Goal: Information Seeking & Learning: Get advice/opinions

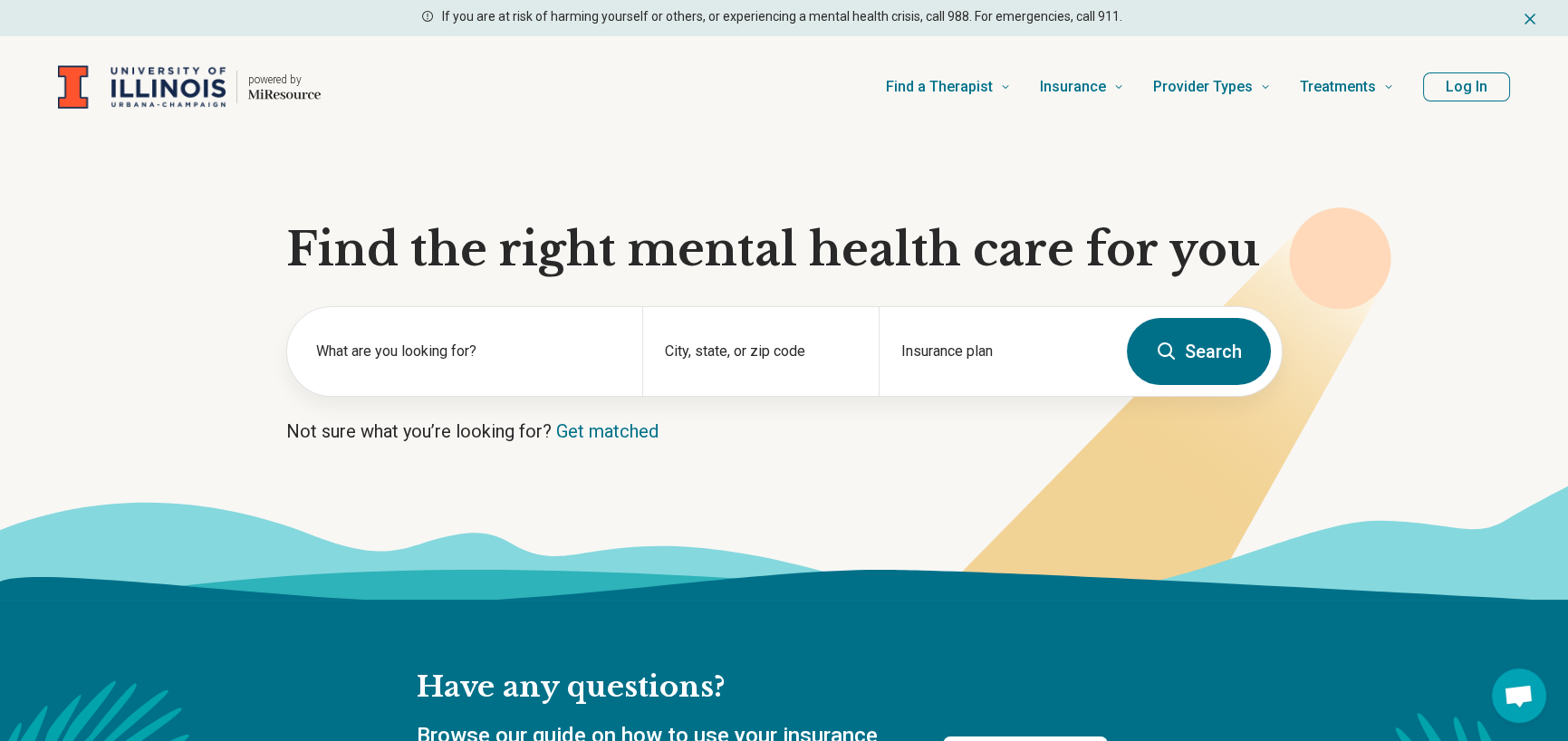
click at [1450, 88] on button "Log In" at bounding box center [1466, 87] width 87 height 29
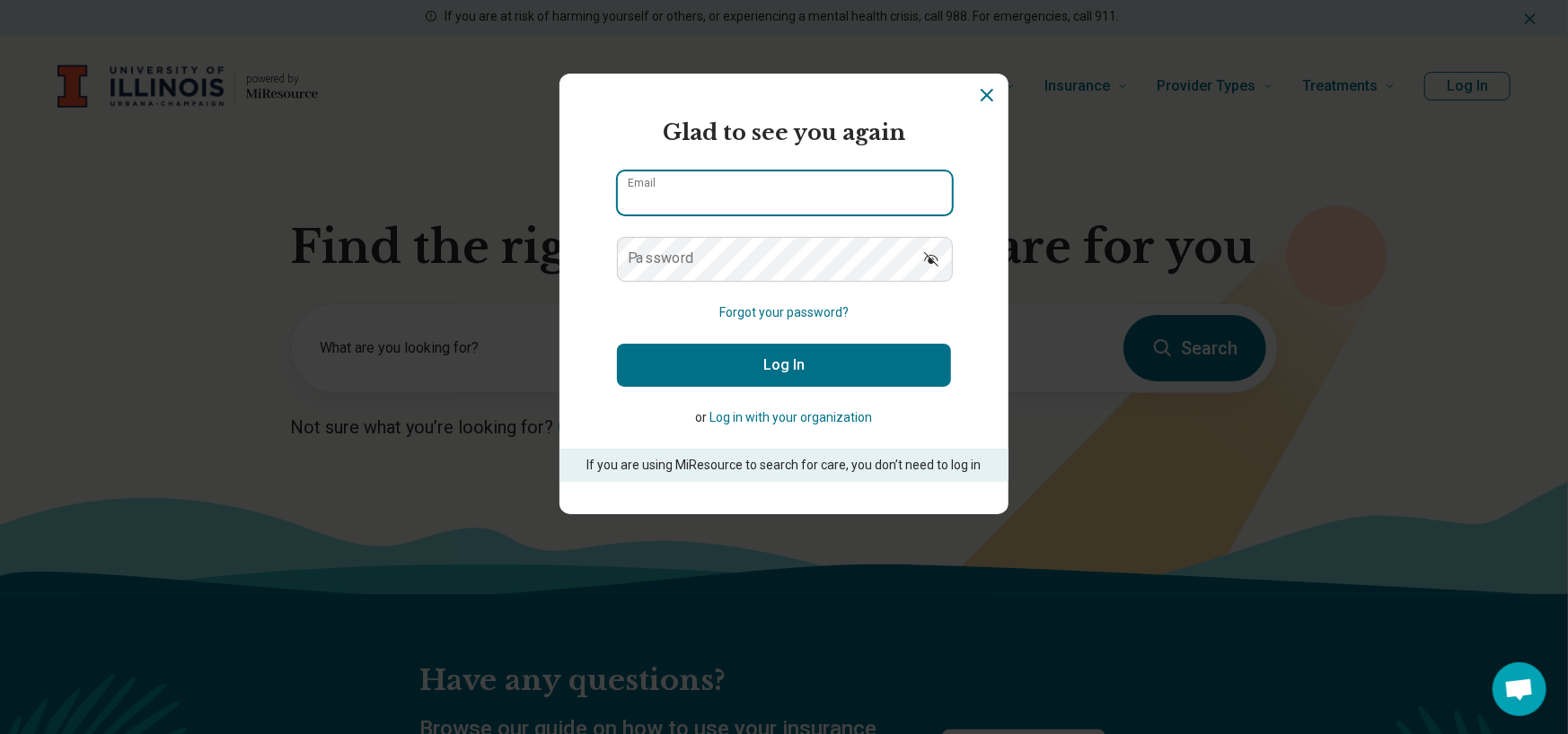
click at [860, 175] on input "Email" at bounding box center [784, 193] width 334 height 43
type input "**********"
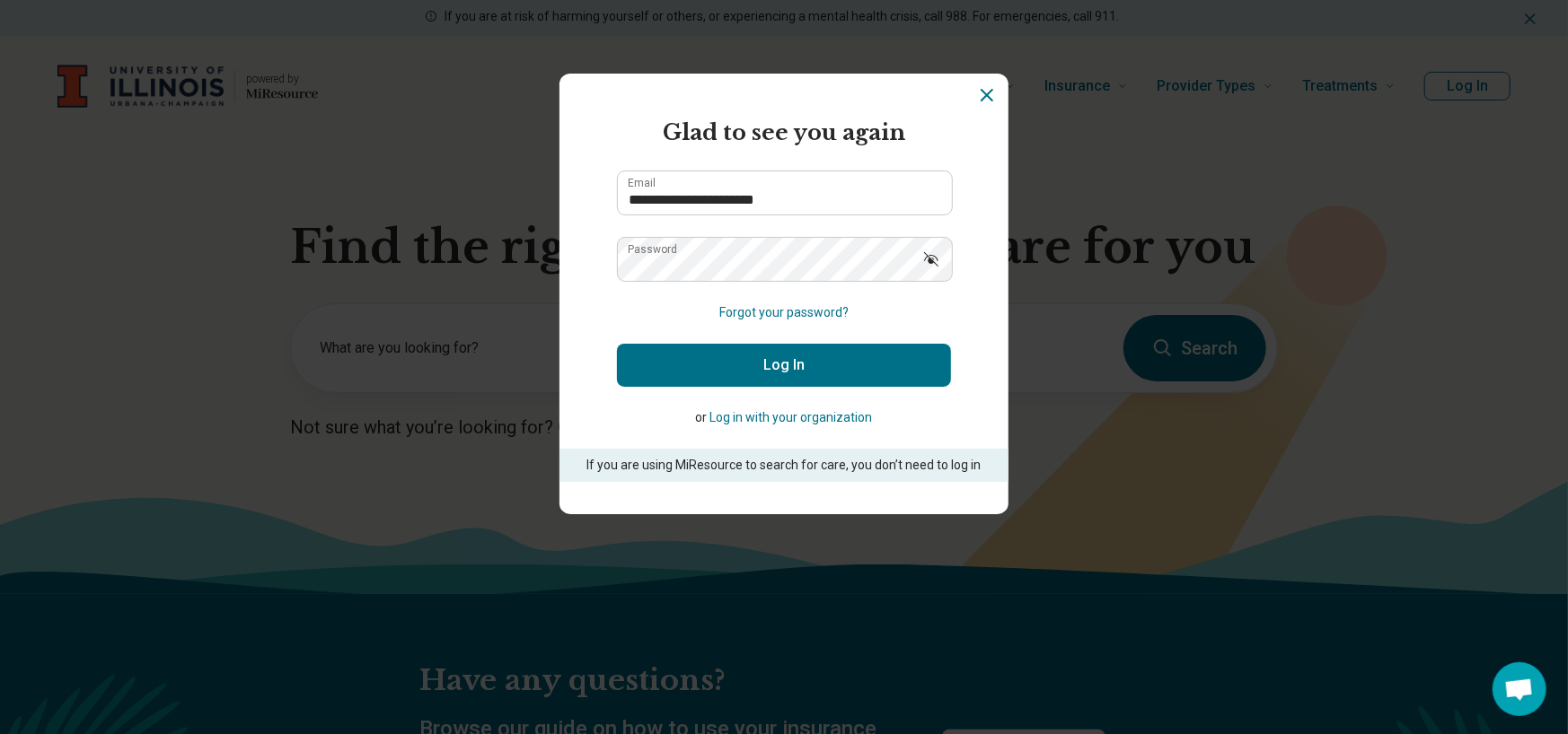
click at [893, 369] on button "Log In" at bounding box center [783, 365] width 334 height 43
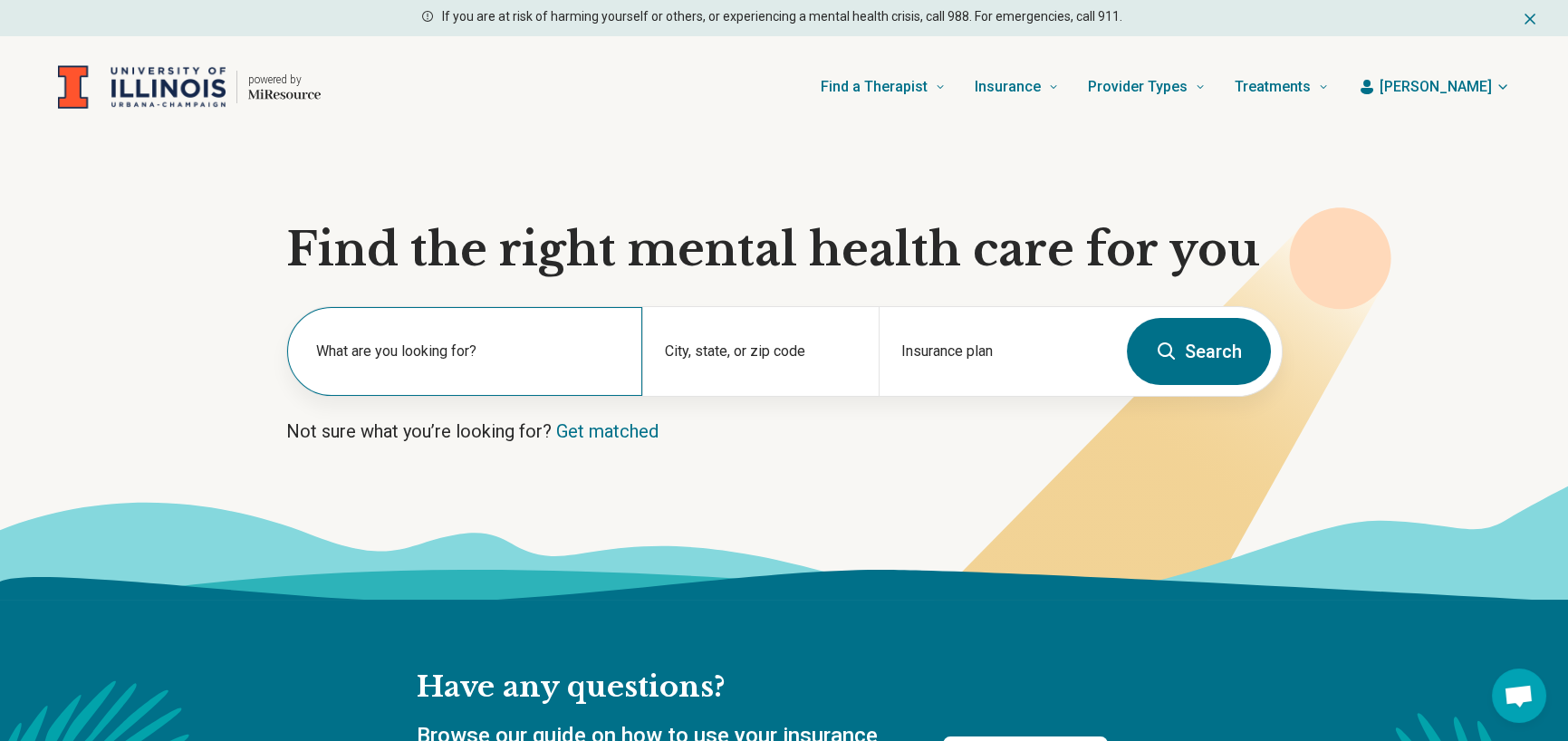
click at [548, 358] on label "What are you looking for?" at bounding box center [468, 351] width 304 height 21
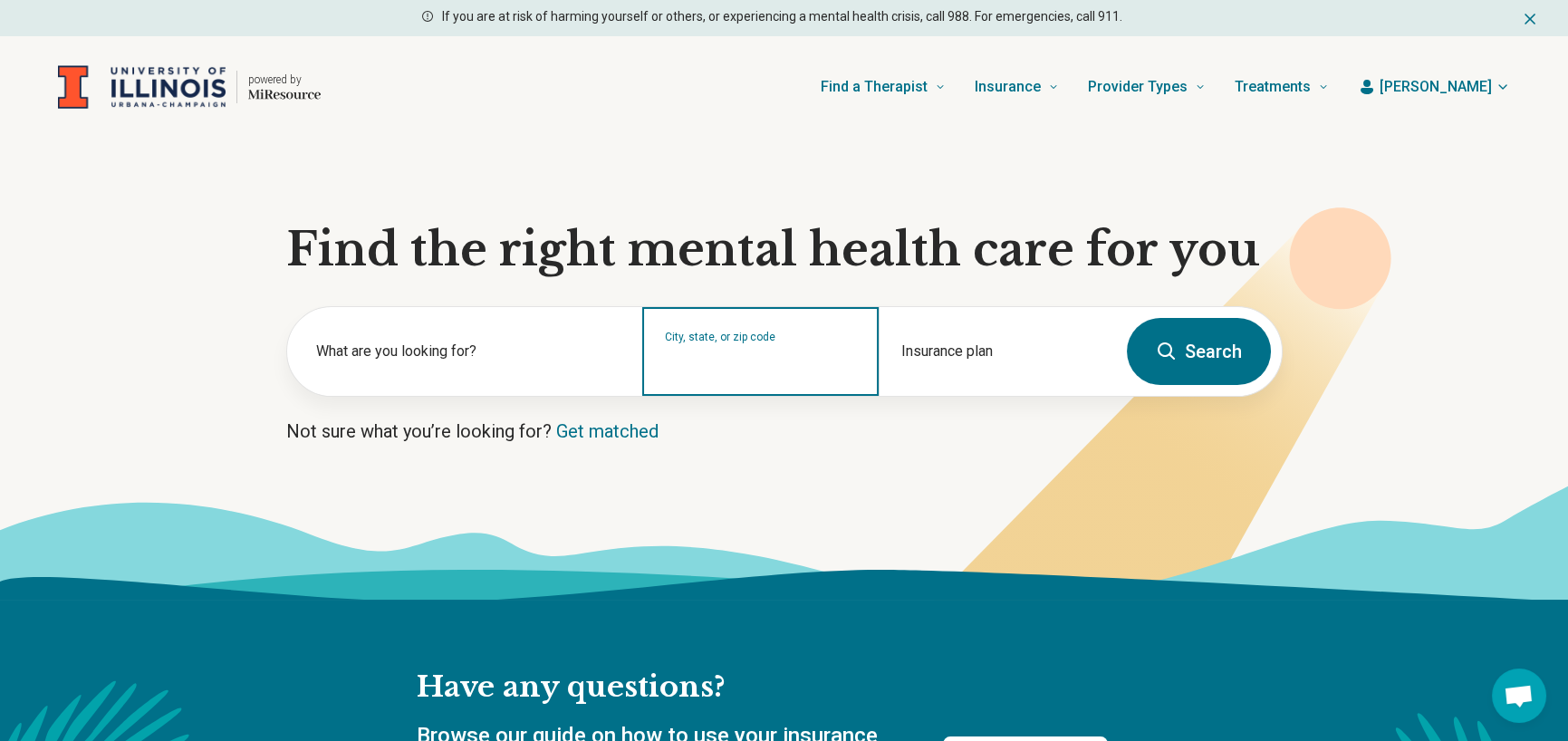
click at [692, 370] on input "City, state, or zip code" at bounding box center [761, 363] width 192 height 21
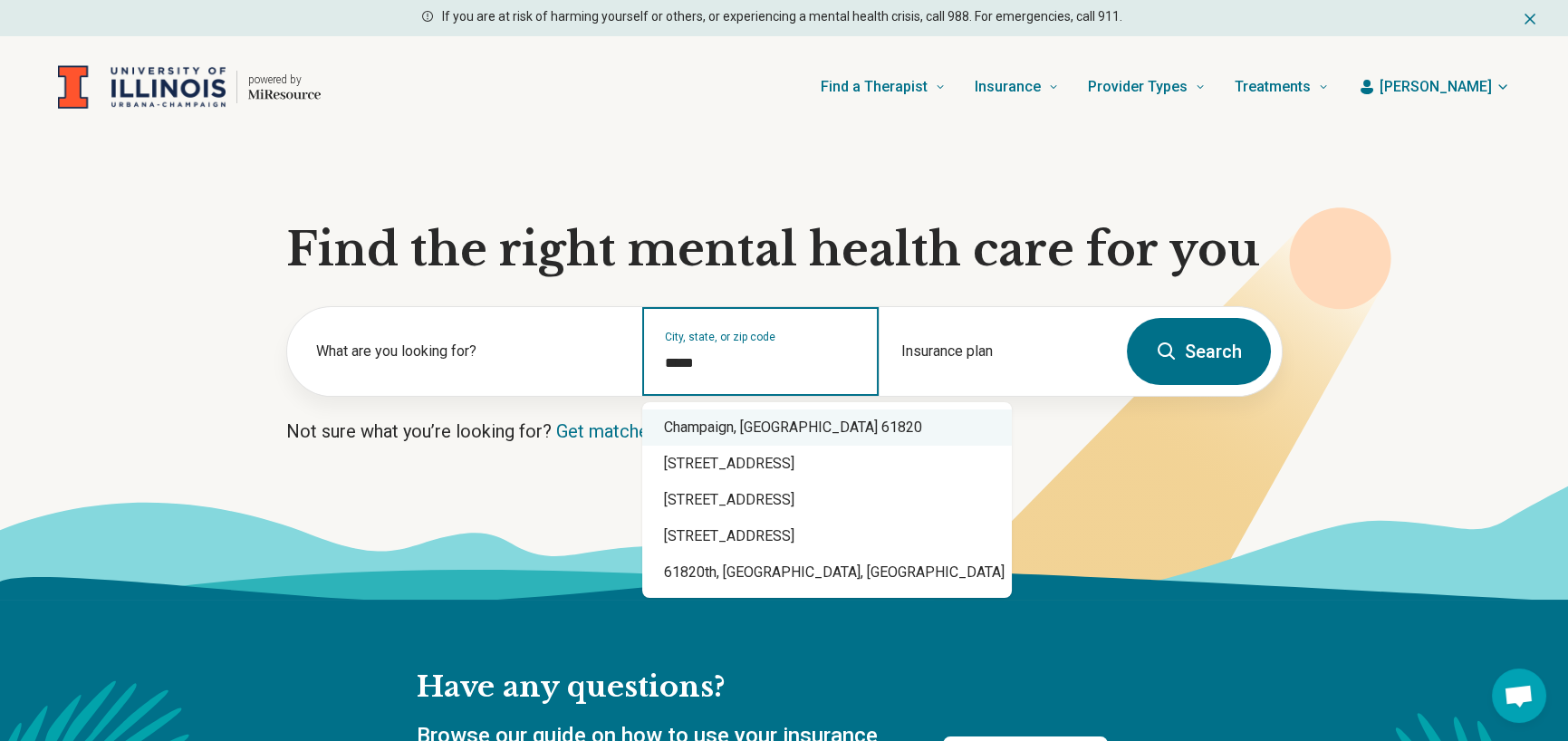
click at [704, 423] on div "Champaign, IL 61820" at bounding box center [827, 427] width 369 height 36
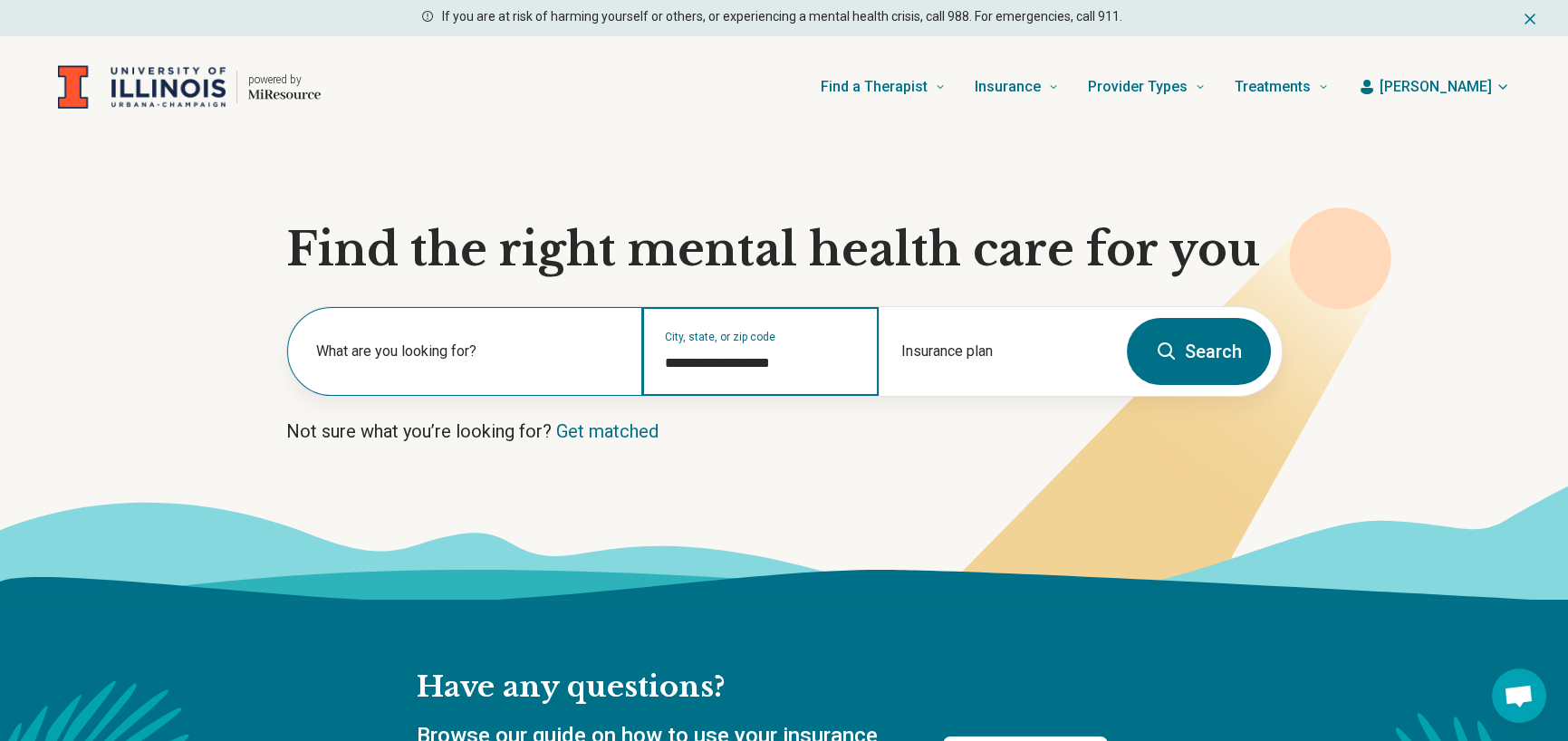
type input "**********"
click at [482, 348] on label "What are you looking for?" at bounding box center [468, 351] width 304 height 21
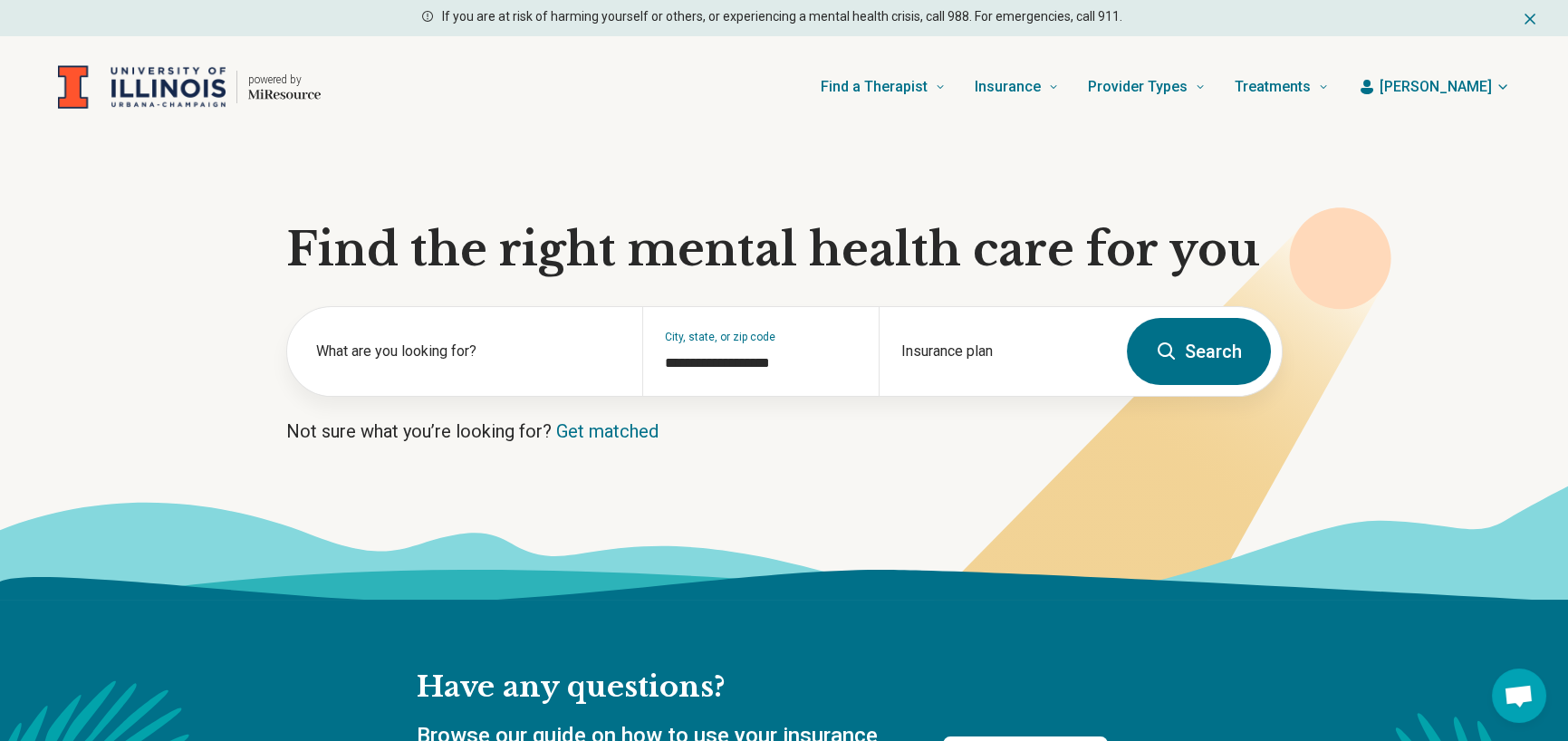
click at [1198, 350] on button "Search" at bounding box center [1199, 352] width 144 height 67
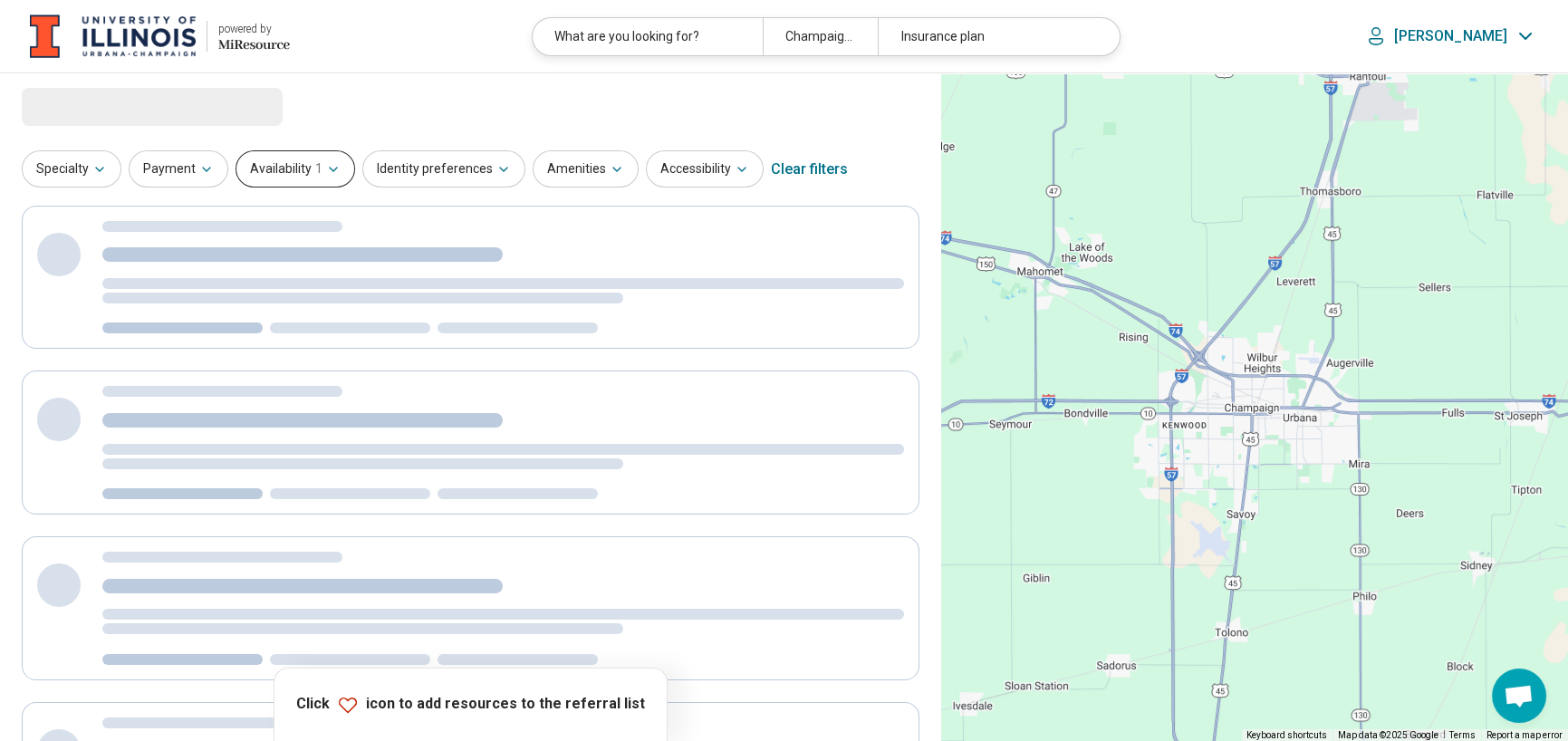
select select "***"
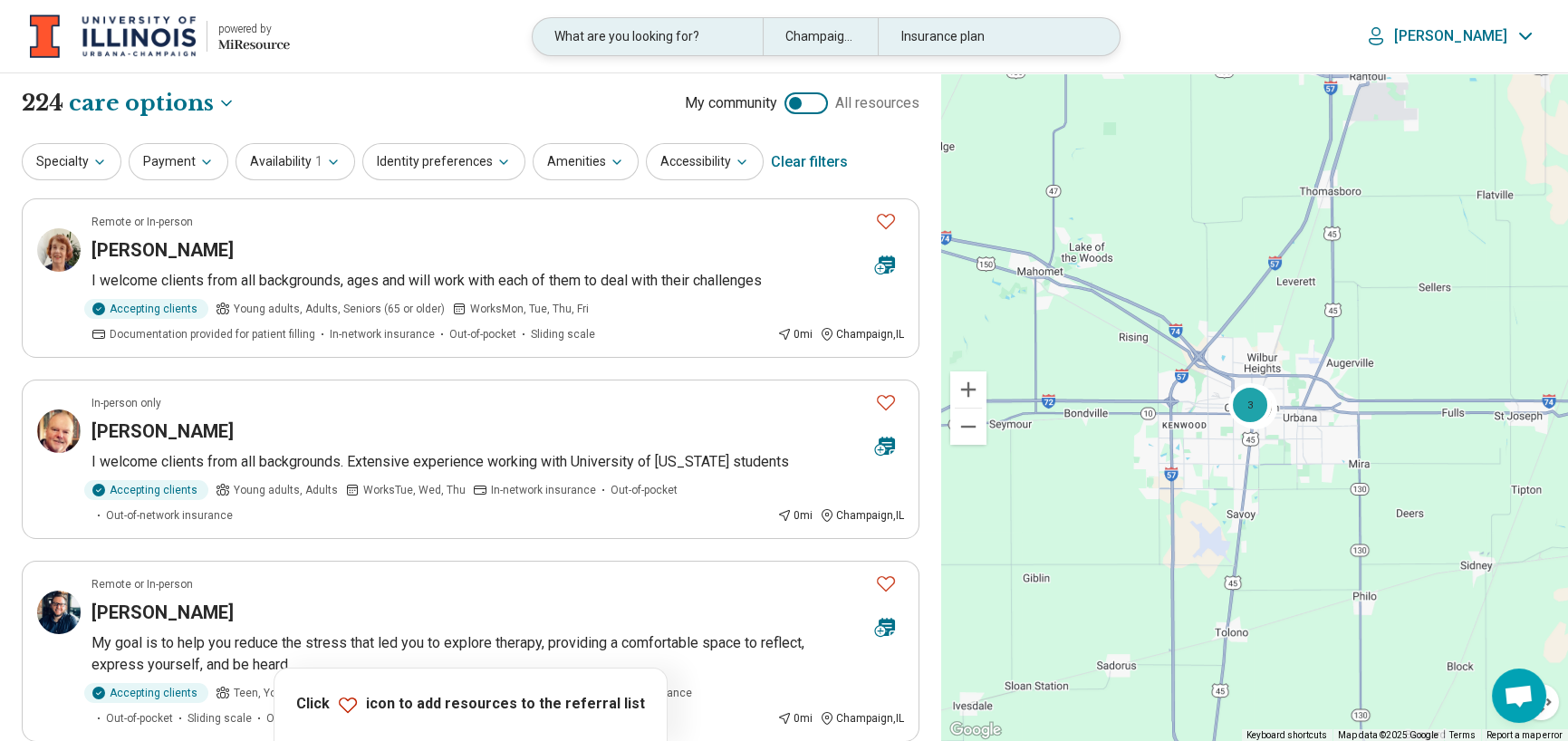
click at [763, 34] on div "What are you looking for?" at bounding box center [647, 36] width 230 height 37
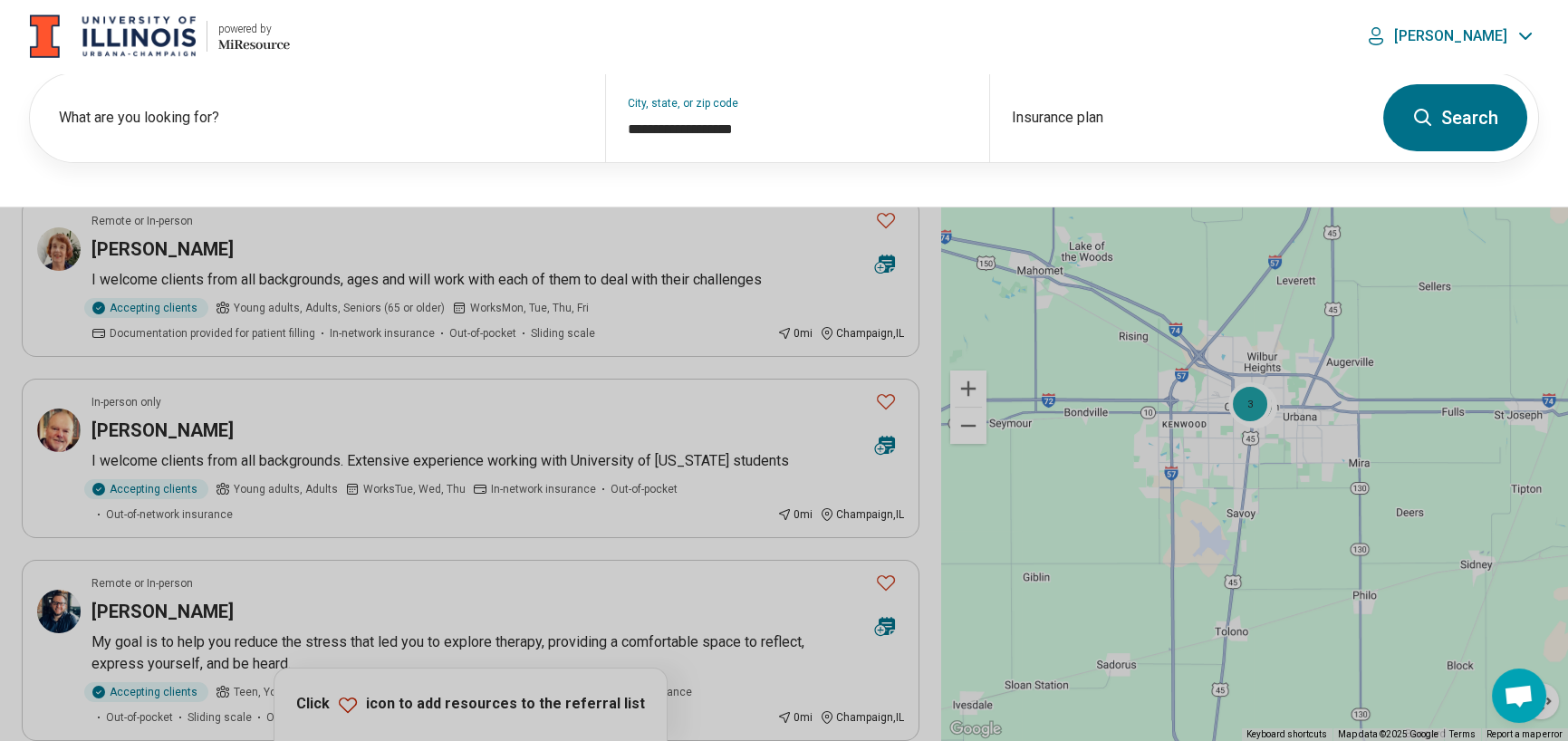
click at [616, 229] on button at bounding box center [784, 370] width 1568 height 741
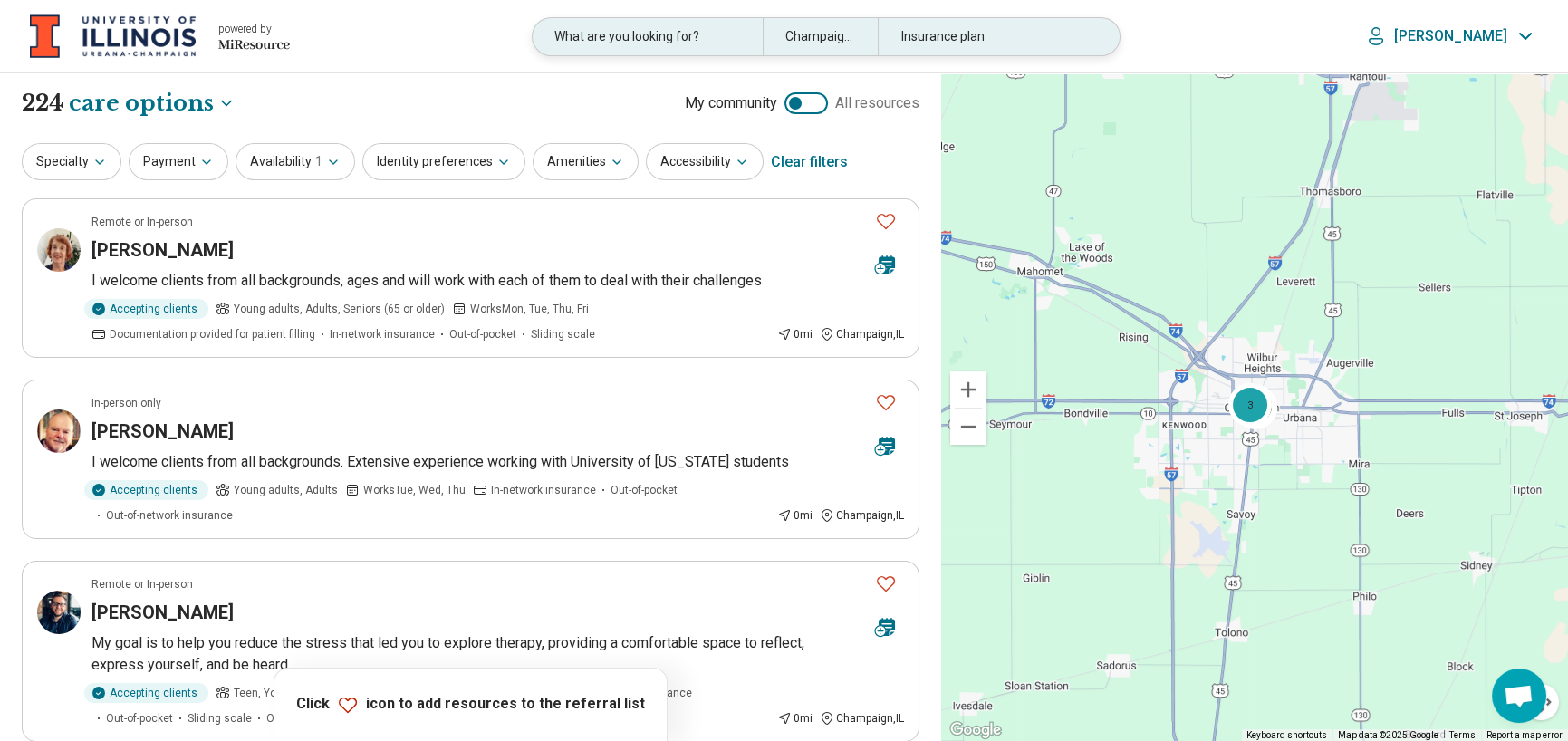
click at [763, 45] on div "What are you looking for?" at bounding box center [647, 36] width 230 height 37
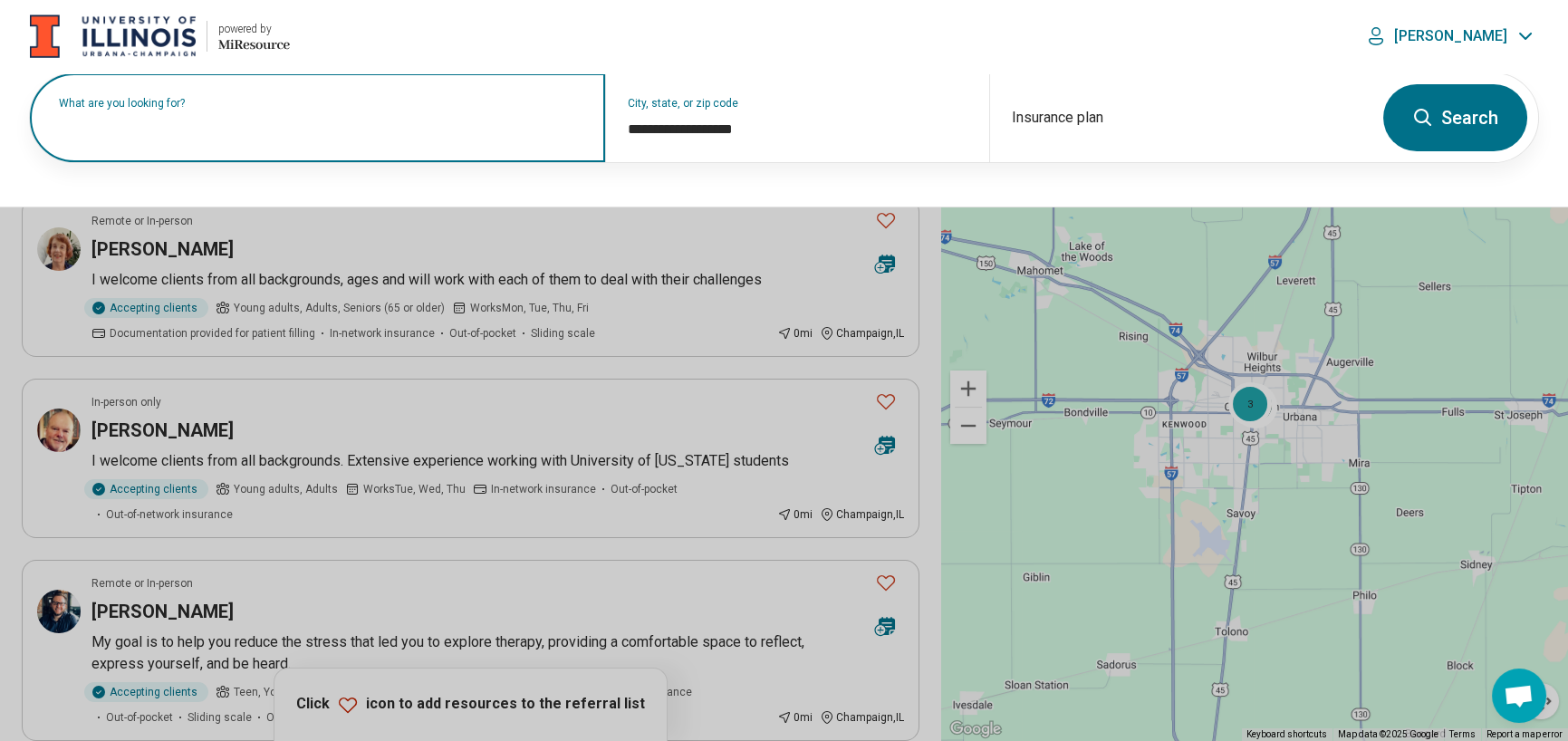
click at [307, 141] on div "What are you looking for?" at bounding box center [317, 118] width 576 height 89
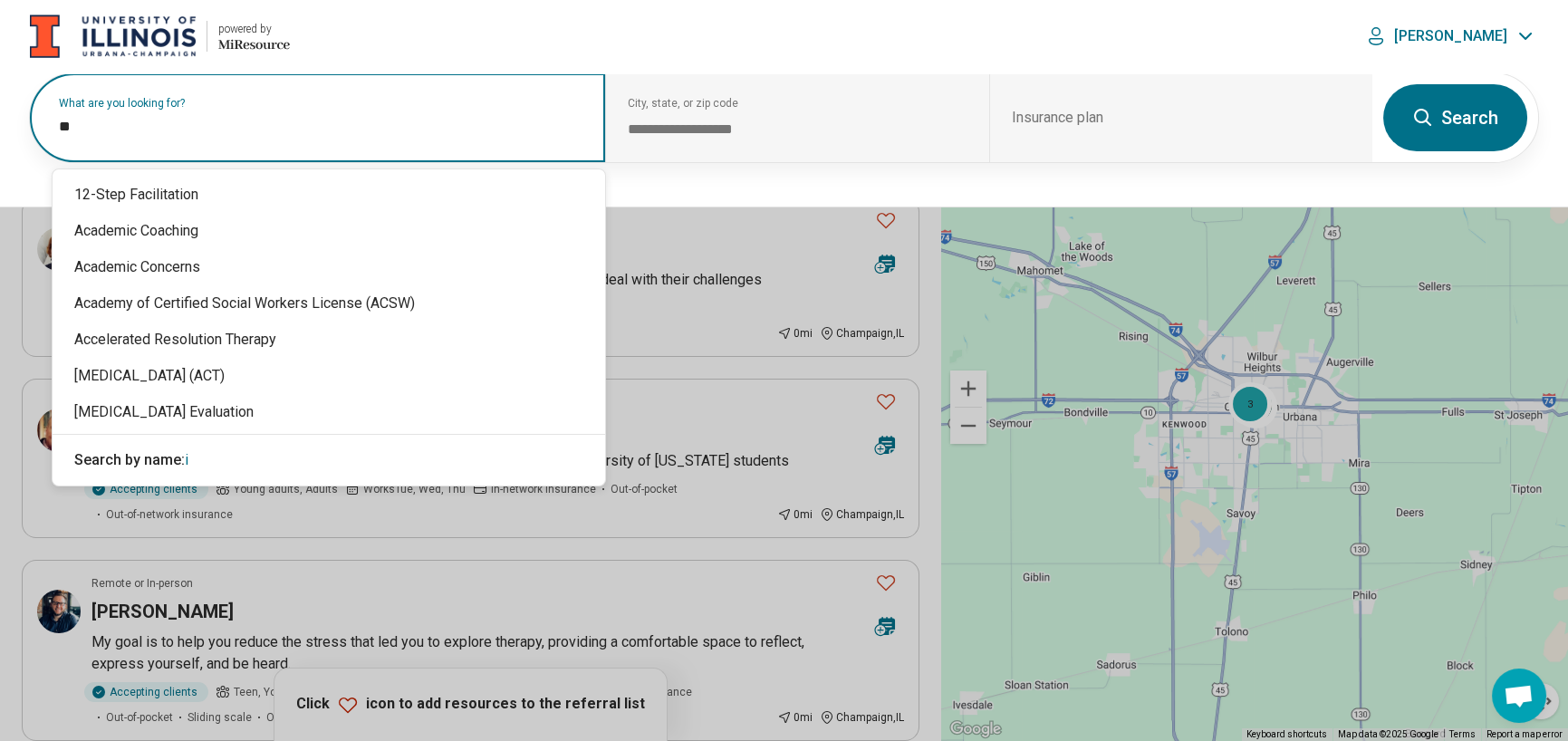
type input "*"
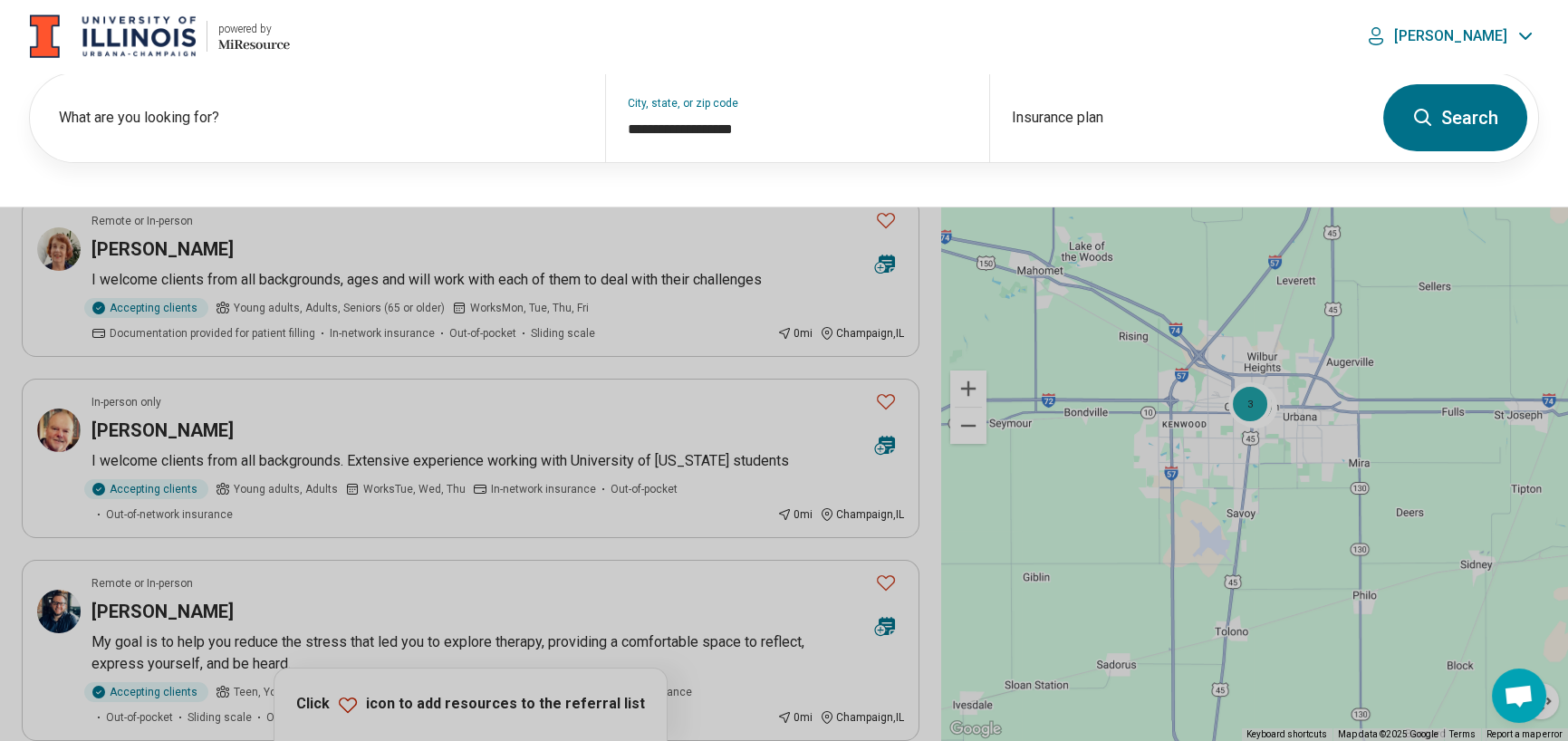
click at [783, 183] on div "**********" at bounding box center [784, 140] width 1568 height 135
click at [243, 148] on div "What are you looking for?" at bounding box center [317, 118] width 576 height 89
click at [244, 188] on div "**********" at bounding box center [784, 140] width 1568 height 135
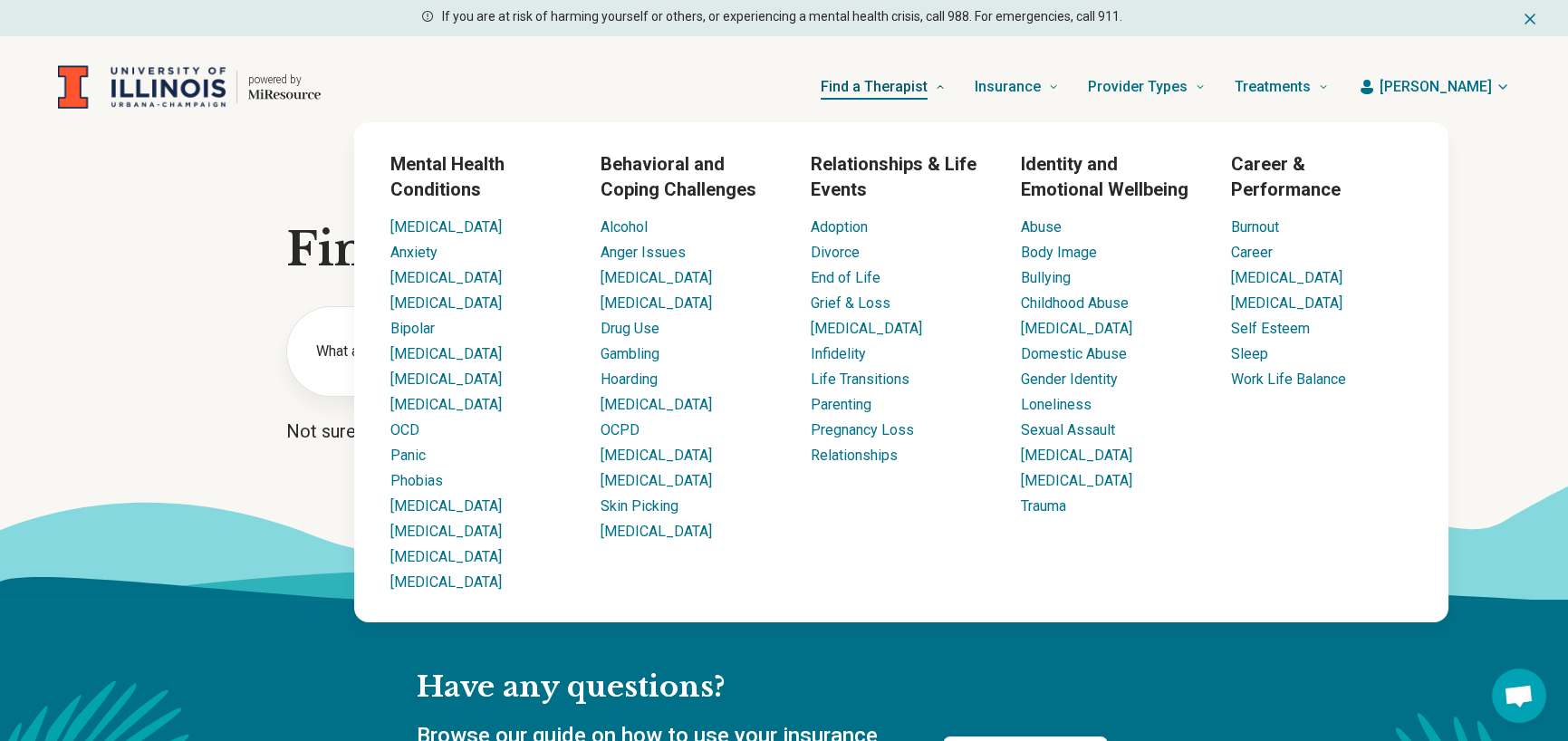
click at [928, 84] on span "Find a Therapist" at bounding box center [874, 87] width 107 height 25
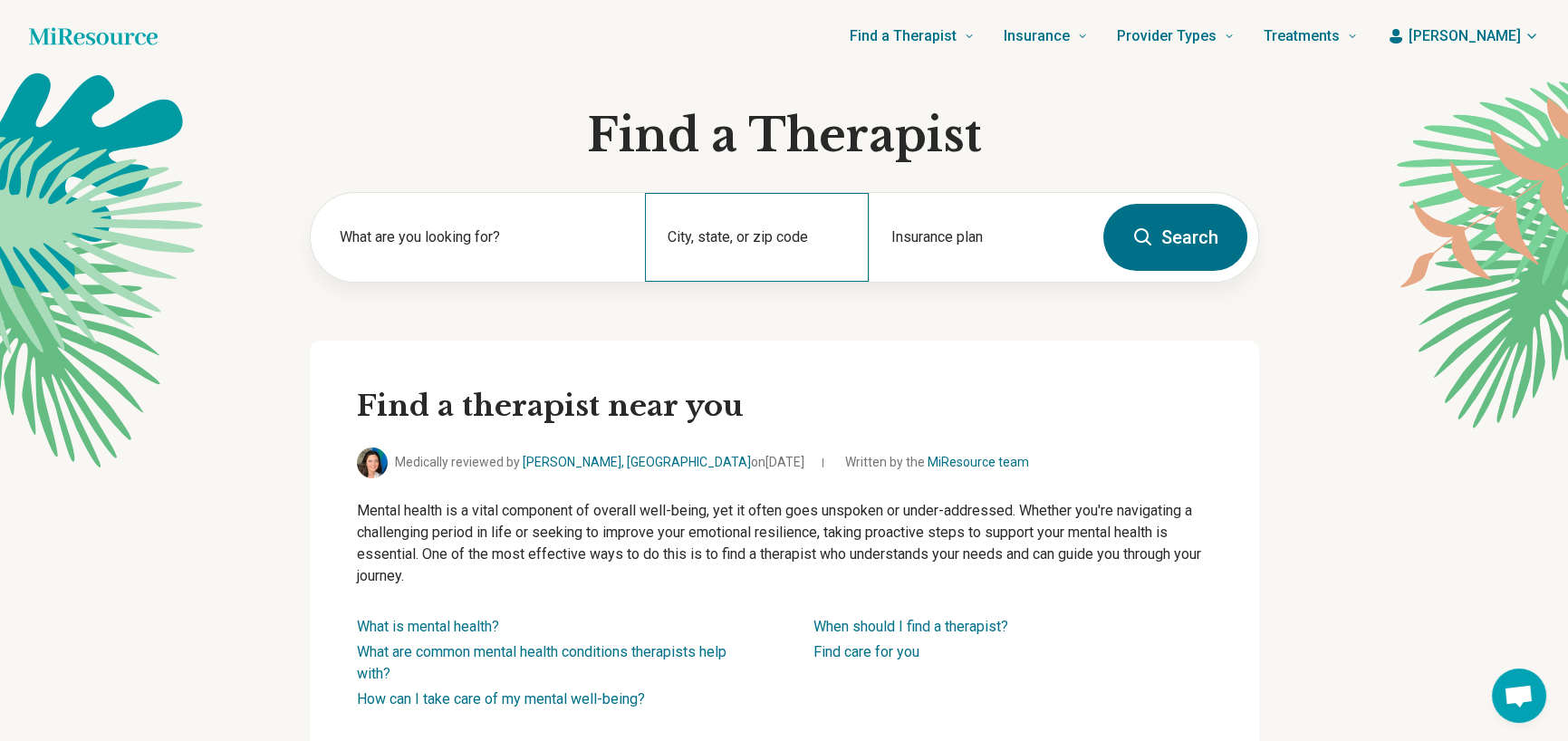
click at [728, 263] on div "City, state, or zip code" at bounding box center [757, 237] width 224 height 89
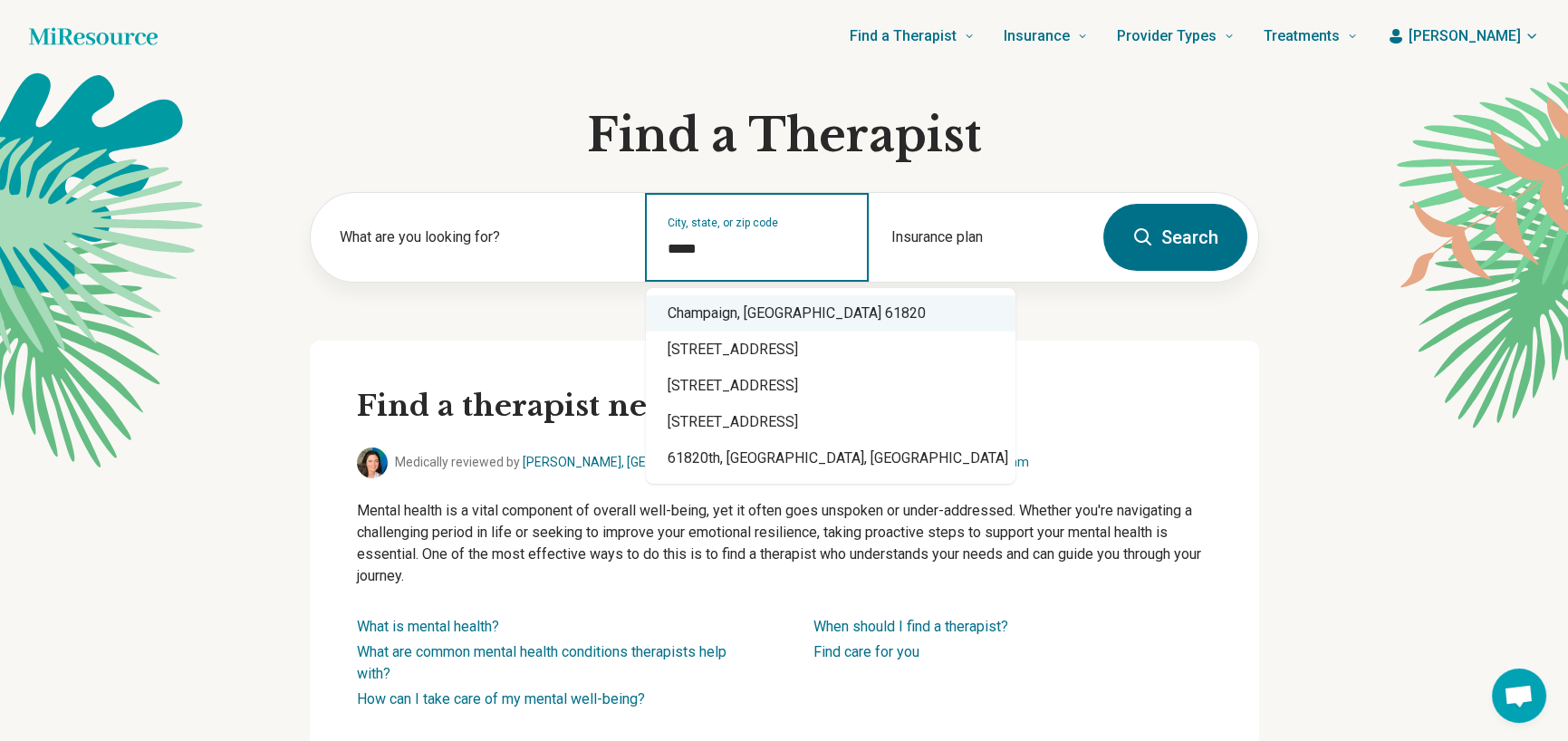
click at [734, 318] on div "Champaign, IL 61820" at bounding box center [831, 314] width 369 height 36
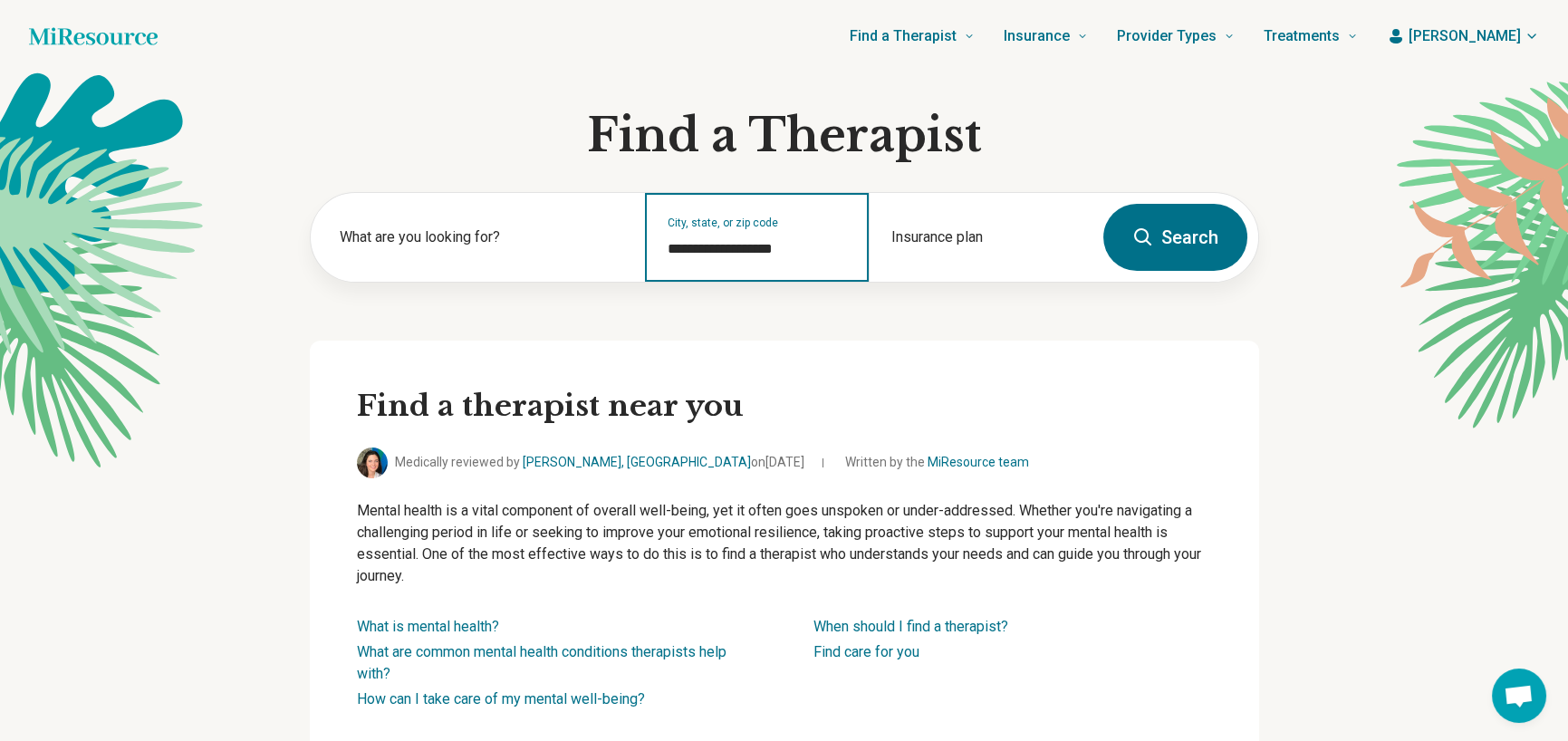
type input "**********"
click at [1178, 232] on button "Search" at bounding box center [1175, 238] width 144 height 67
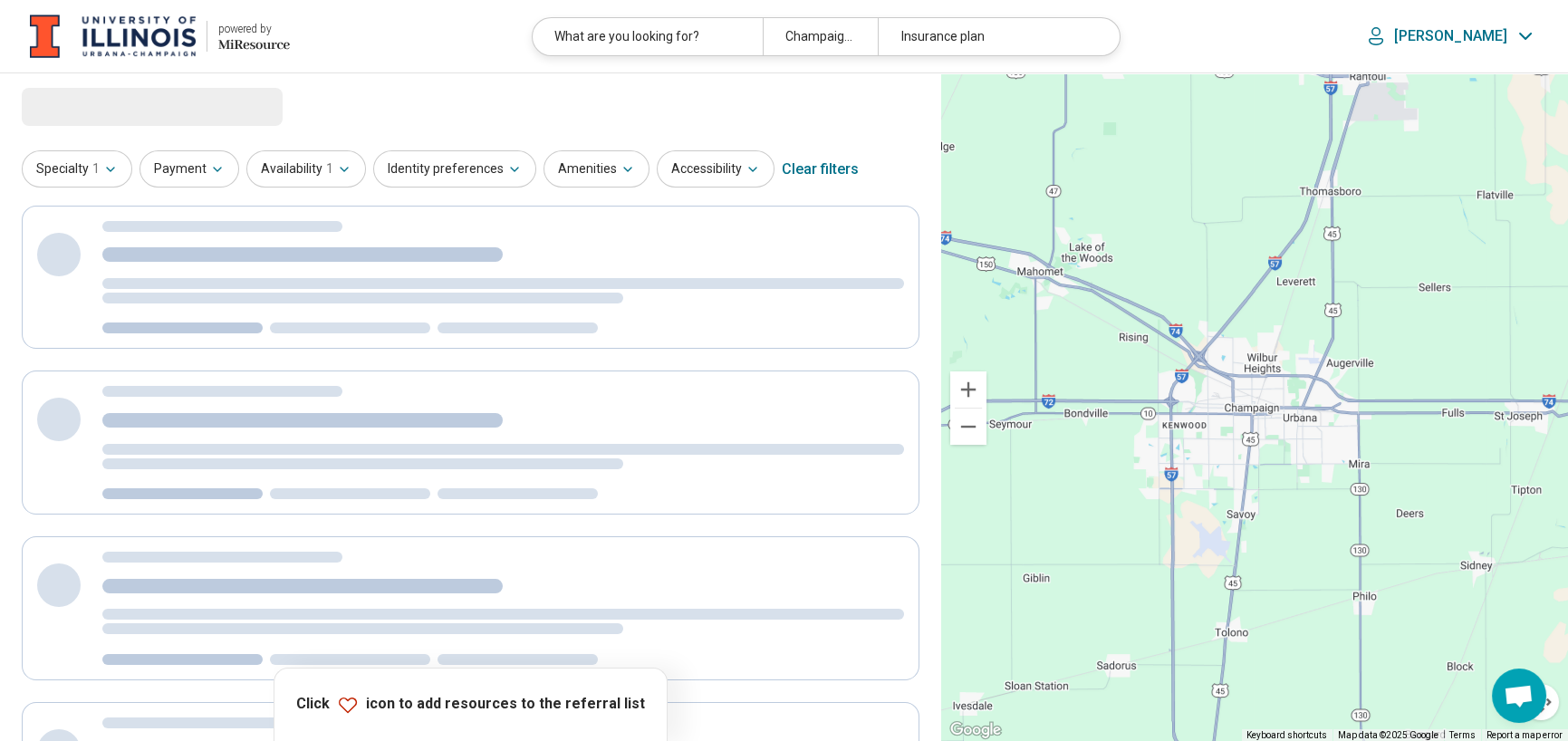
select select "***"
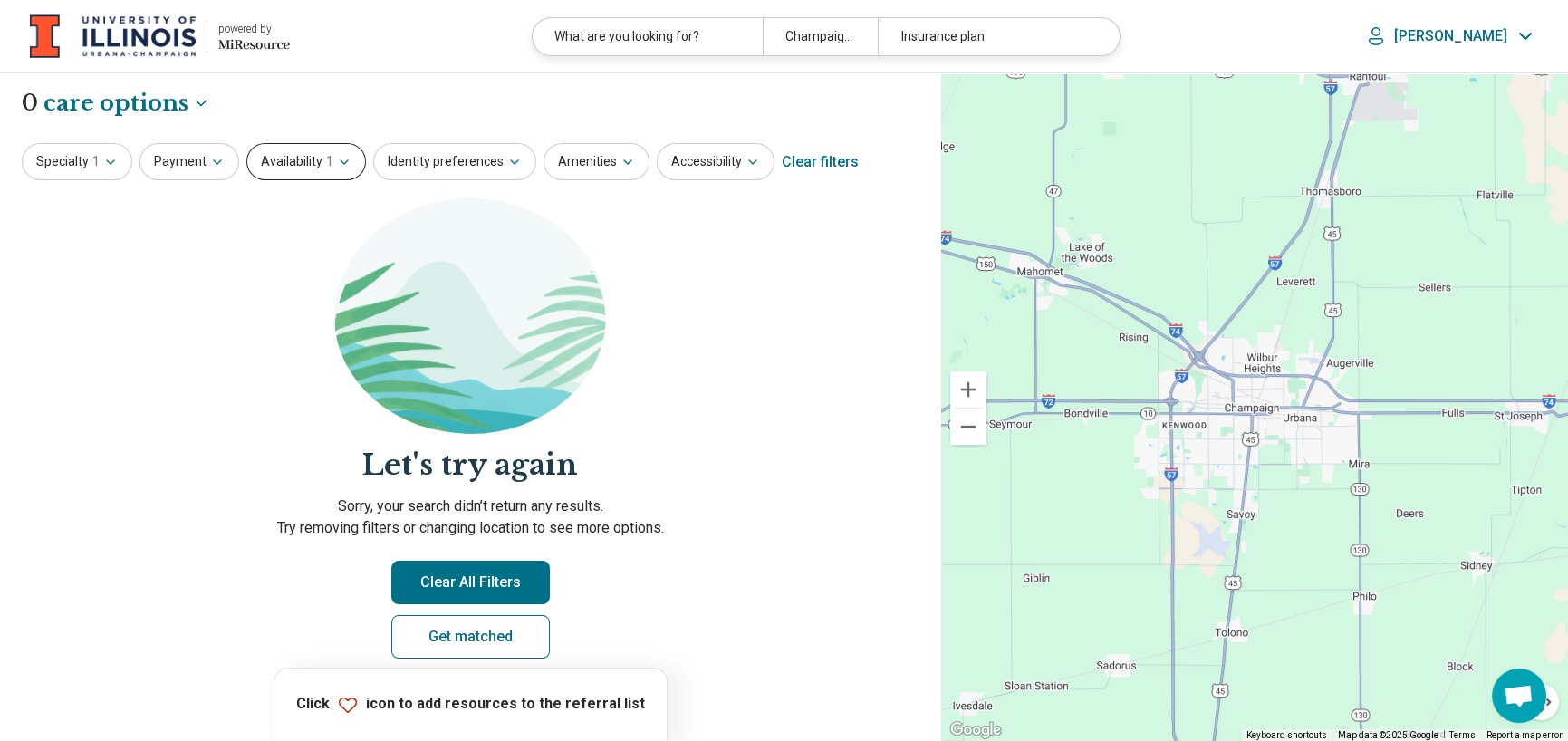
click at [299, 155] on button "Availability 1" at bounding box center [306, 161] width 119 height 37
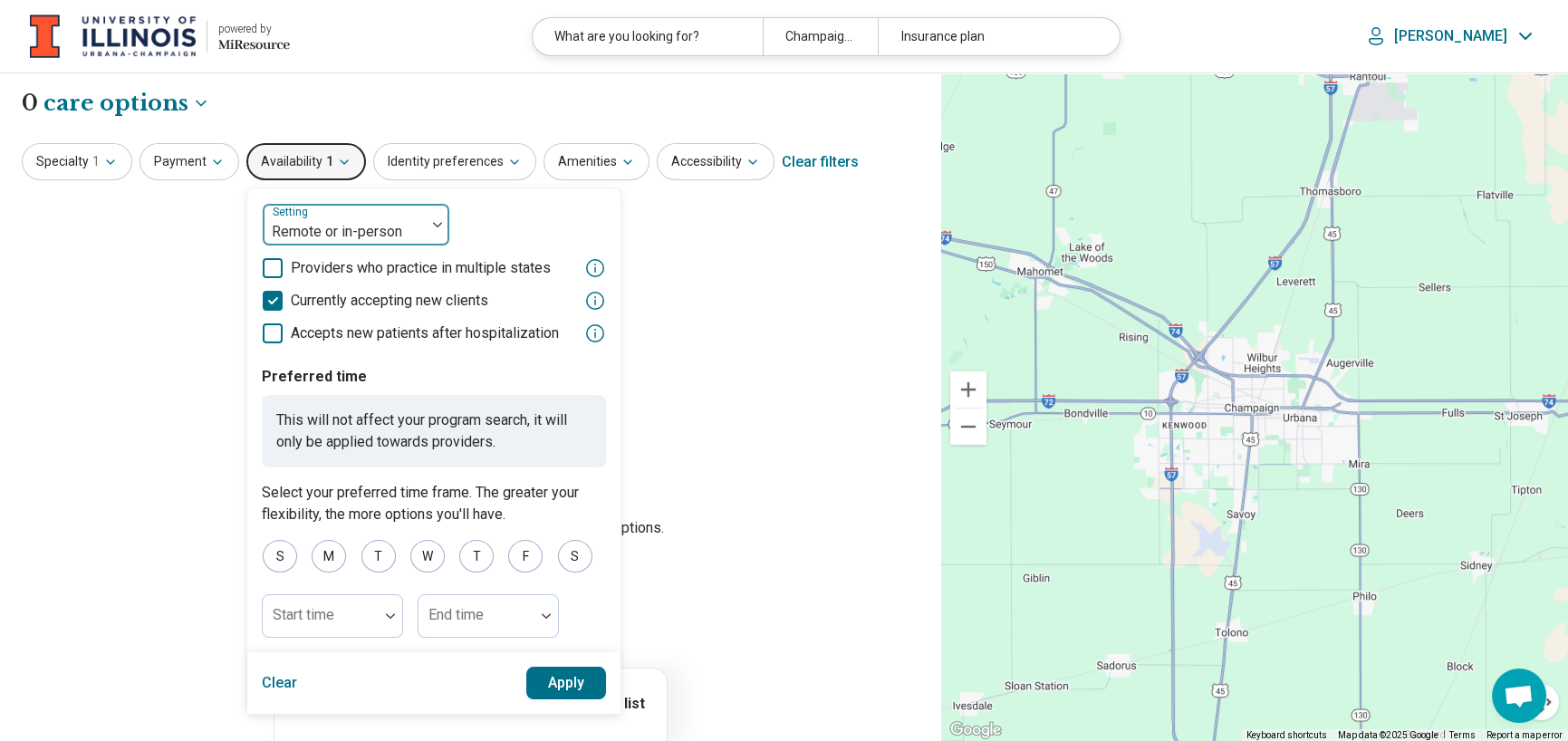
click at [388, 231] on div at bounding box center [343, 231] width 148 height 25
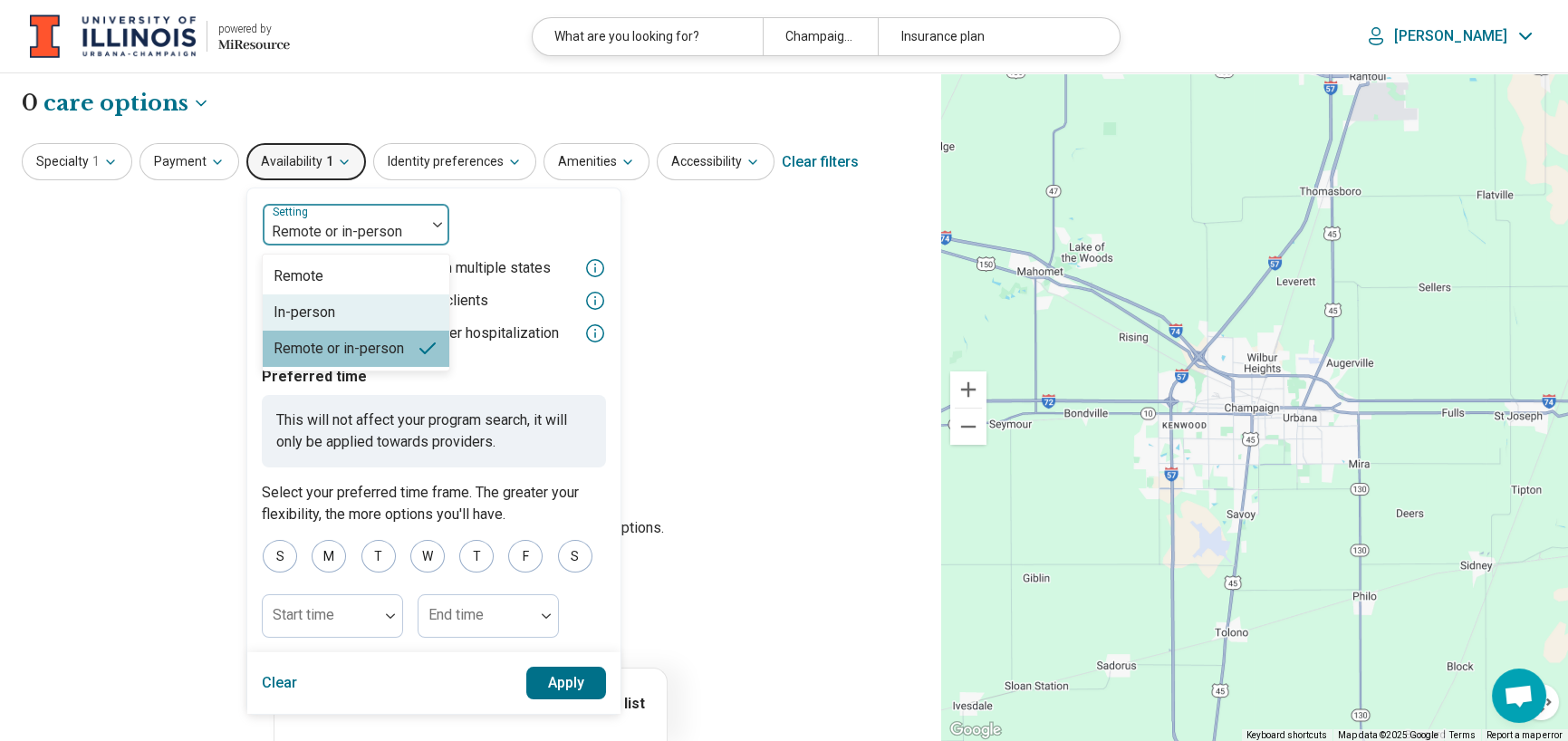
click at [316, 301] on div "In-person" at bounding box center [304, 312] width 62 height 21
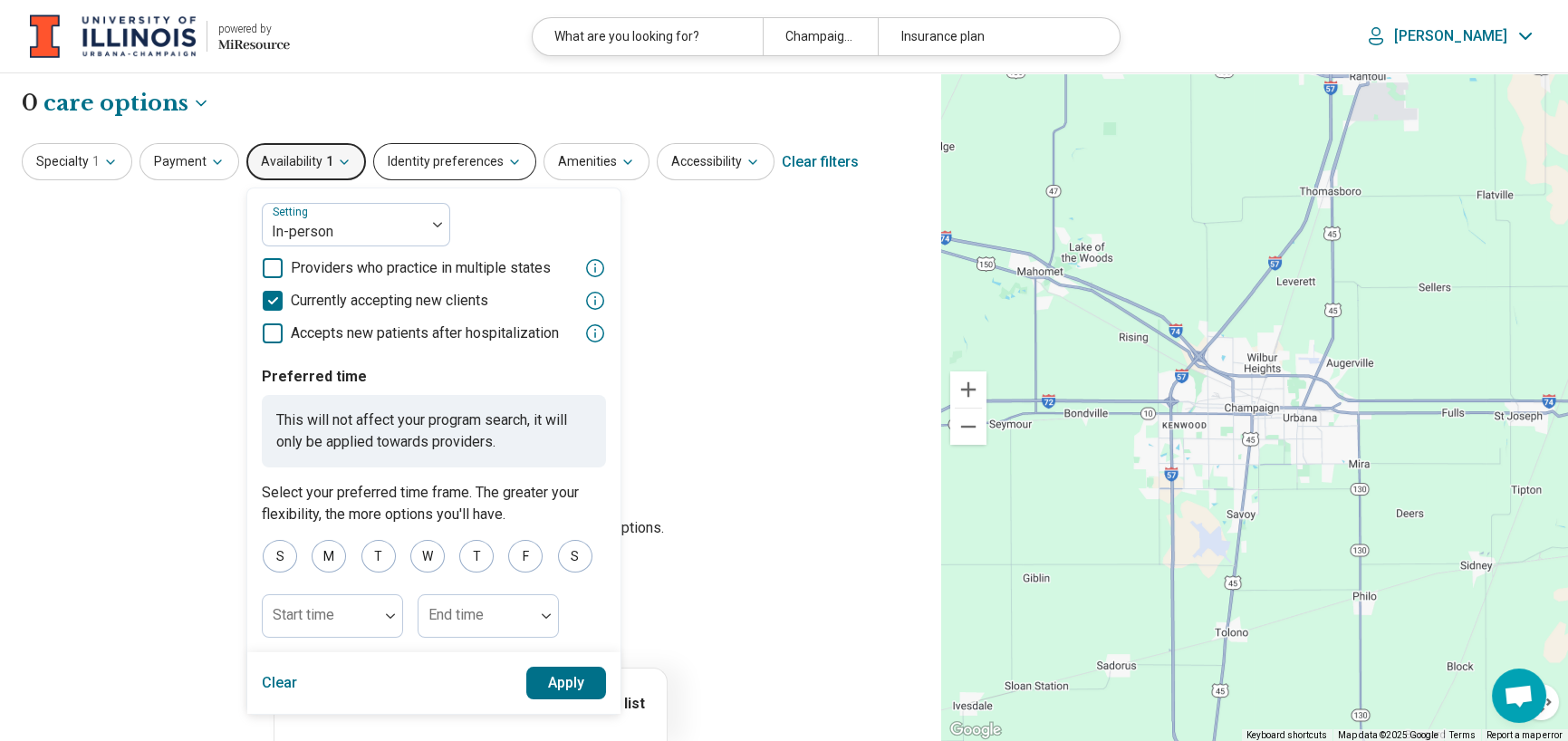
click at [482, 163] on button "Identity preferences" at bounding box center [454, 161] width 163 height 37
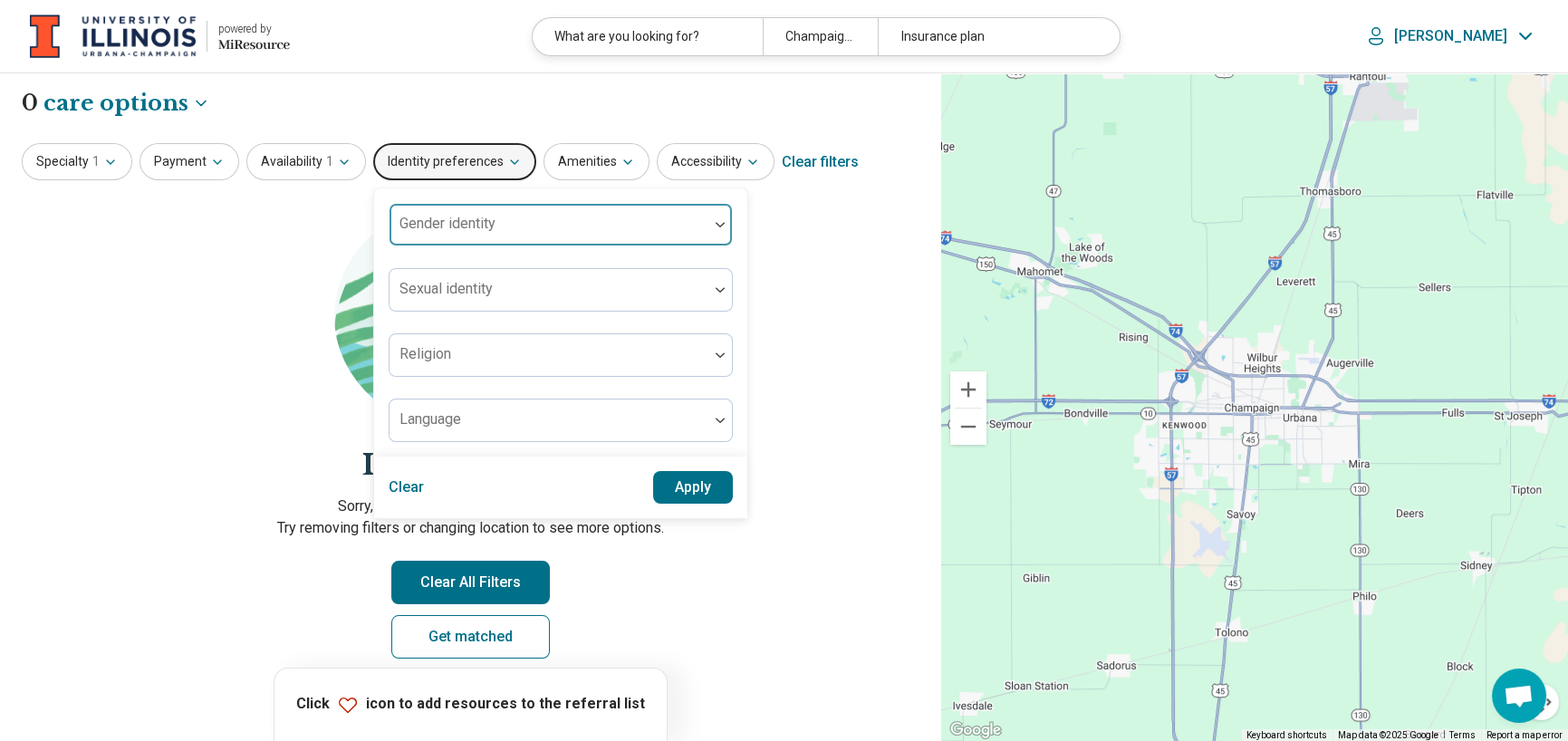
click at [536, 226] on div at bounding box center [548, 231] width 304 height 25
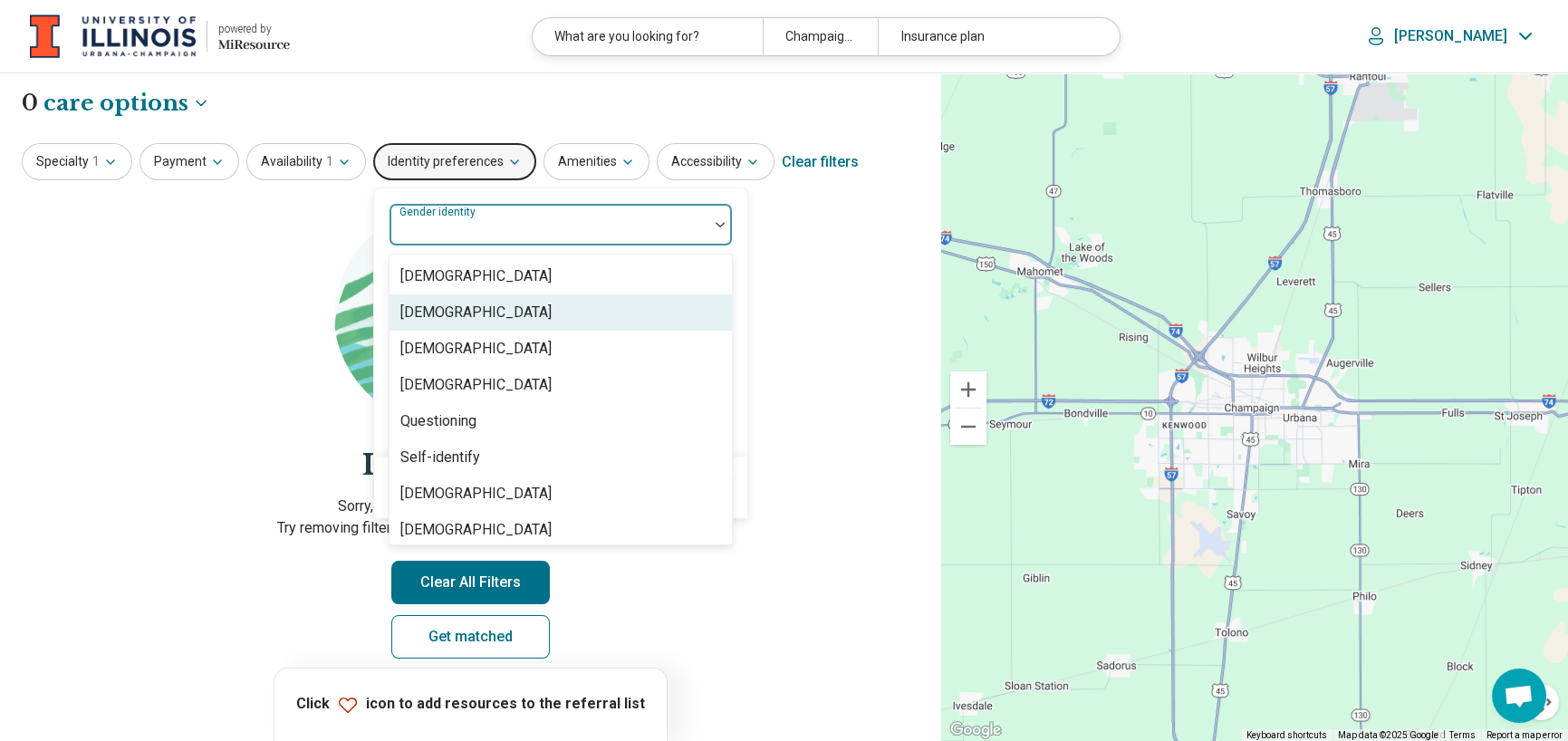
click at [501, 303] on div "Cisgender Woman" at bounding box center [476, 312] width 151 height 21
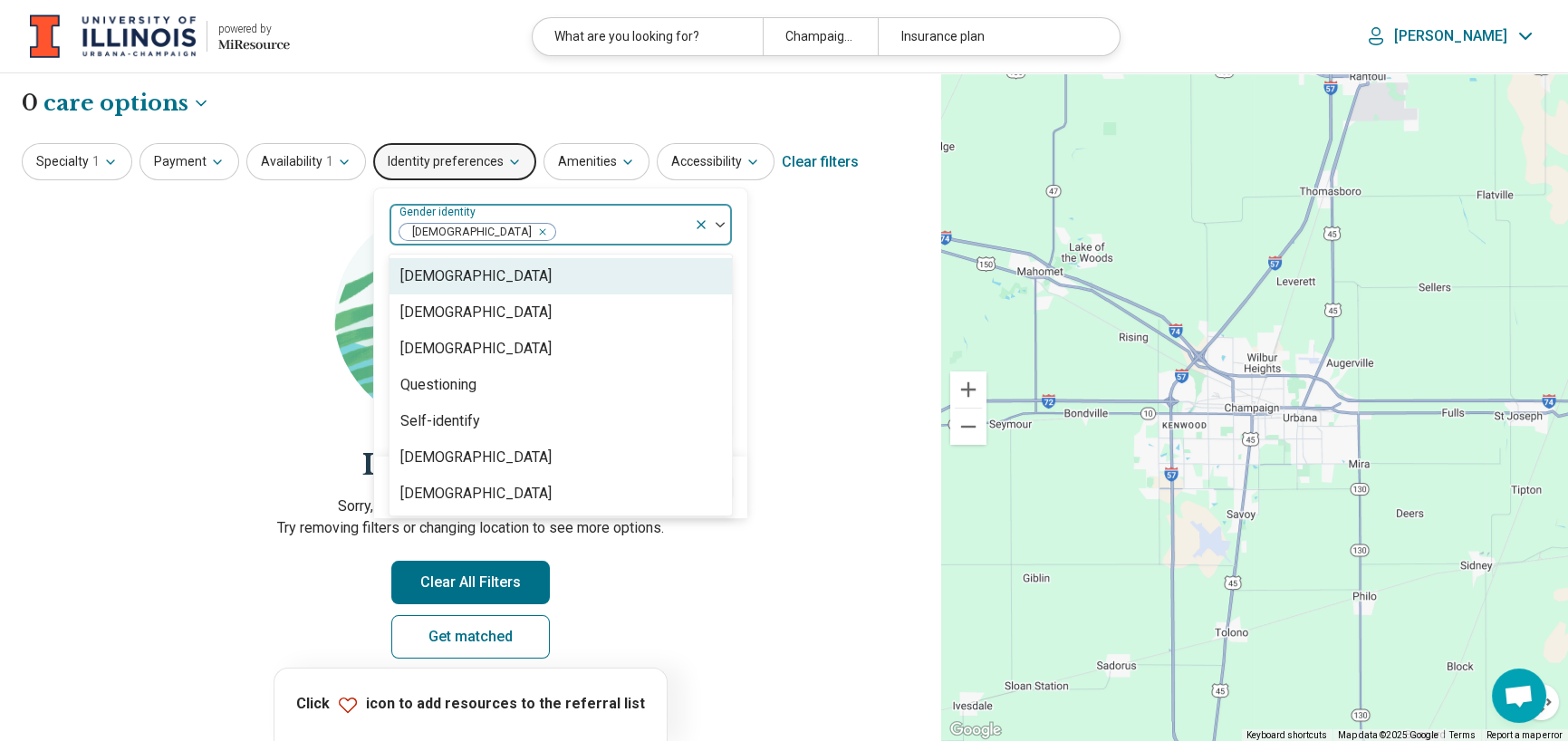
click at [804, 259] on section "Let's try again Sorry, your search didn’t return any results. Try removing filt…" at bounding box center [470, 443] width 898 height 490
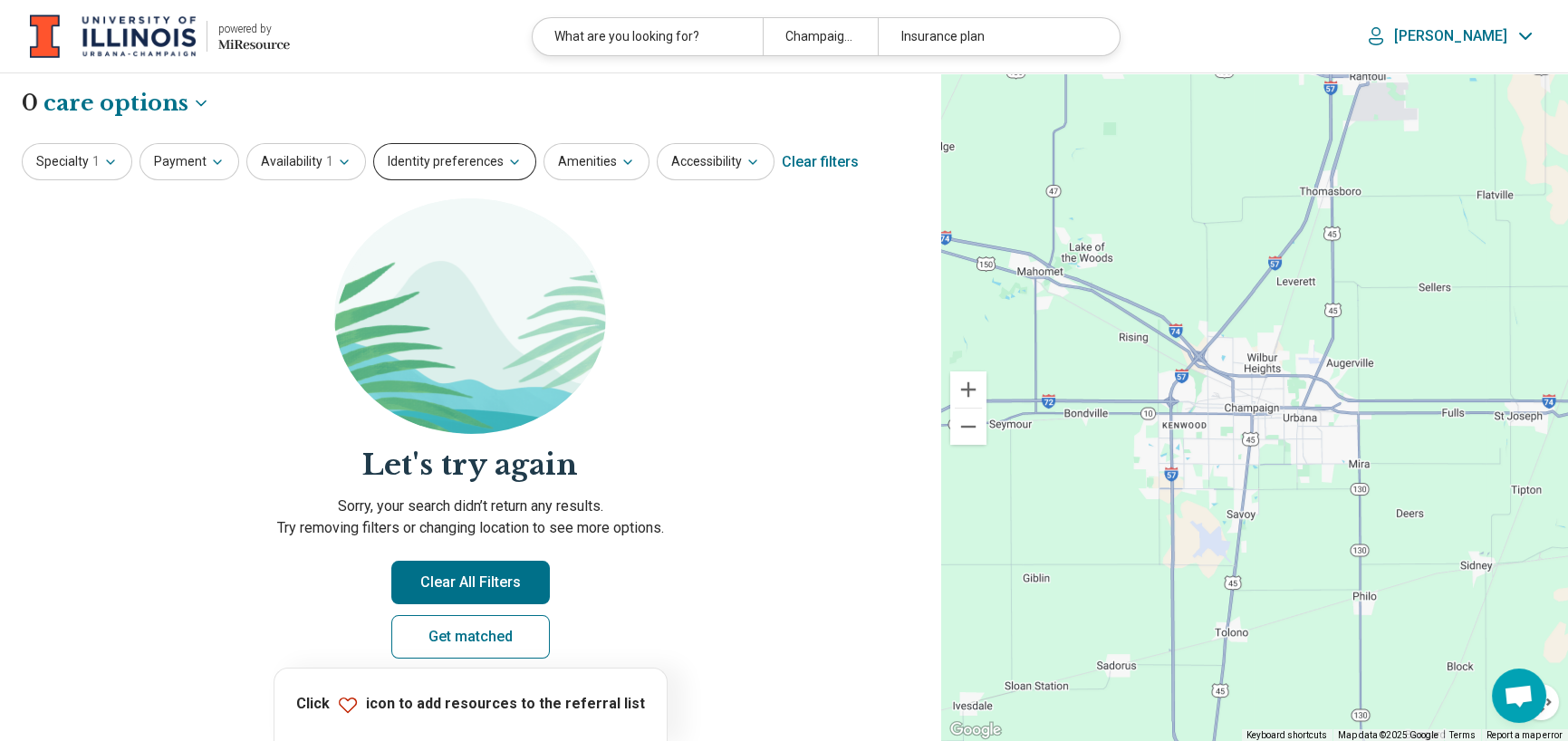
click at [446, 173] on button "Identity preferences" at bounding box center [454, 161] width 163 height 37
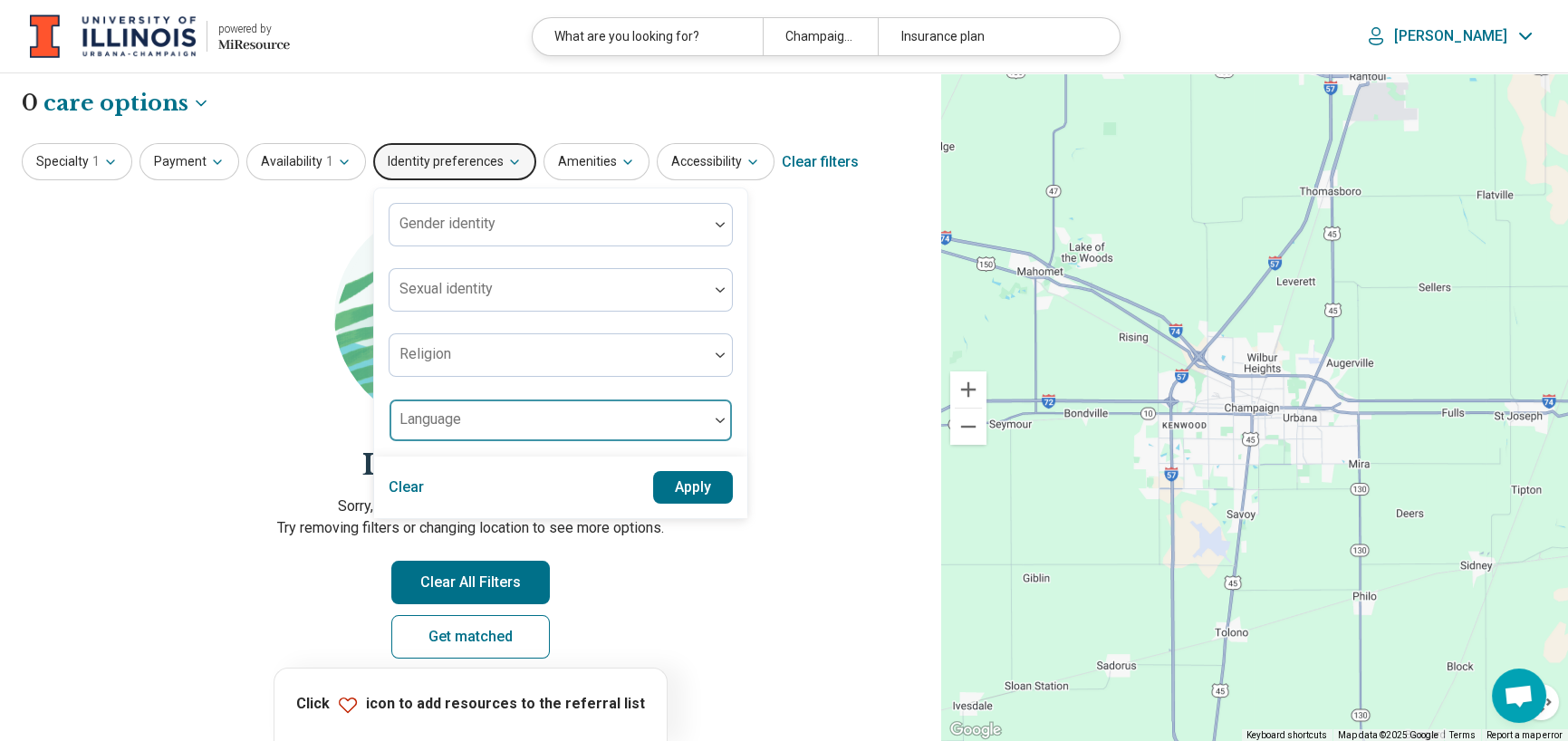
scroll to position [91, 0]
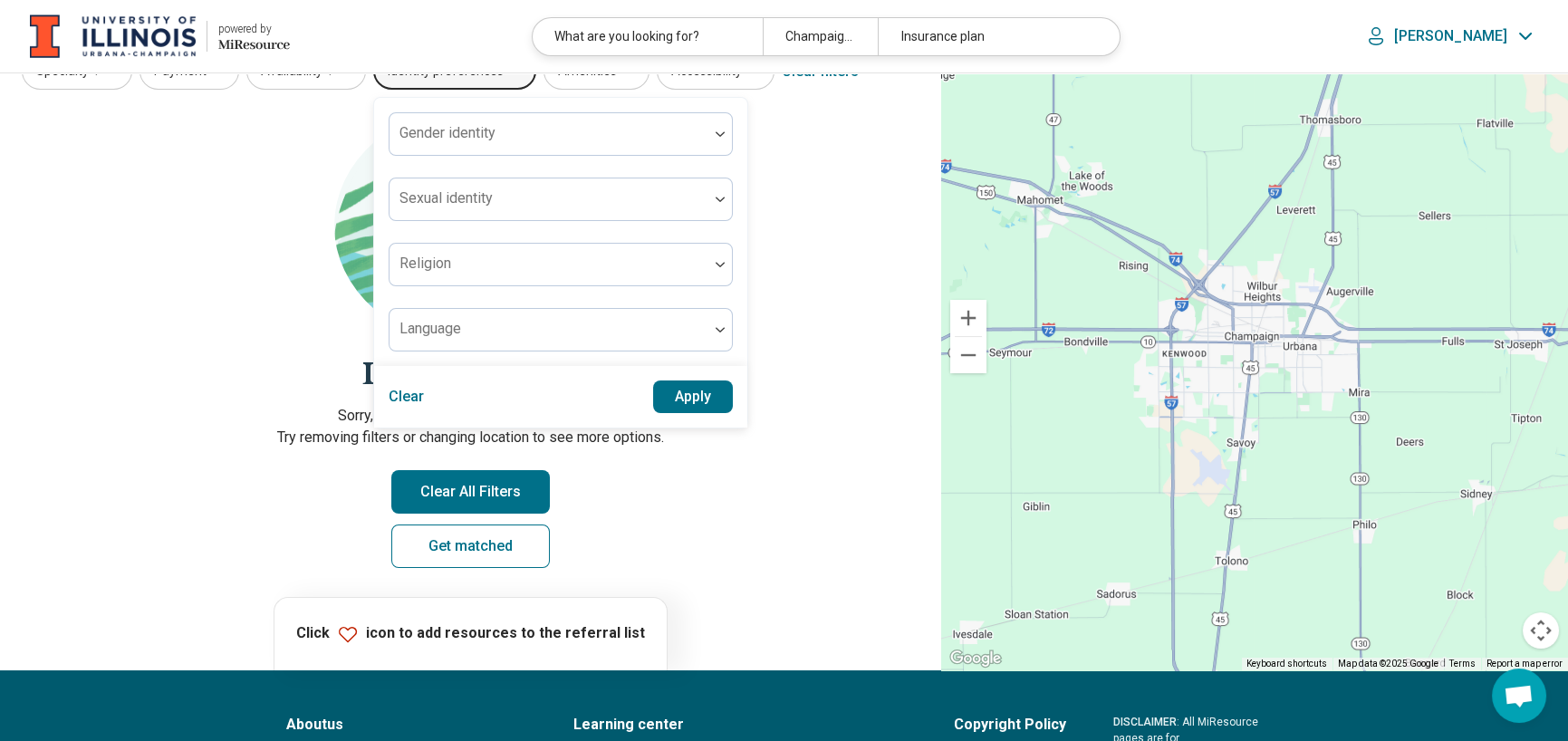
click at [710, 398] on button "Apply" at bounding box center [693, 397] width 80 height 33
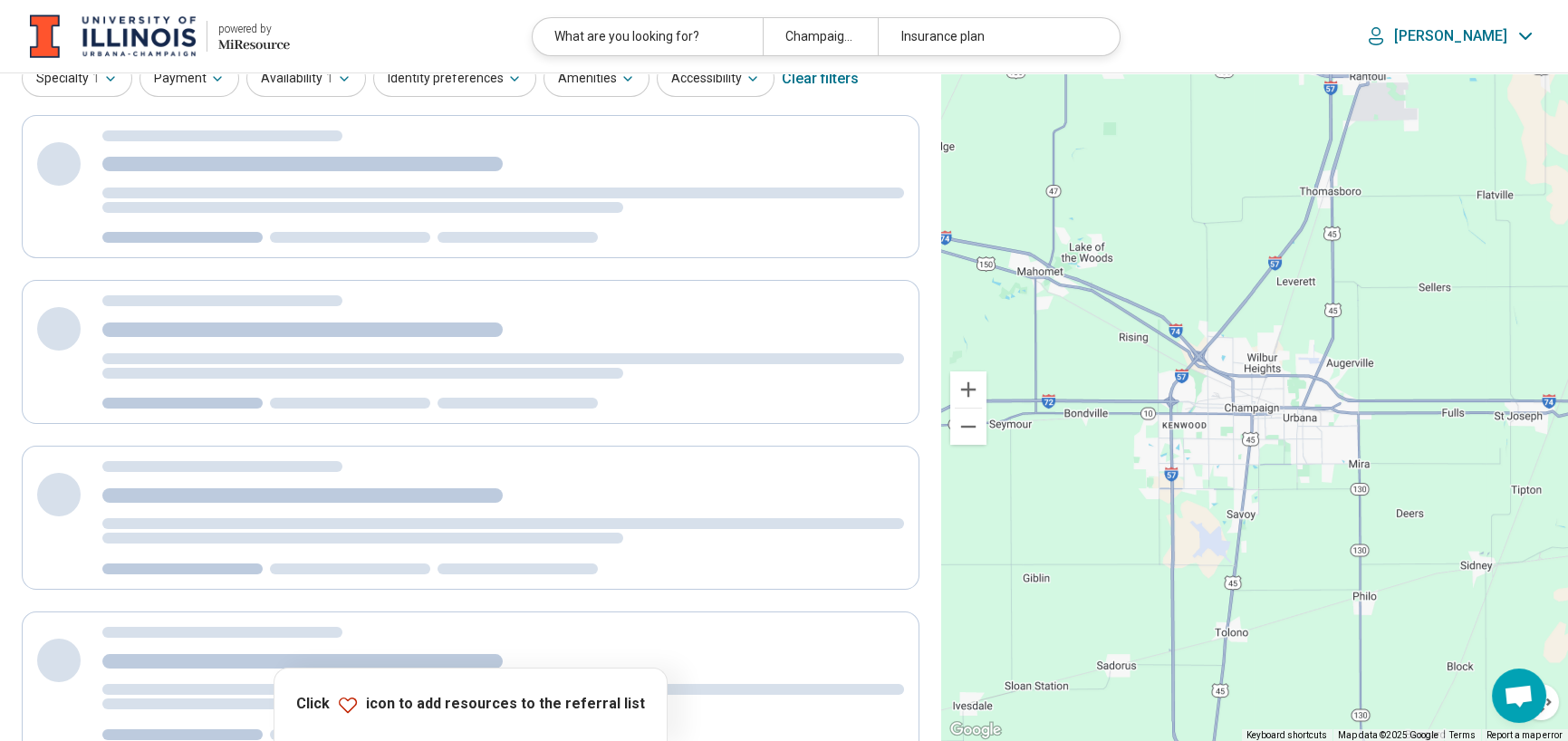
scroll to position [0, 0]
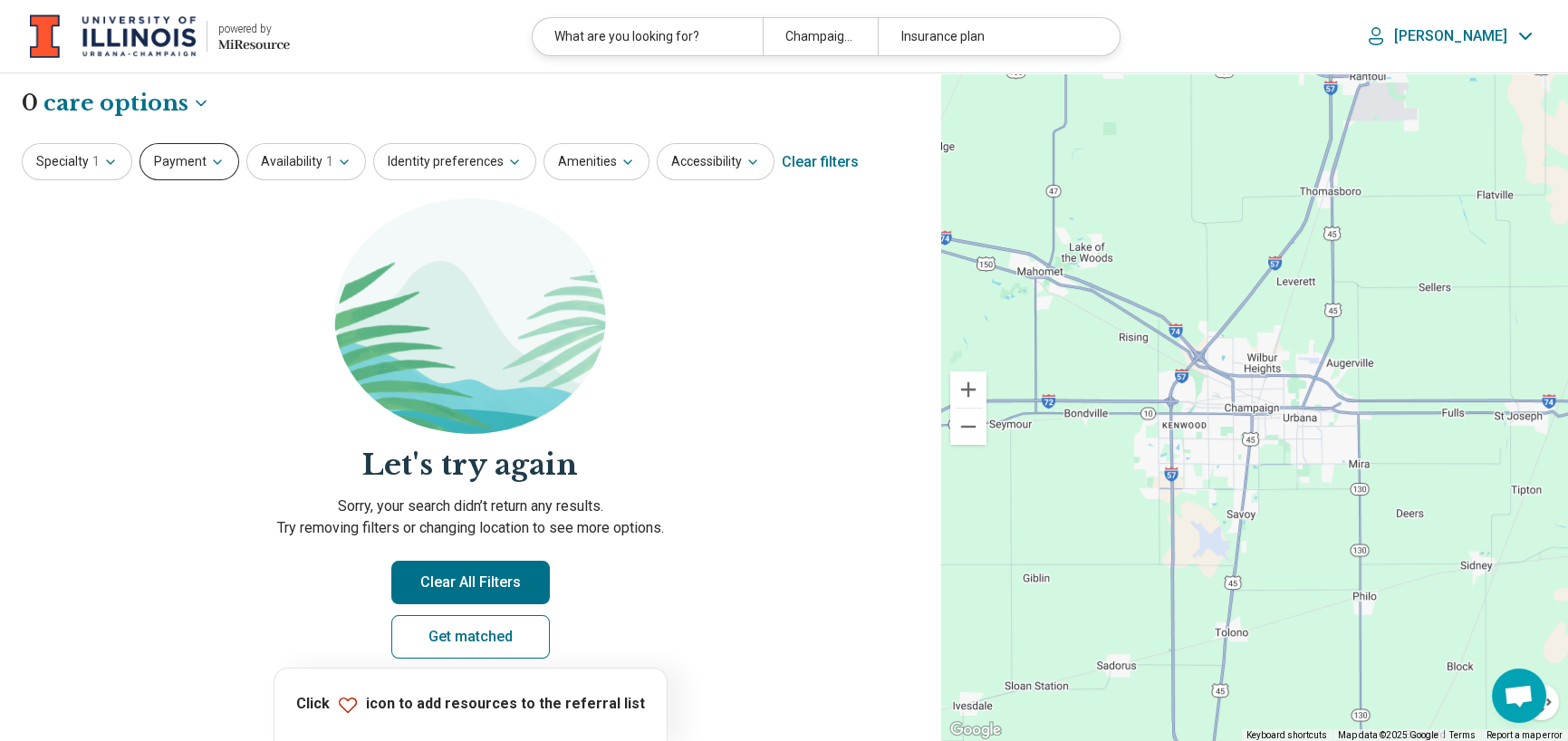
click at [173, 160] on button "Payment" at bounding box center [189, 161] width 100 height 37
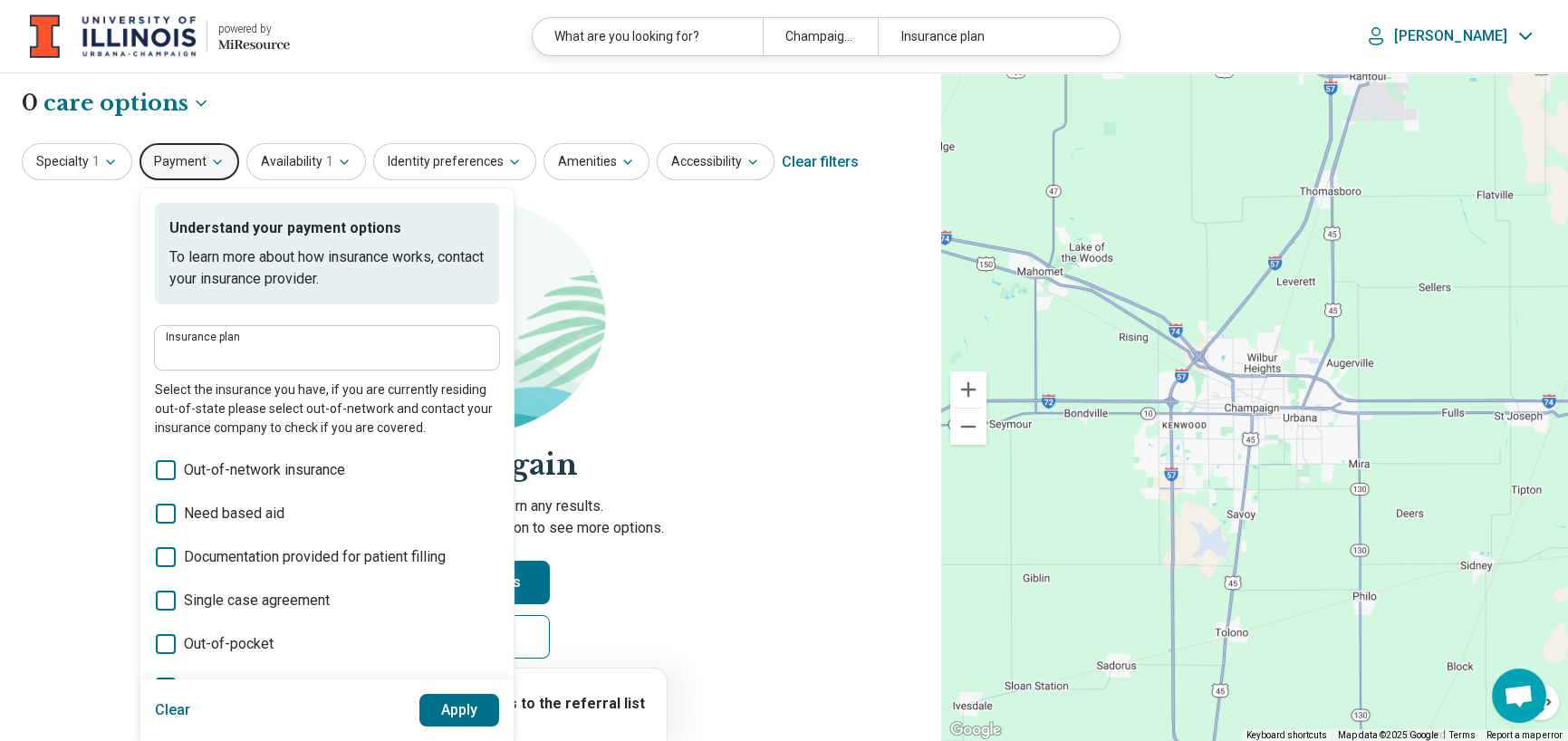
scroll to position [91, 0]
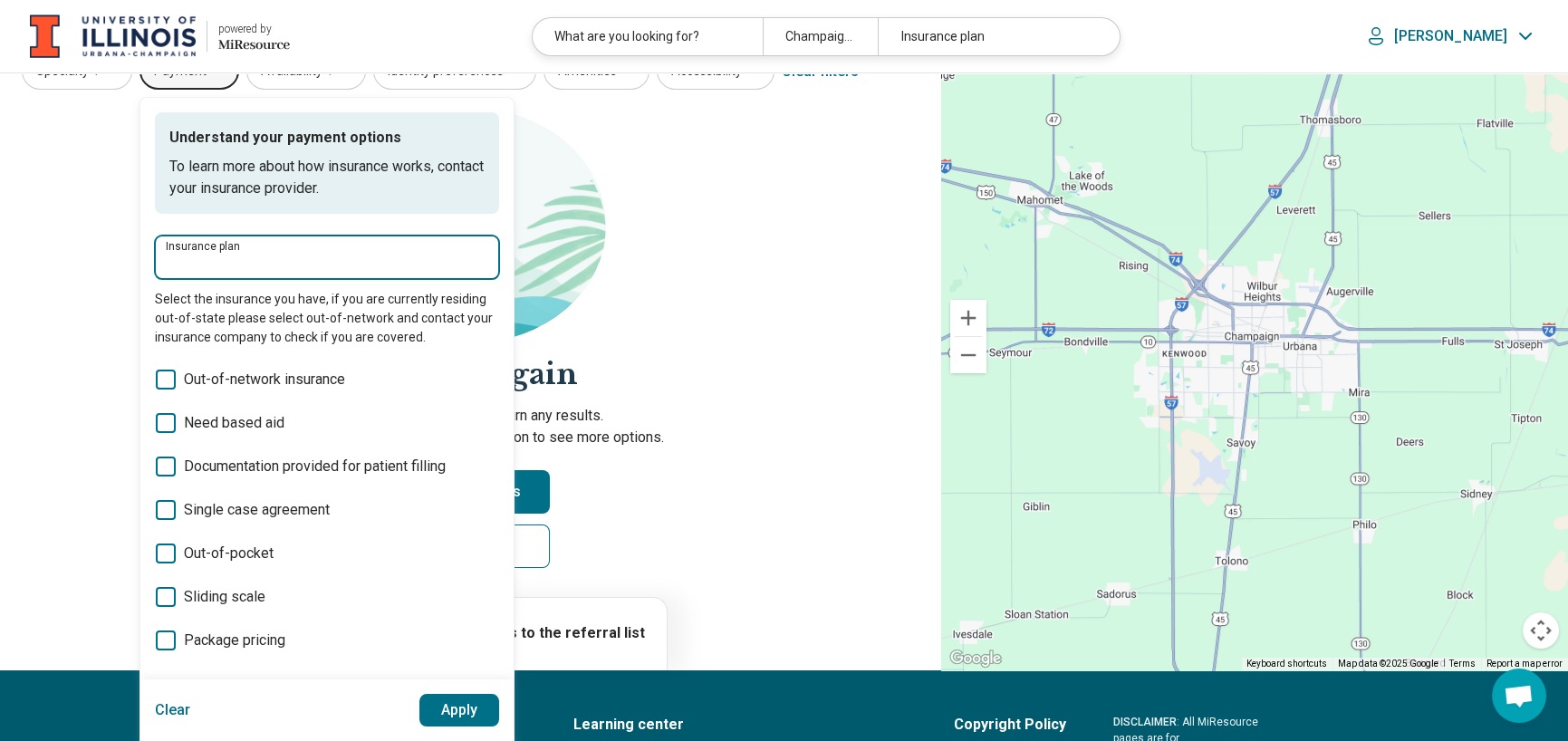
click at [319, 264] on input "Insurance plan" at bounding box center [327, 263] width 323 height 21
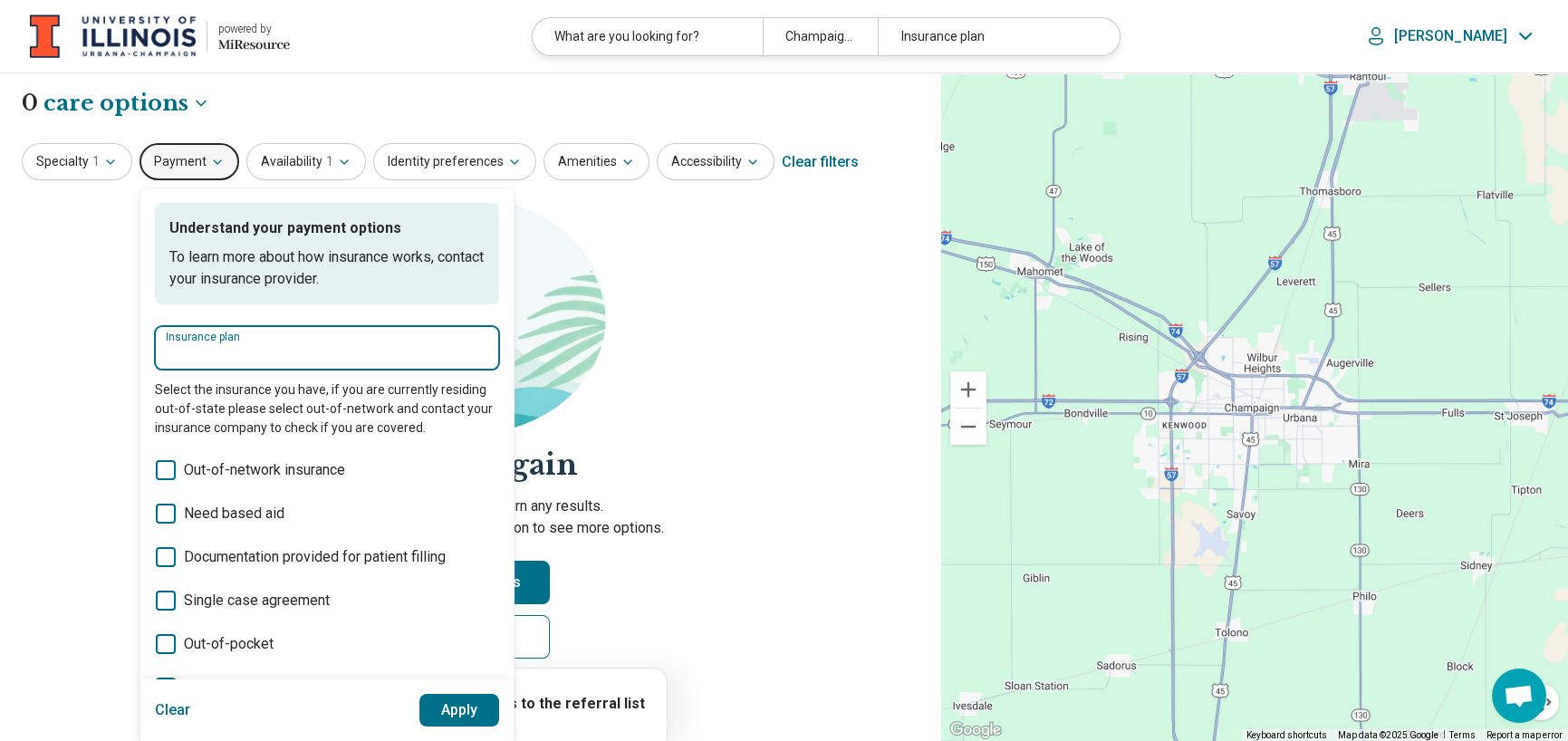
scroll to position [0, 0]
click at [303, 342] on label "Insurance plan" at bounding box center [327, 337] width 323 height 11
click at [303, 343] on input "Insurance plan" at bounding box center [327, 354] width 323 height 21
type input "*"
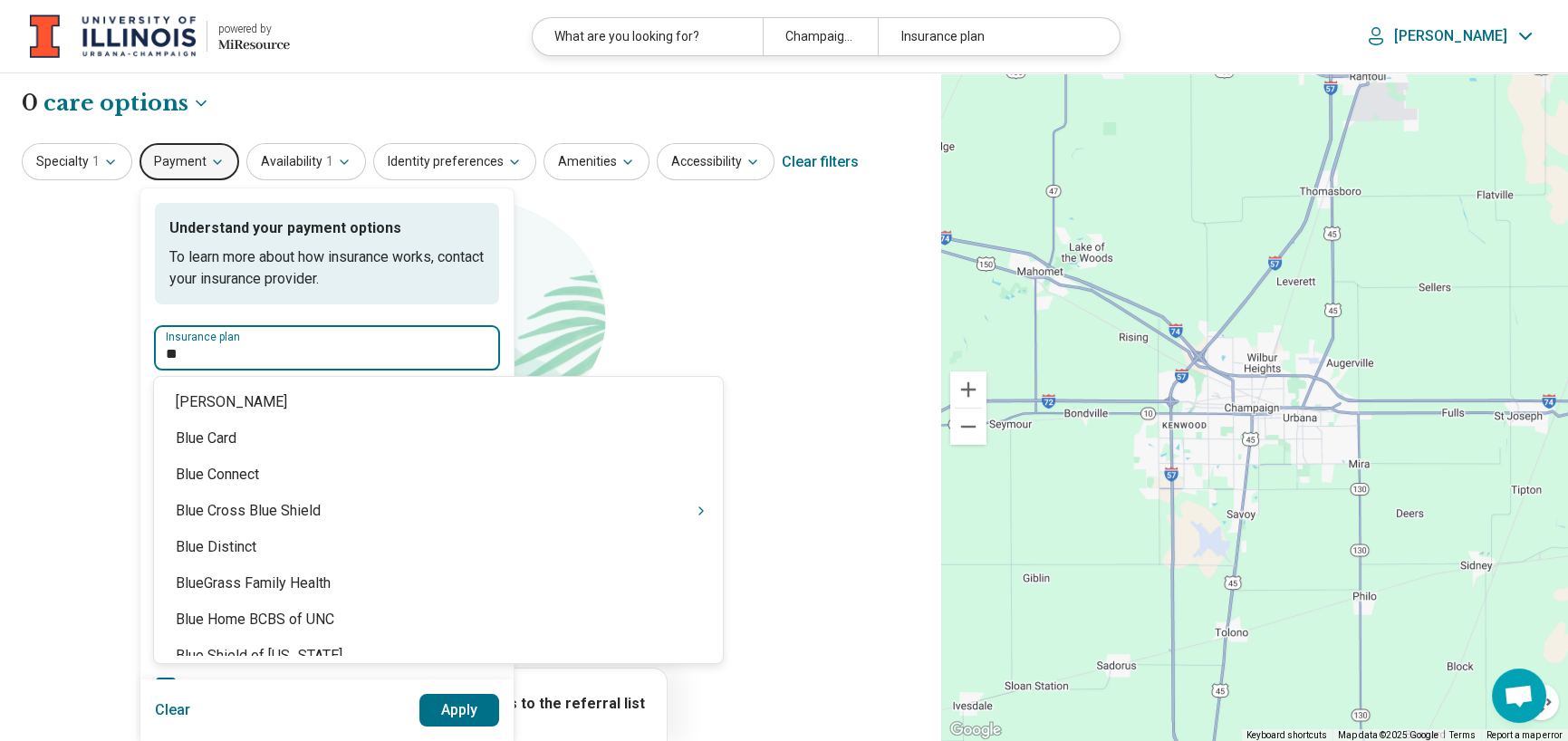
type input "***"
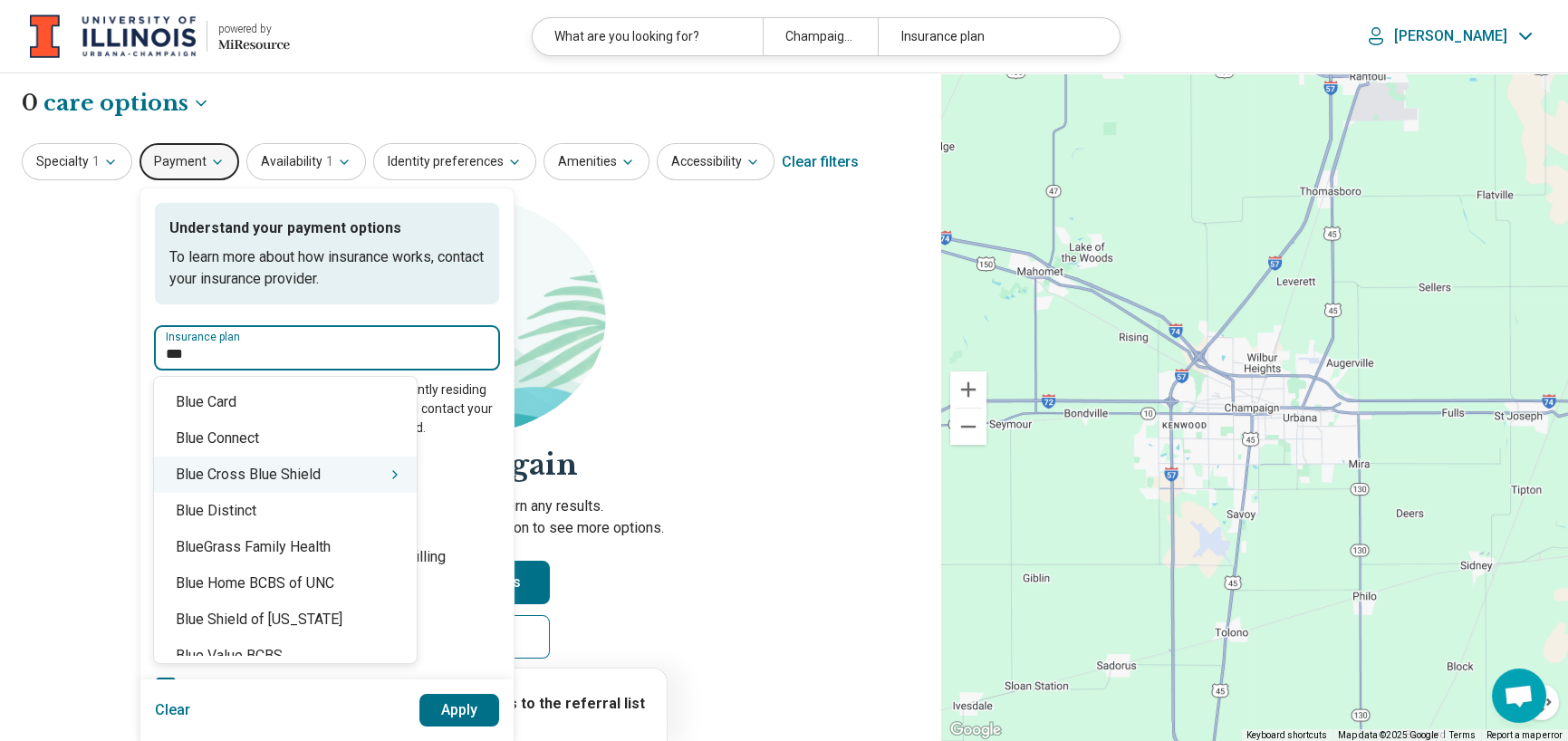
click at [261, 475] on div "Blue Cross Blue Shield" at bounding box center [285, 475] width 263 height 36
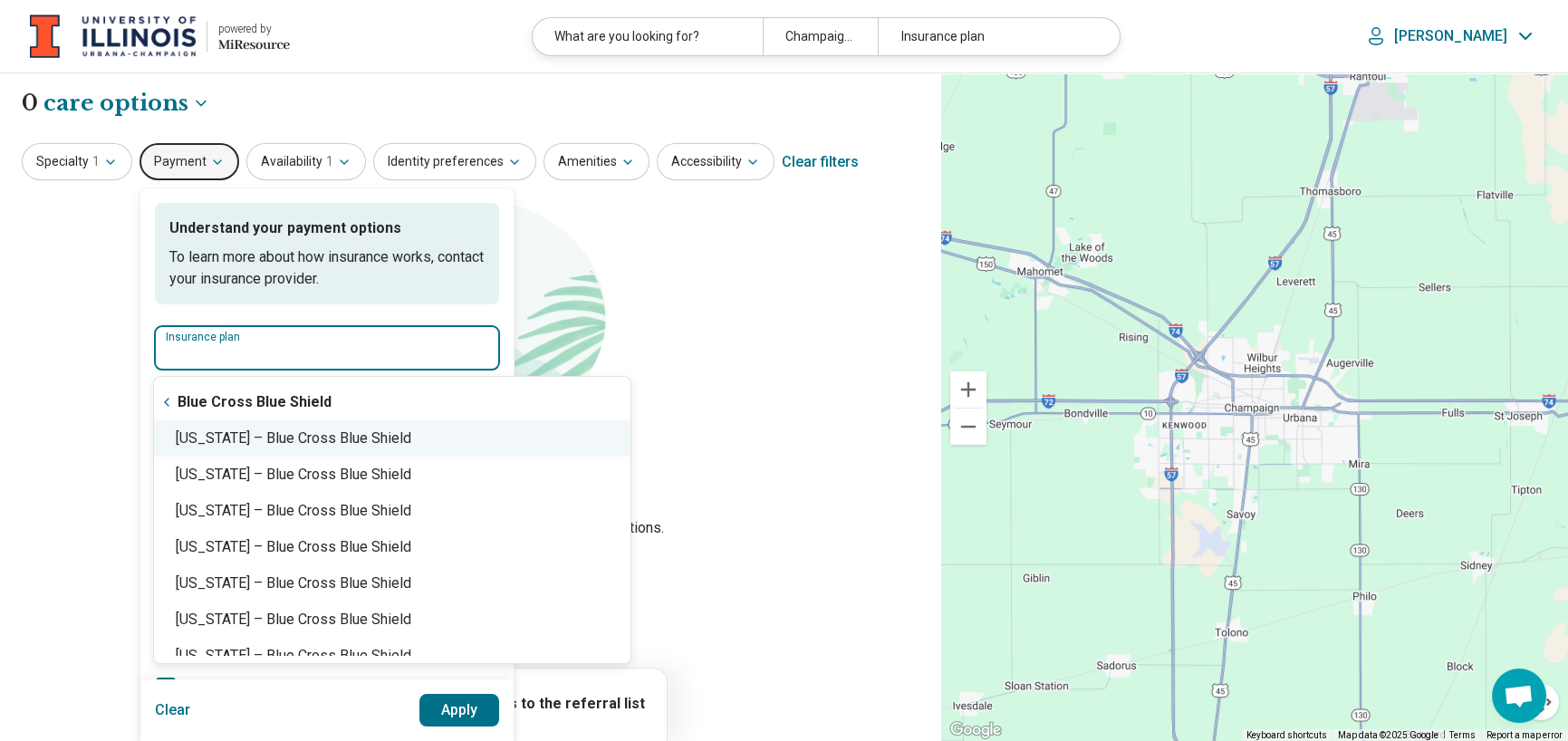
click at [254, 441] on div "Illinois – Blue Cross Blue Shield" at bounding box center [392, 439] width 477 height 36
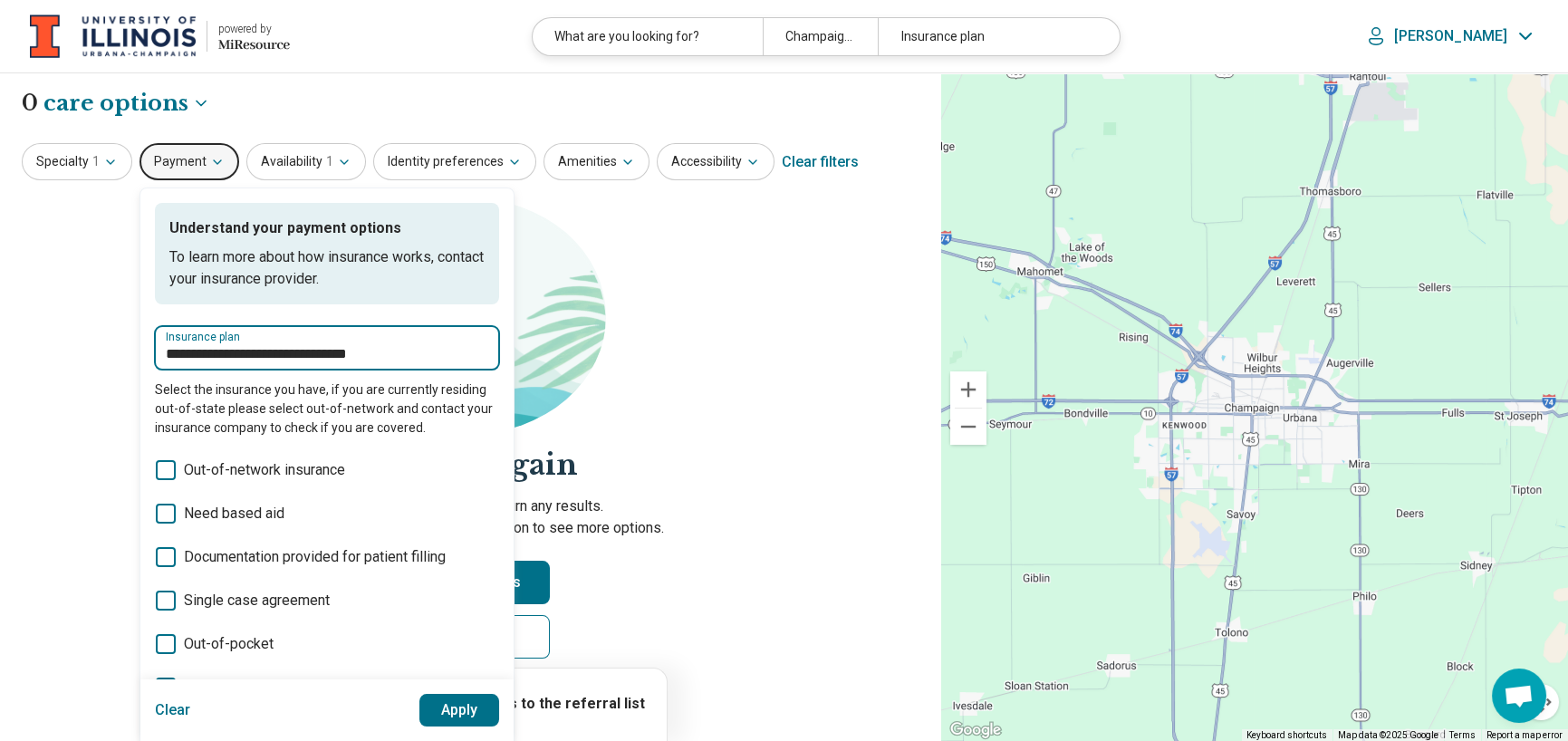
type input "**********"
click at [450, 706] on button "Apply" at bounding box center [460, 710] width 80 height 33
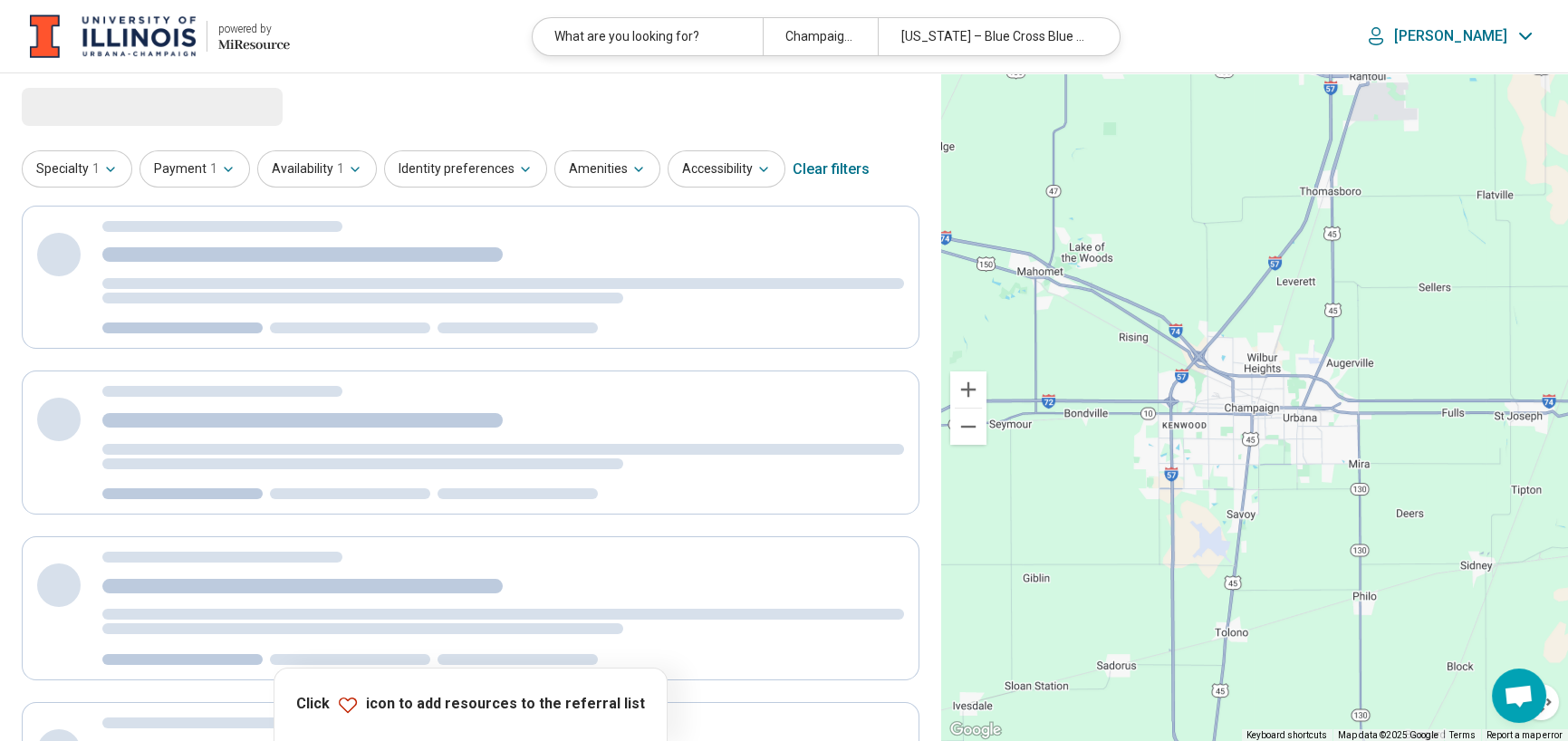
select select "***"
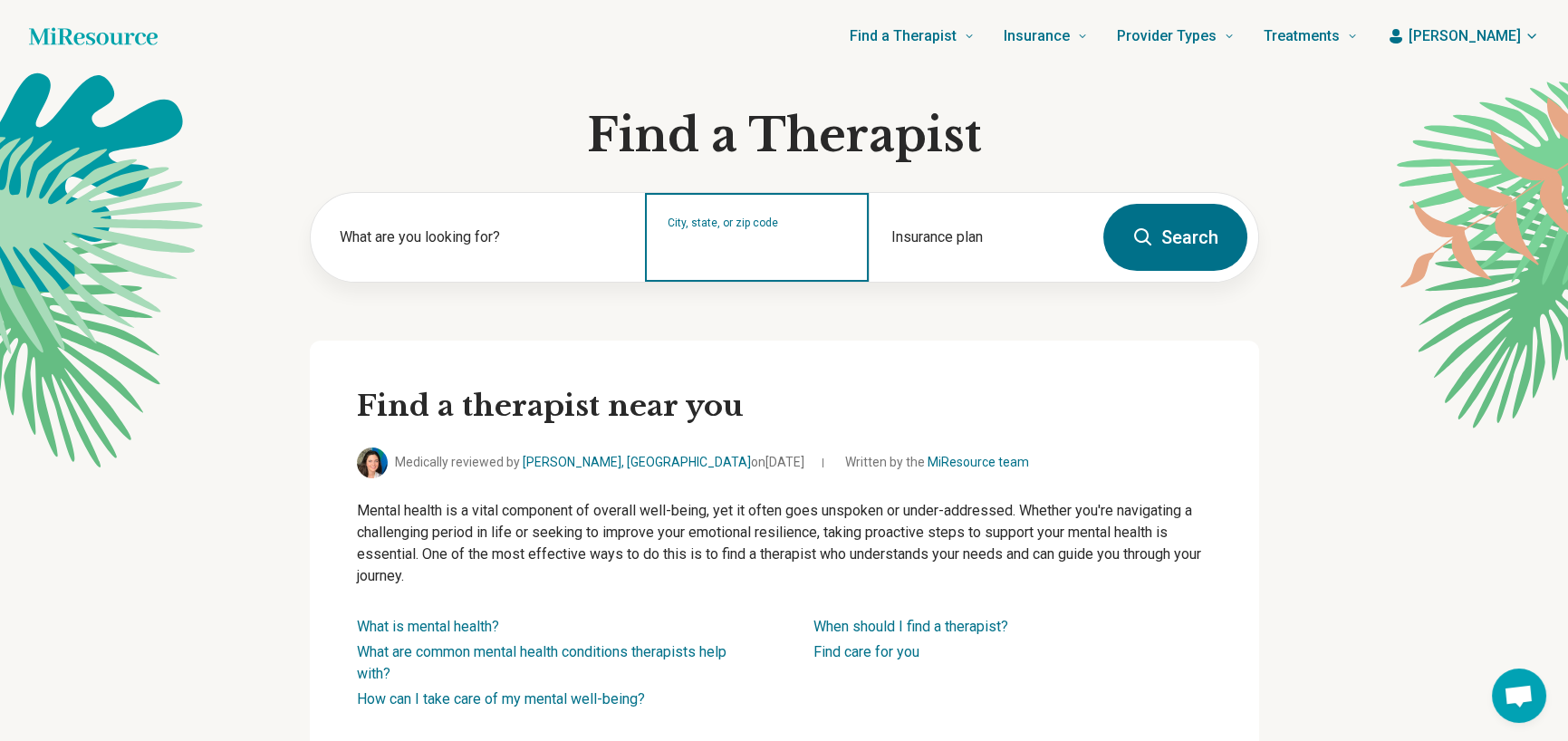
click at [810, 252] on input "City, state, or zip code" at bounding box center [757, 248] width 179 height 21
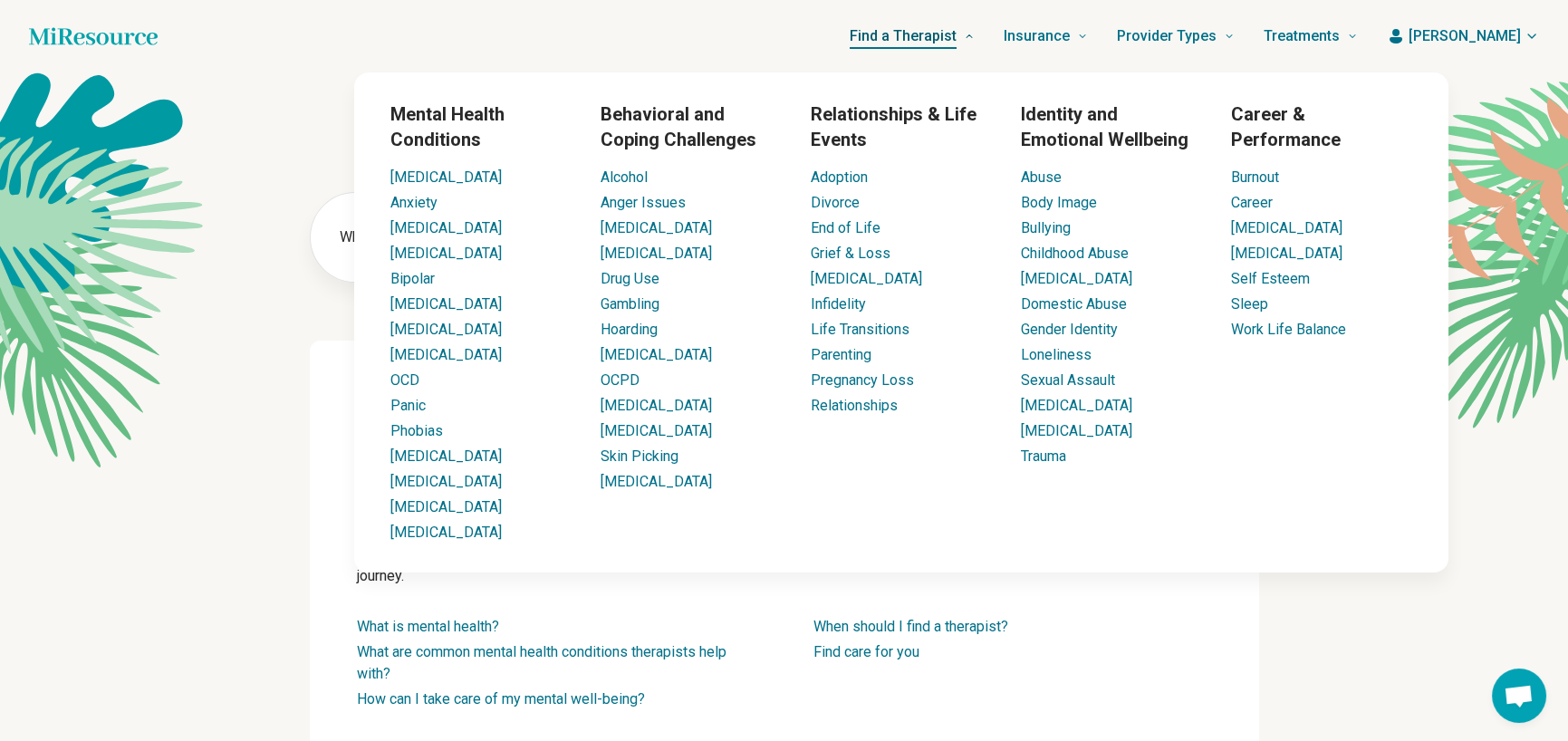
click at [957, 35] on span "Find a Therapist" at bounding box center [903, 35] width 107 height 25
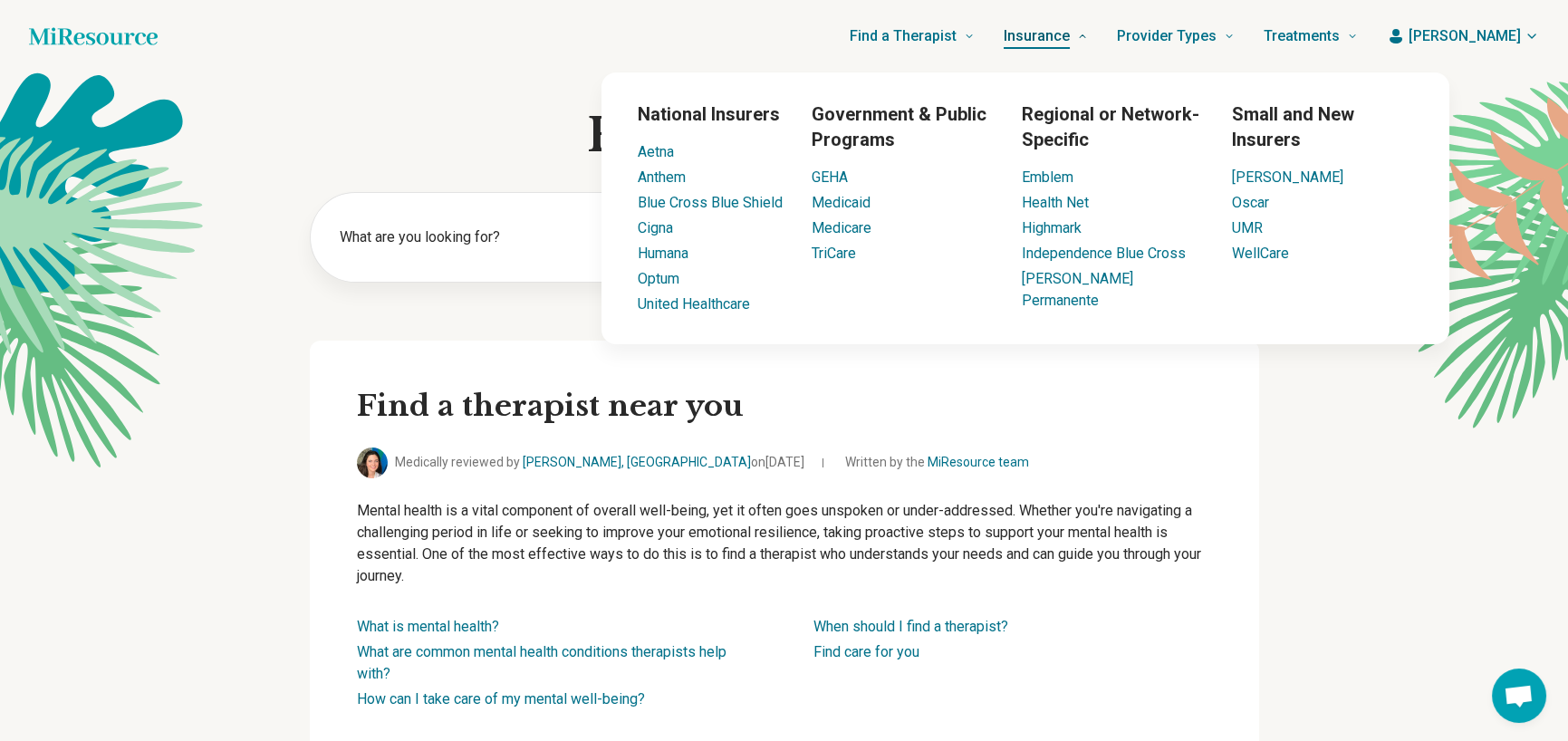
click at [1070, 35] on span "Insurance" at bounding box center [1036, 35] width 66 height 25
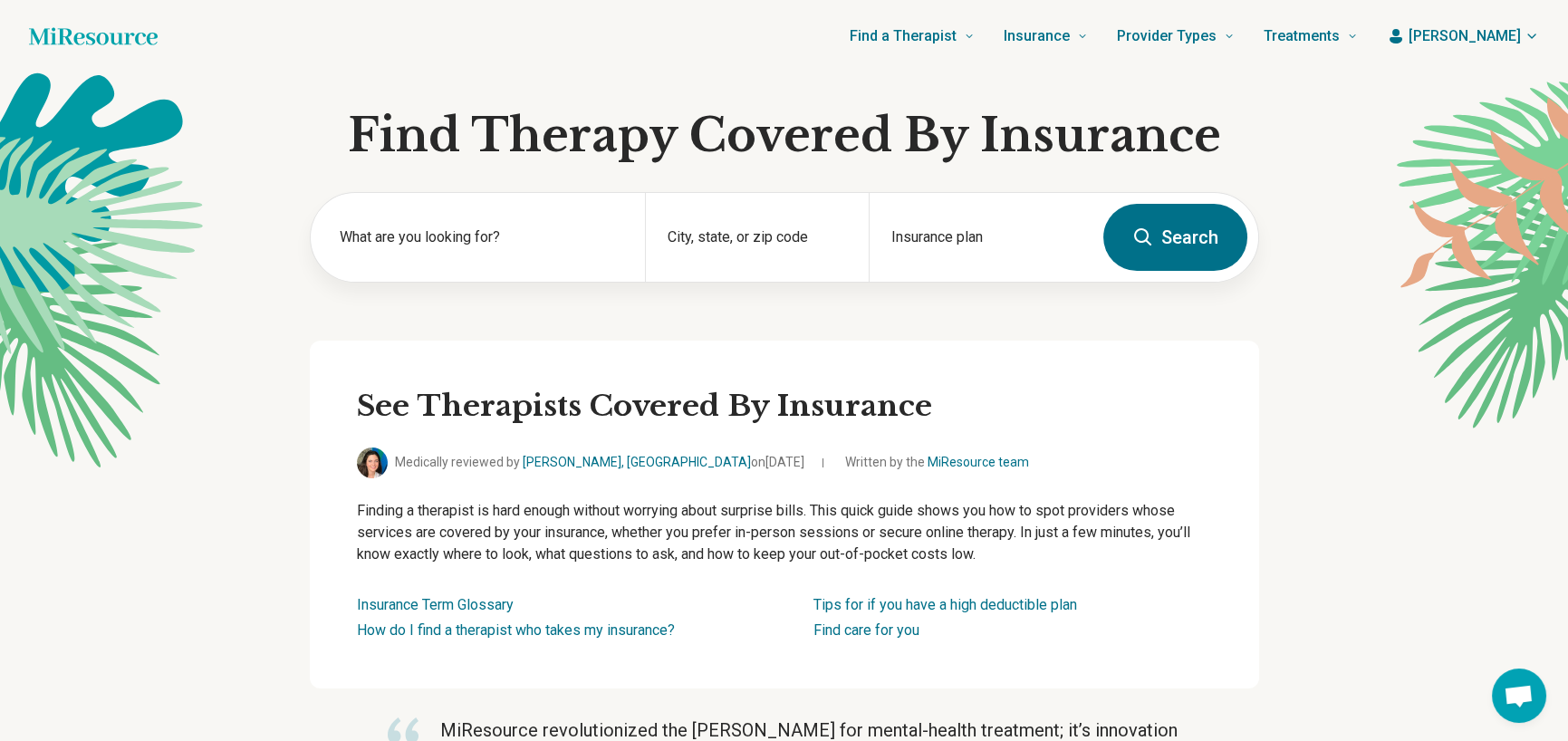
click at [104, 36] on icon "Home page" at bounding box center [93, 35] width 129 height 36
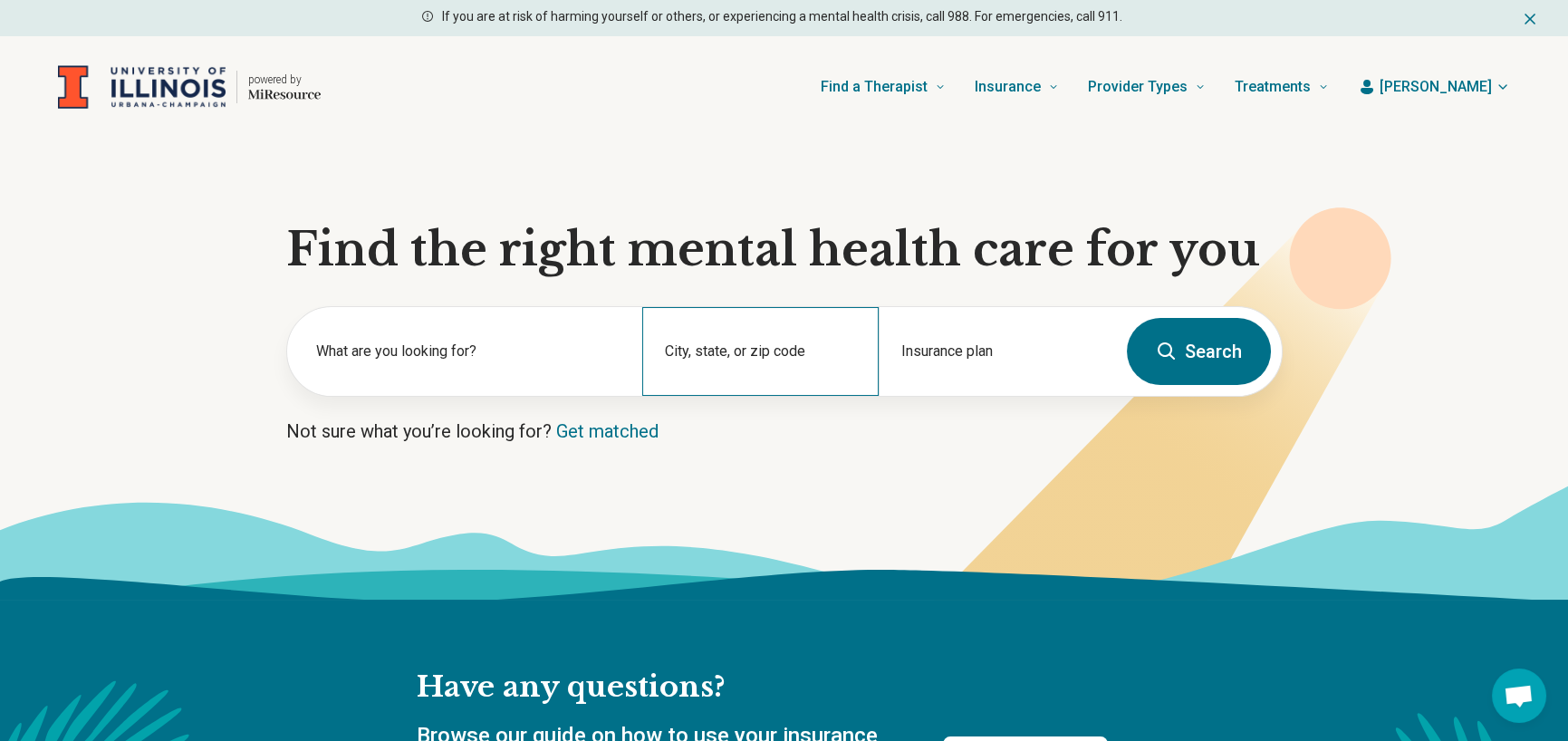
click at [729, 354] on div "City, state, or zip code" at bounding box center [760, 351] width 236 height 89
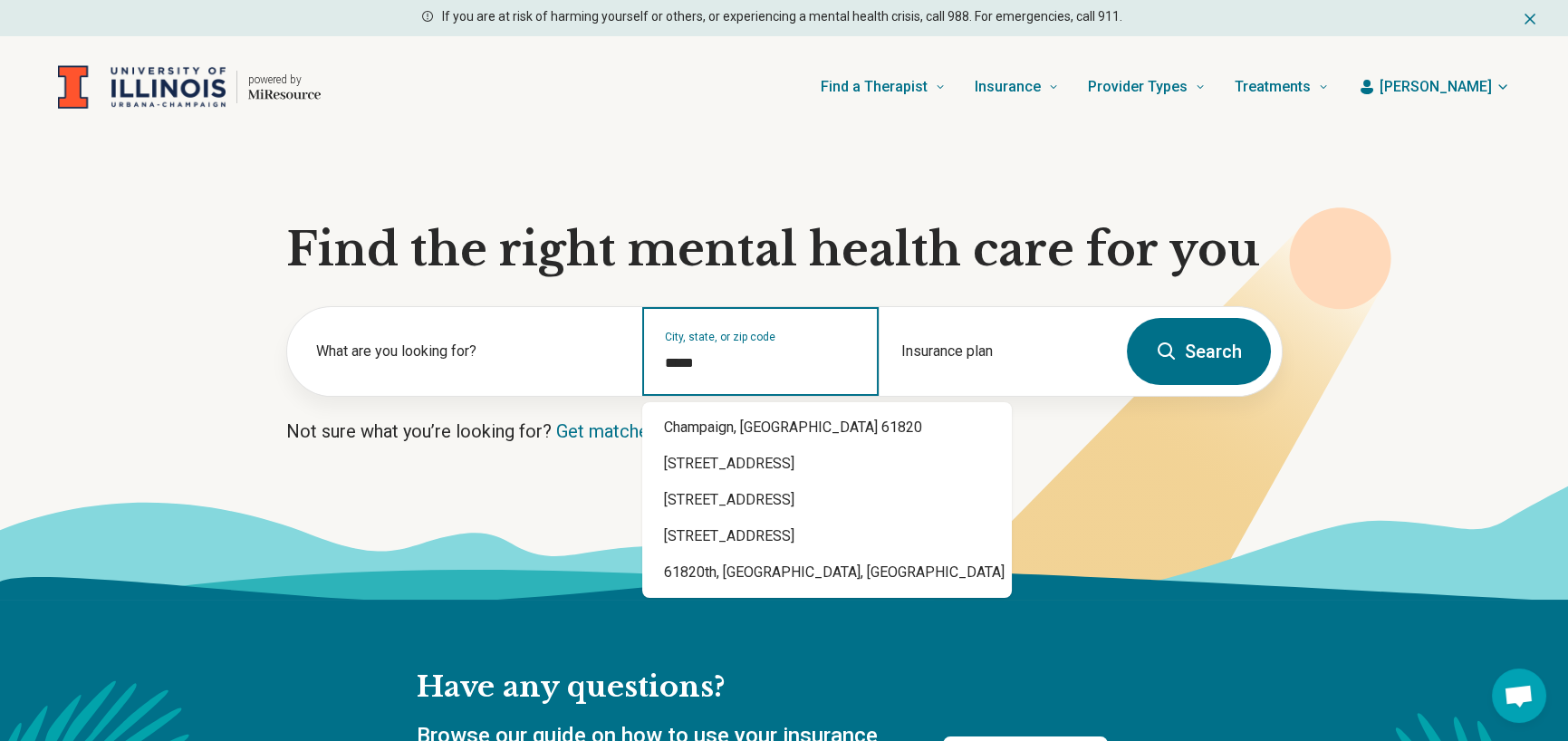
type input "*****"
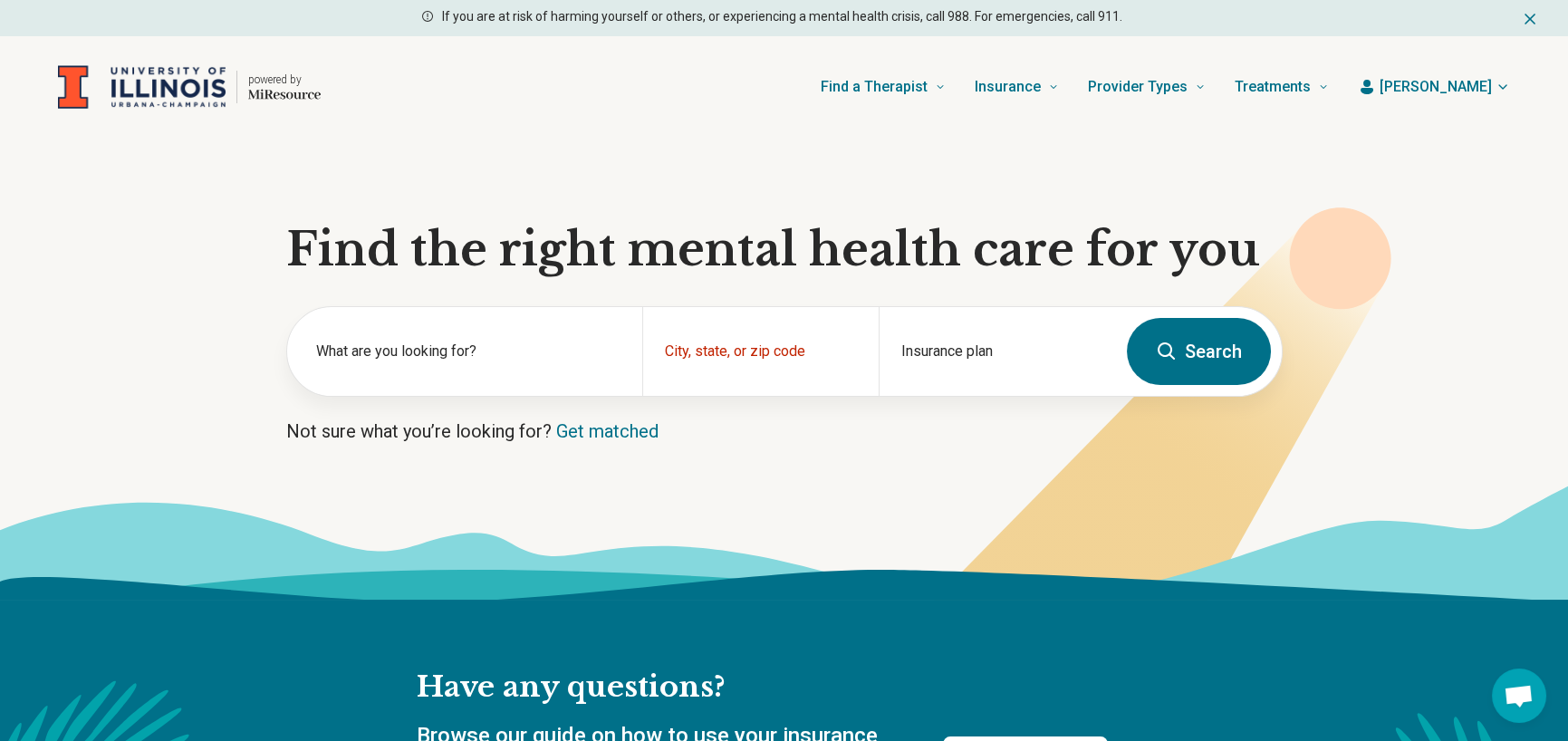
click at [1200, 354] on button "Search" at bounding box center [1199, 352] width 144 height 67
click at [1186, 357] on button "Search" at bounding box center [1199, 352] width 144 height 67
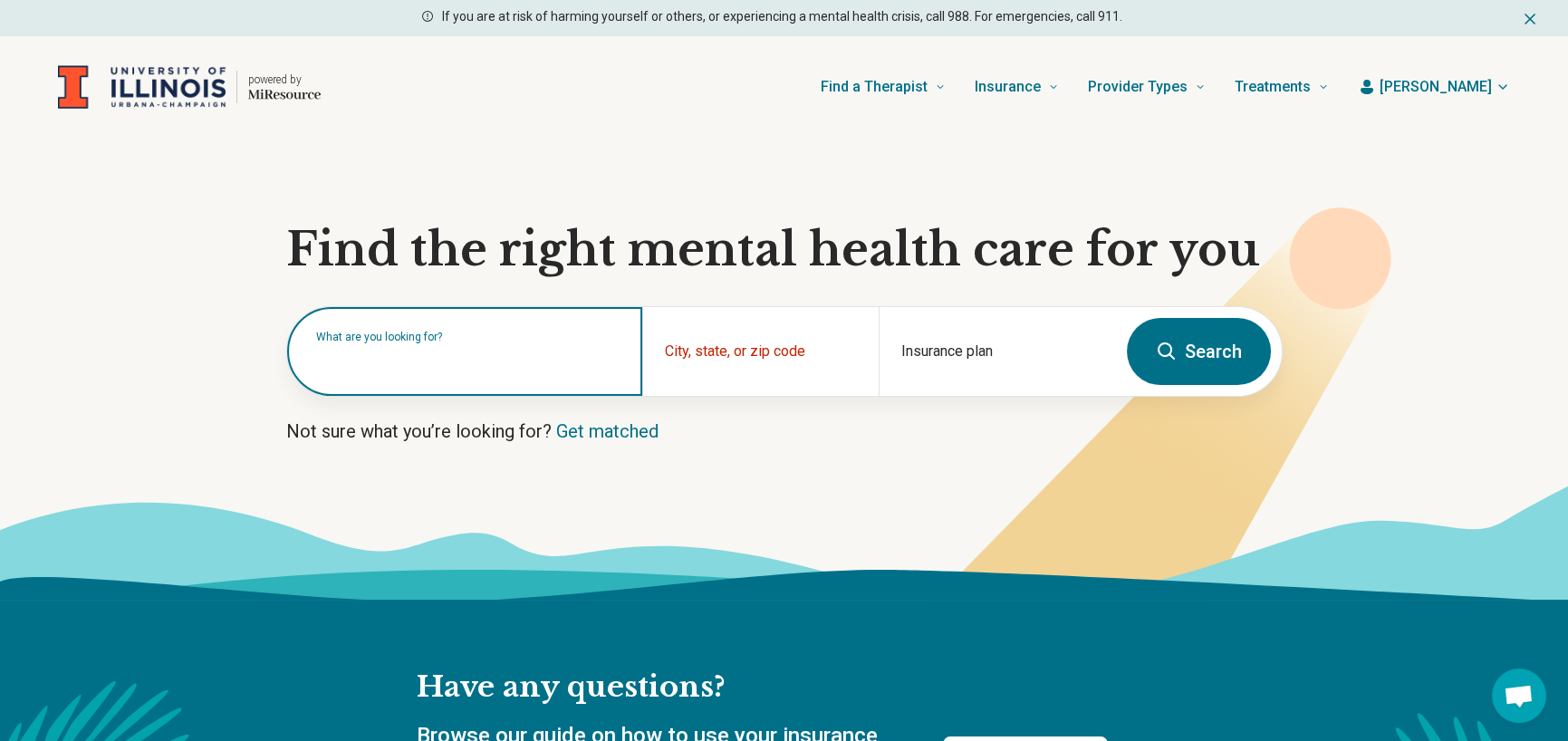
click at [528, 366] on input "text" at bounding box center [468, 360] width 304 height 21
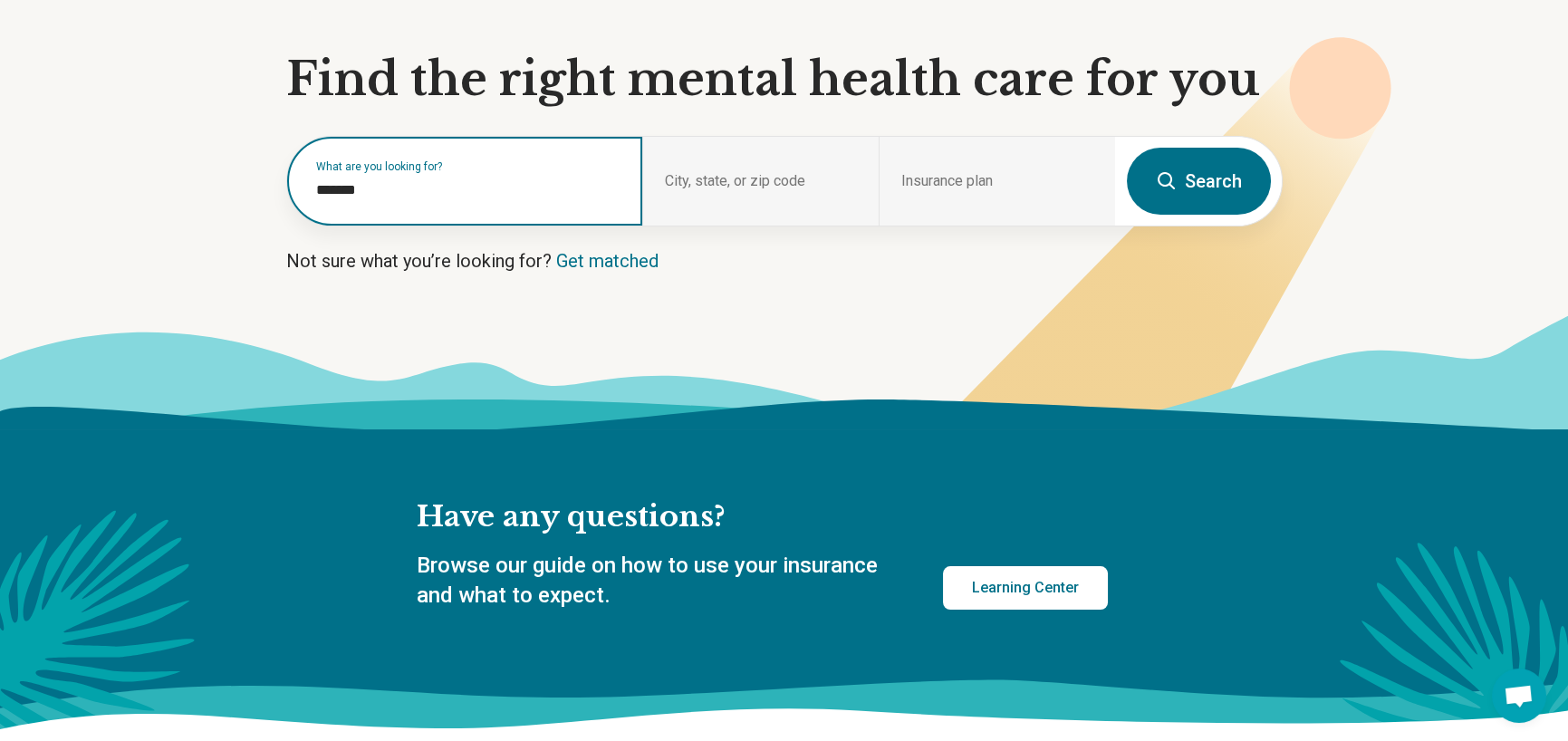
scroll to position [181, 0]
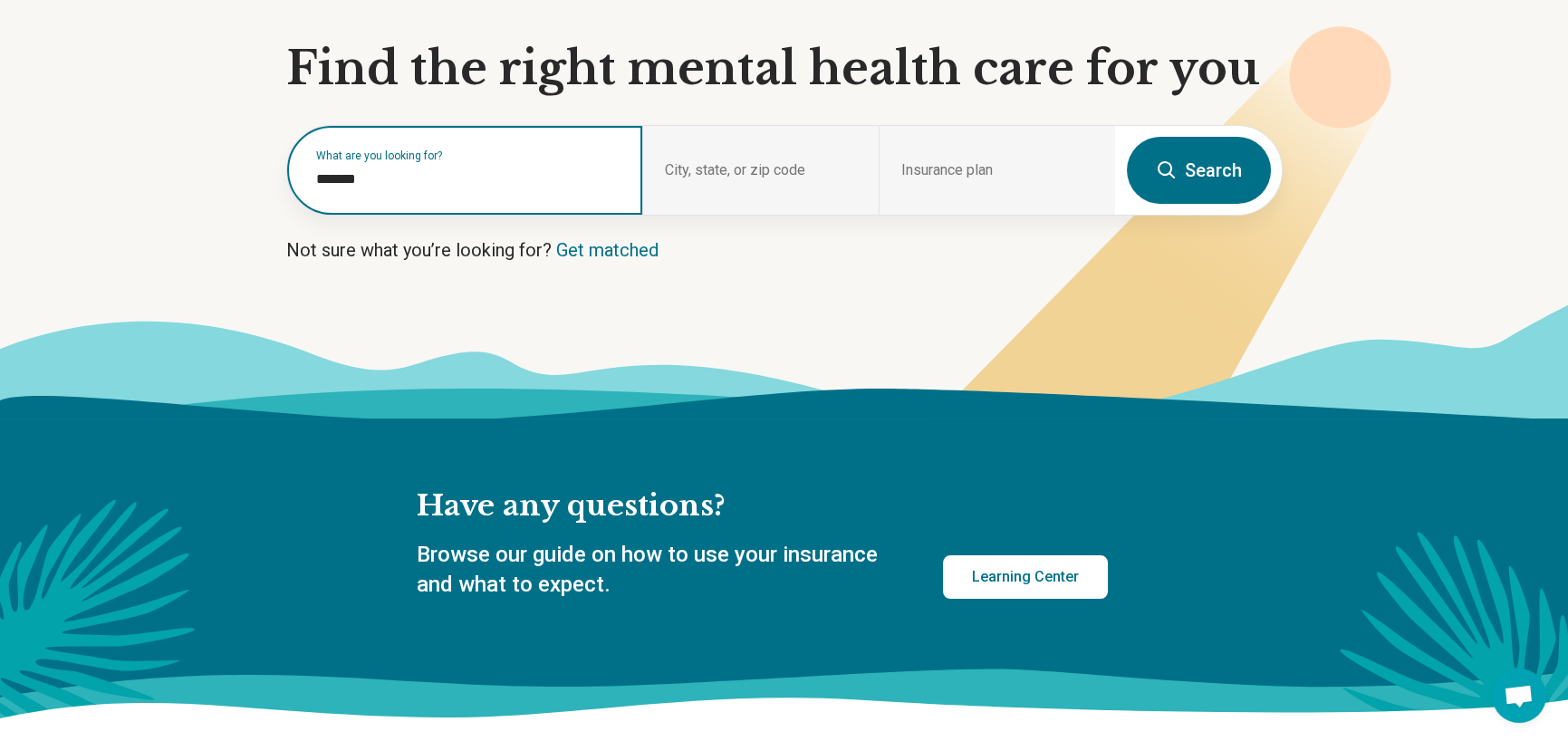
type input "*******"
click at [397, 191] on div "What are you looking for? *******" at bounding box center [465, 170] width 355 height 89
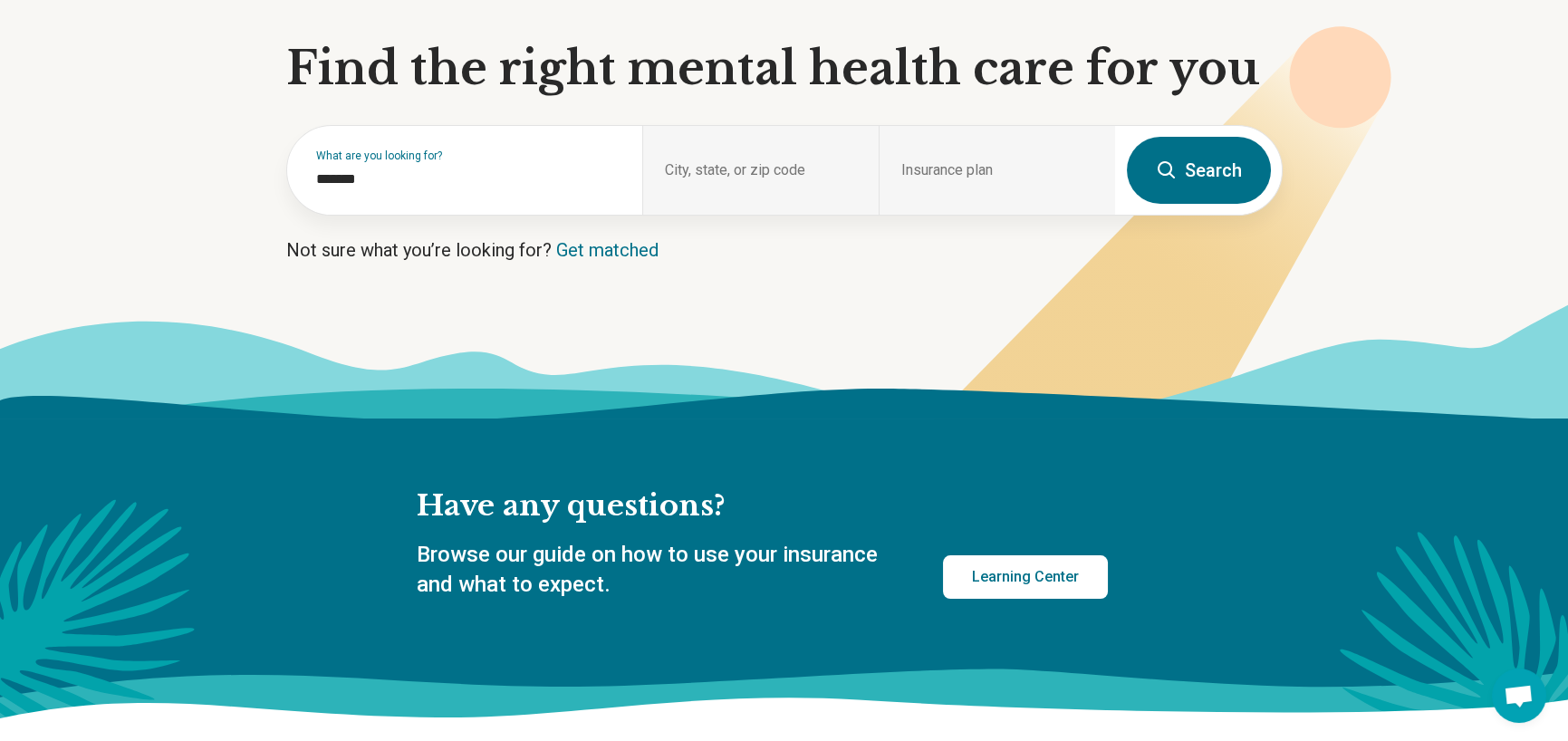
click at [851, 215] on form "What are you looking for? ******* City, state, or zip code Insurance plan Search" at bounding box center [784, 170] width 996 height 91
click at [1222, 184] on button "Search" at bounding box center [1199, 171] width 144 height 67
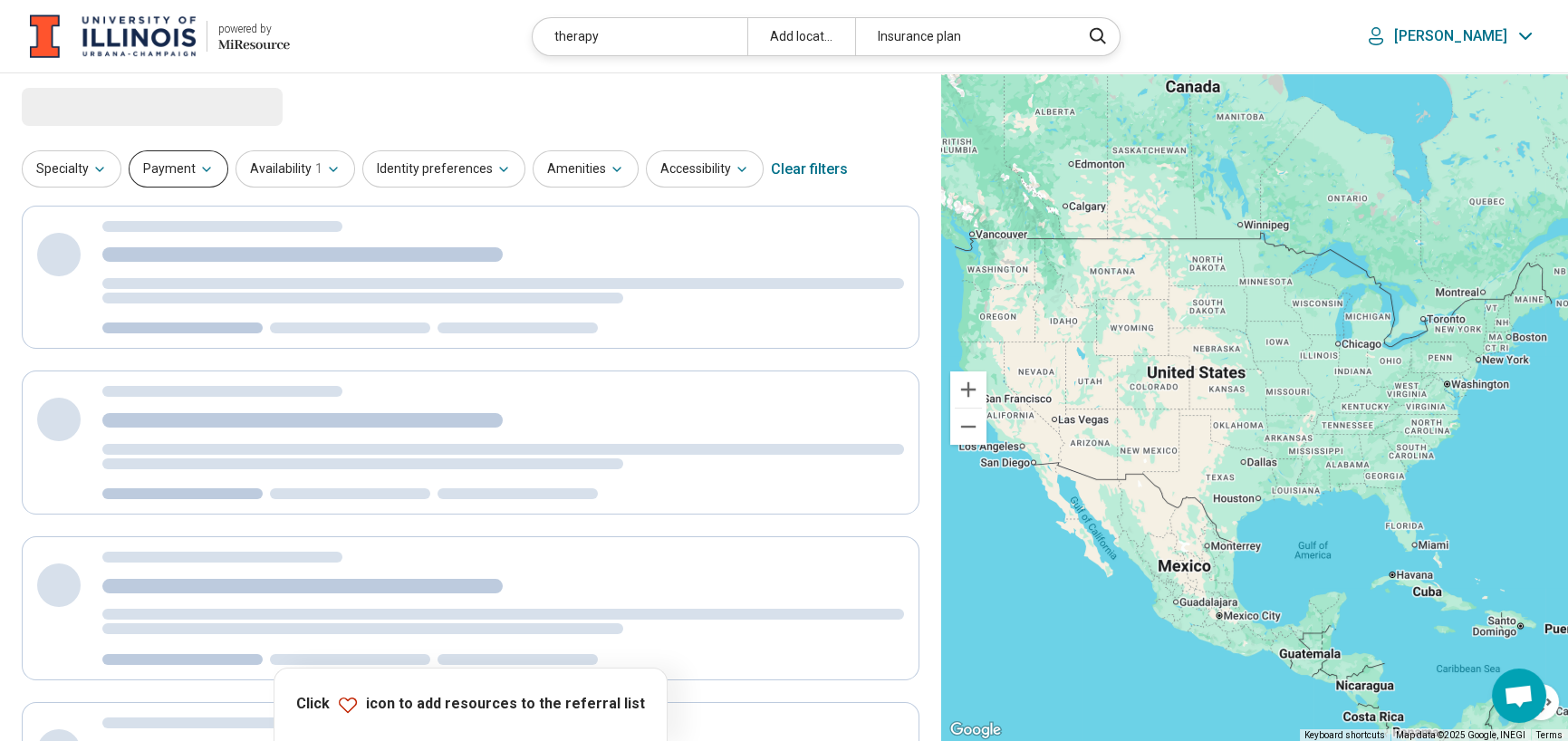
select select "***"
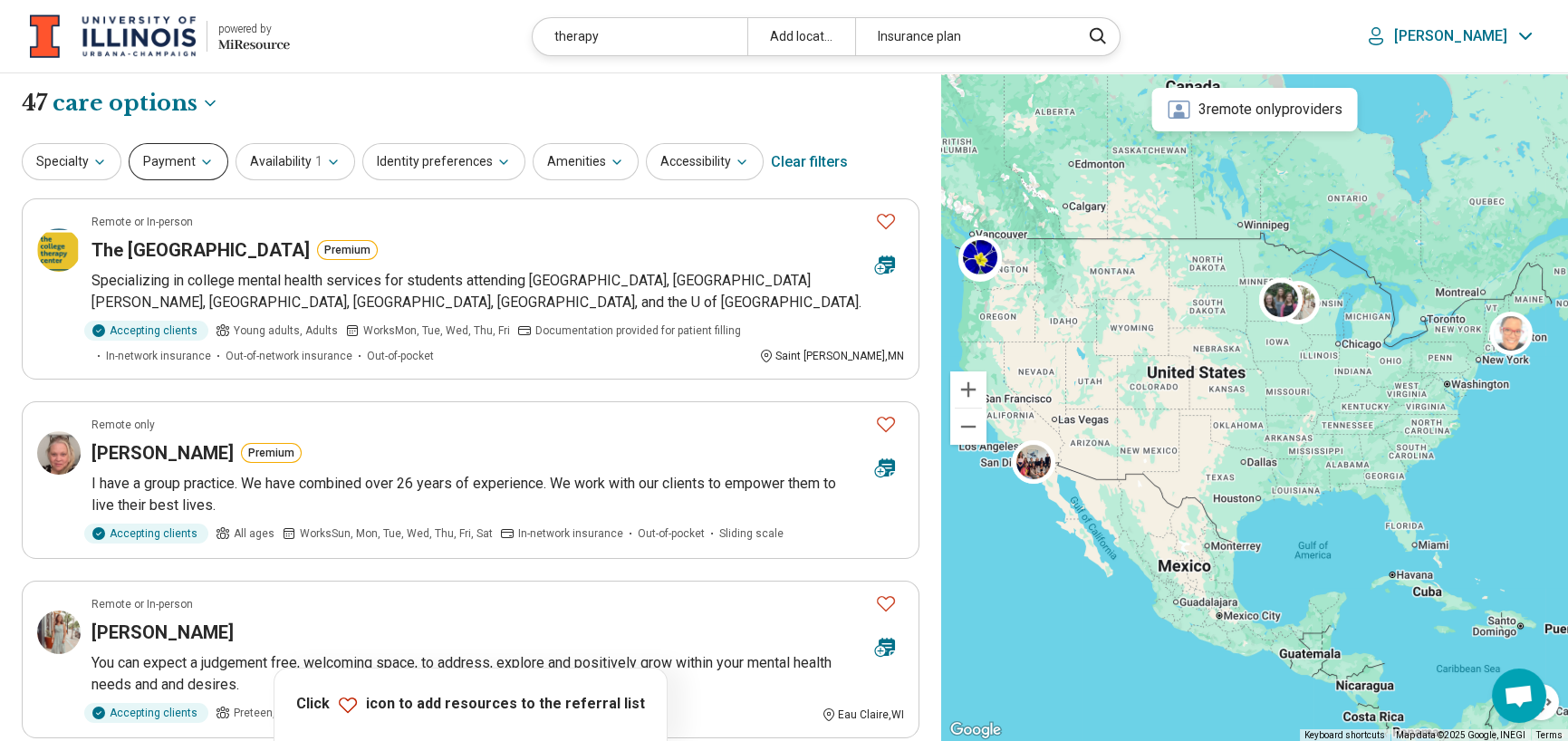
click at [173, 168] on button "Payment" at bounding box center [178, 161] width 100 height 37
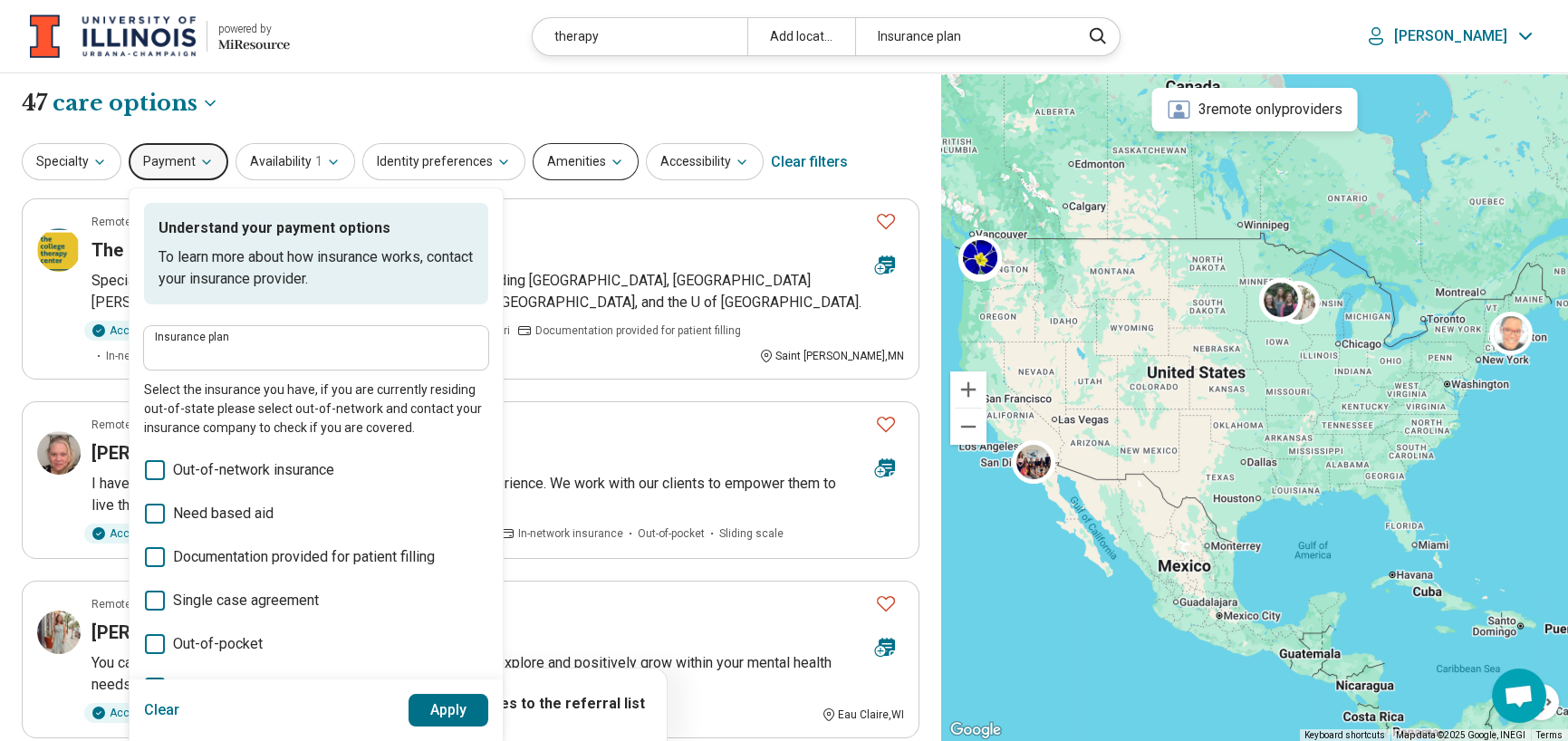
click at [551, 162] on button "Amenities" at bounding box center [586, 161] width 106 height 37
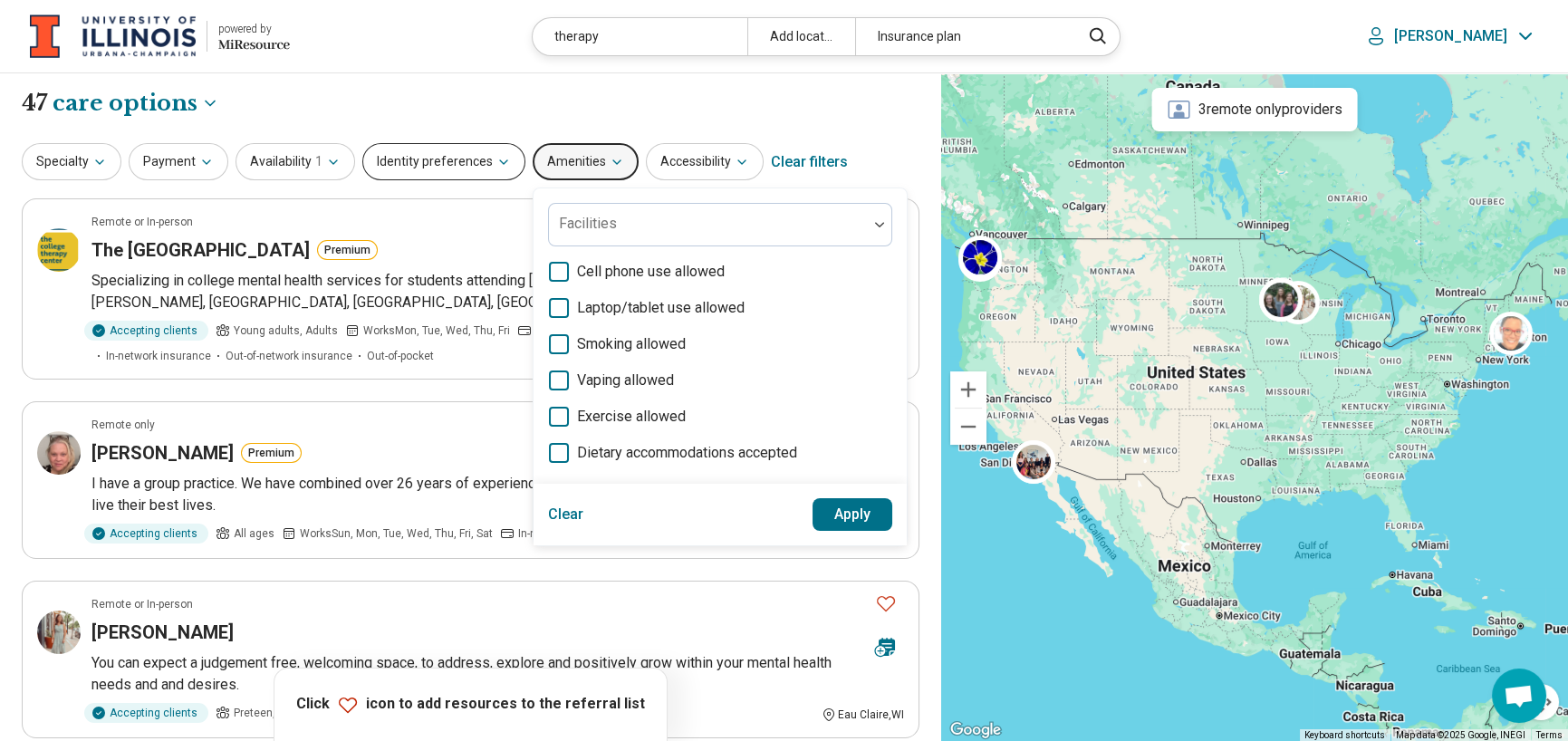
click at [452, 162] on button "Identity preferences" at bounding box center [444, 161] width 163 height 37
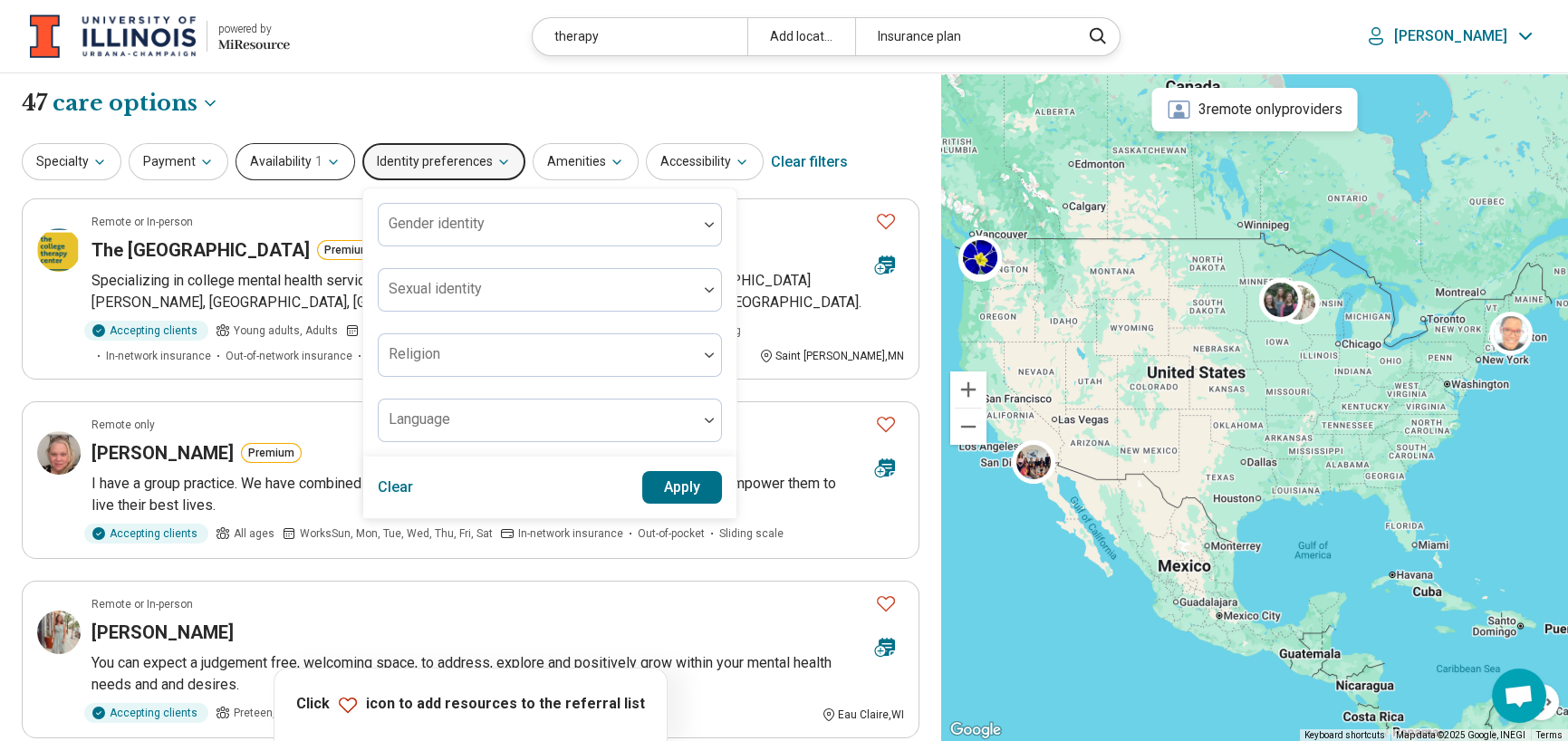
click at [298, 162] on button "Availability 1" at bounding box center [296, 161] width 119 height 37
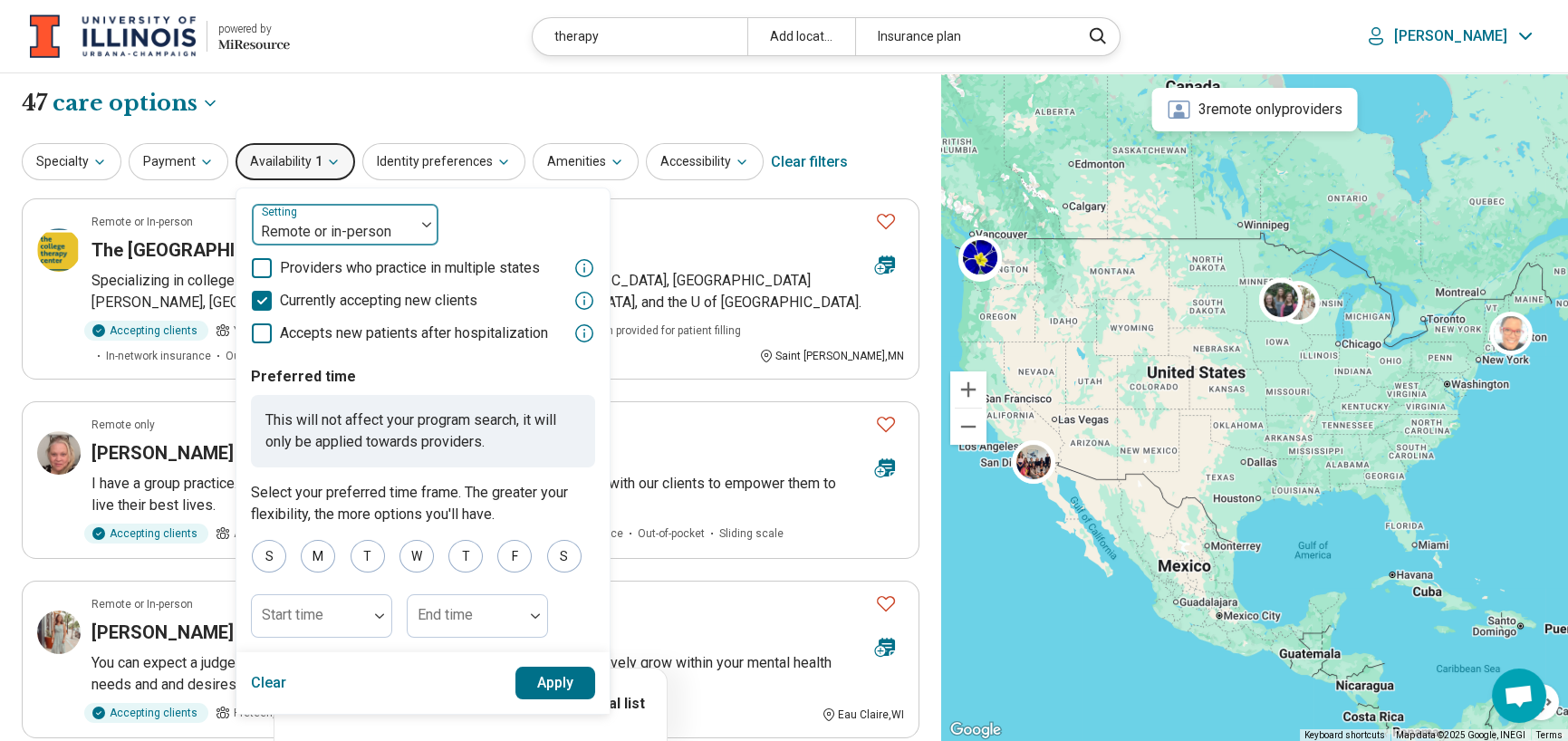
click at [415, 220] on div at bounding box center [426, 225] width 23 height 42
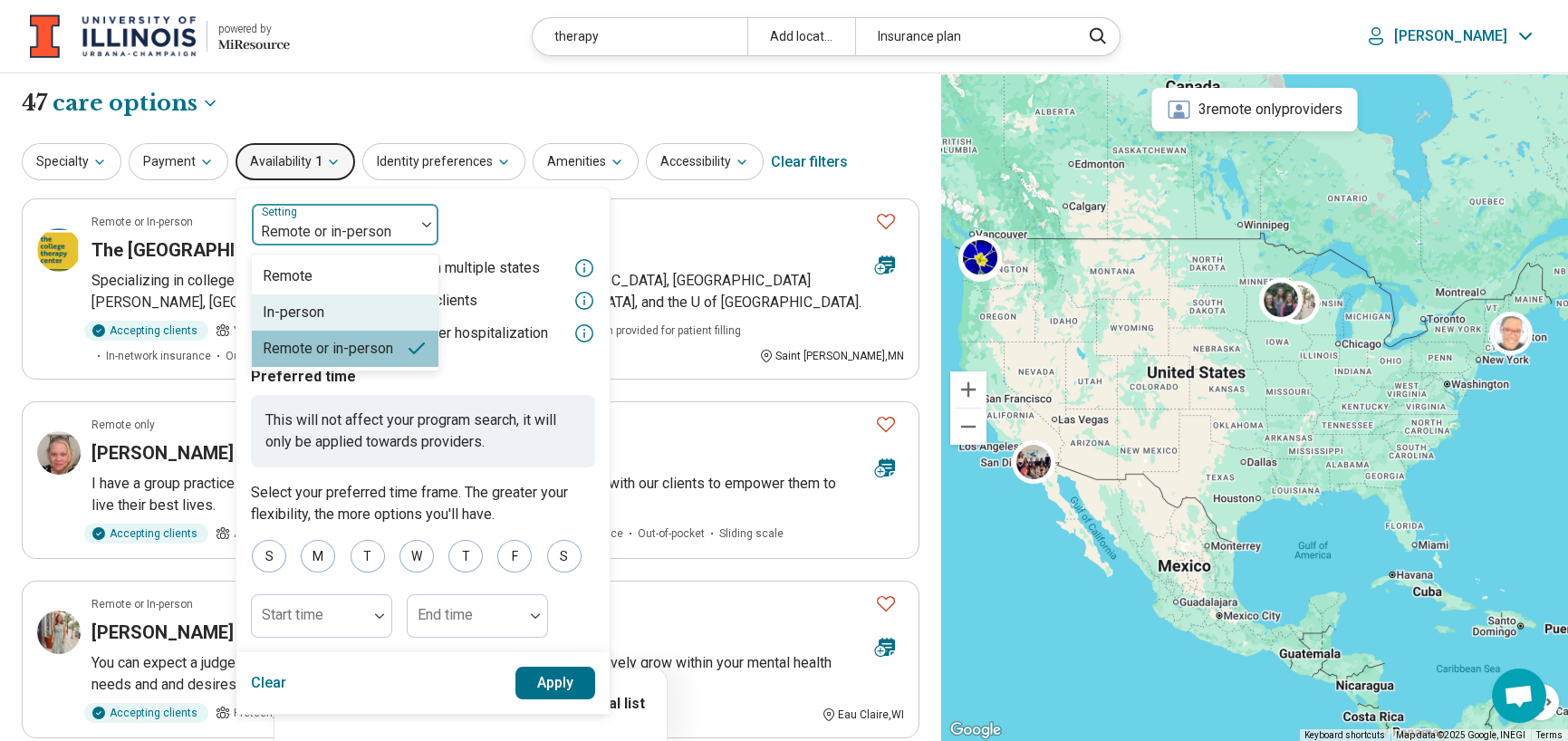
click at [338, 309] on div "In-person" at bounding box center [345, 313] width 187 height 36
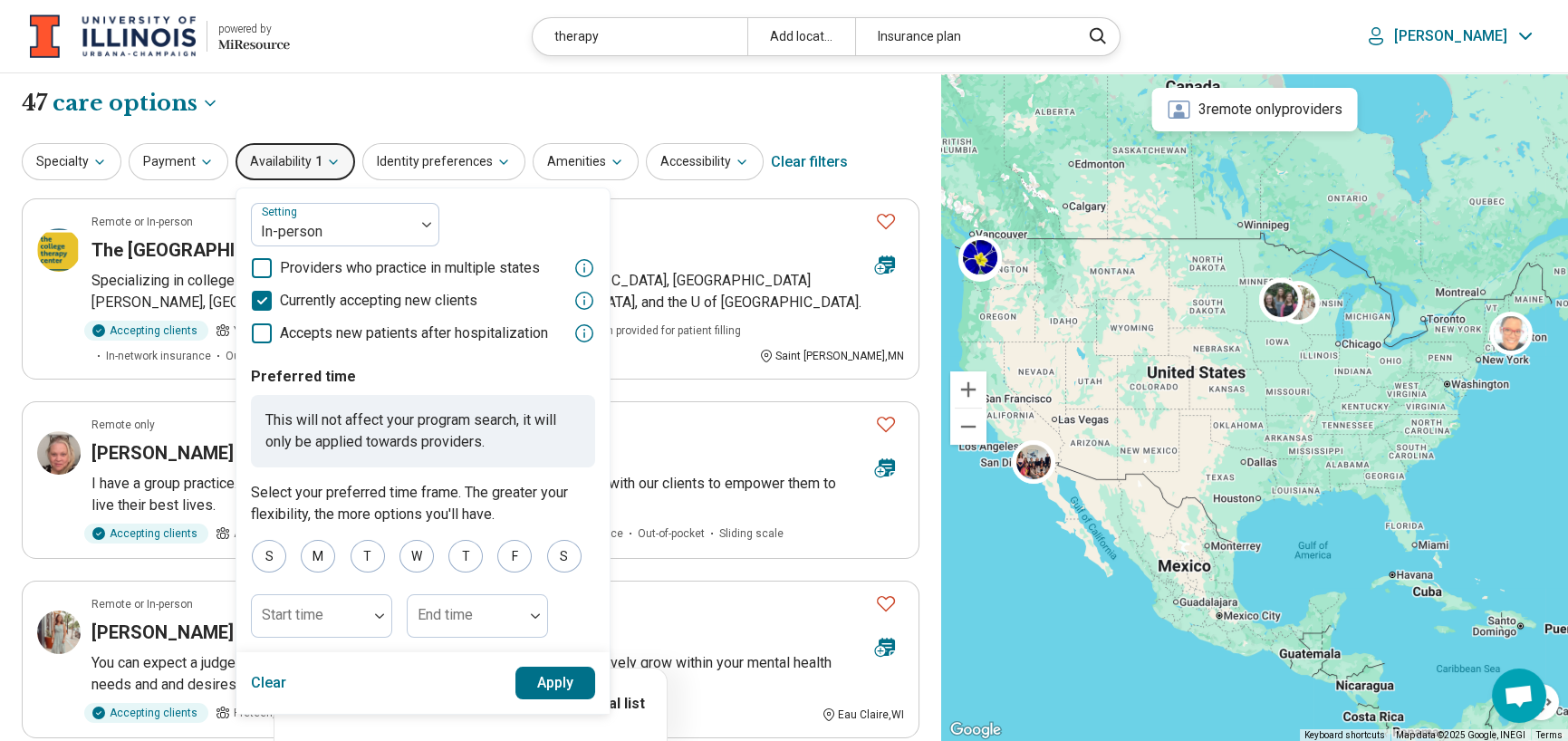
click at [551, 686] on button "Apply" at bounding box center [556, 683] width 80 height 33
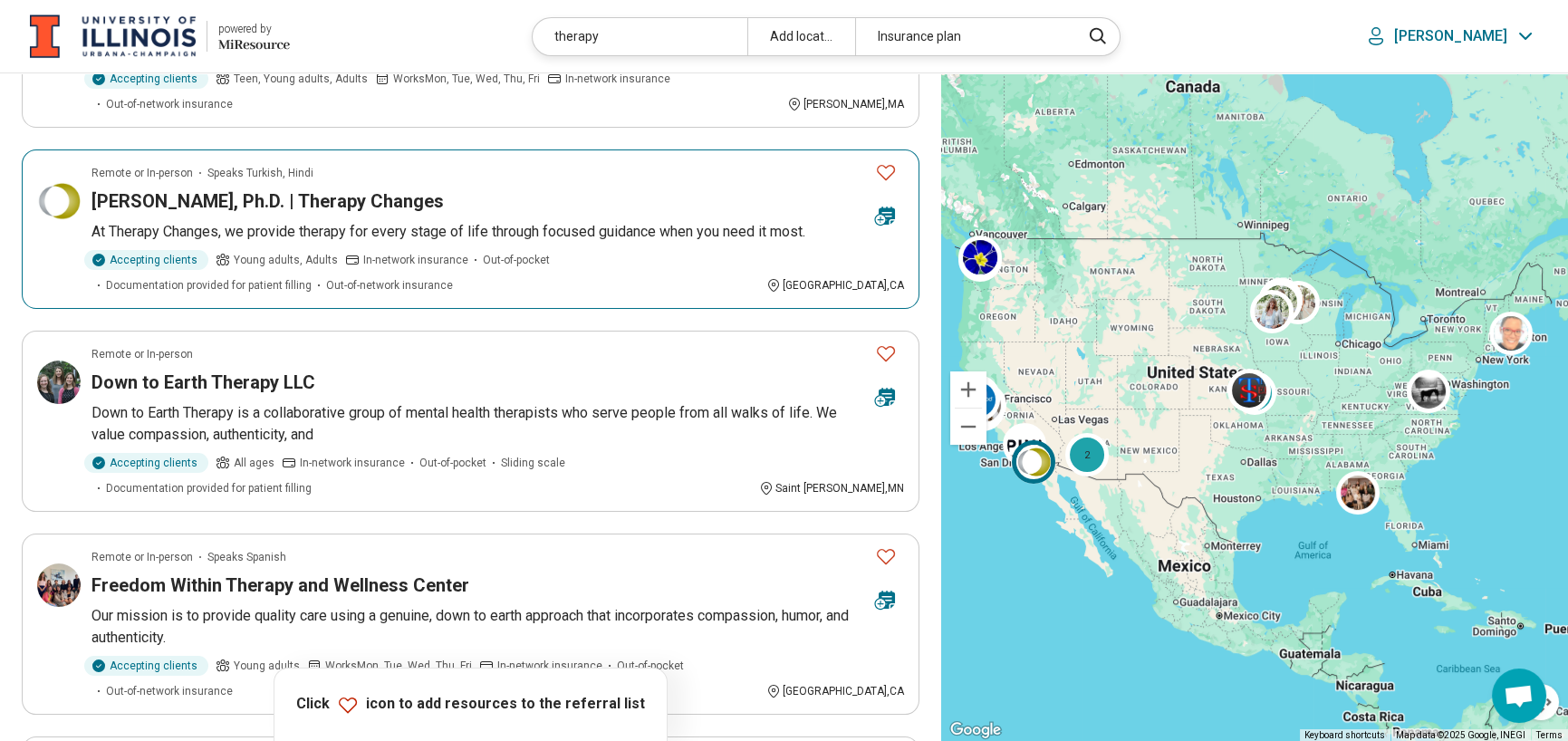
scroll to position [725, 0]
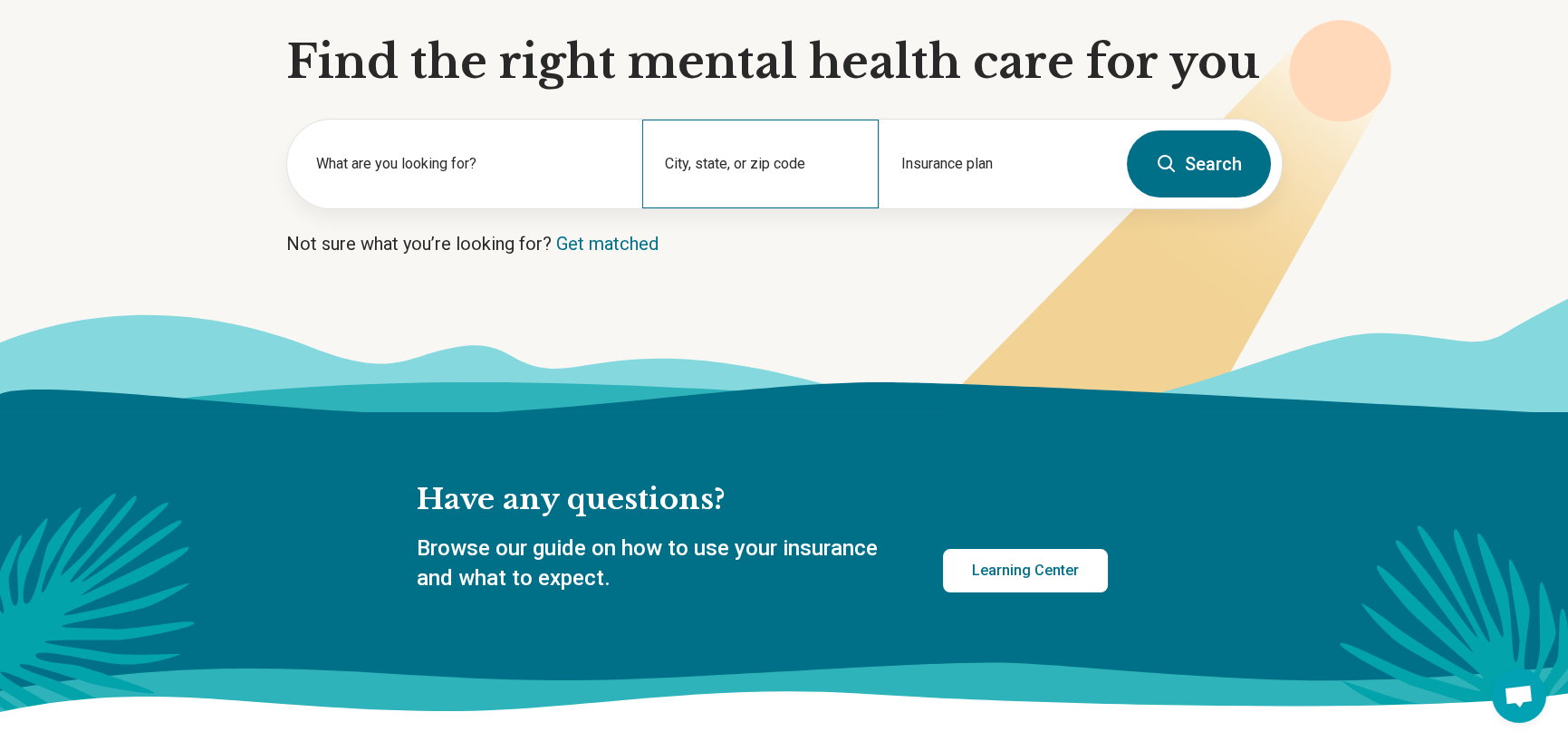
scroll to position [181, 0]
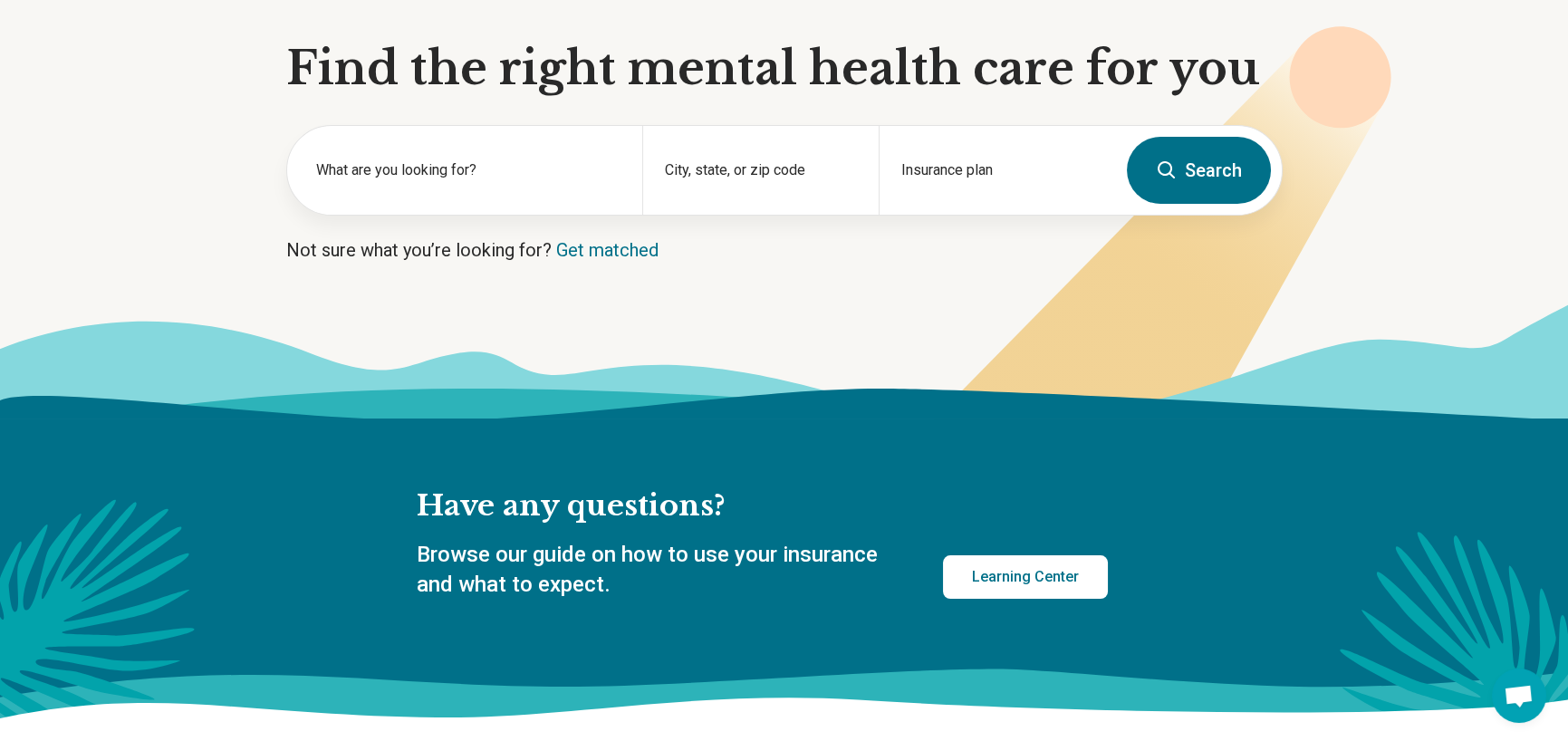
click at [1196, 184] on button "Search" at bounding box center [1199, 171] width 144 height 67
click at [506, 165] on label "What are you looking for?" at bounding box center [468, 170] width 304 height 21
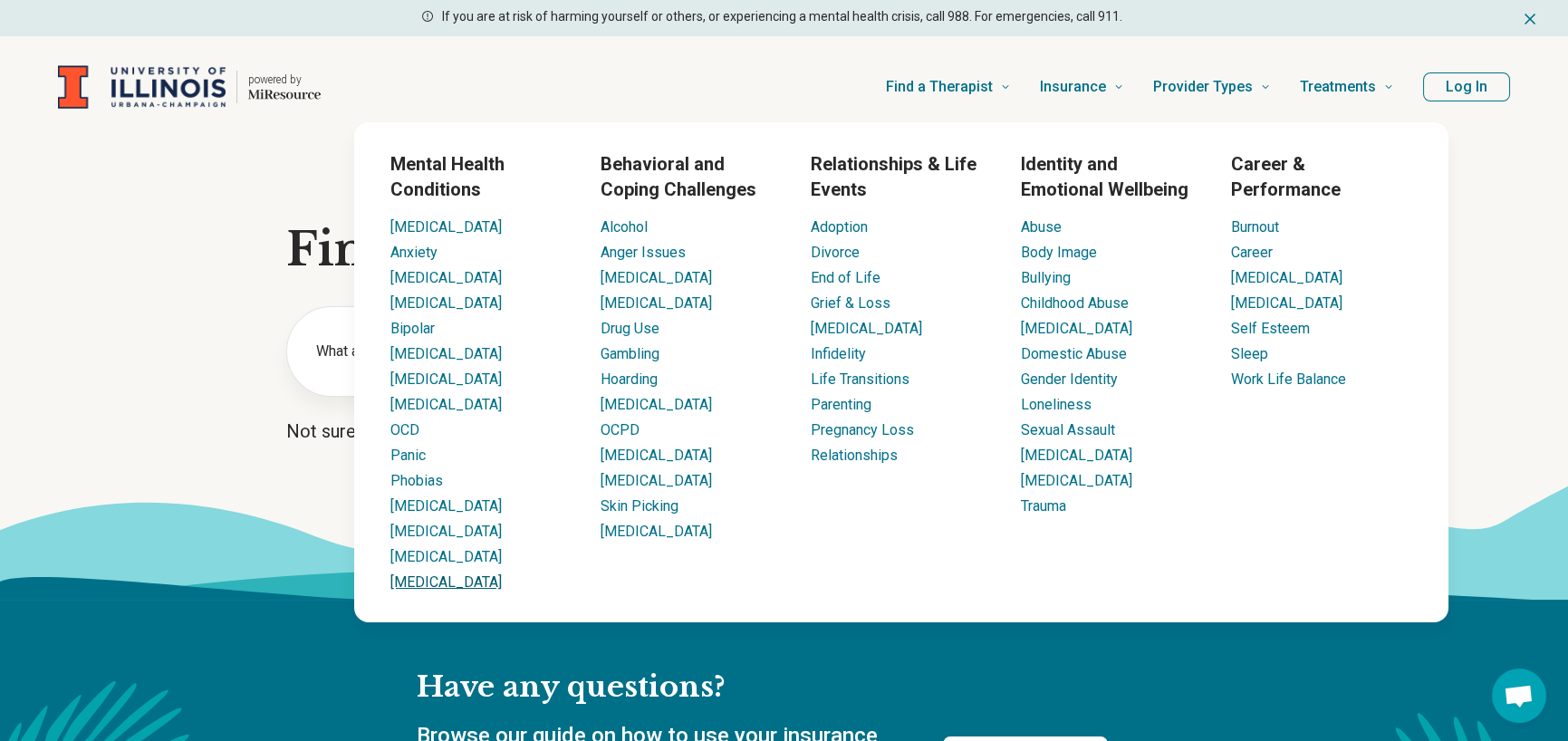
click at [443, 582] on link "[MEDICAL_DATA]" at bounding box center [446, 582] width 111 height 17
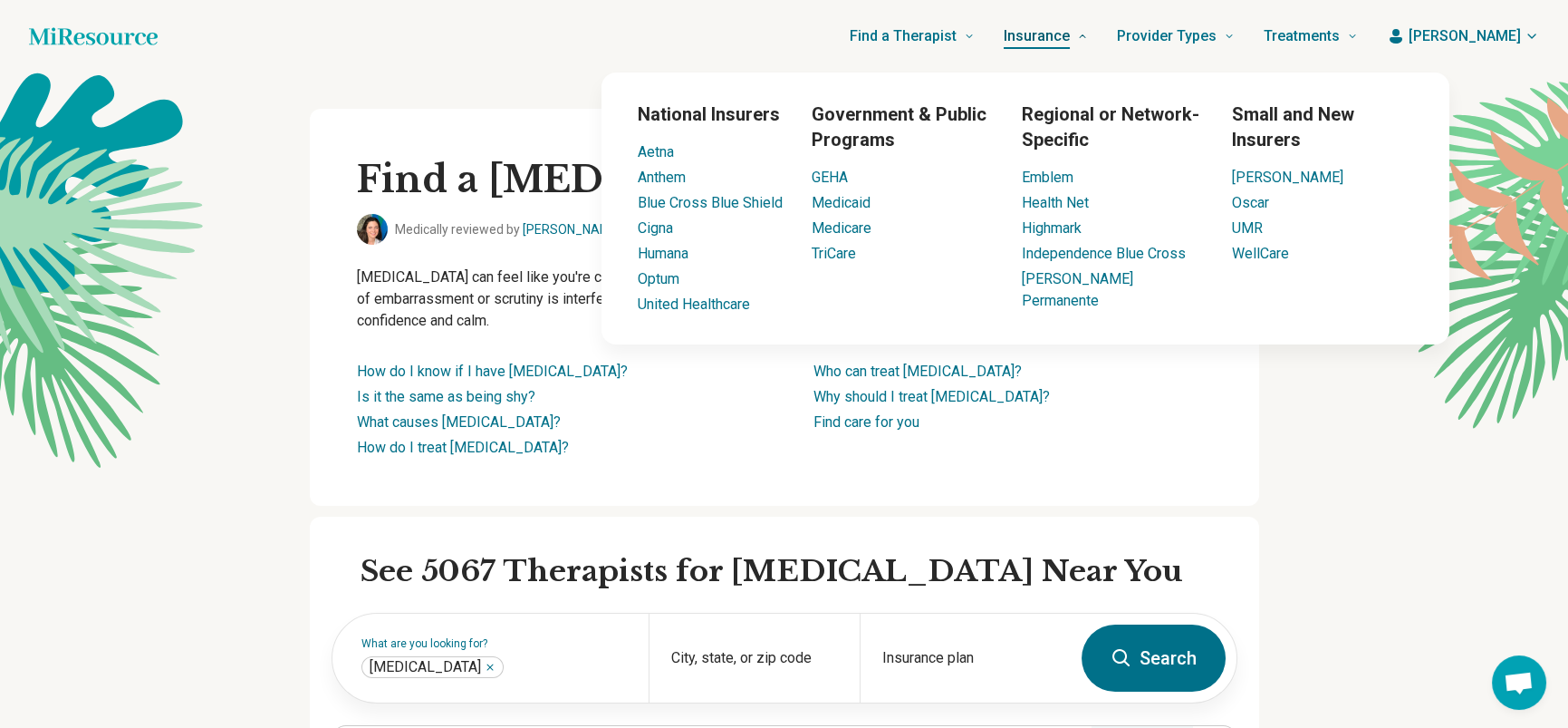
click at [1088, 49] on link "Insurance" at bounding box center [1046, 36] width 84 height 73
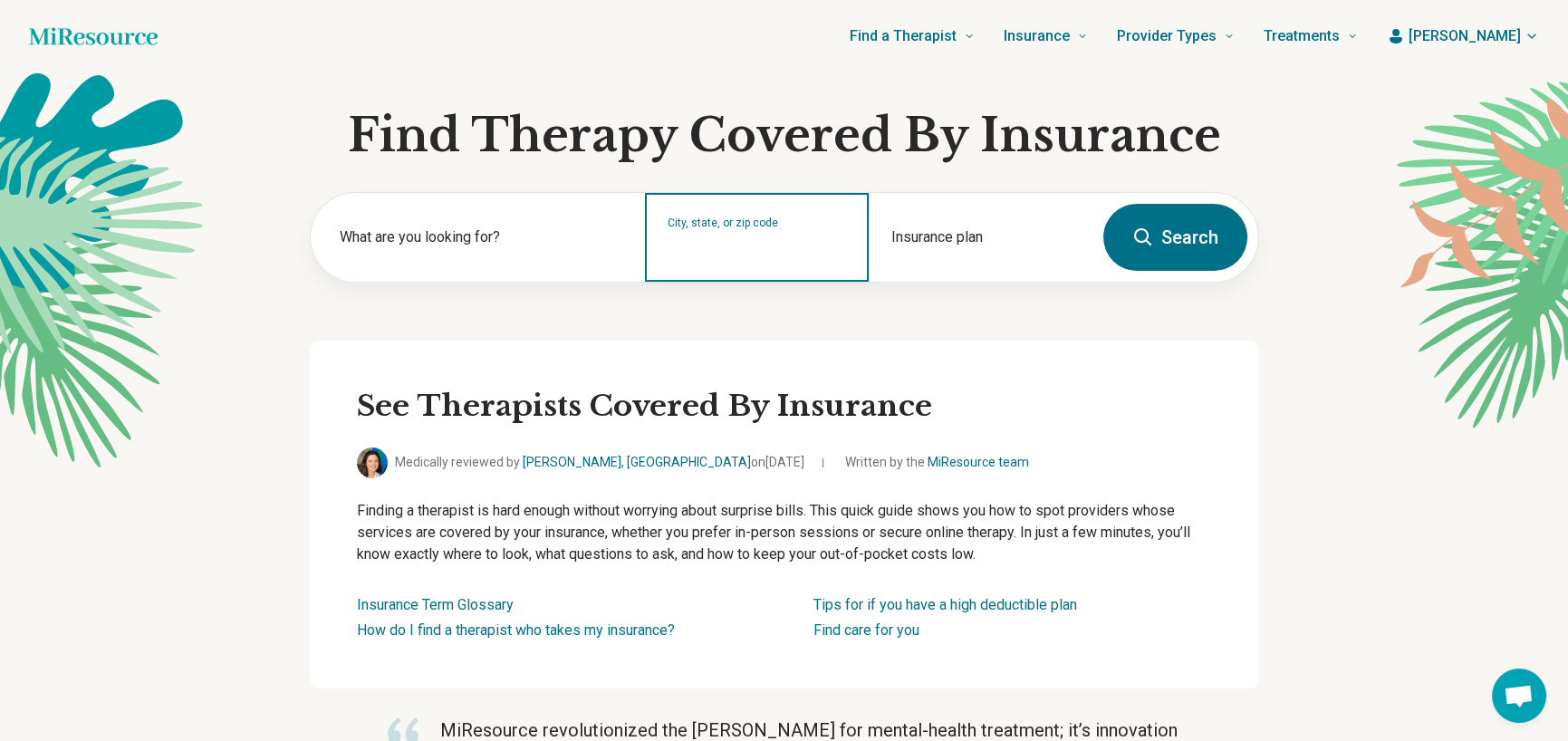
click at [763, 242] on input "City, state, or zip code" at bounding box center [757, 248] width 179 height 21
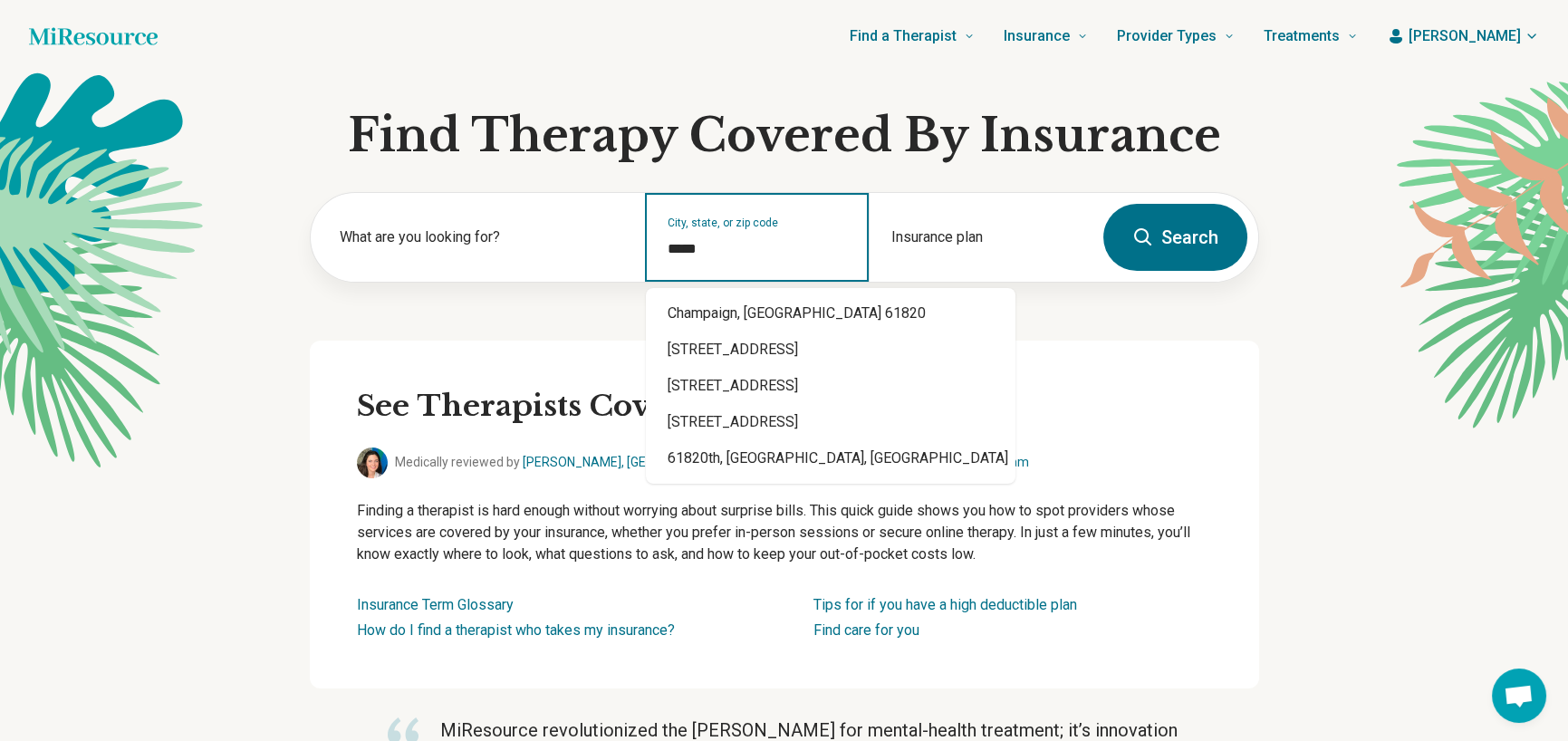
type input "*****"
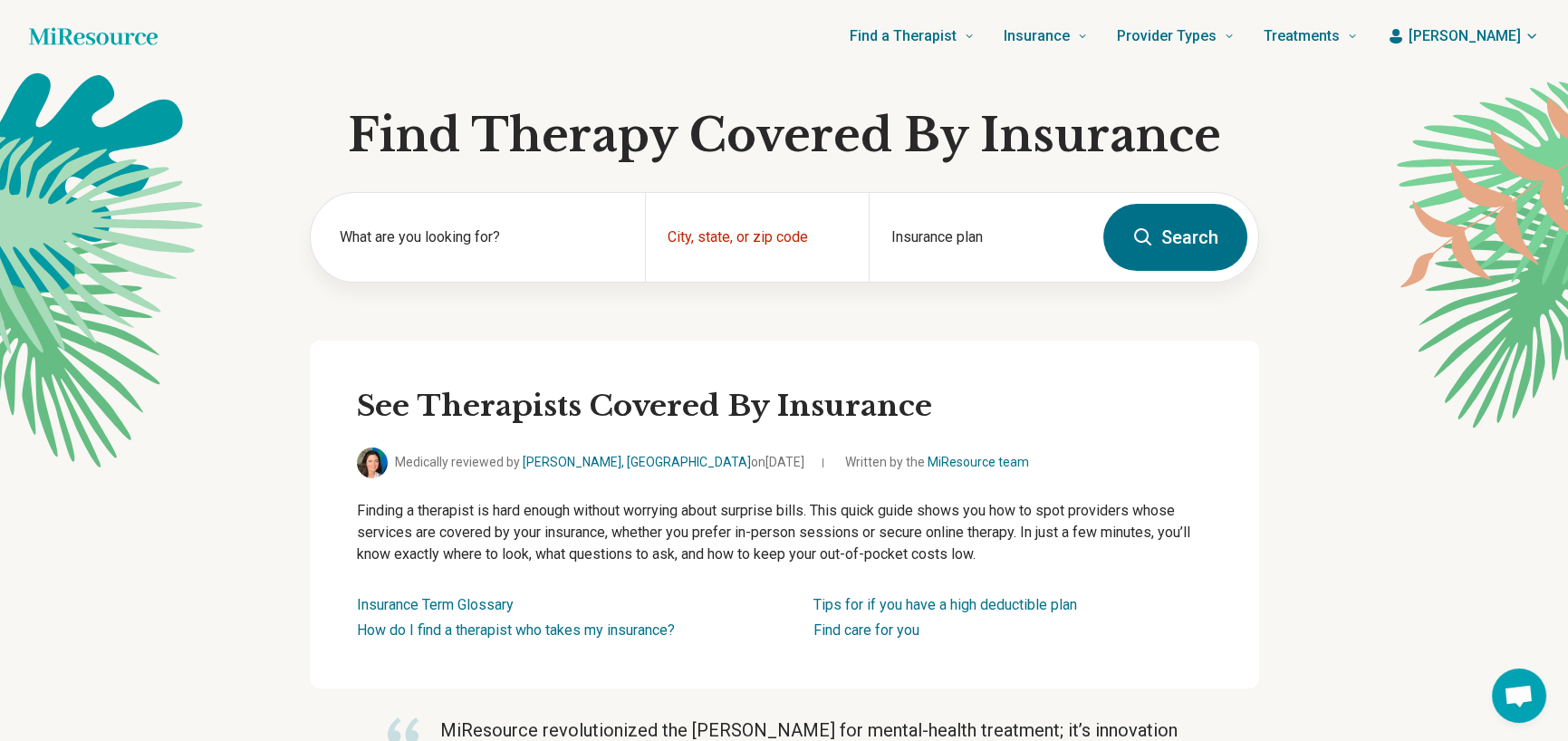
click at [1165, 241] on button "Search" at bounding box center [1175, 238] width 144 height 67
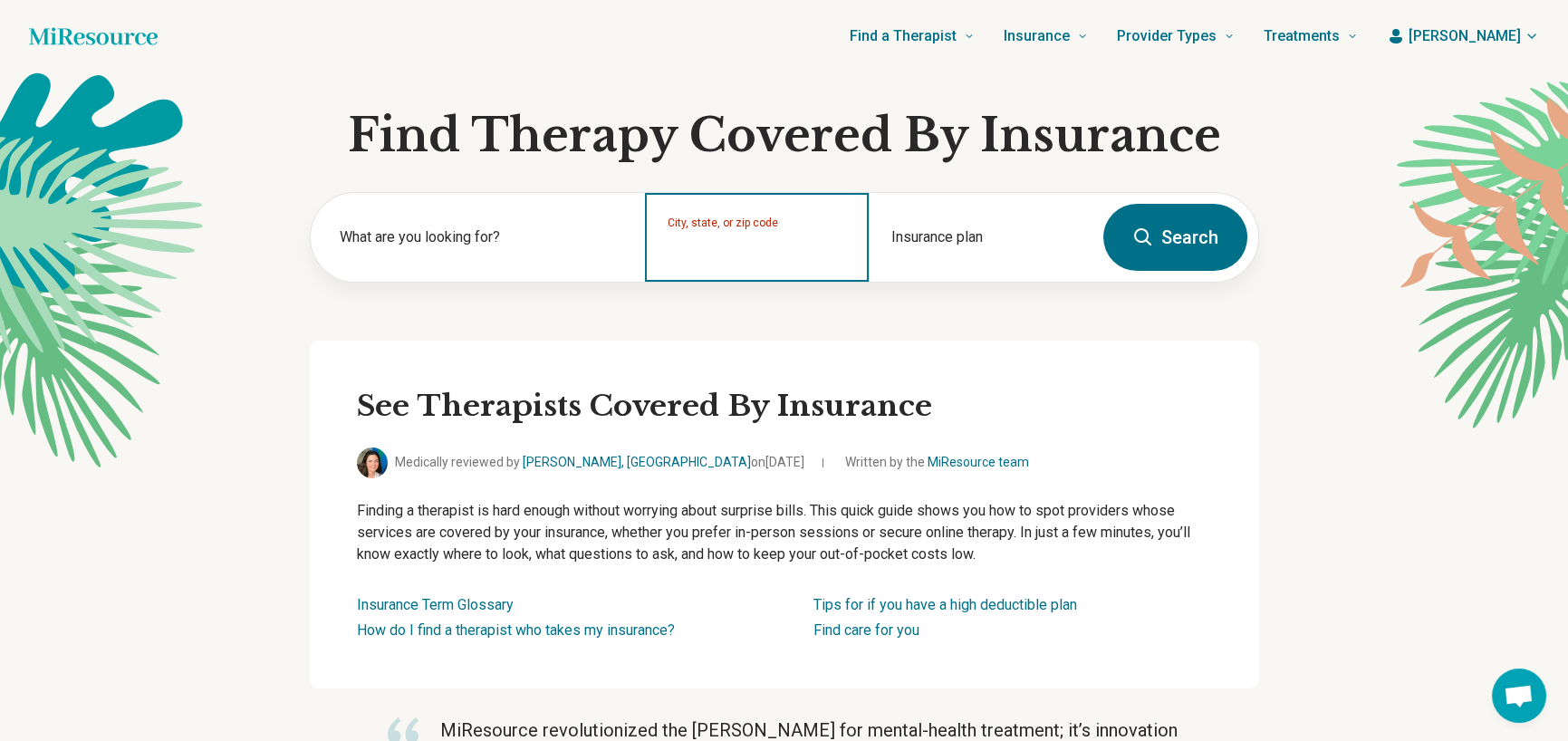
click at [797, 246] on input "City, state, or zip code" at bounding box center [757, 248] width 179 height 21
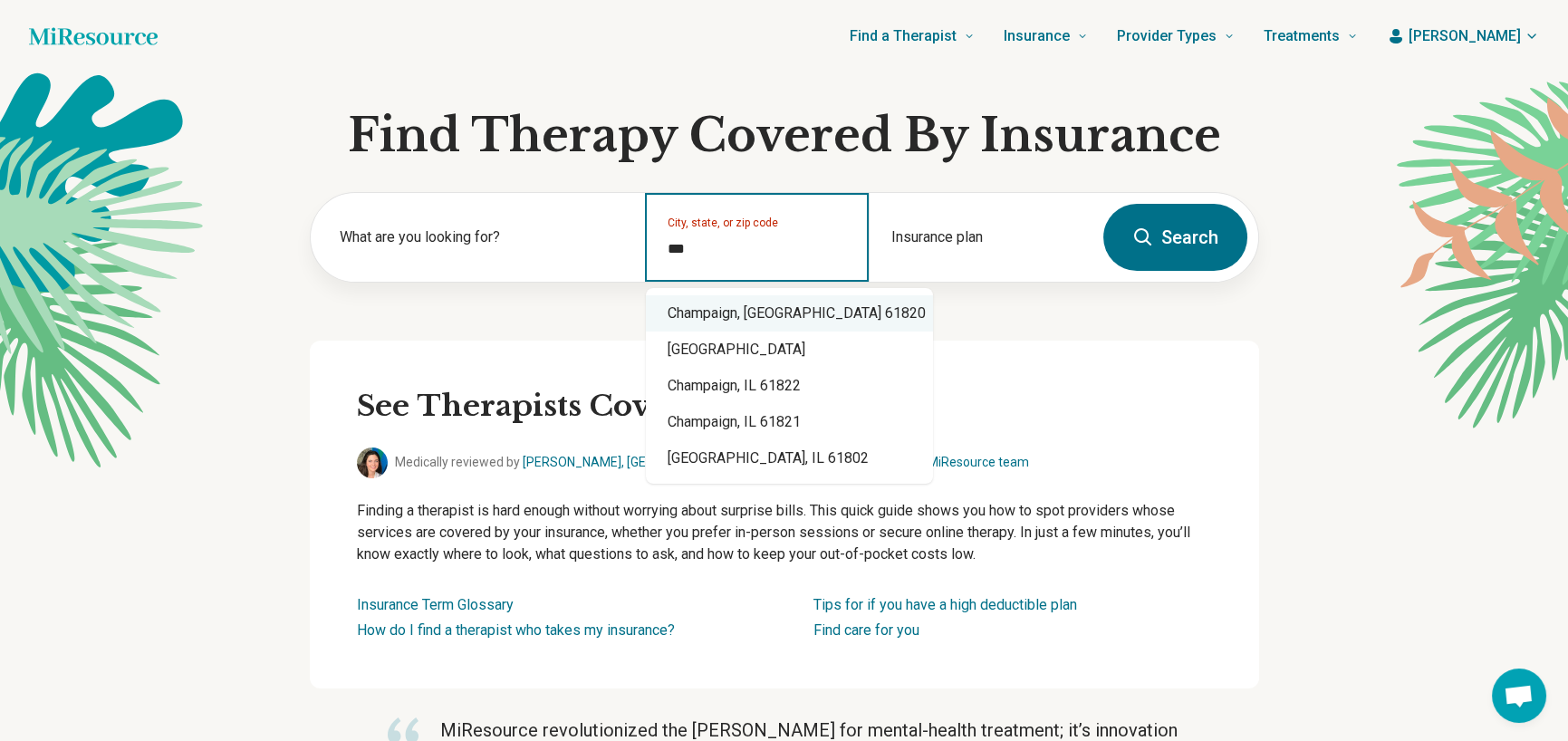
click at [752, 314] on div "Champaign, IL 61820" at bounding box center [790, 314] width 287 height 36
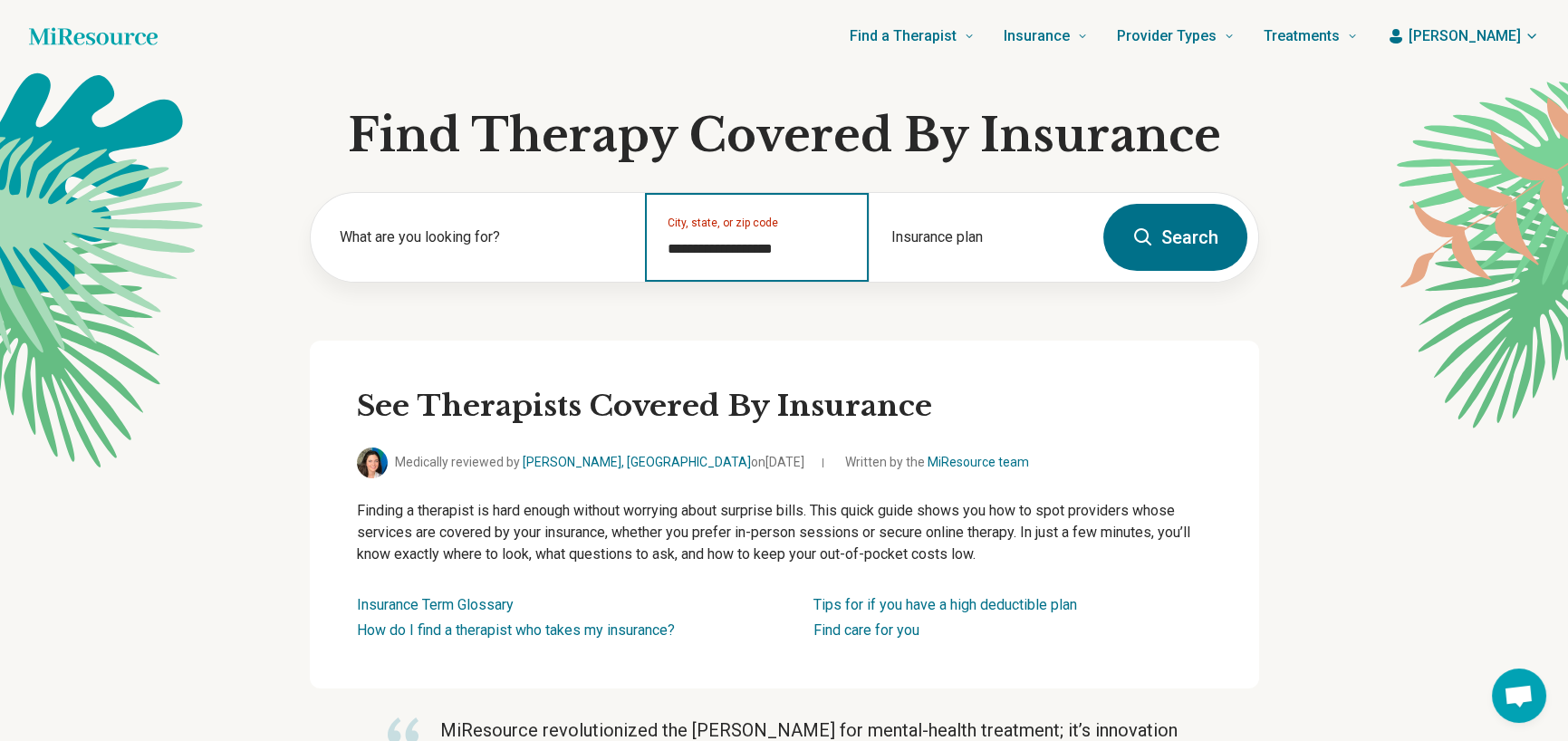
type input "**********"
click at [1145, 241] on icon at bounding box center [1143, 237] width 17 height 17
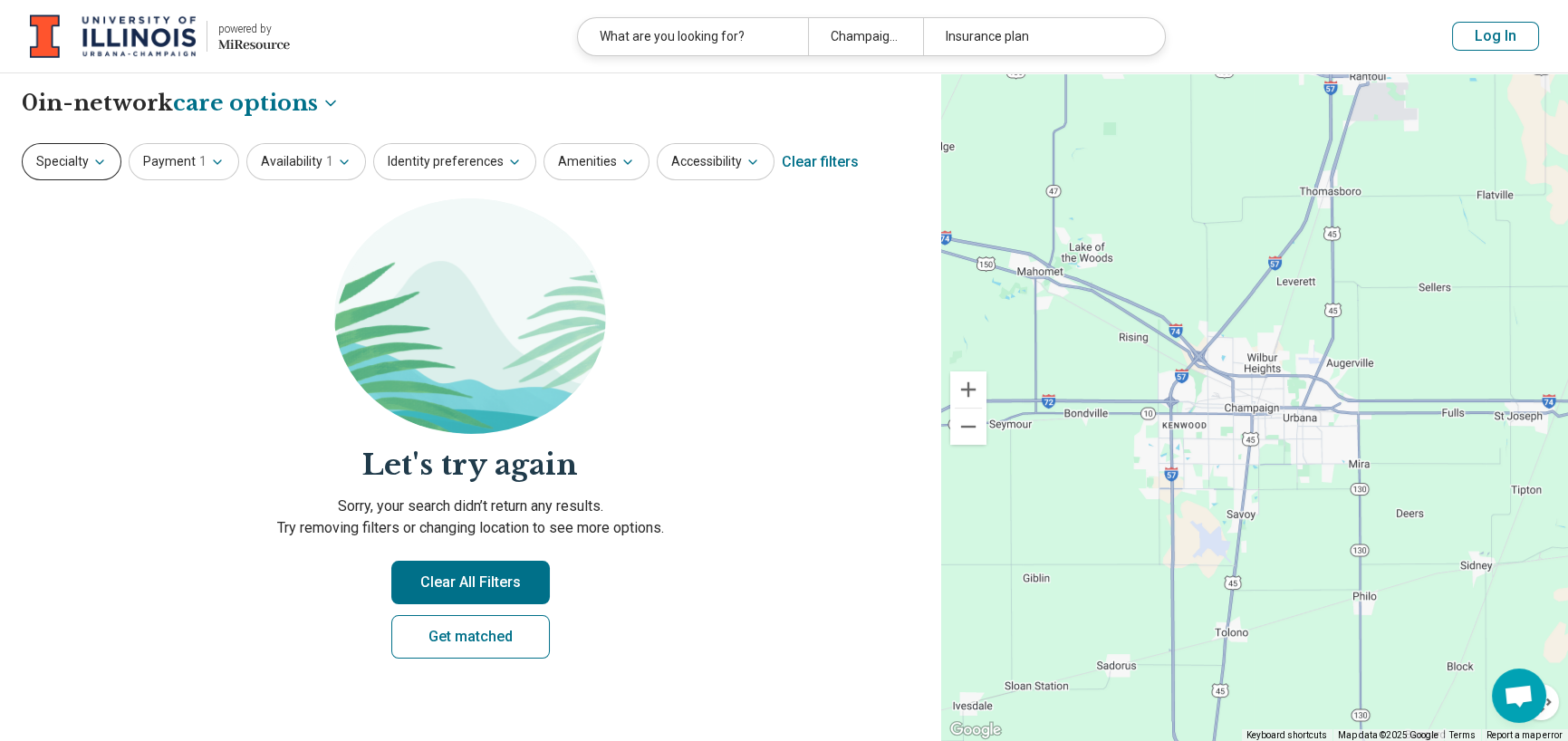
click at [93, 155] on icon "button" at bounding box center [100, 162] width 15 height 15
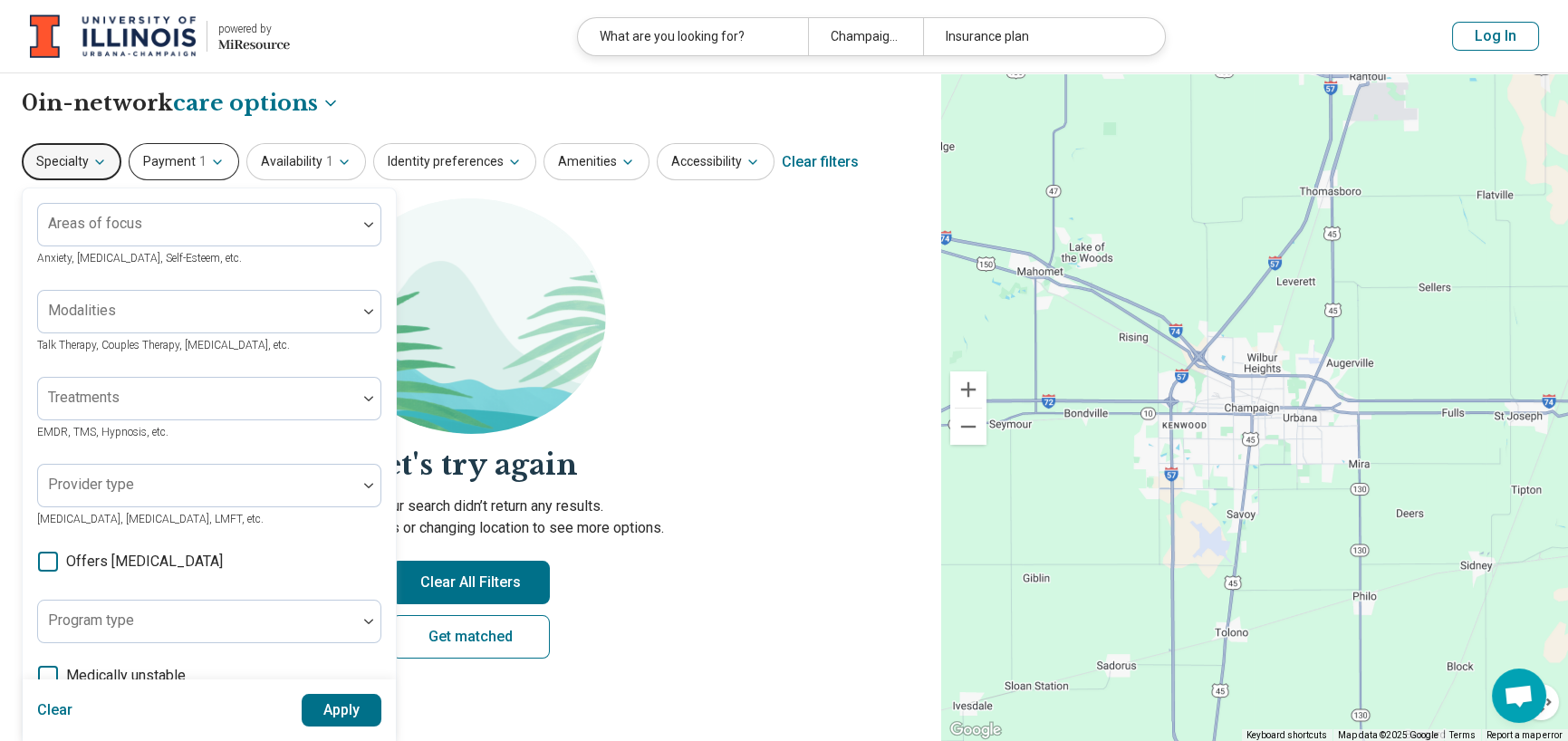
click at [215, 153] on button "Payment 1" at bounding box center [184, 161] width 110 height 37
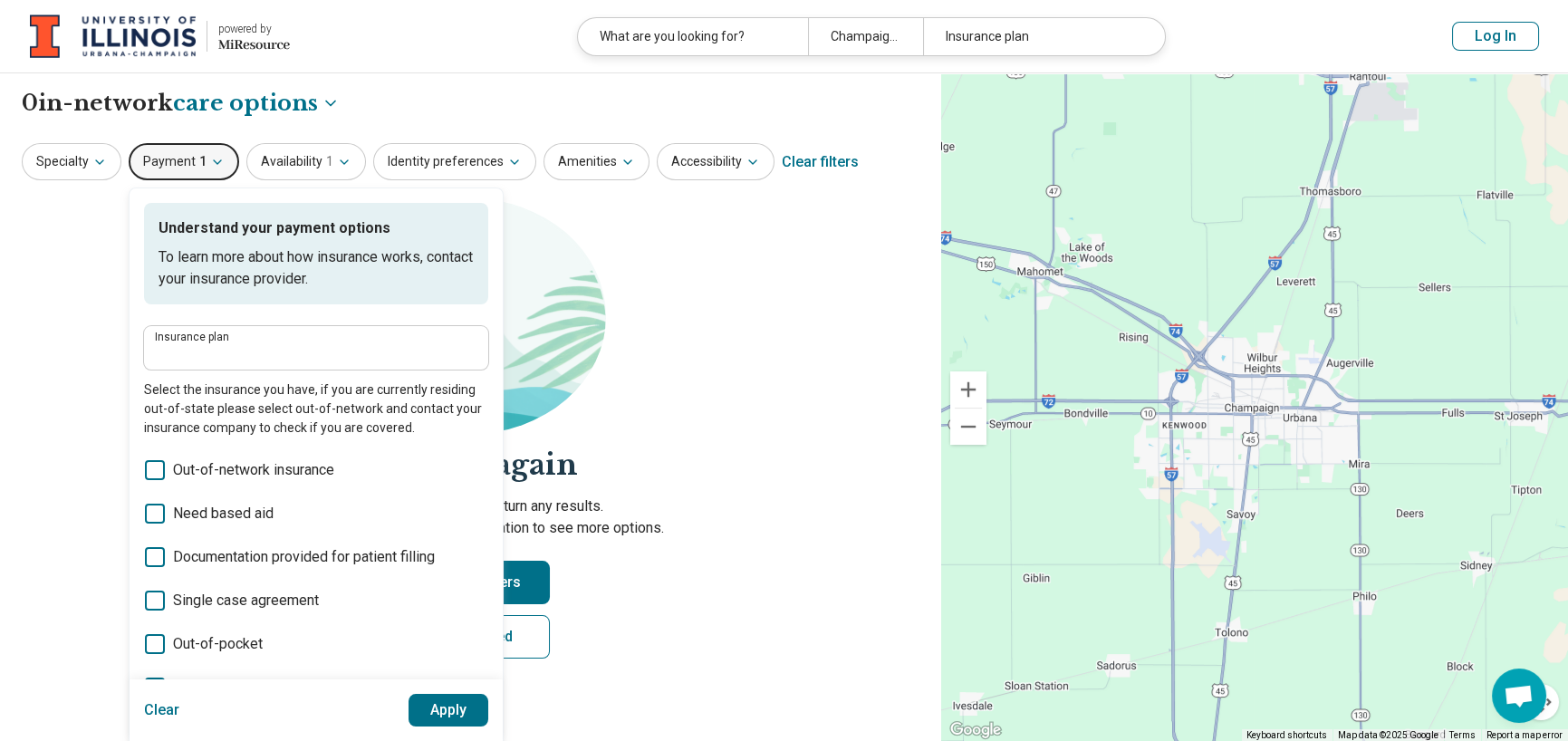
click at [156, 722] on button "Clear" at bounding box center [161, 710] width 36 height 33
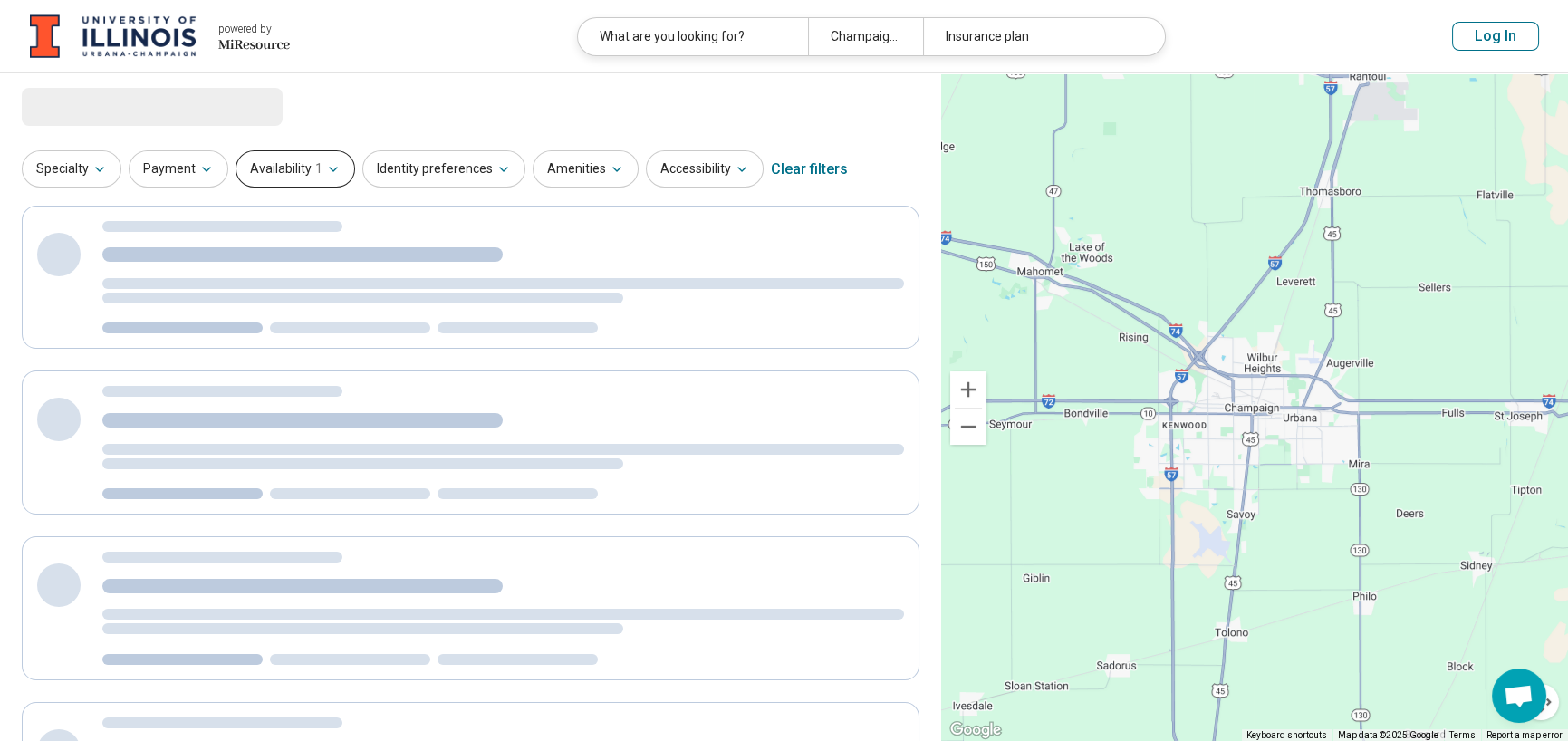
click at [315, 174] on span "1" at bounding box center [319, 169] width 7 height 19
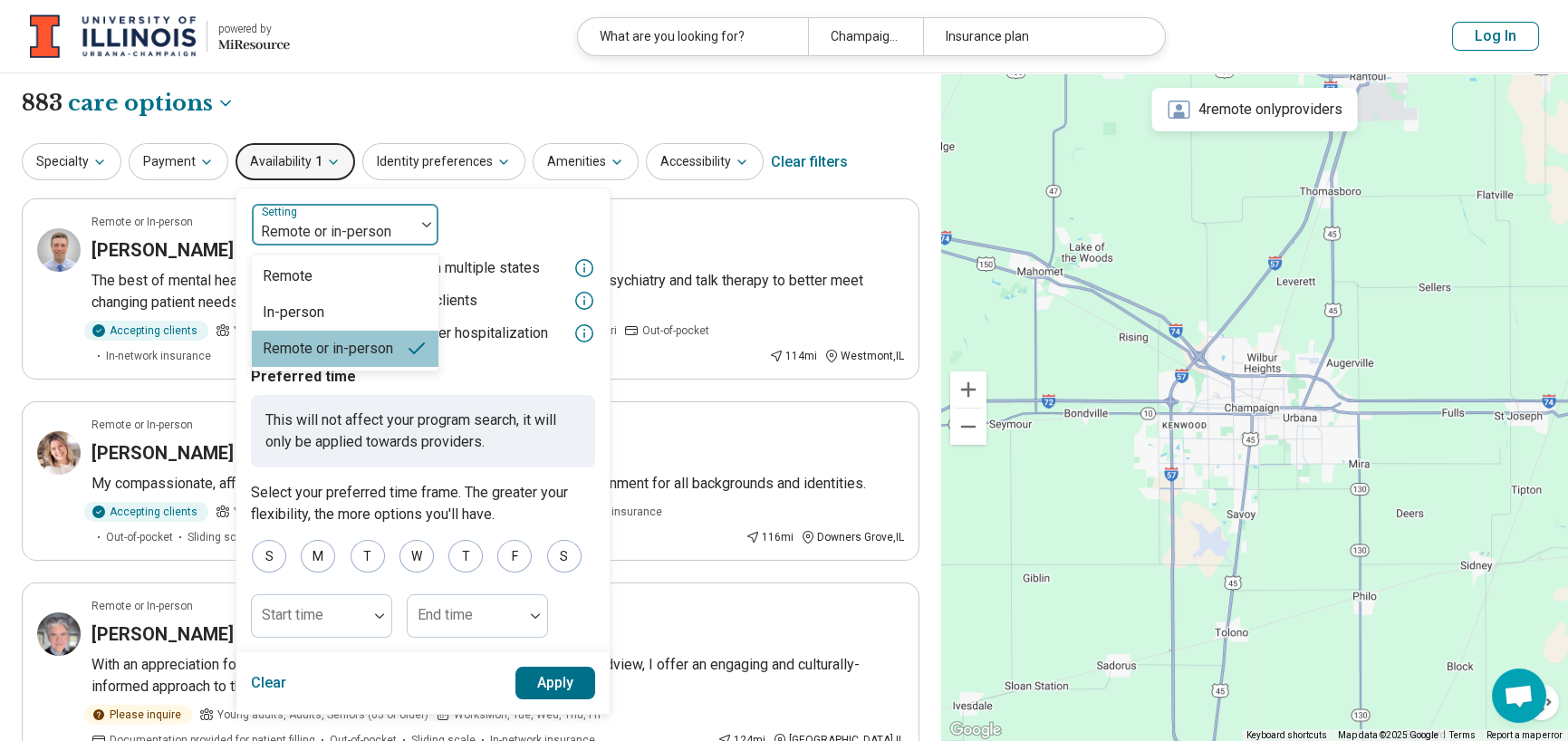
click at [423, 223] on img at bounding box center [427, 225] width 9 height 6
click at [322, 307] on div "In-person" at bounding box center [345, 313] width 187 height 36
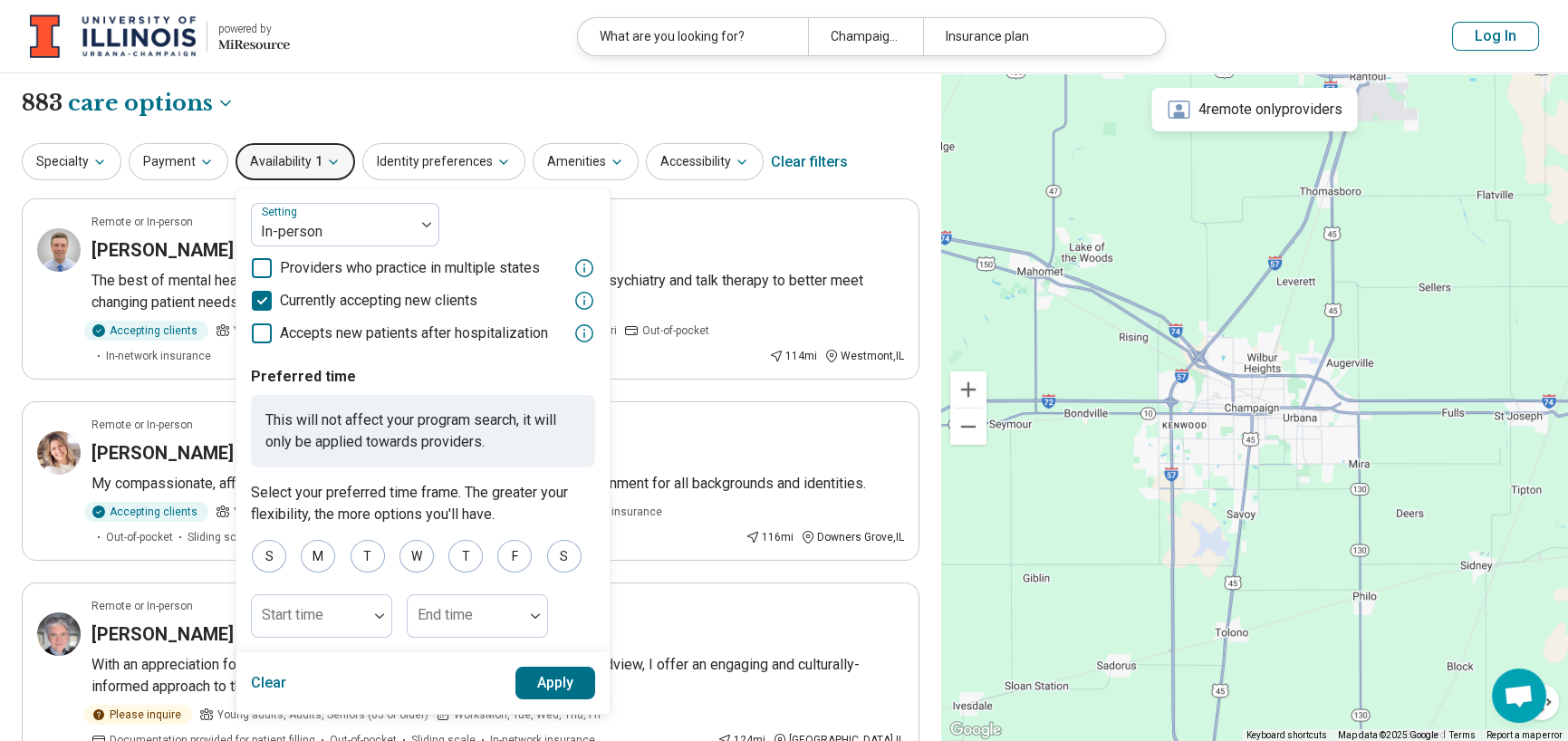
click at [572, 694] on button "Apply" at bounding box center [556, 683] width 80 height 33
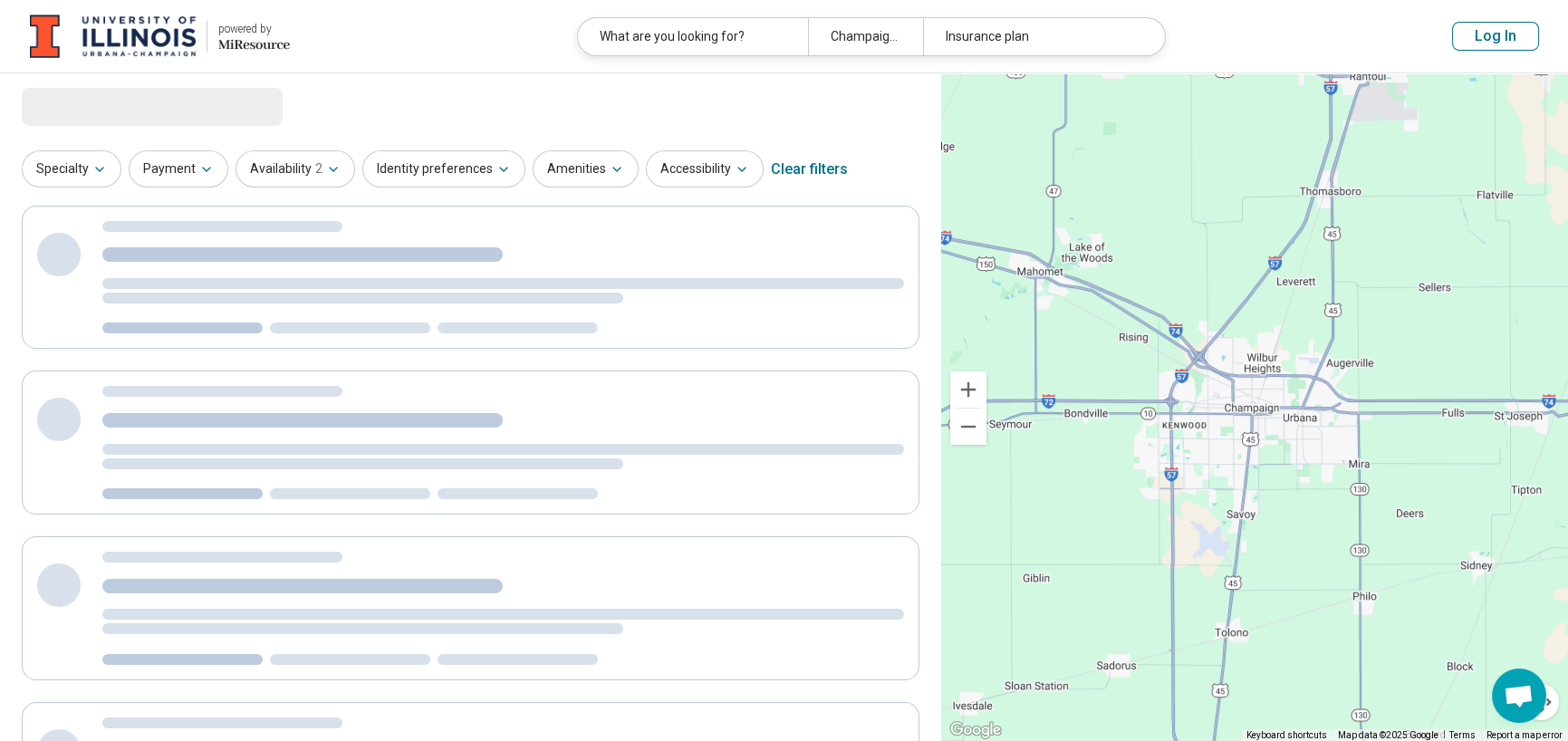
select select "***"
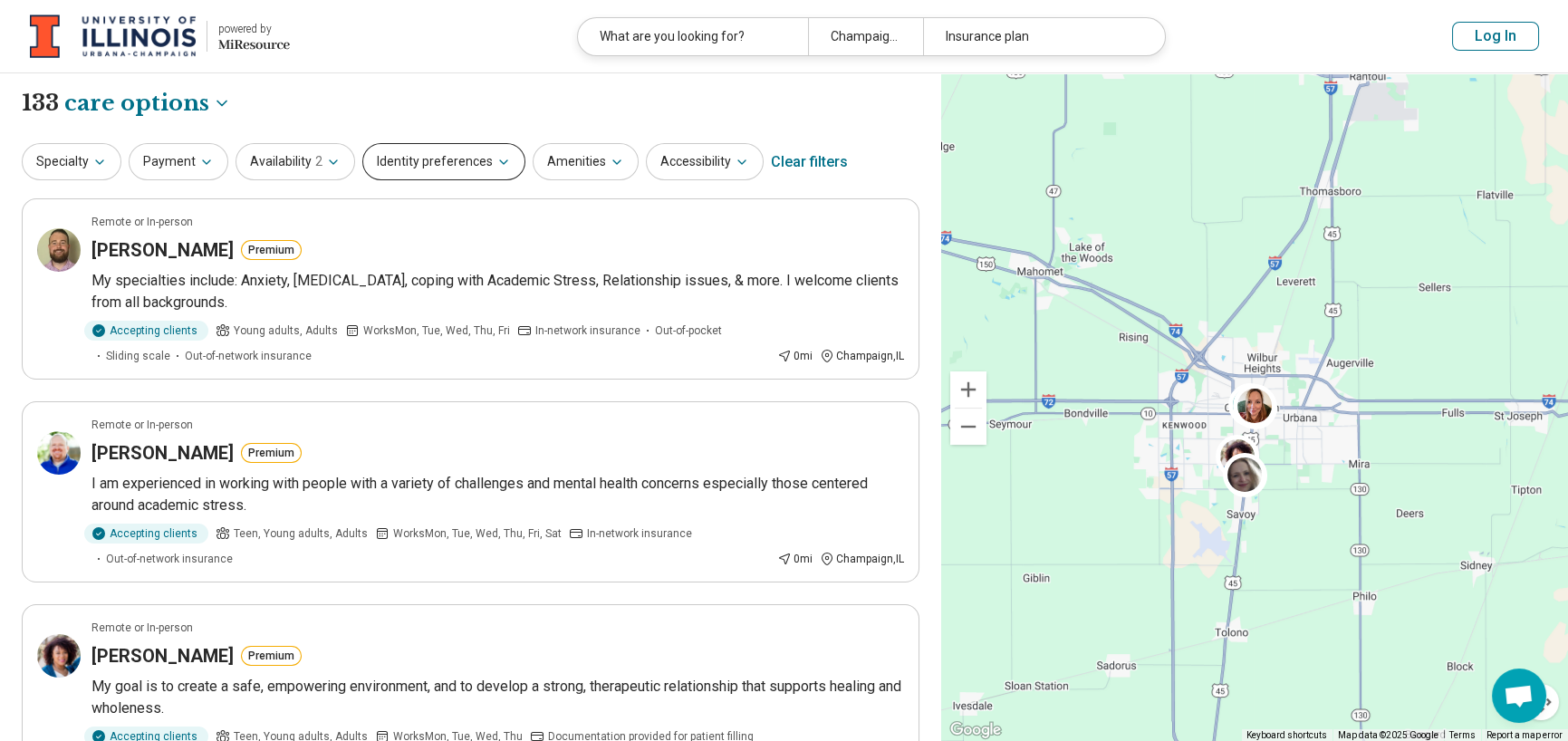
click at [505, 165] on button "Identity preferences" at bounding box center [444, 161] width 163 height 37
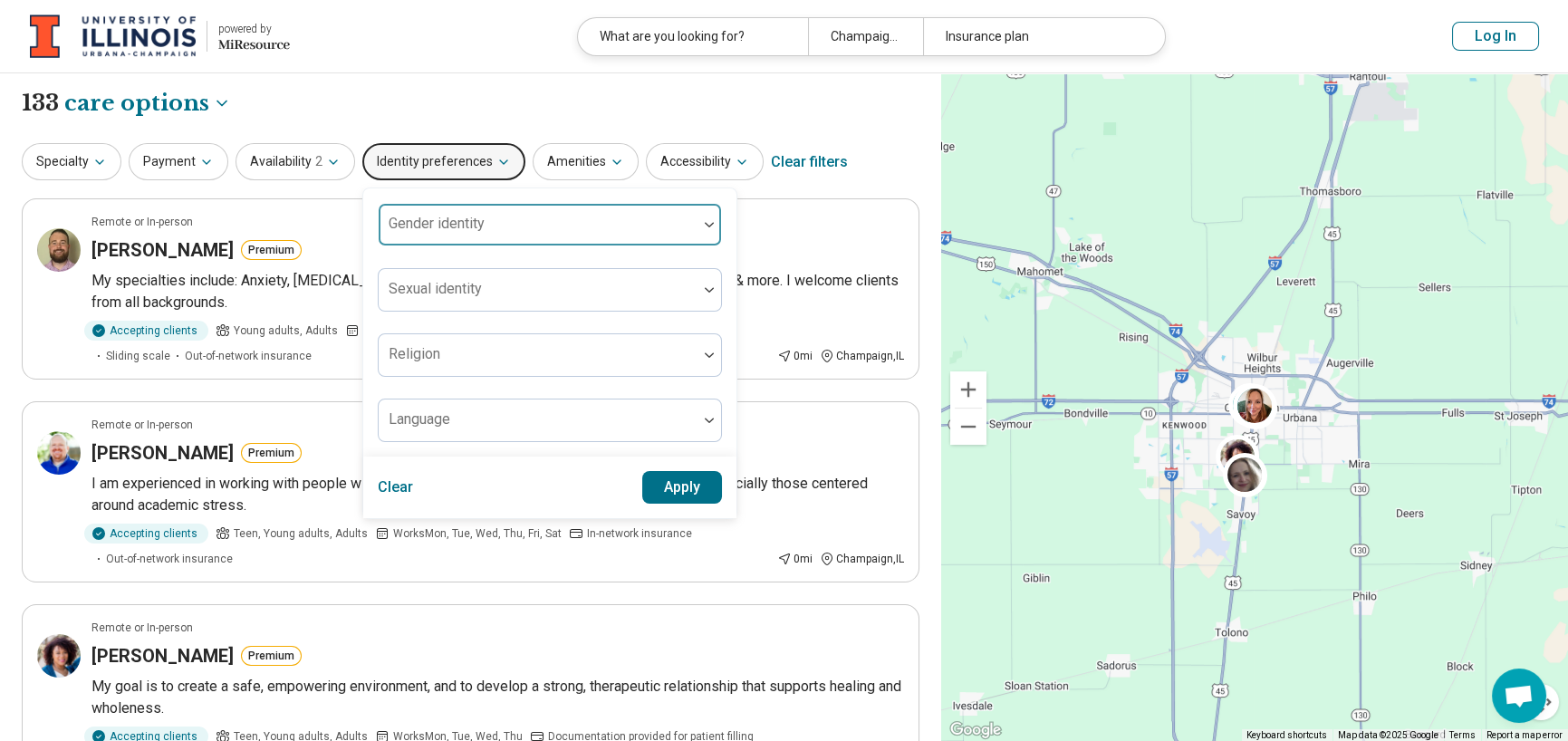
click at [540, 224] on div at bounding box center [538, 231] width 304 height 25
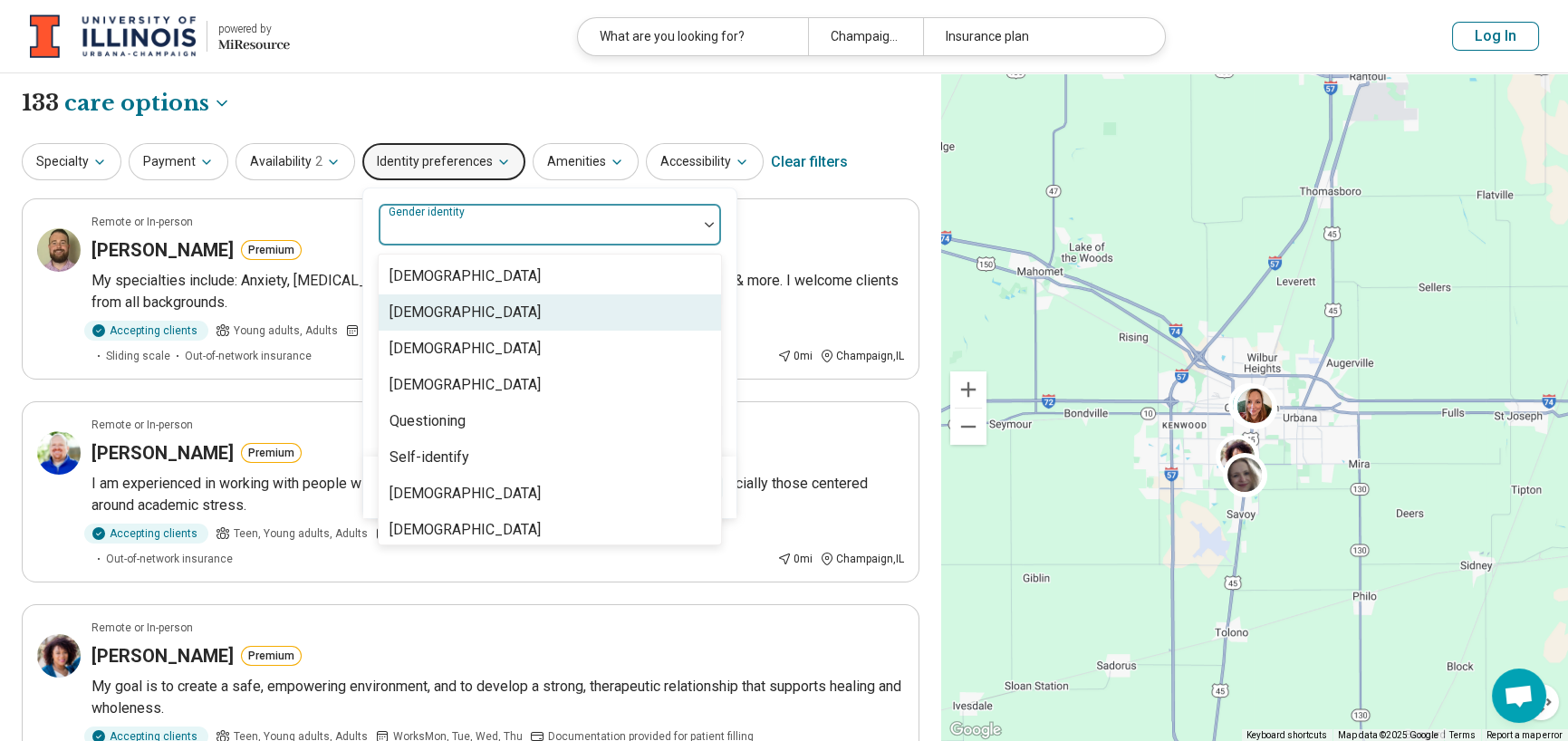
click at [493, 315] on div "Cisgender Woman" at bounding box center [465, 312] width 151 height 21
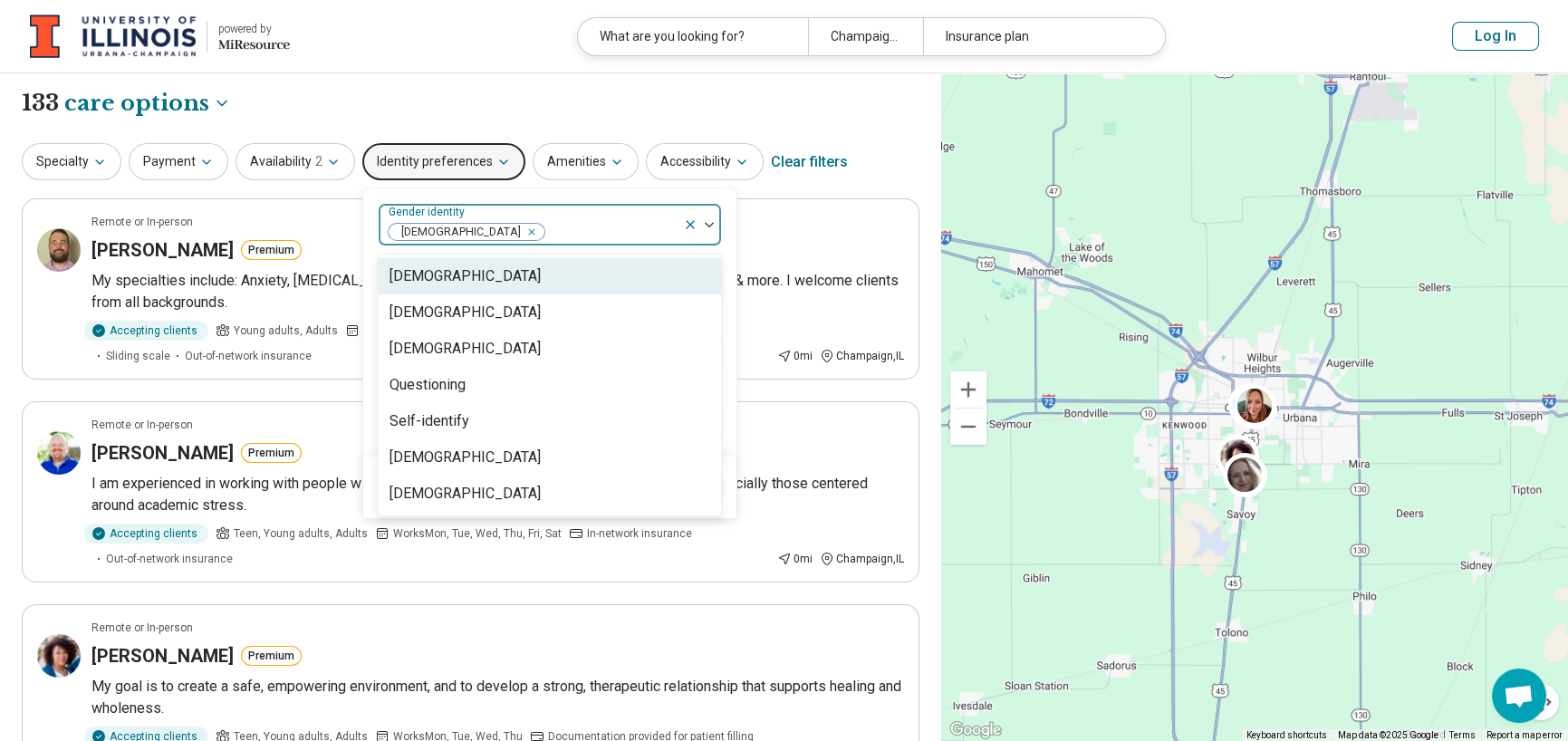
click at [881, 156] on div "Specialty Payment Availability 2 Identity preferences option Cisgender Woman, s…" at bounding box center [470, 162] width 898 height 44
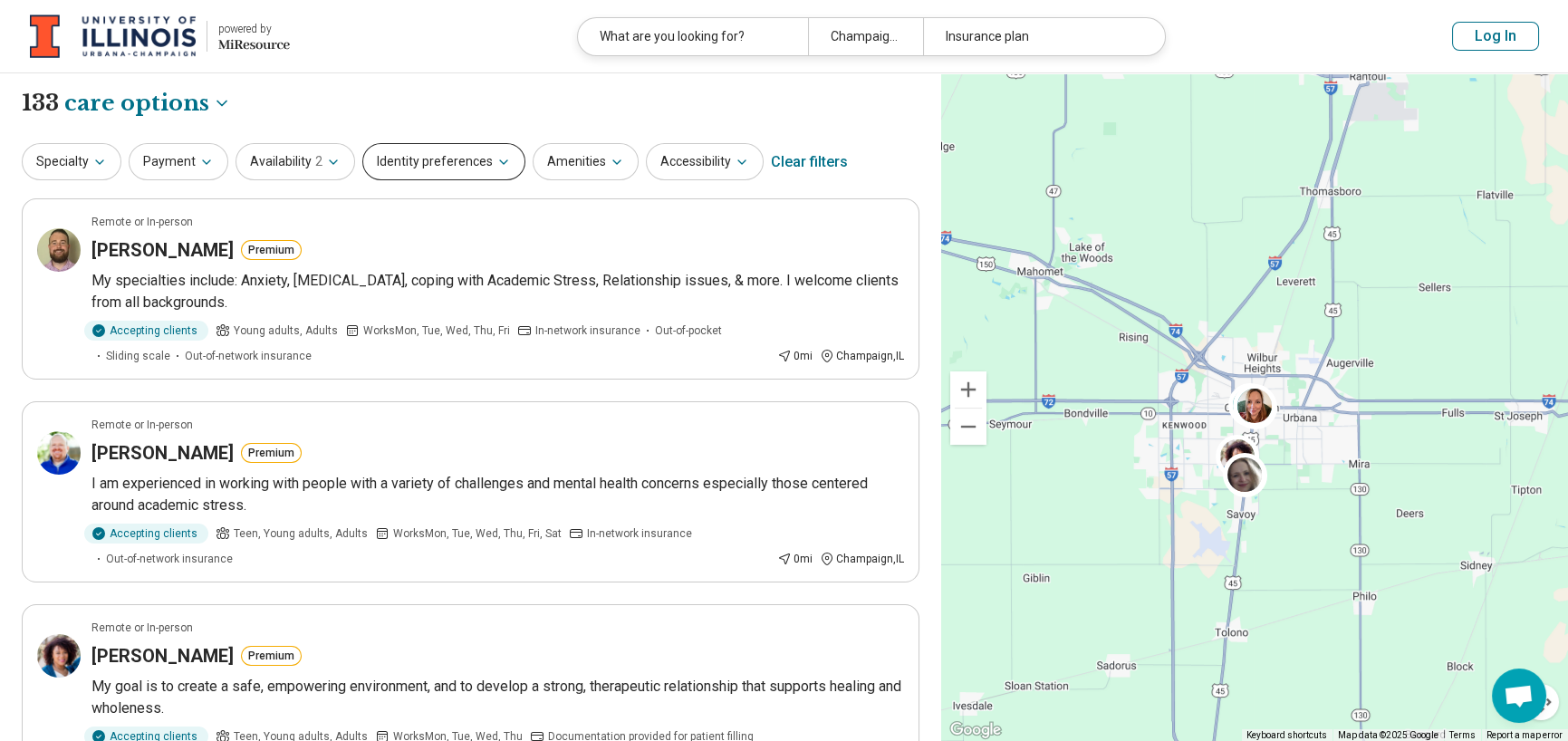
click at [469, 165] on button "Identity preferences" at bounding box center [444, 161] width 163 height 37
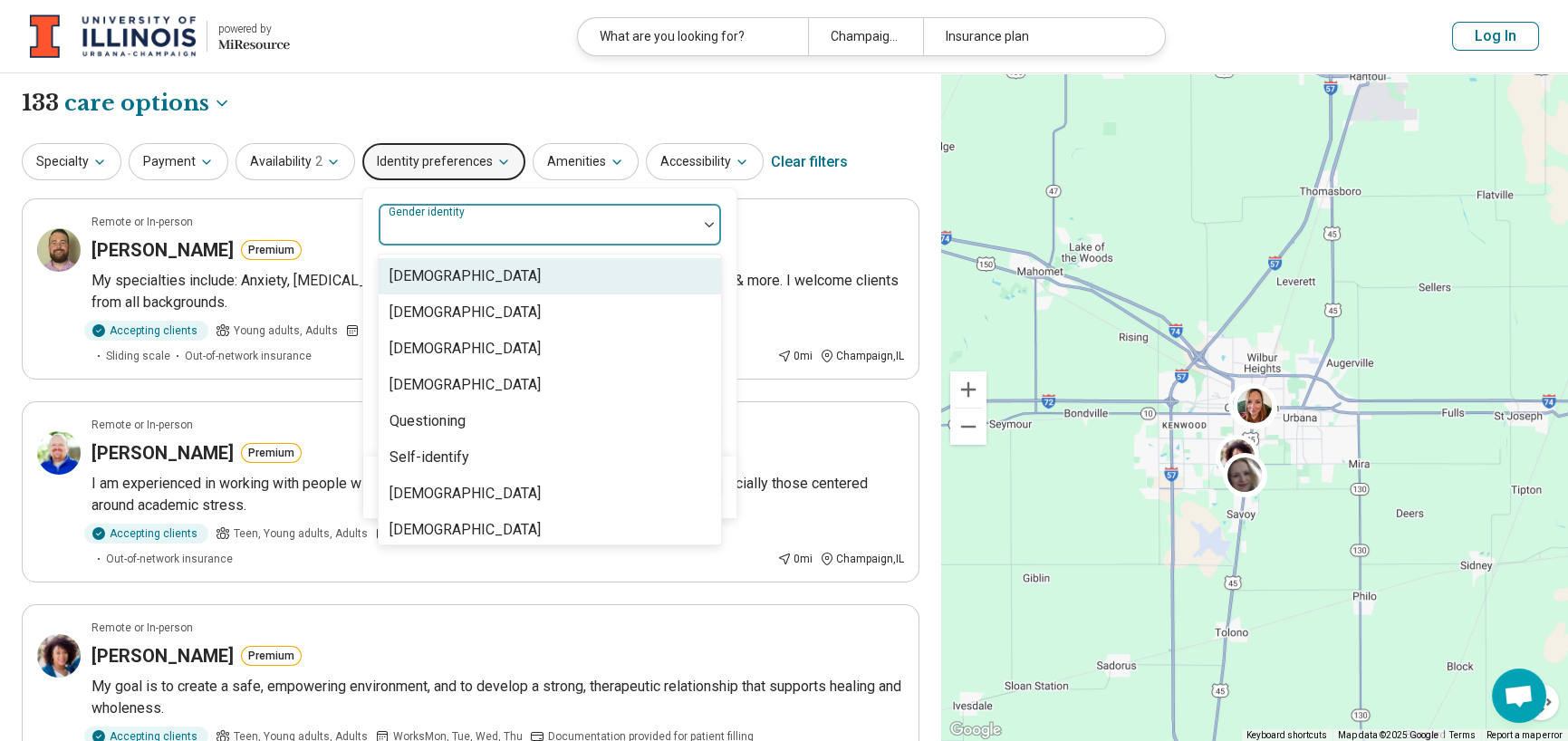
click at [489, 235] on div at bounding box center [538, 231] width 304 height 25
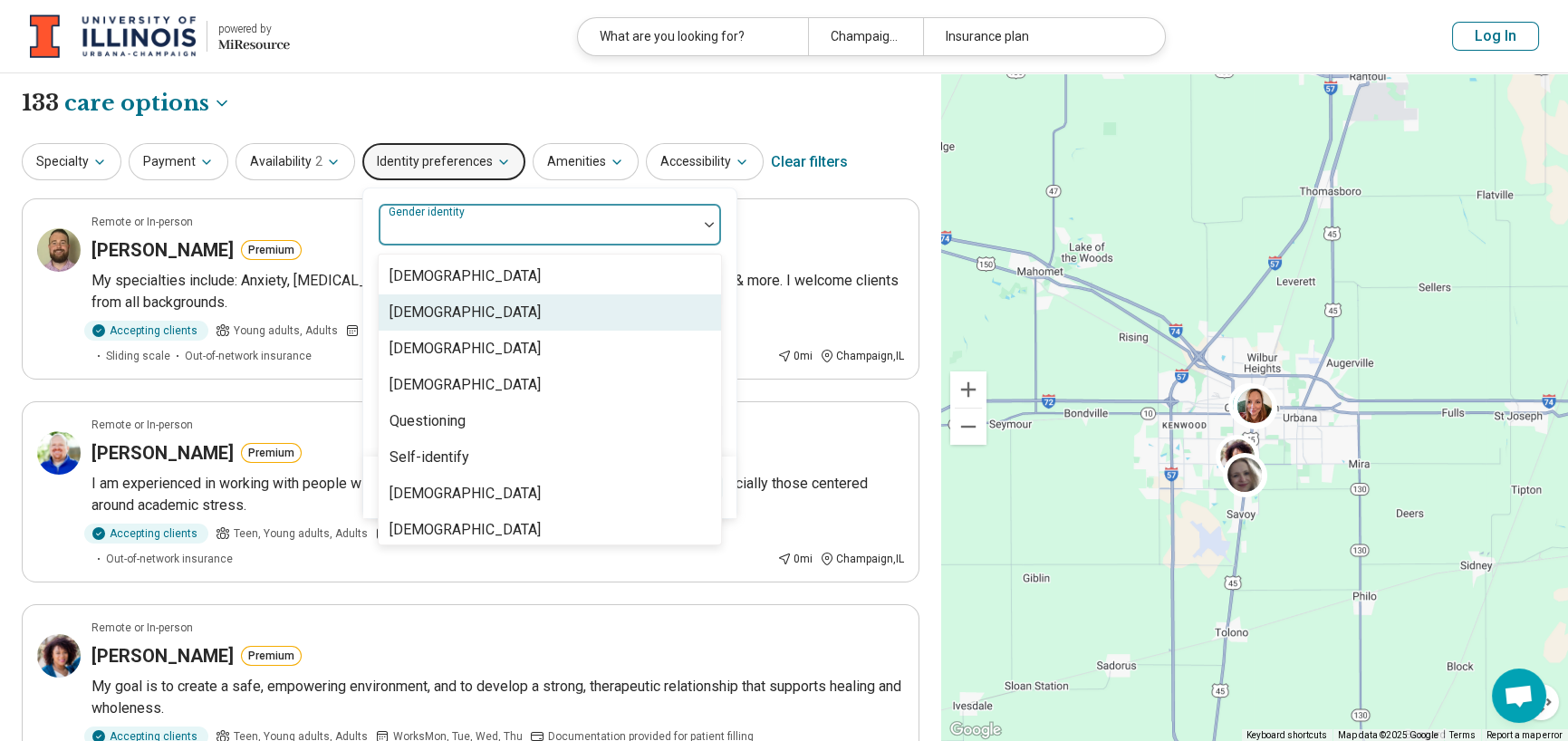
click at [458, 313] on div "Cisgender Woman" at bounding box center [465, 312] width 151 height 21
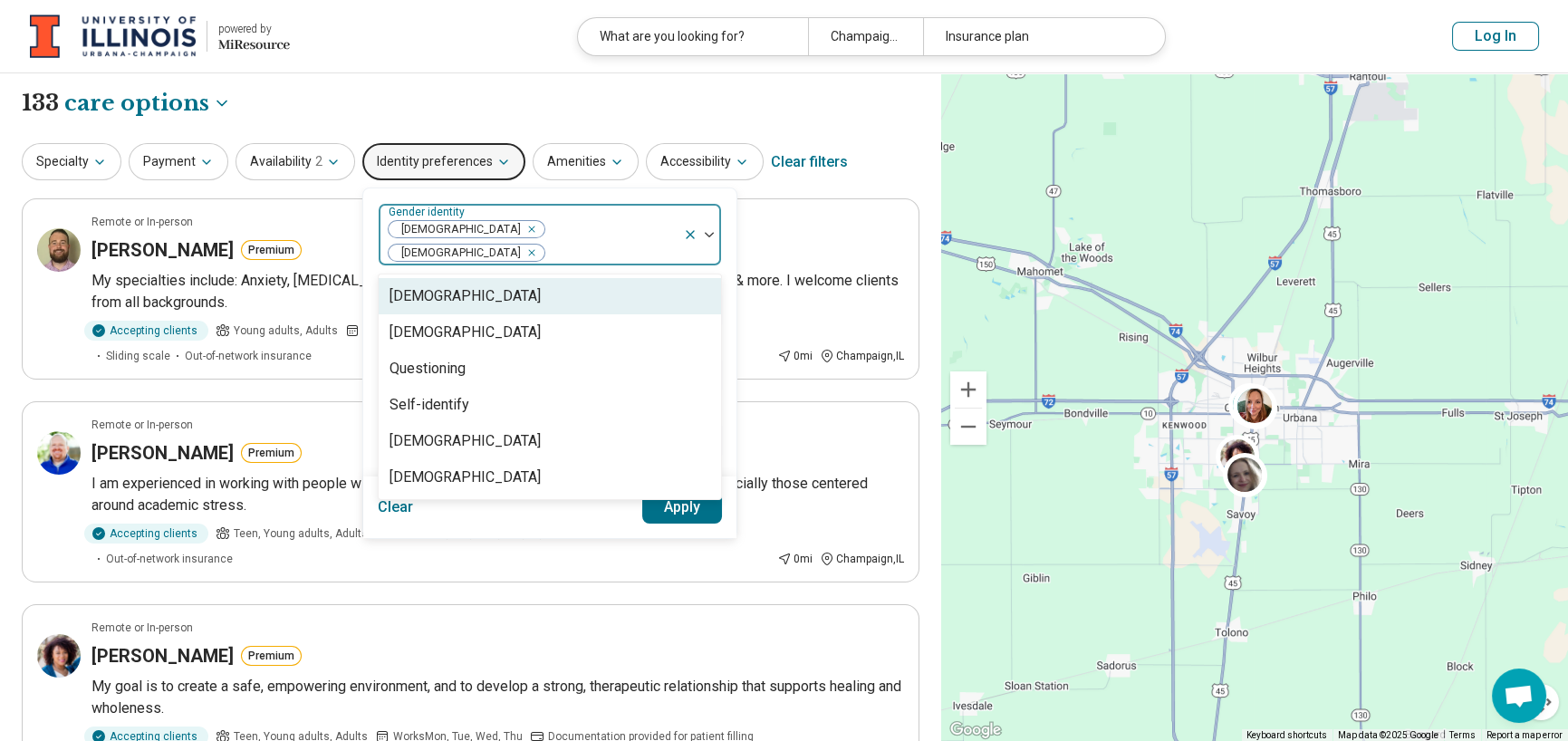
click at [520, 230] on icon "Remove [object Object]" at bounding box center [527, 230] width 13 height 13
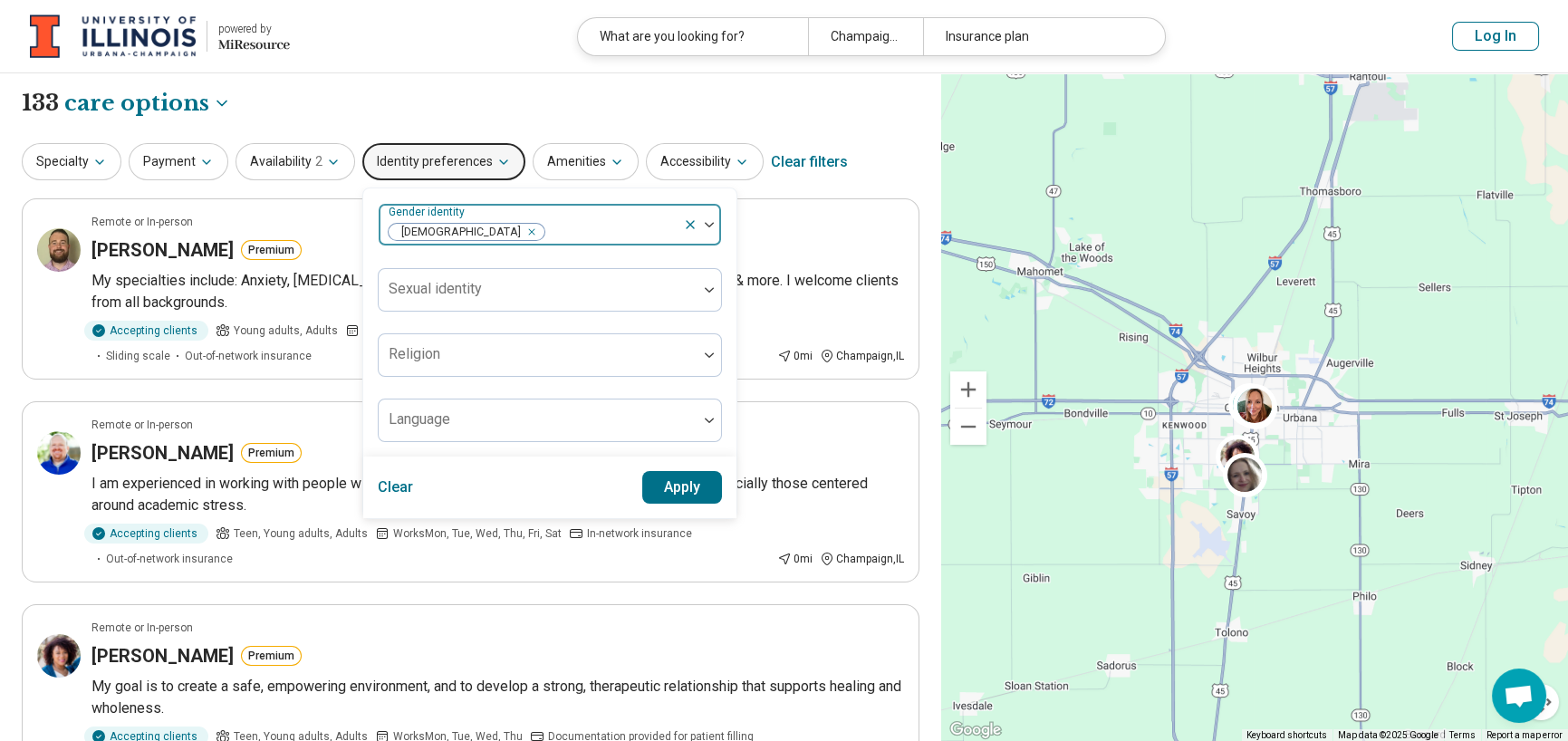
click at [909, 149] on div "Specialty Payment Availability 2 Identity preferences Gender identity Cisgender…" at bounding box center [470, 162] width 898 height 44
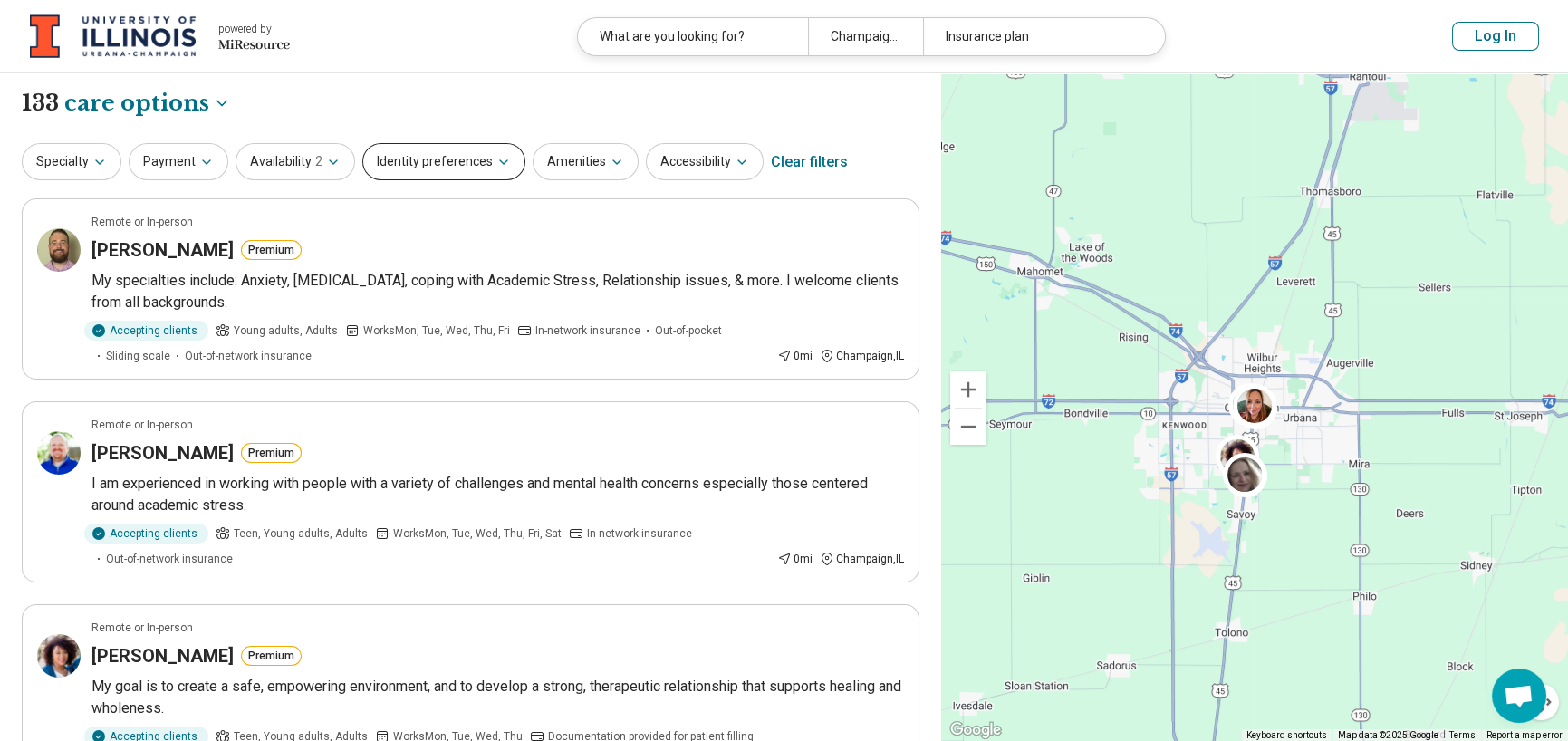
click at [451, 174] on button "Identity preferences" at bounding box center [444, 161] width 163 height 37
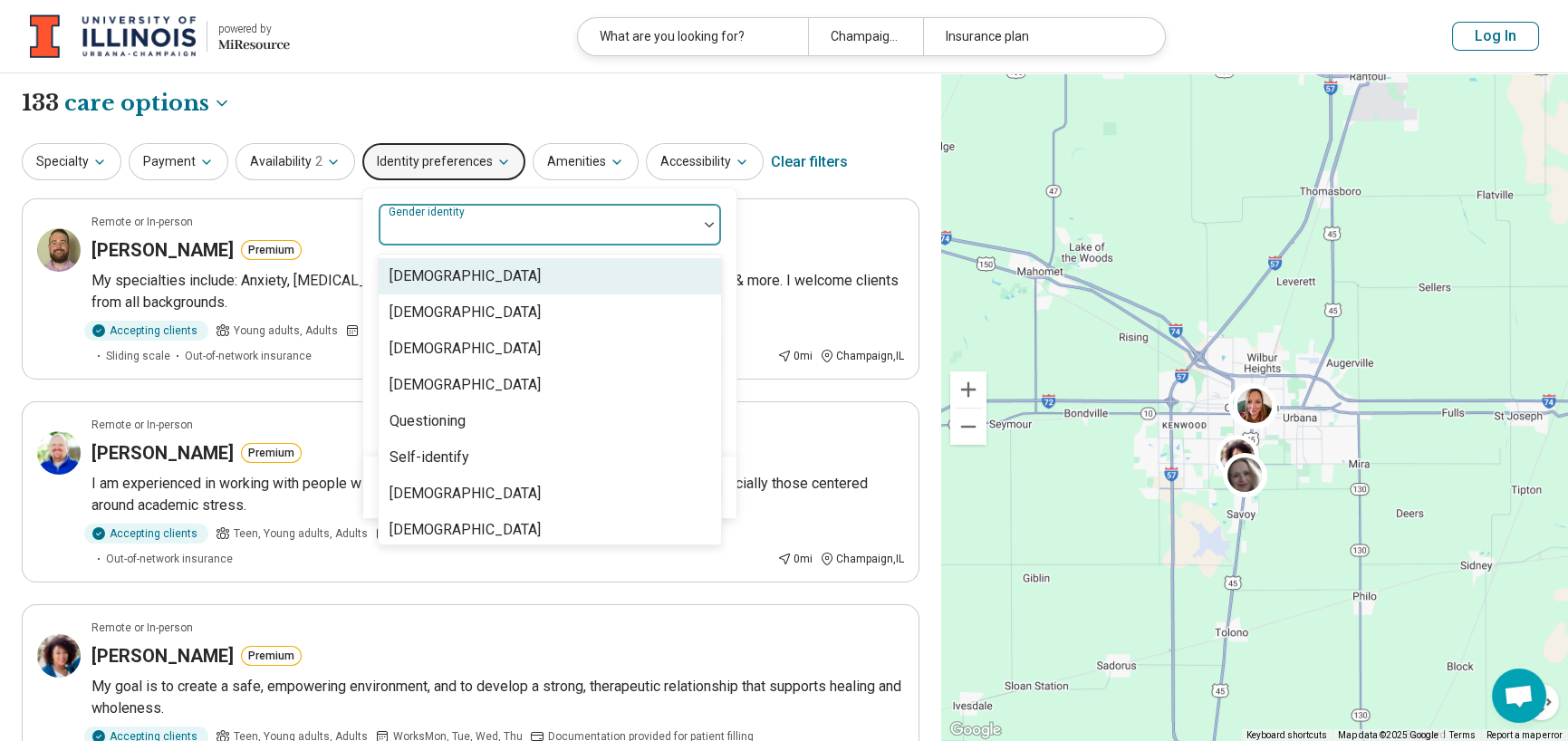
click at [502, 232] on div at bounding box center [538, 231] width 304 height 25
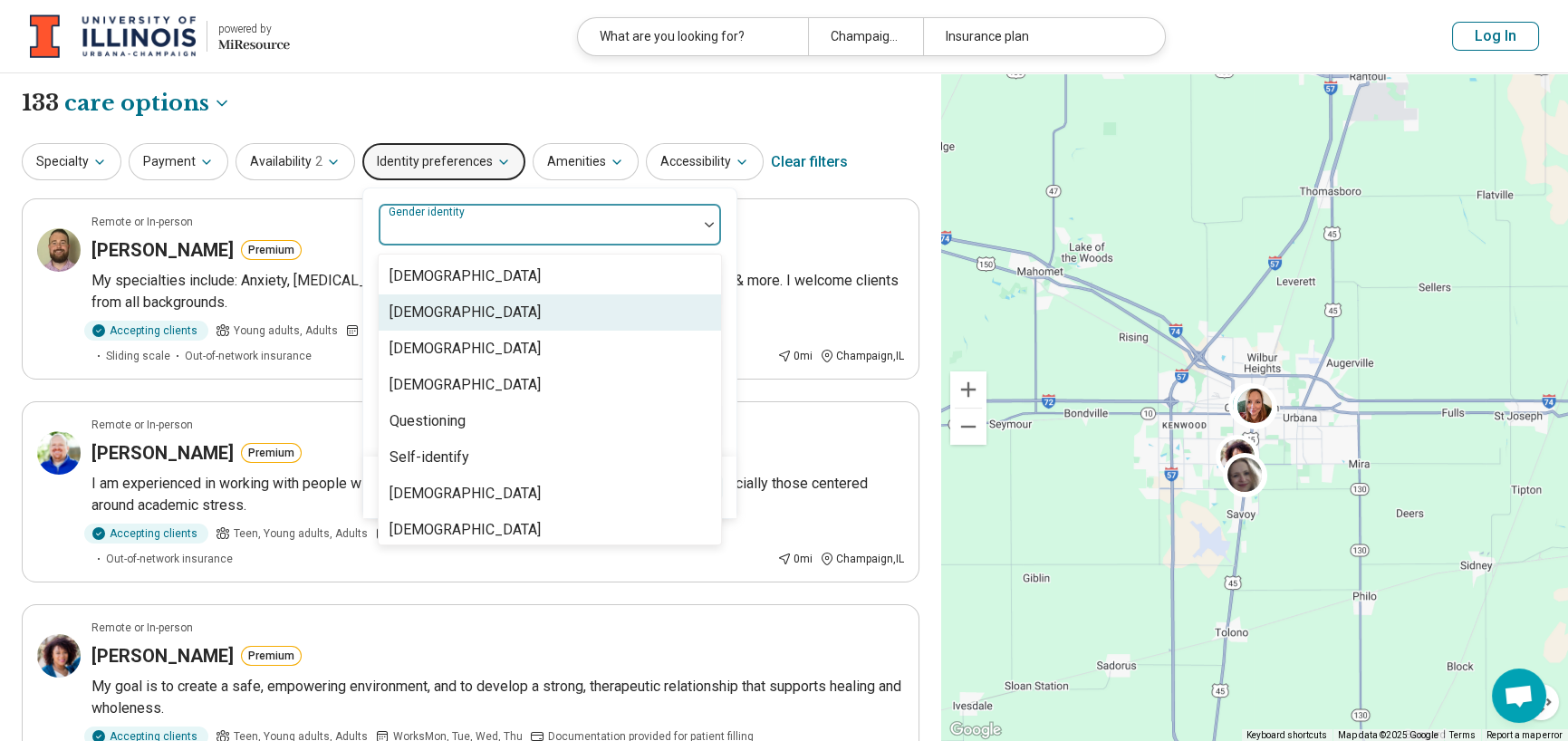
click at [483, 315] on div "Cisgender Woman" at bounding box center [465, 312] width 151 height 21
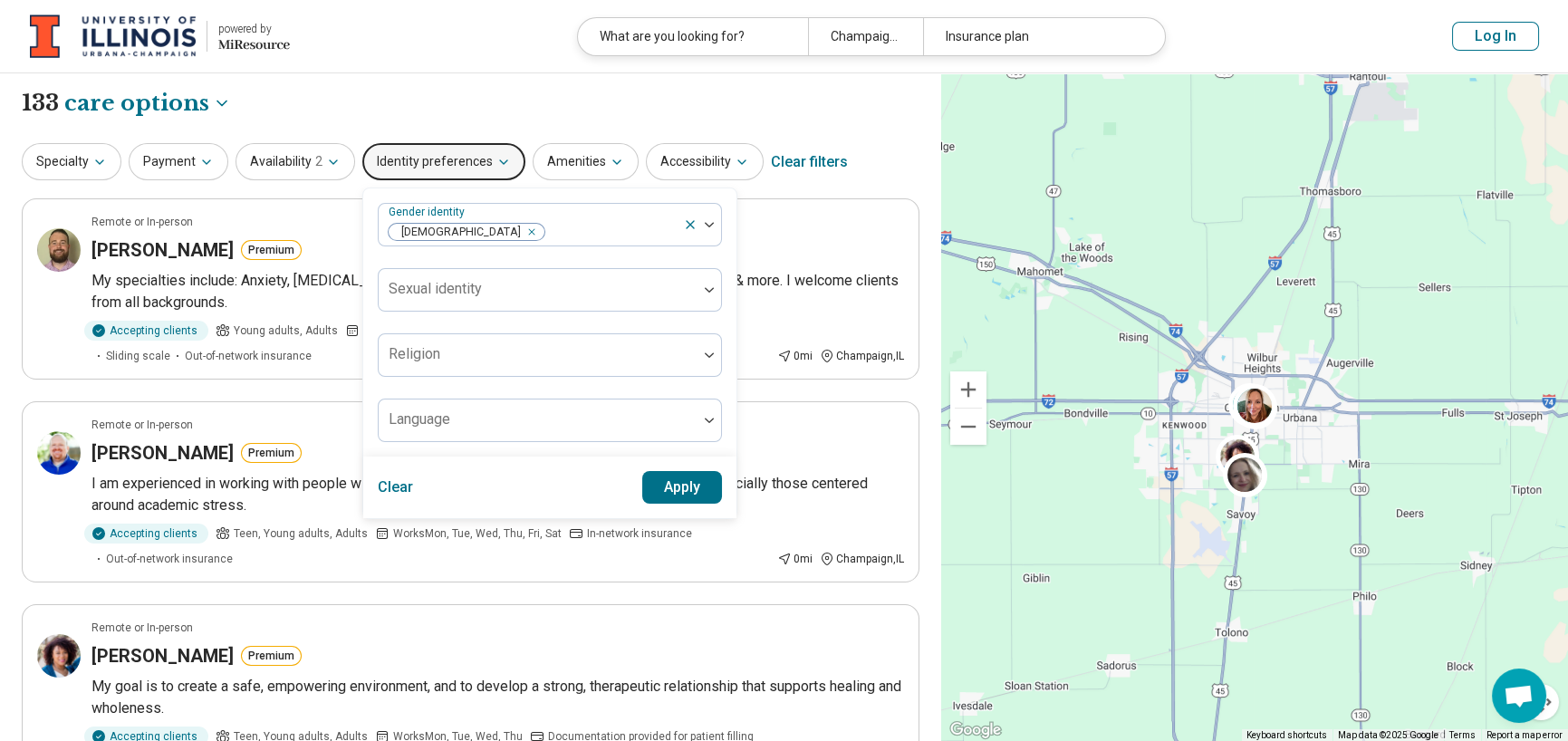
click at [723, 257] on div "Gender identity Cisgender Woman Sexual identity Religion Language" at bounding box center [549, 322] width 373 height 268
click at [670, 485] on button "Apply" at bounding box center [683, 487] width 80 height 33
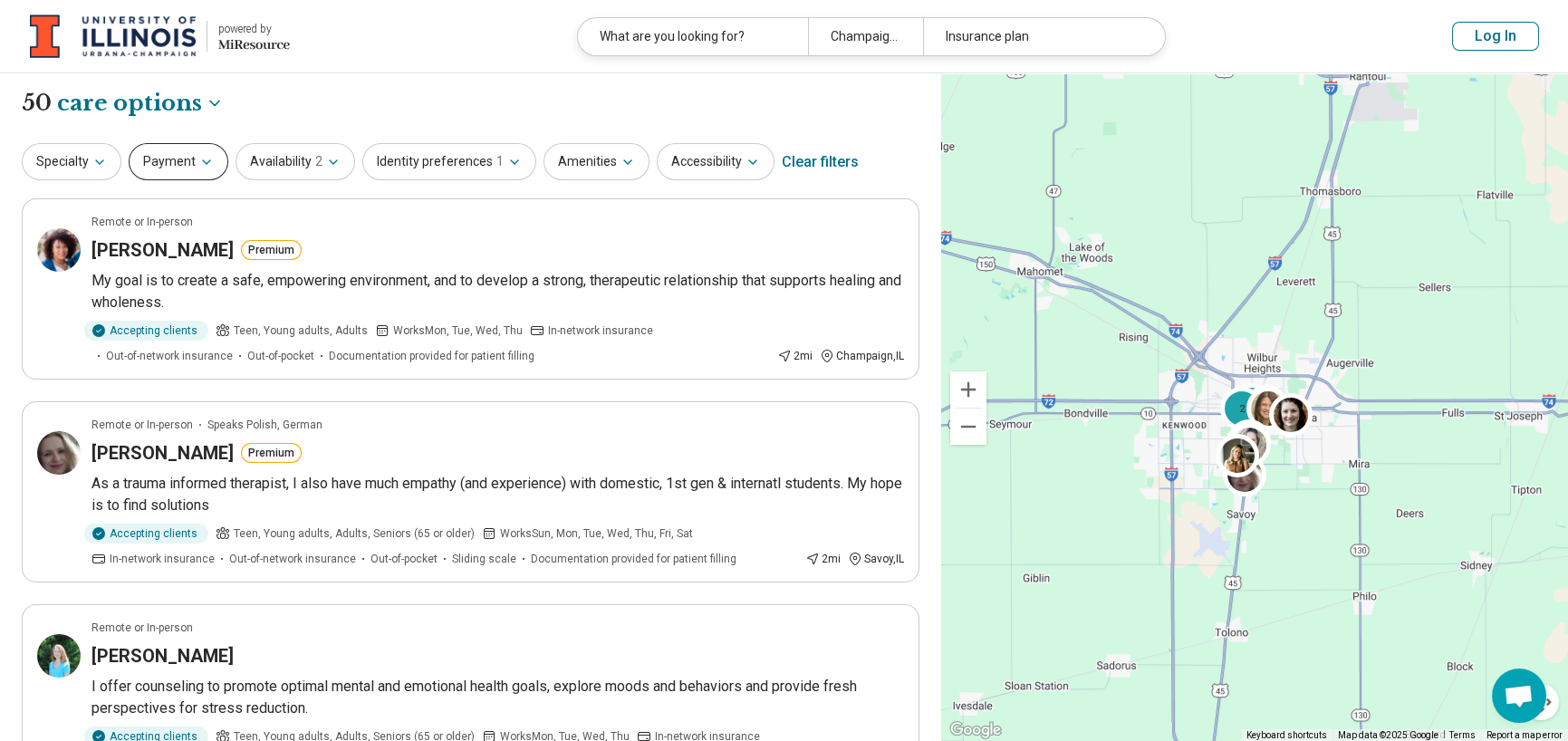
click at [217, 172] on button "Payment" at bounding box center [178, 161] width 100 height 37
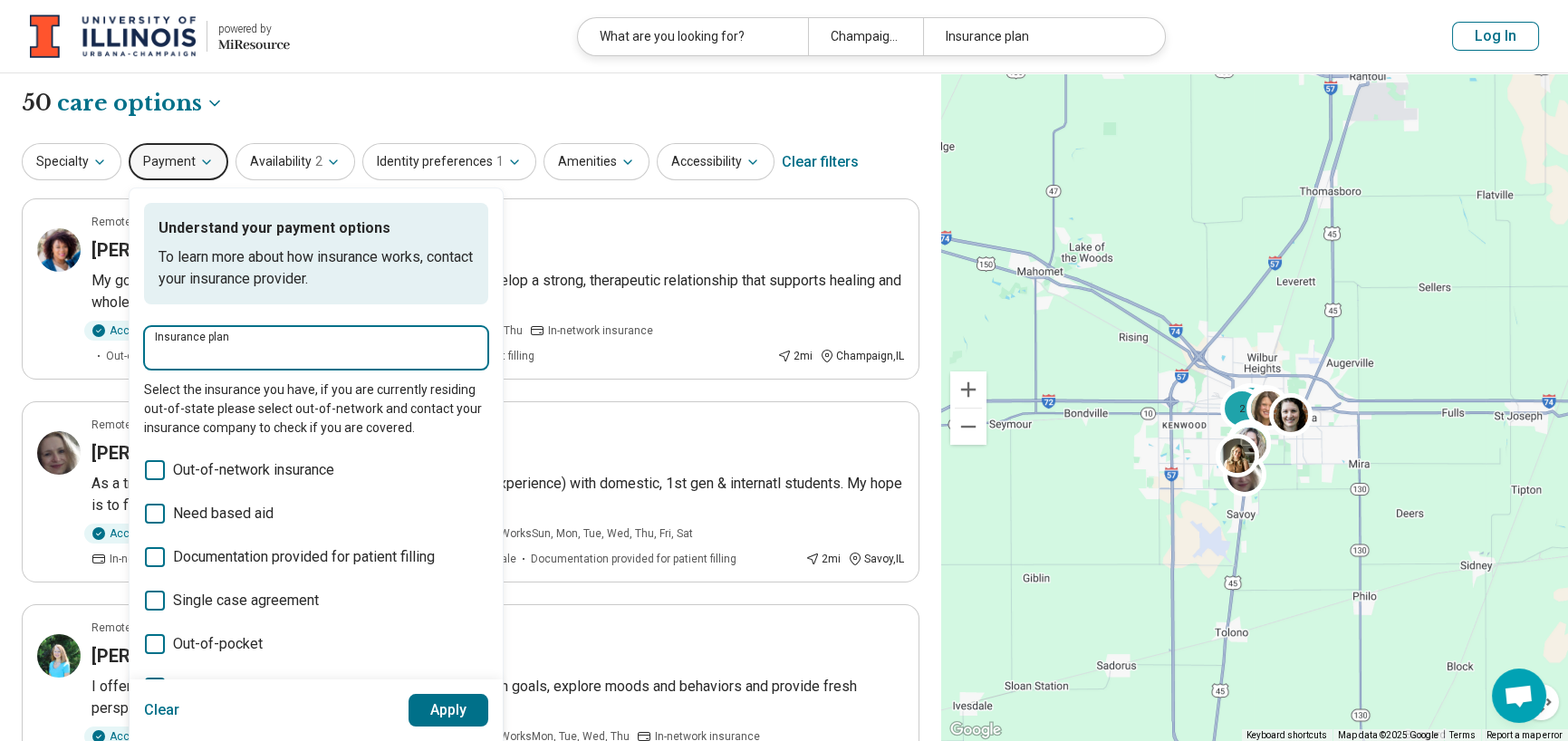
click at [266, 349] on input "Insurance plan" at bounding box center [316, 354] width 323 height 21
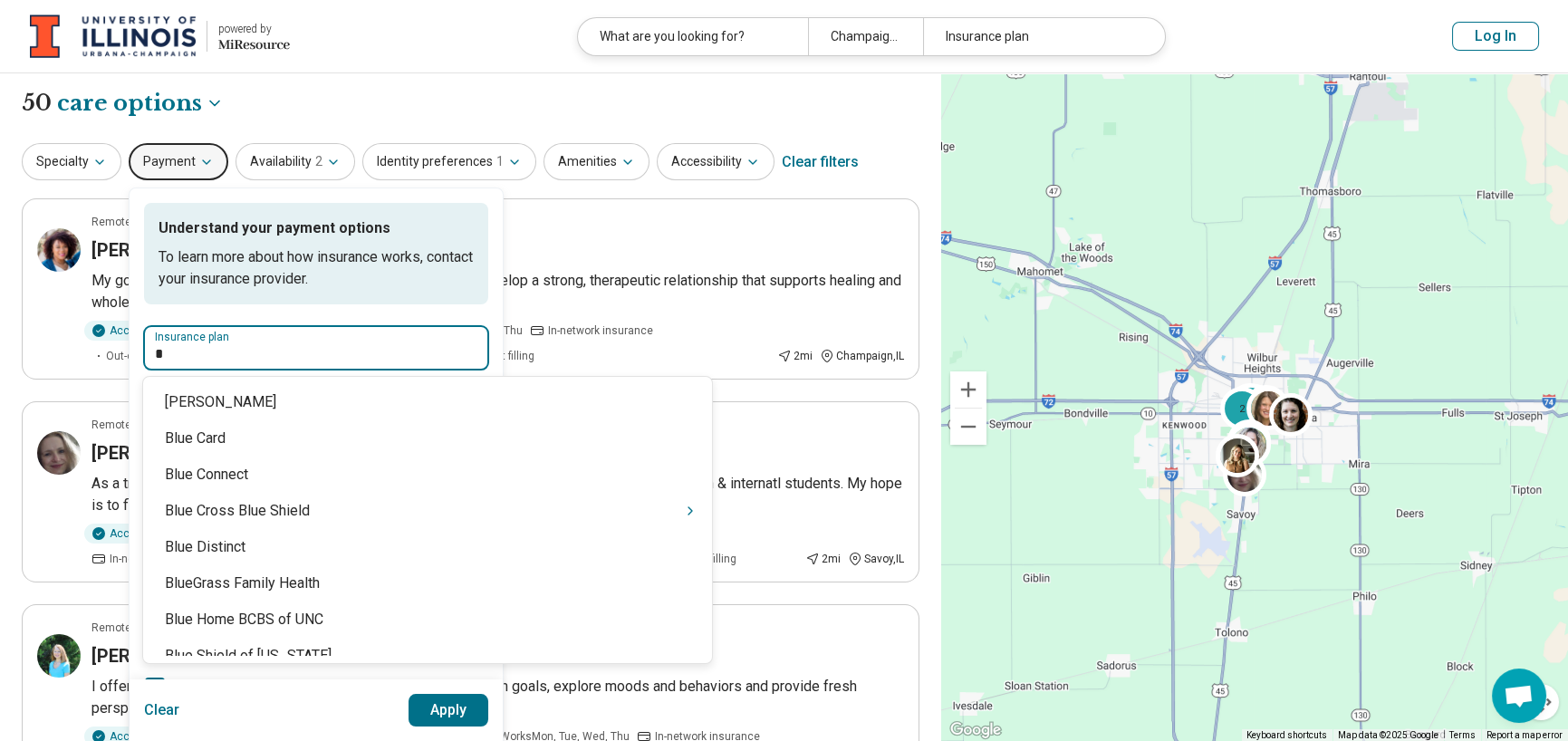
type input "**"
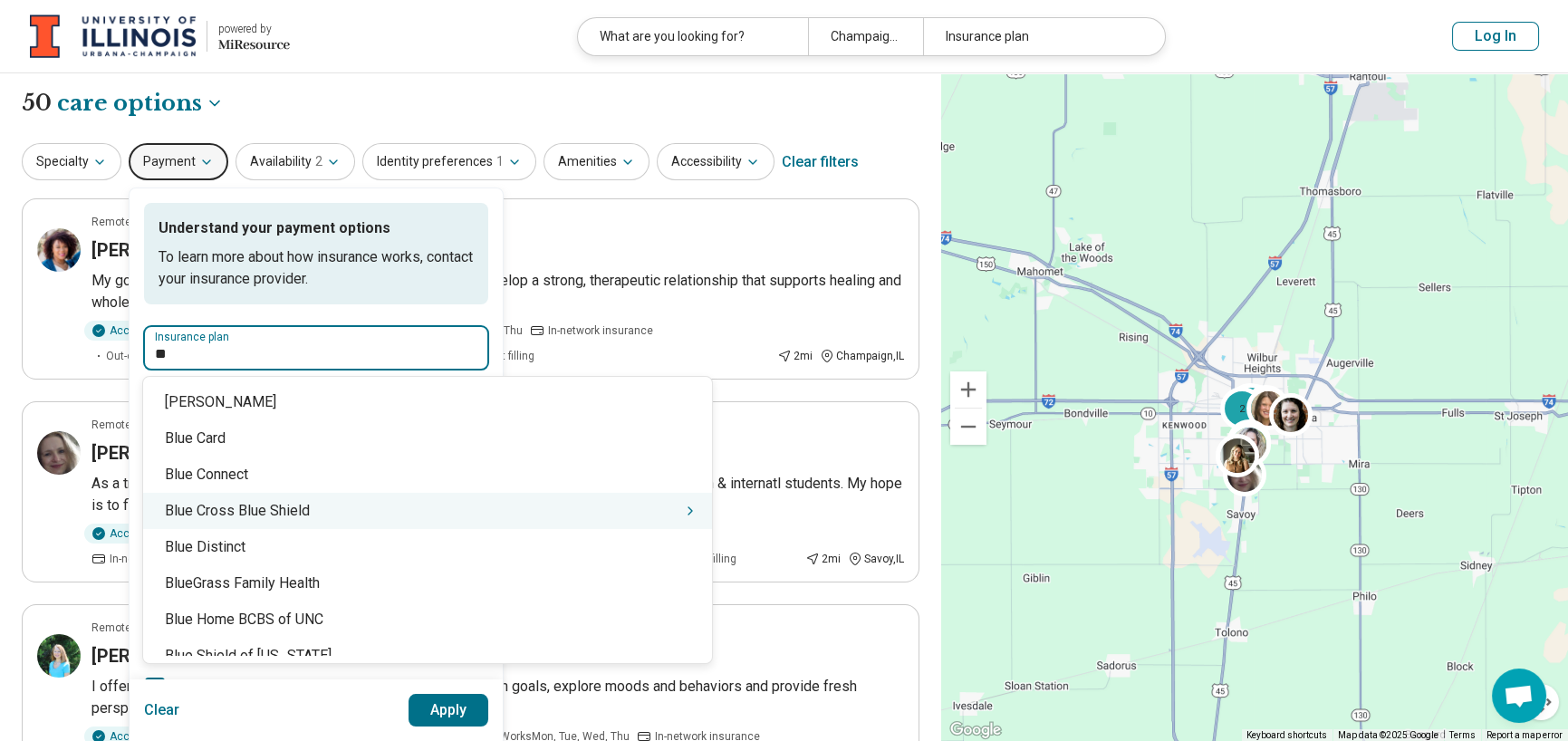
click at [273, 508] on div "Blue Cross Blue Shield" at bounding box center [427, 510] width 569 height 36
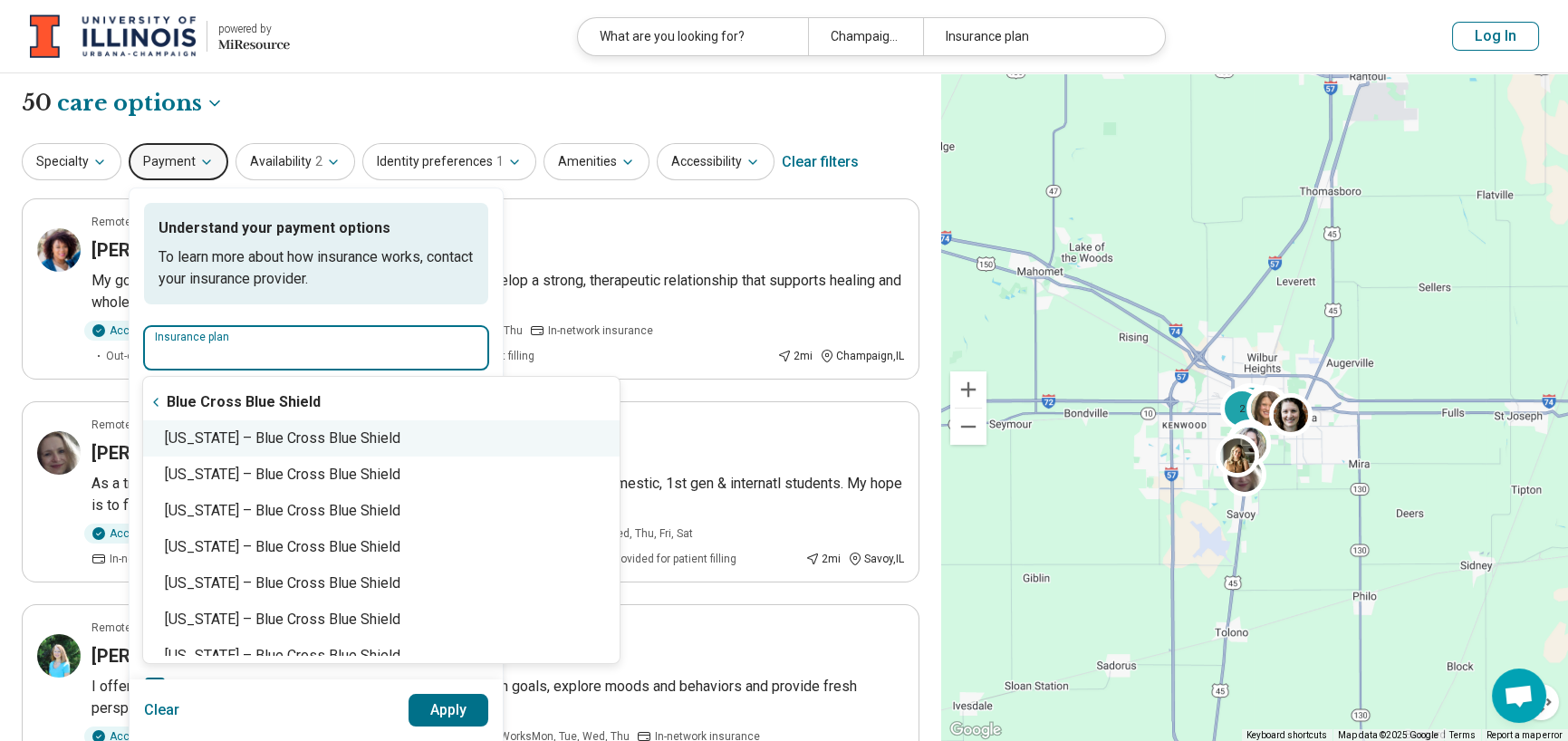
click at [289, 439] on div "Illinois – Blue Cross Blue Shield" at bounding box center [381, 439] width 477 height 36
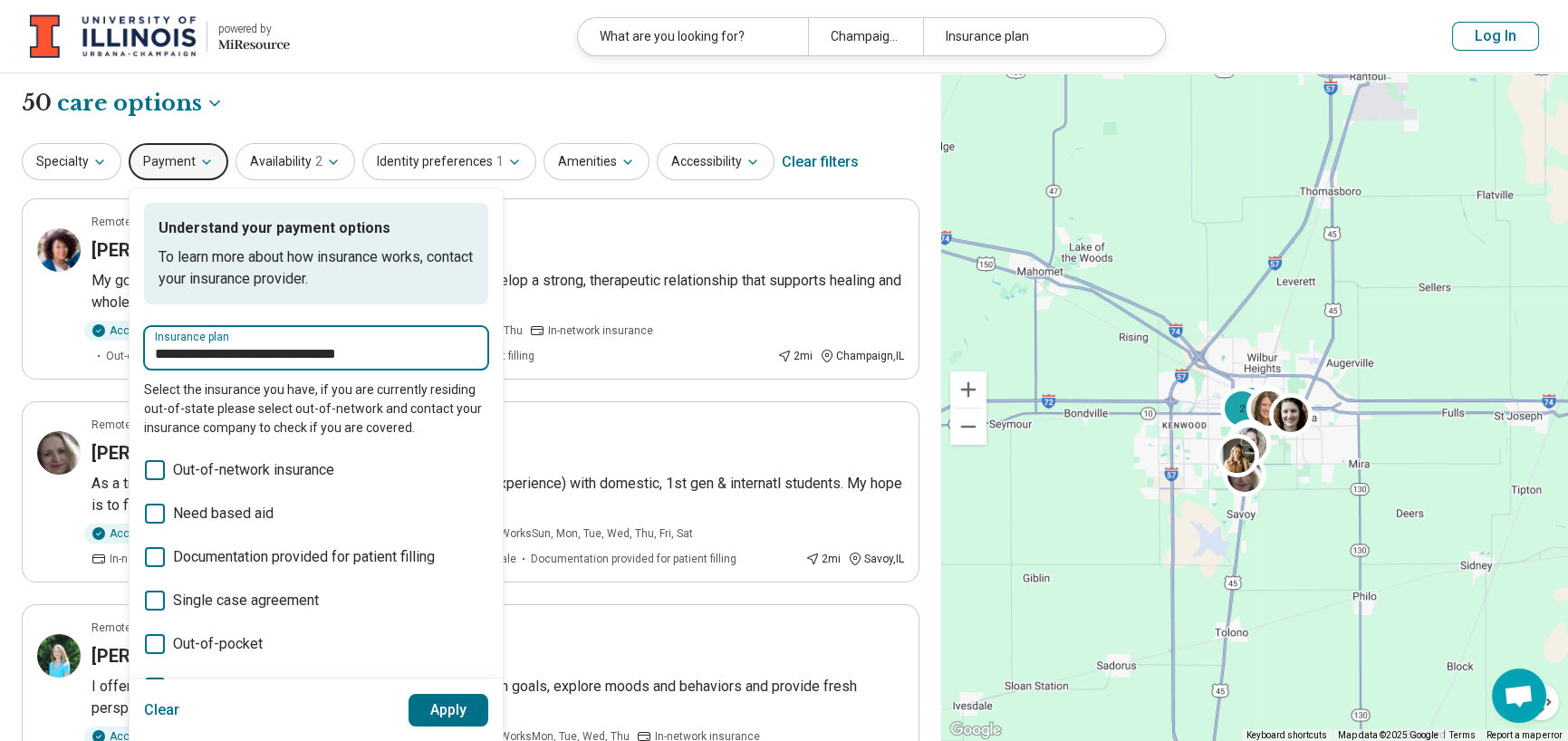
type input "**********"
click at [433, 704] on button "Apply" at bounding box center [449, 710] width 80 height 33
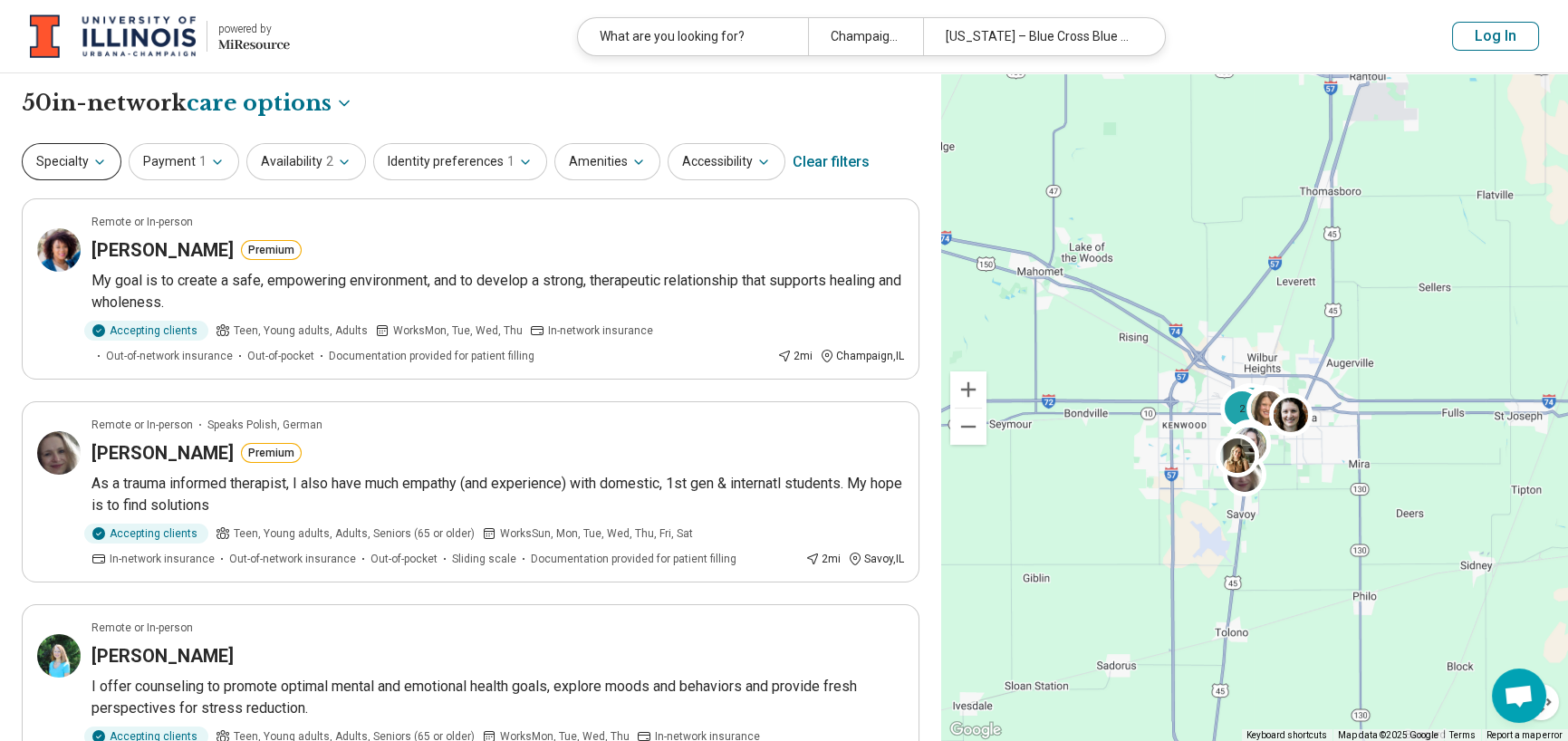
click at [99, 162] on icon "button" at bounding box center [100, 162] width 7 height 4
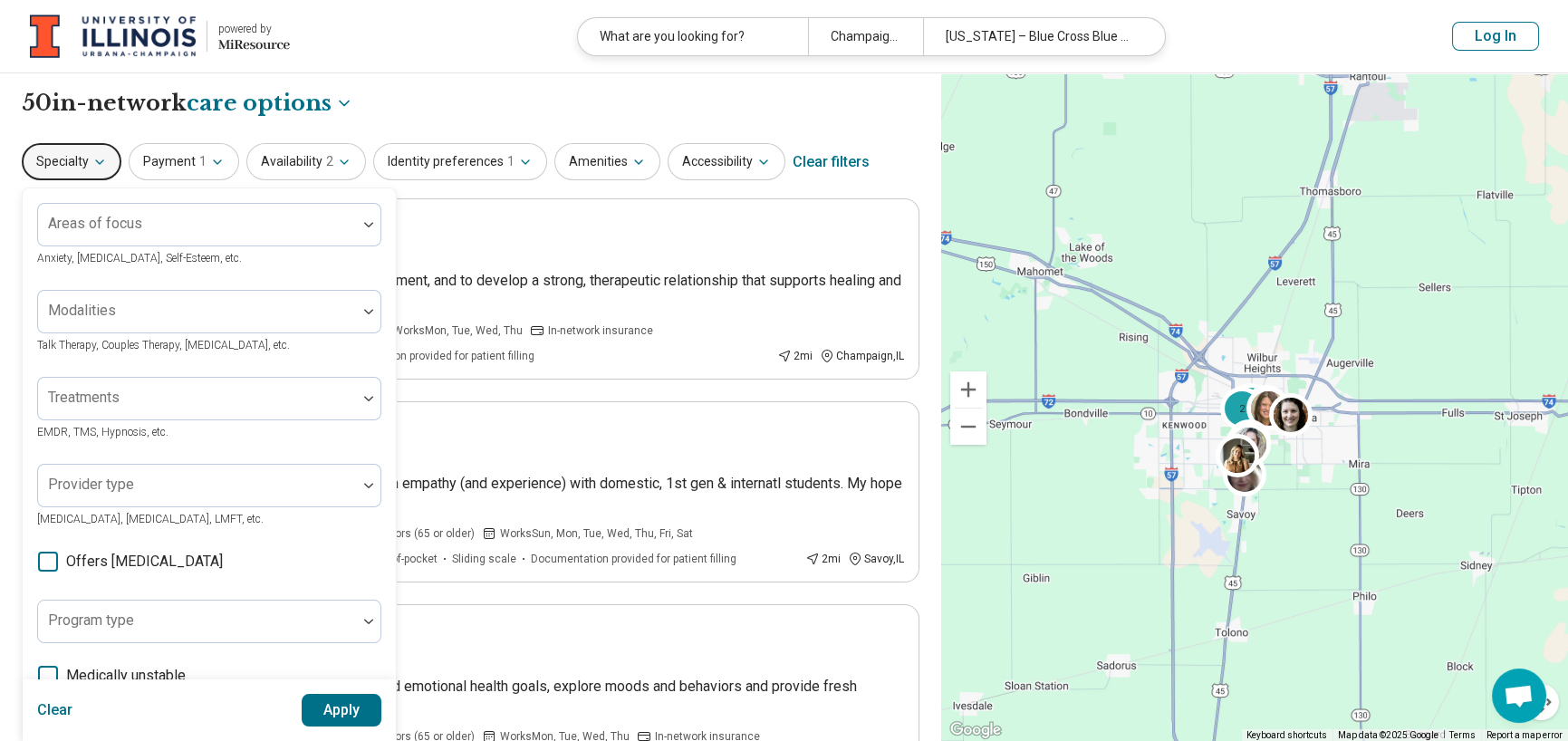
click at [444, 91] on div "**********" at bounding box center [470, 103] width 898 height 31
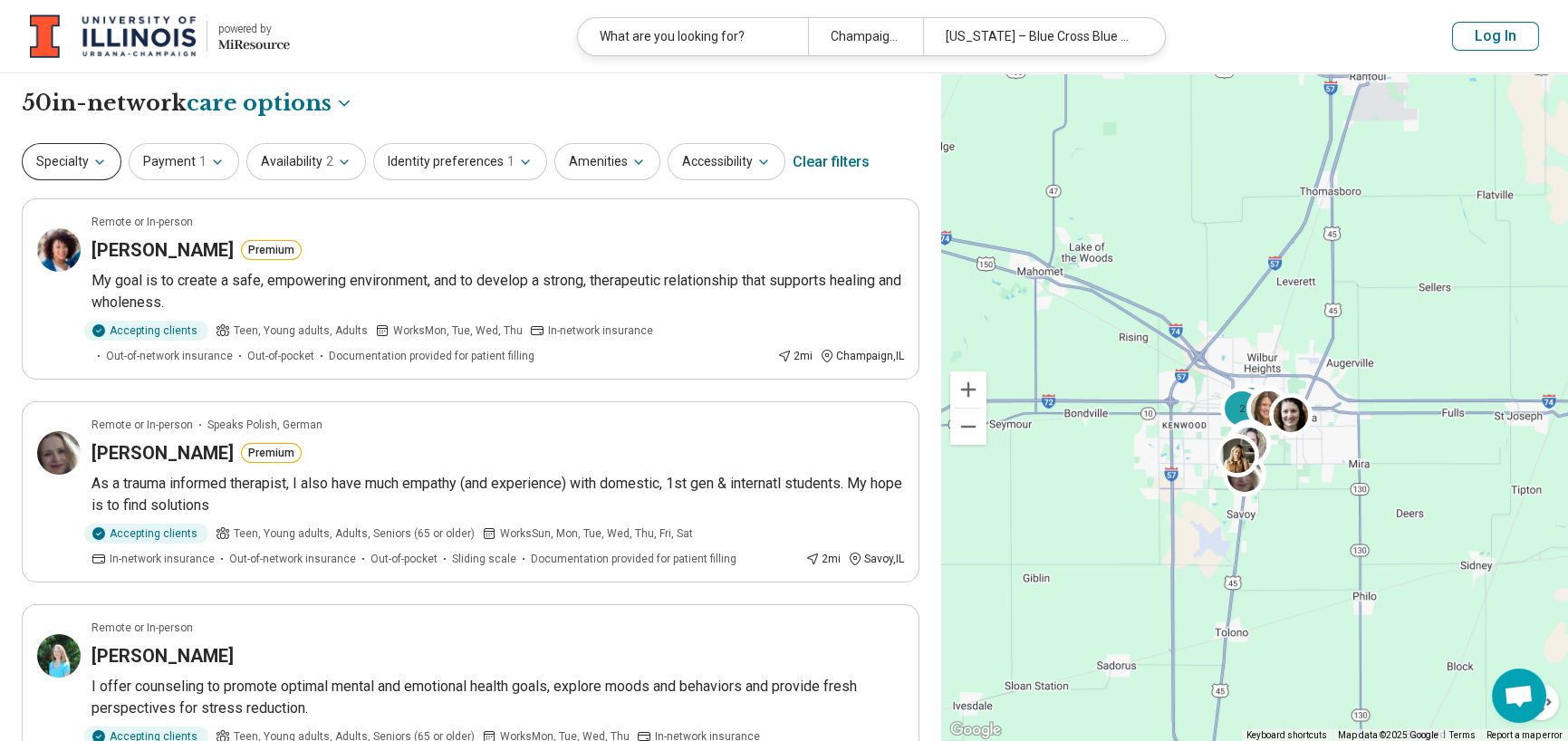
click at [105, 168] on icon "button" at bounding box center [100, 162] width 15 height 15
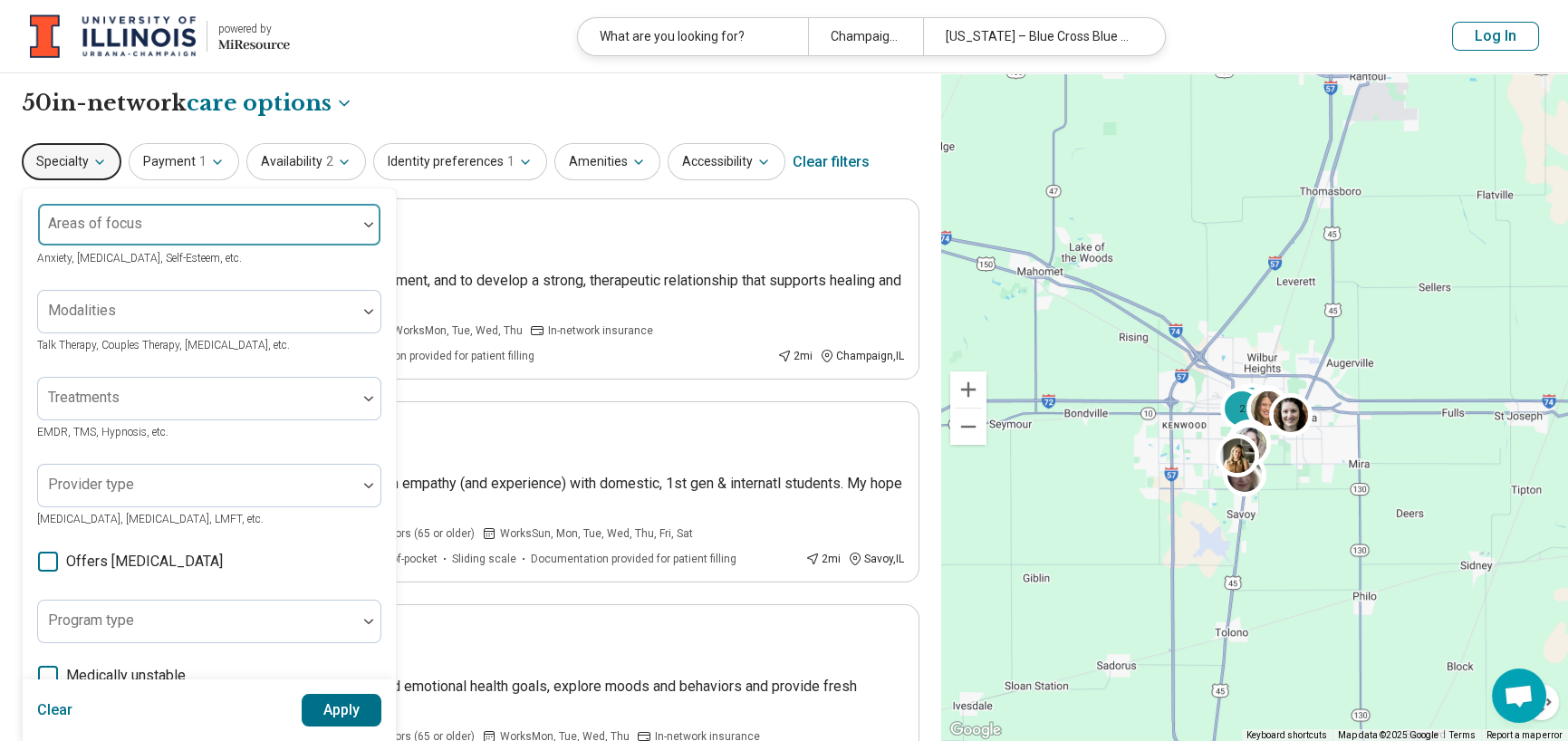
click at [210, 237] on div at bounding box center [198, 231] width 304 height 25
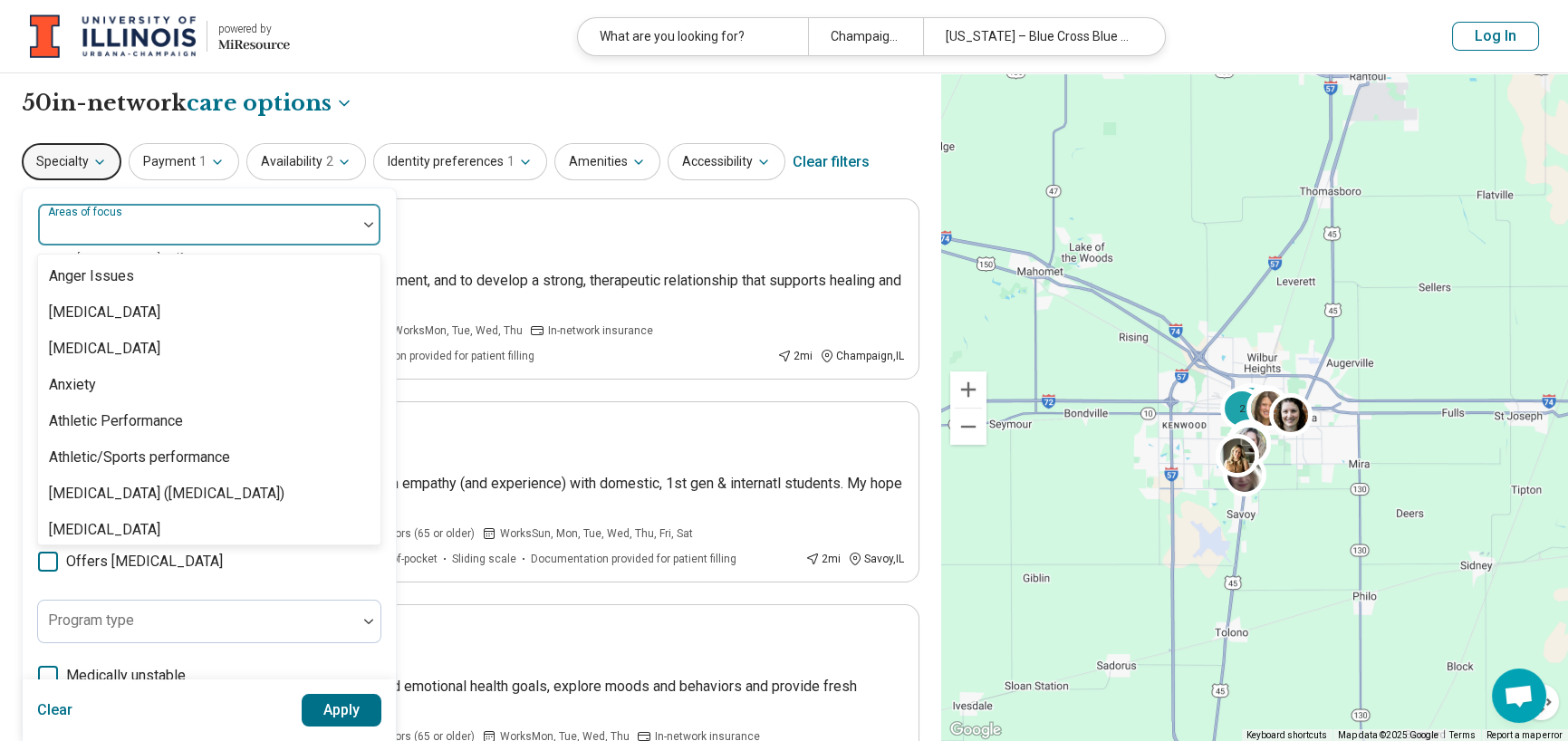
scroll to position [181, 0]
click at [107, 389] on div "Anxiety" at bounding box center [209, 384] width 342 height 36
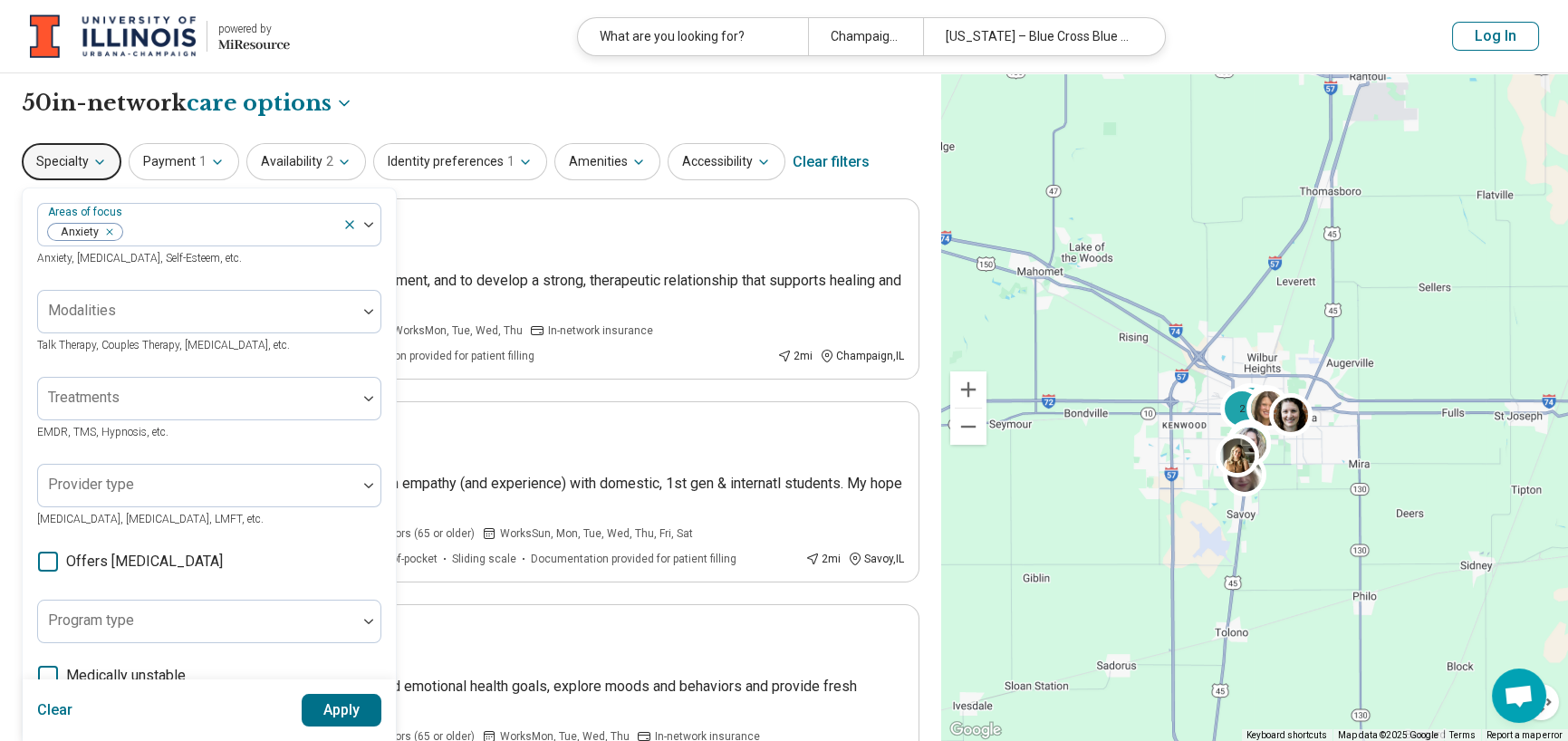
click at [352, 706] on button "Apply" at bounding box center [341, 710] width 80 height 33
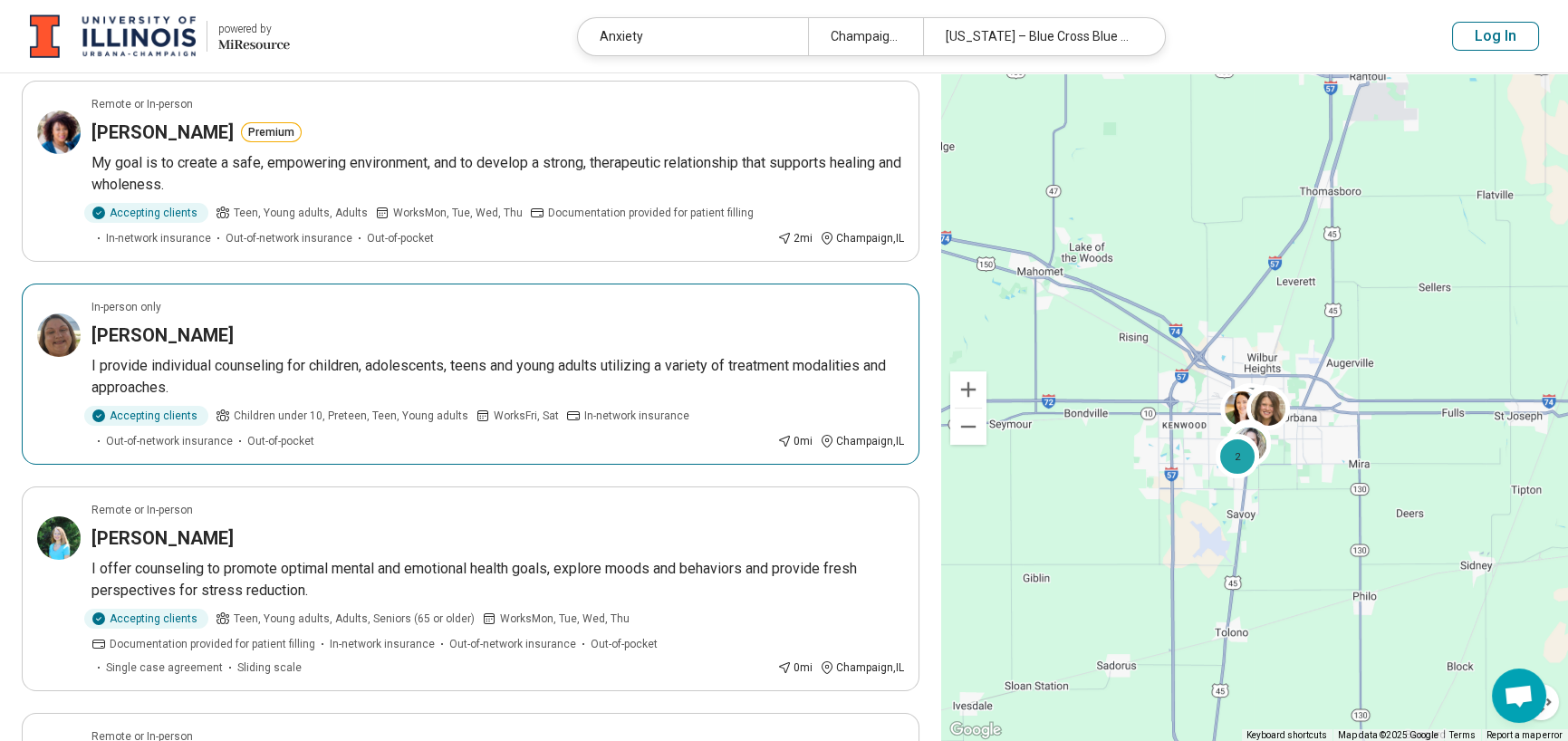
scroll to position [91, 0]
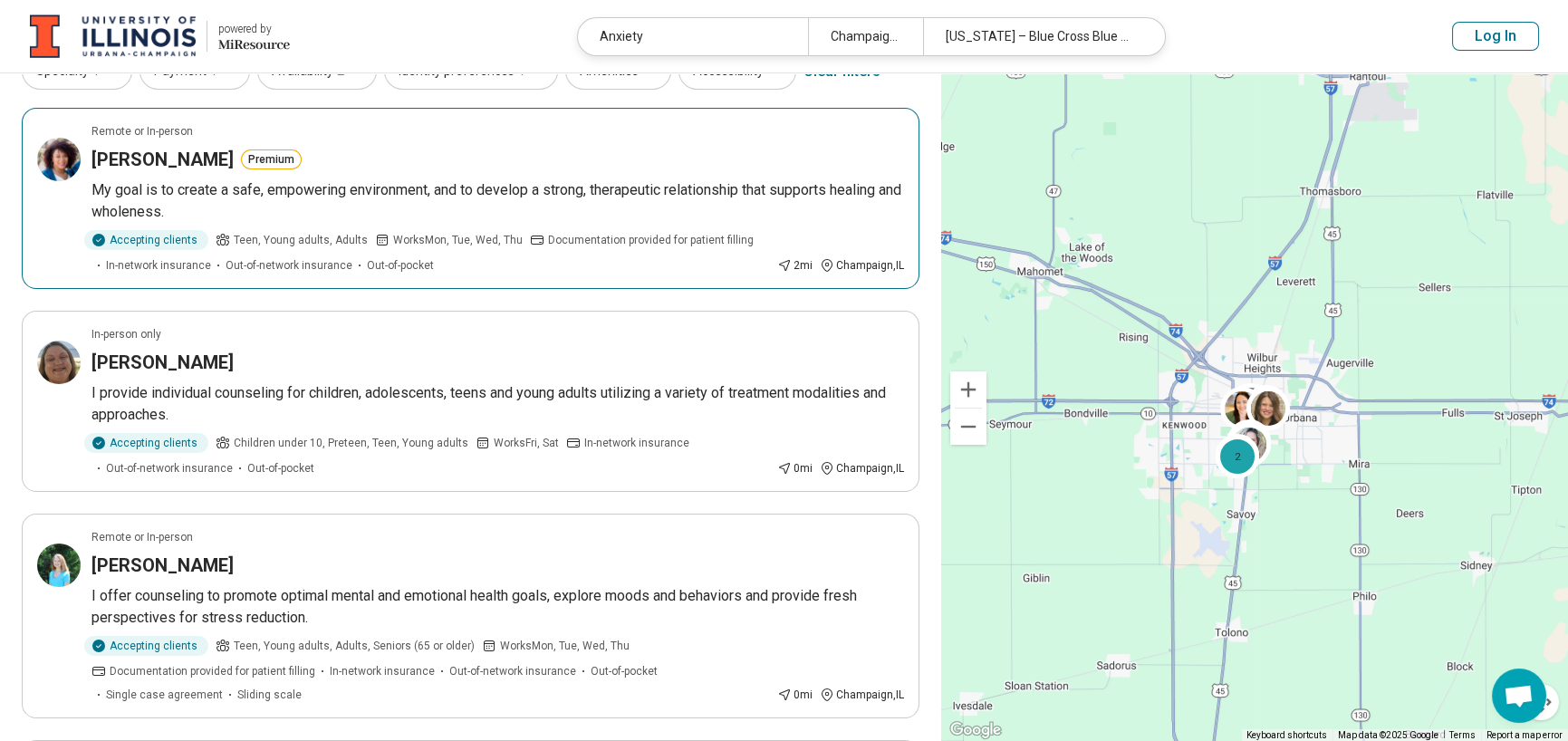
click at [164, 161] on h3 "Imani Harrison" at bounding box center [162, 159] width 142 height 25
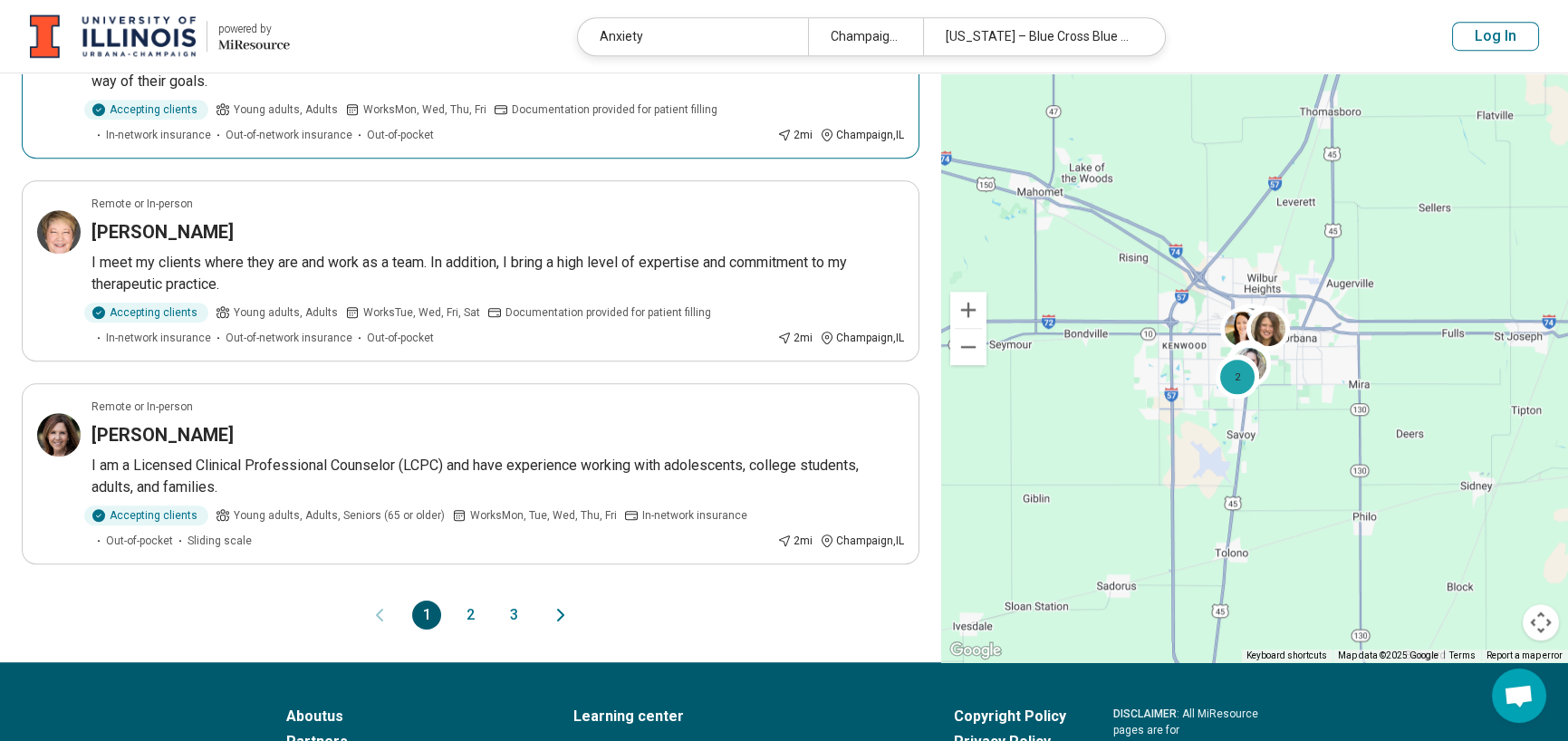
scroll to position [3716, 0]
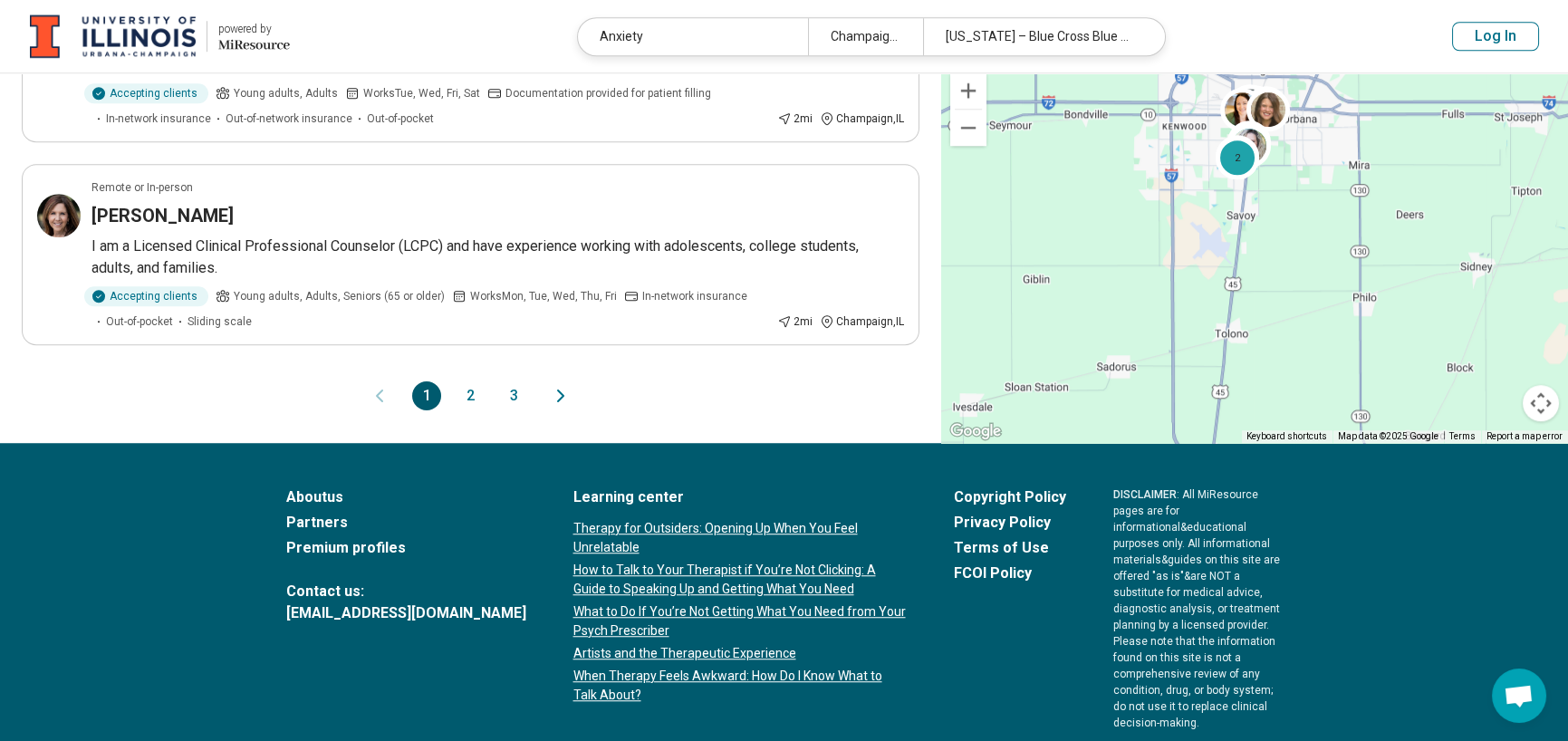
click at [461, 393] on button "2" at bounding box center [470, 396] width 29 height 29
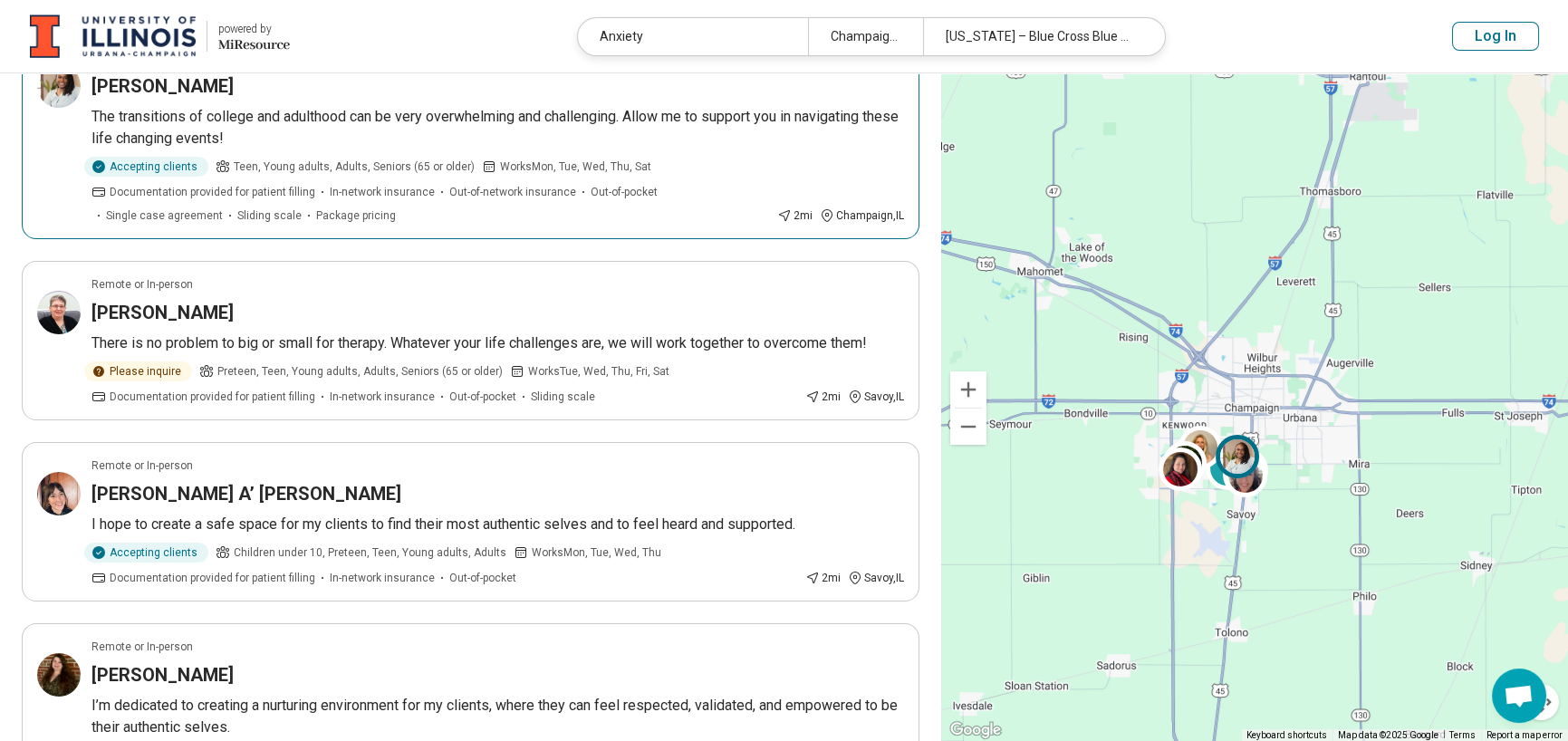
scroll to position [181, 0]
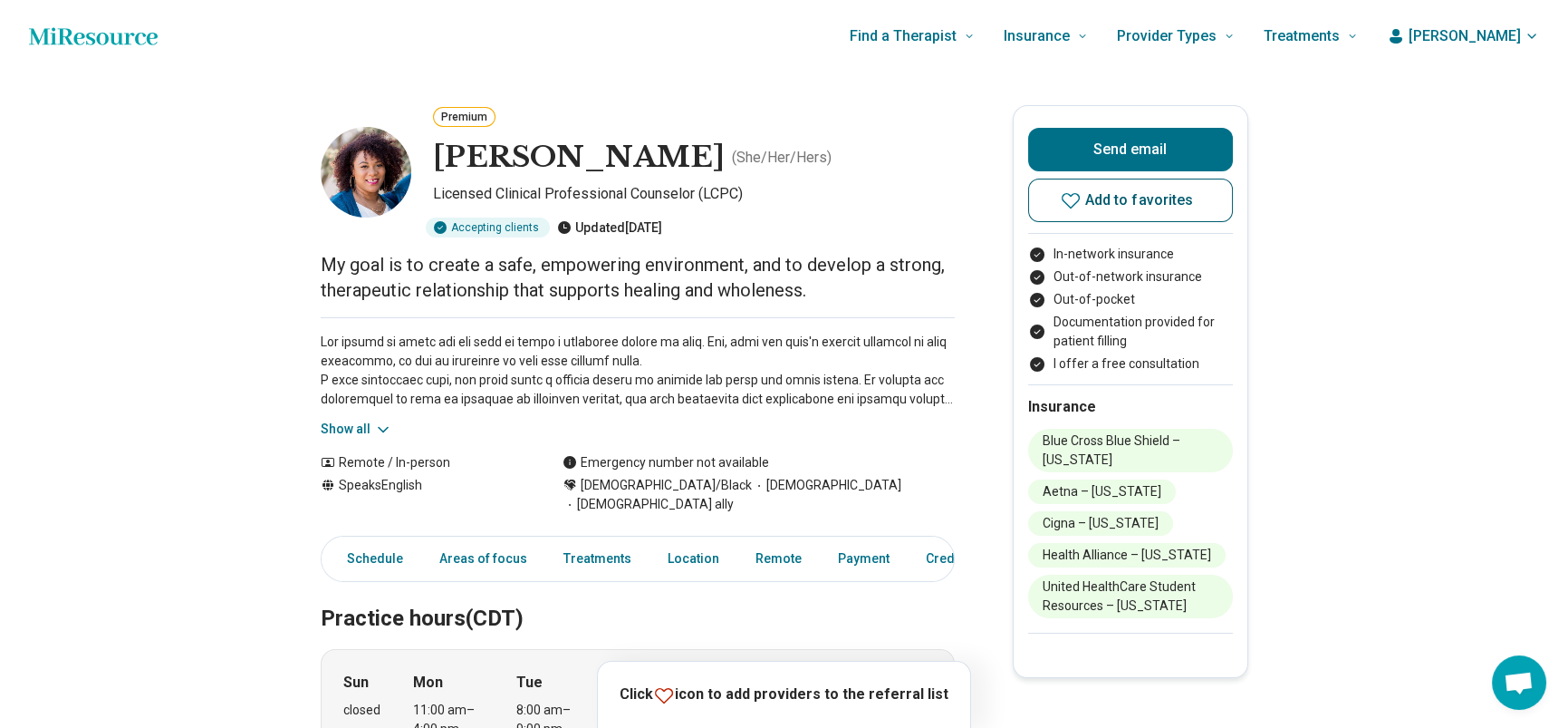
click at [1082, 208] on icon at bounding box center [1070, 200] width 21 height 21
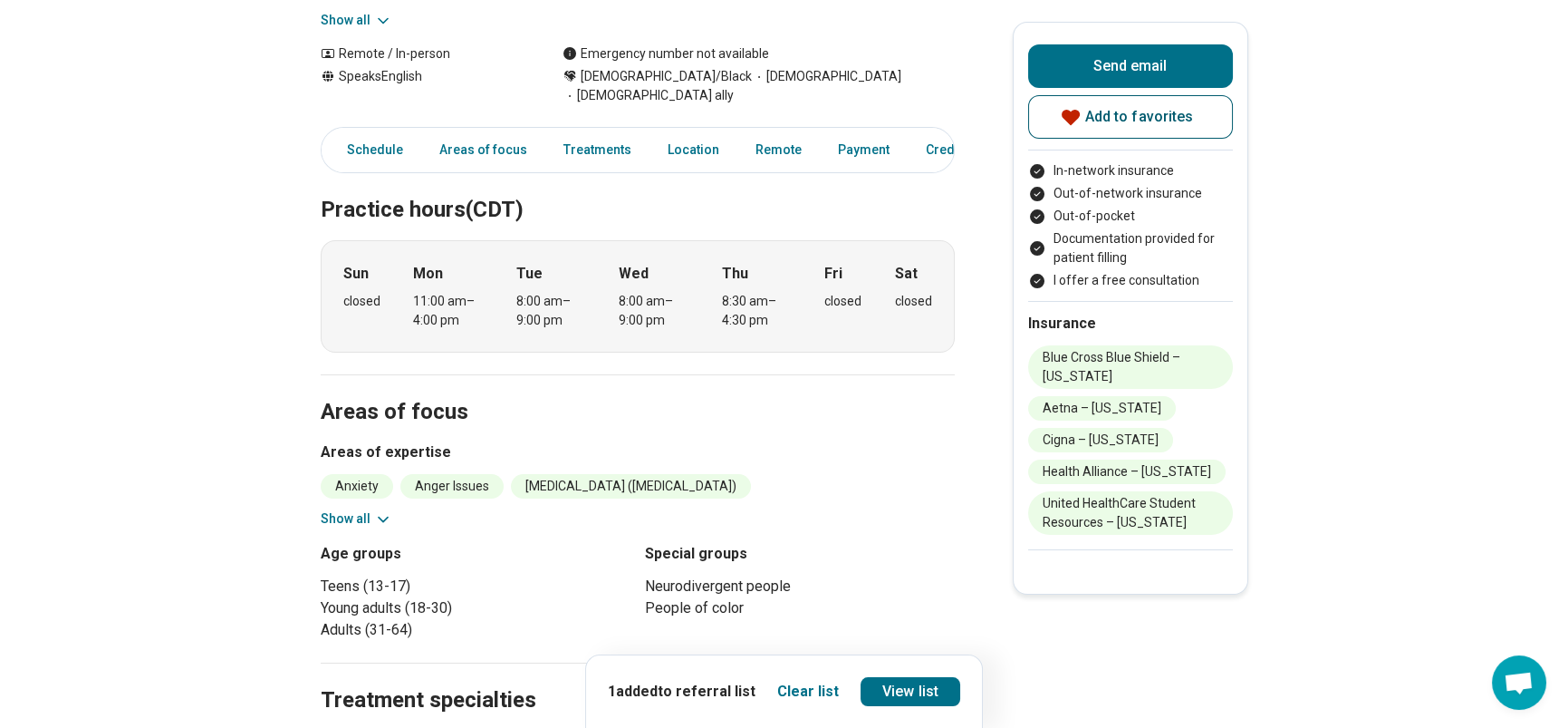
scroll to position [454, 0]
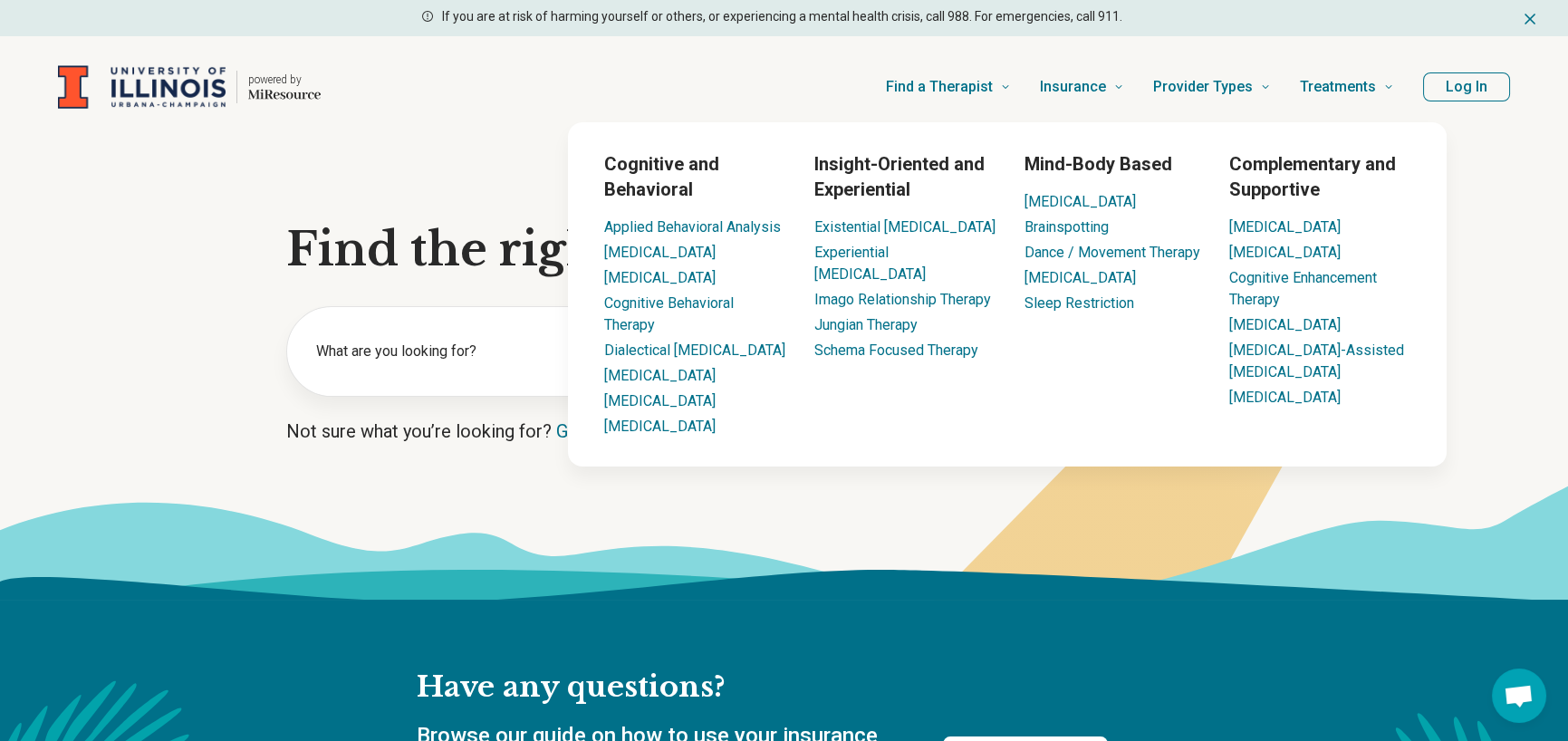
click at [1458, 80] on button "Log In" at bounding box center [1466, 87] width 87 height 29
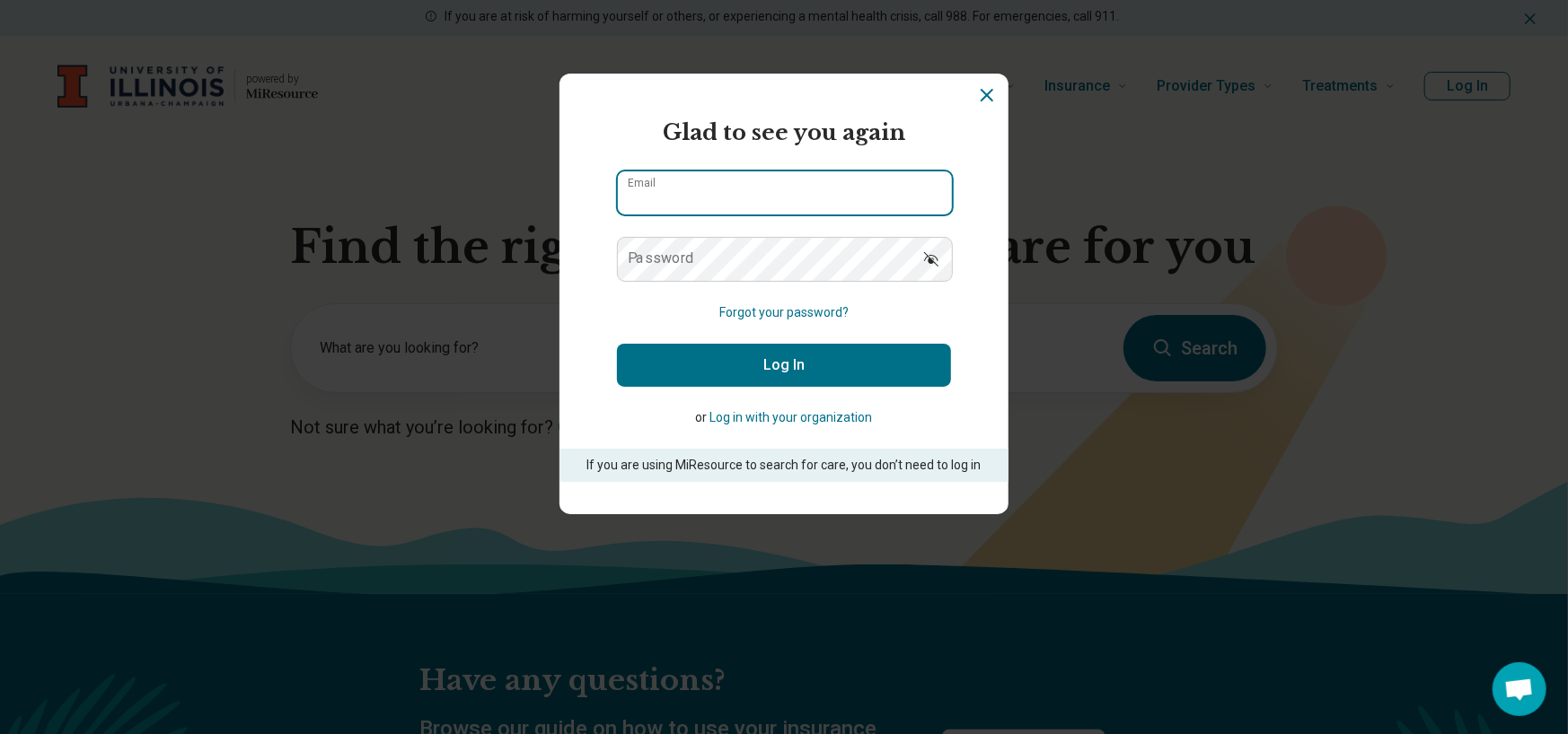
click at [846, 197] on input "Email" at bounding box center [784, 193] width 334 height 43
type input "**********"
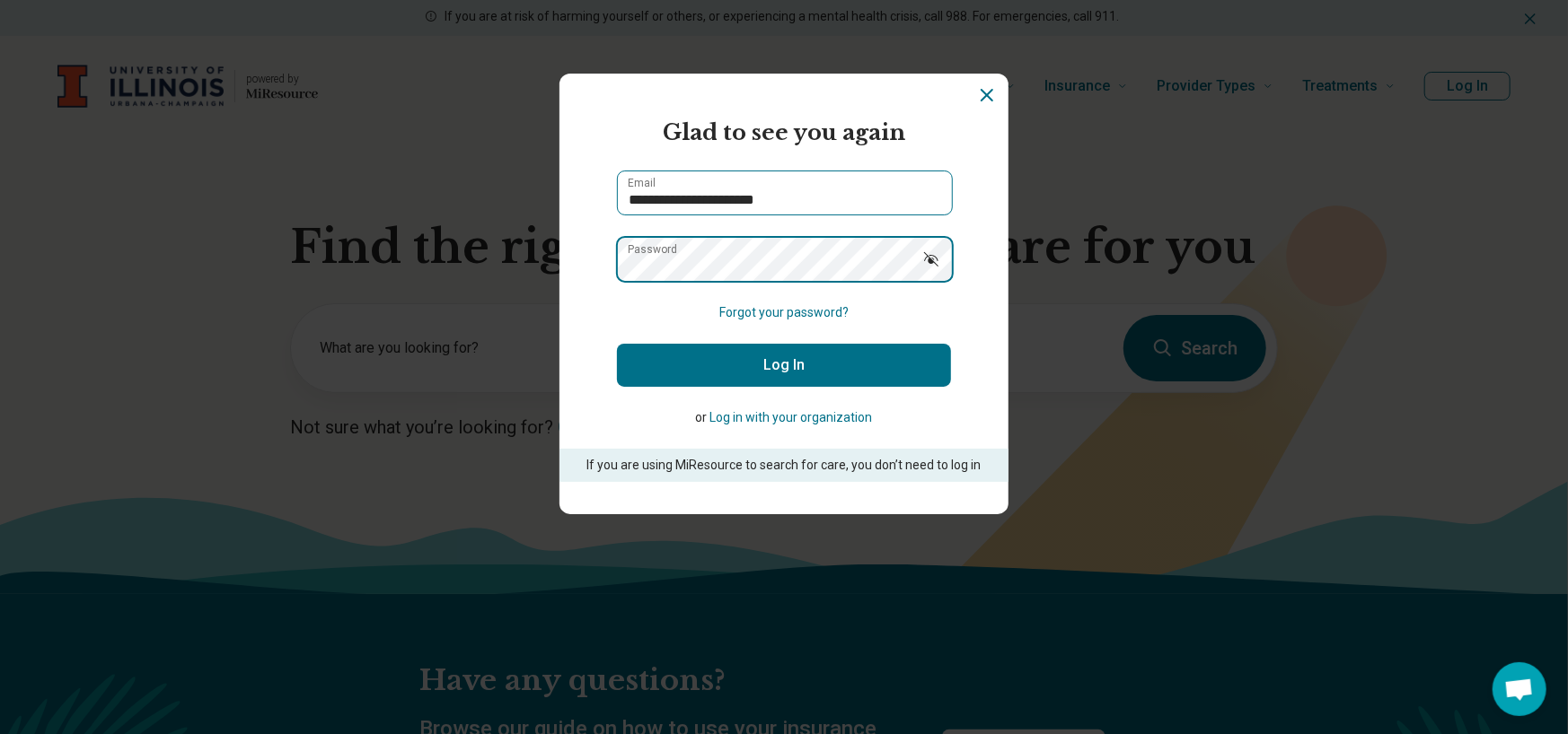
click at [617, 344] on button "Log In" at bounding box center [783, 365] width 334 height 43
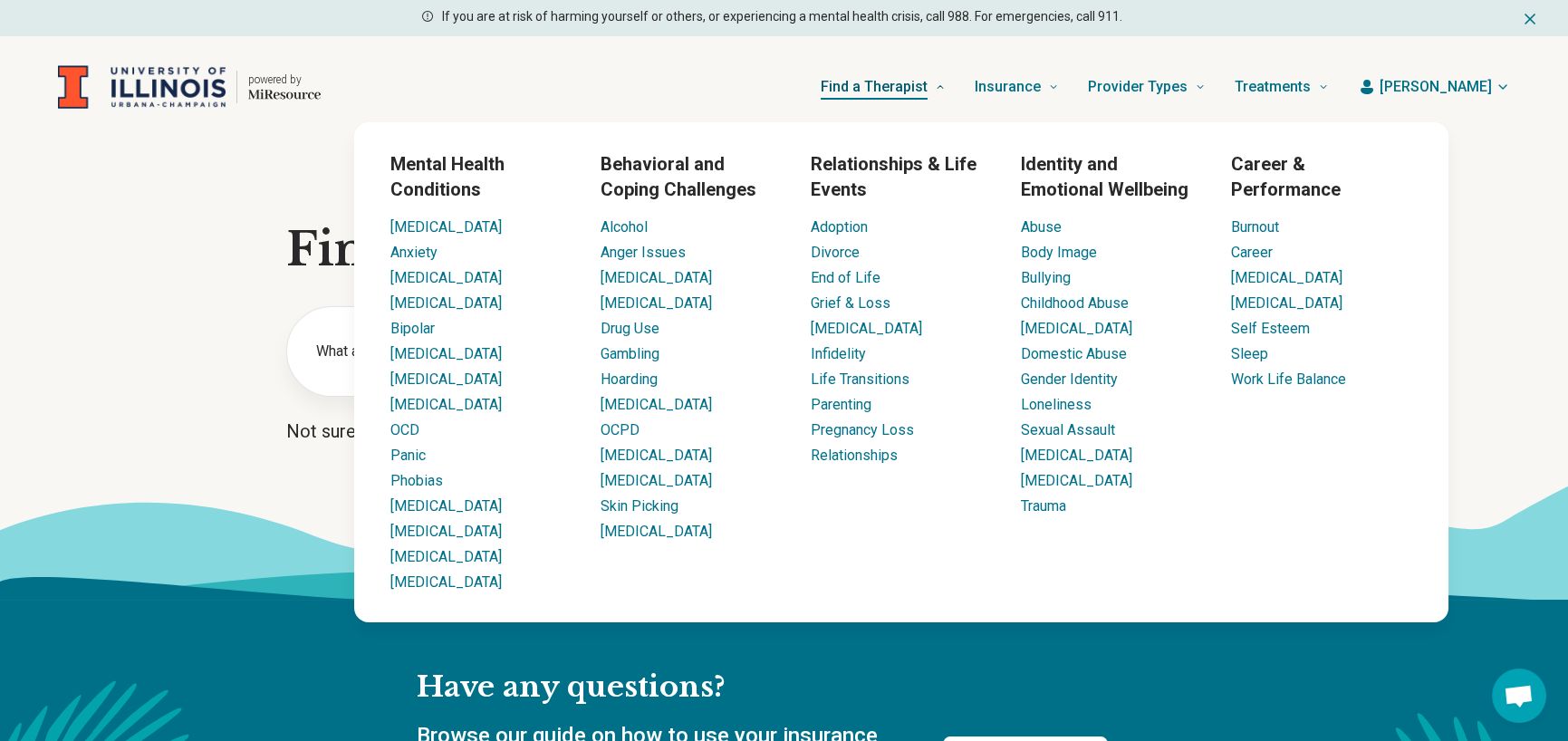
click at [928, 93] on span "Find a Therapist" at bounding box center [874, 87] width 107 height 25
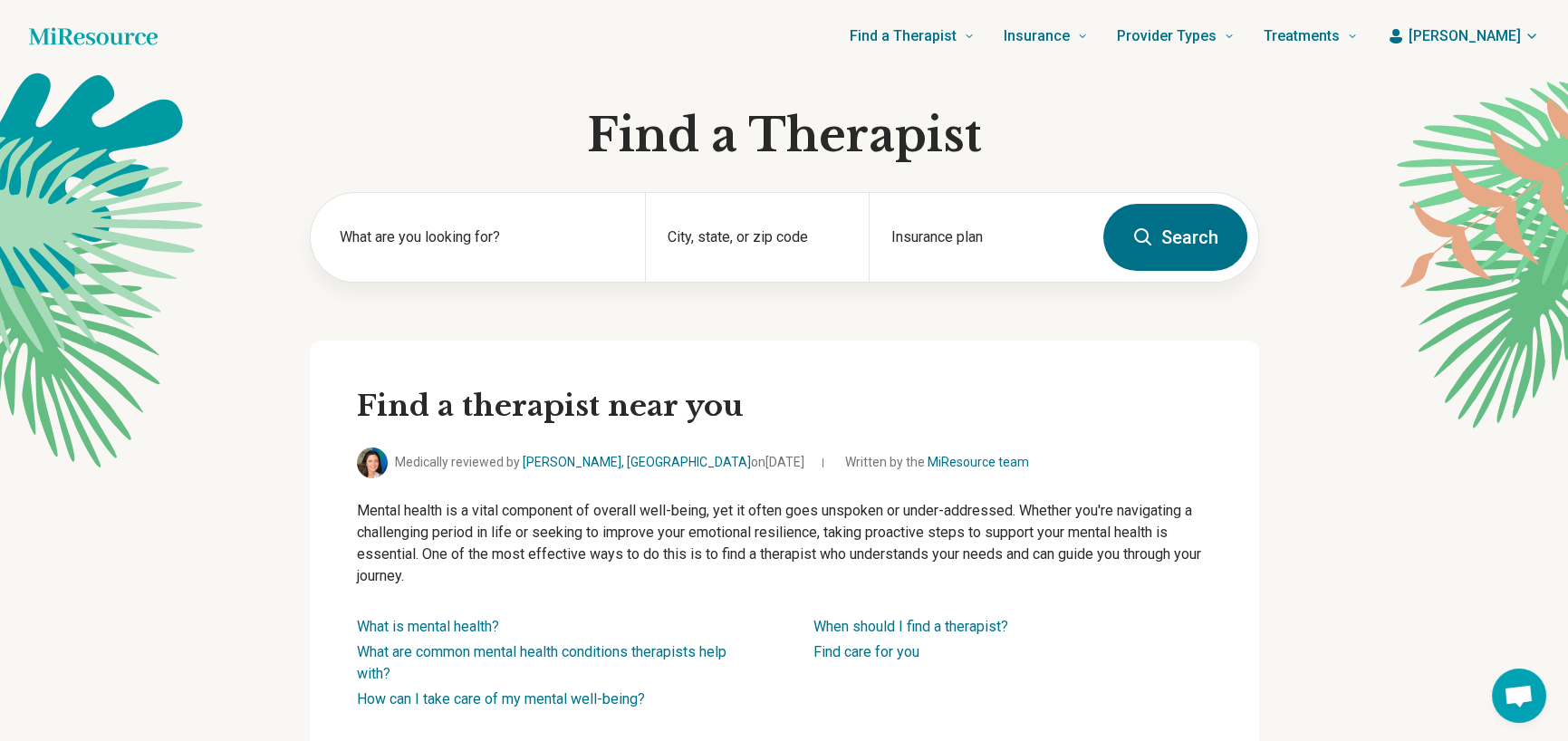
click at [1188, 235] on button "Search" at bounding box center [1175, 238] width 144 height 67
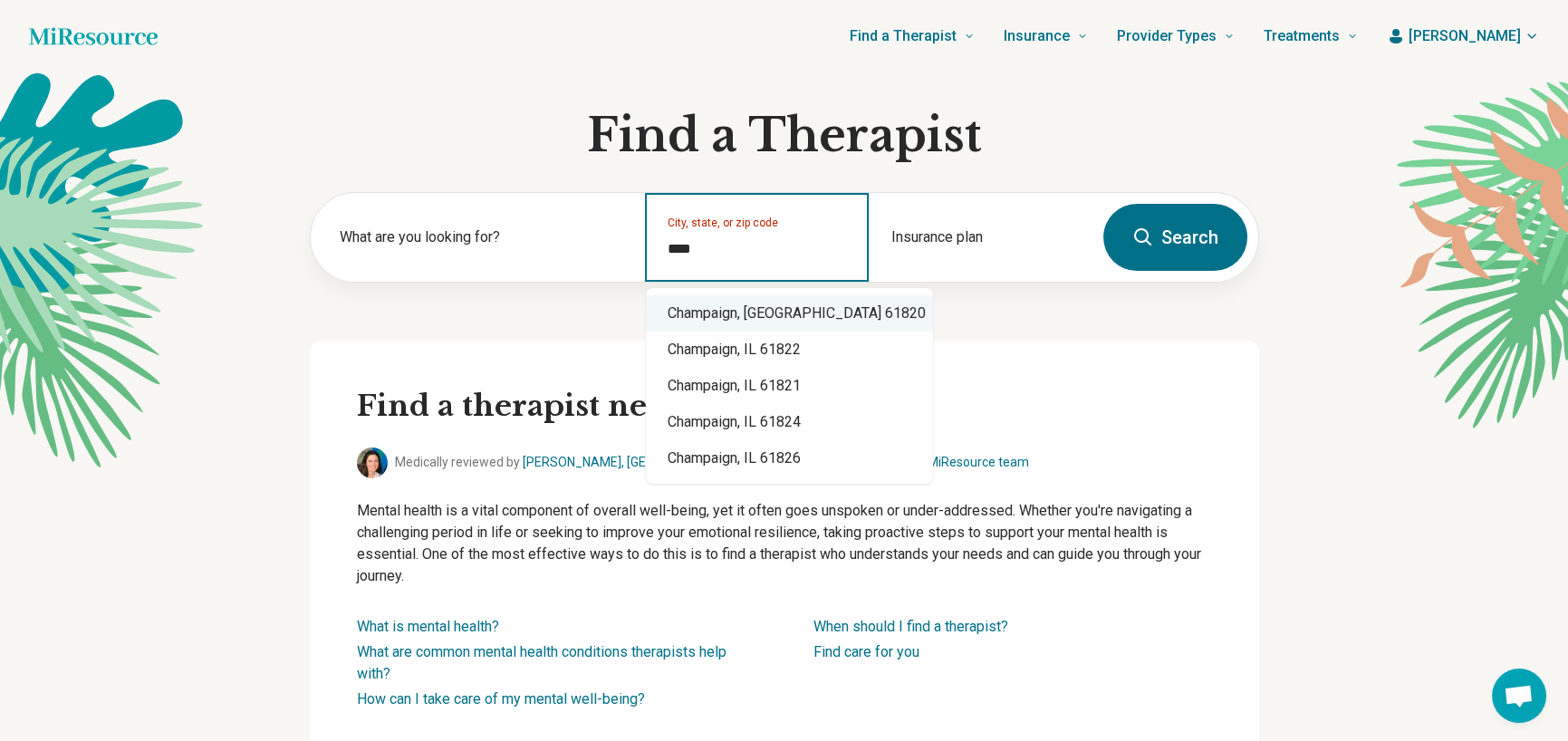
click at [746, 319] on div "Champaign, [GEOGRAPHIC_DATA] 61820" at bounding box center [790, 314] width 287 height 36
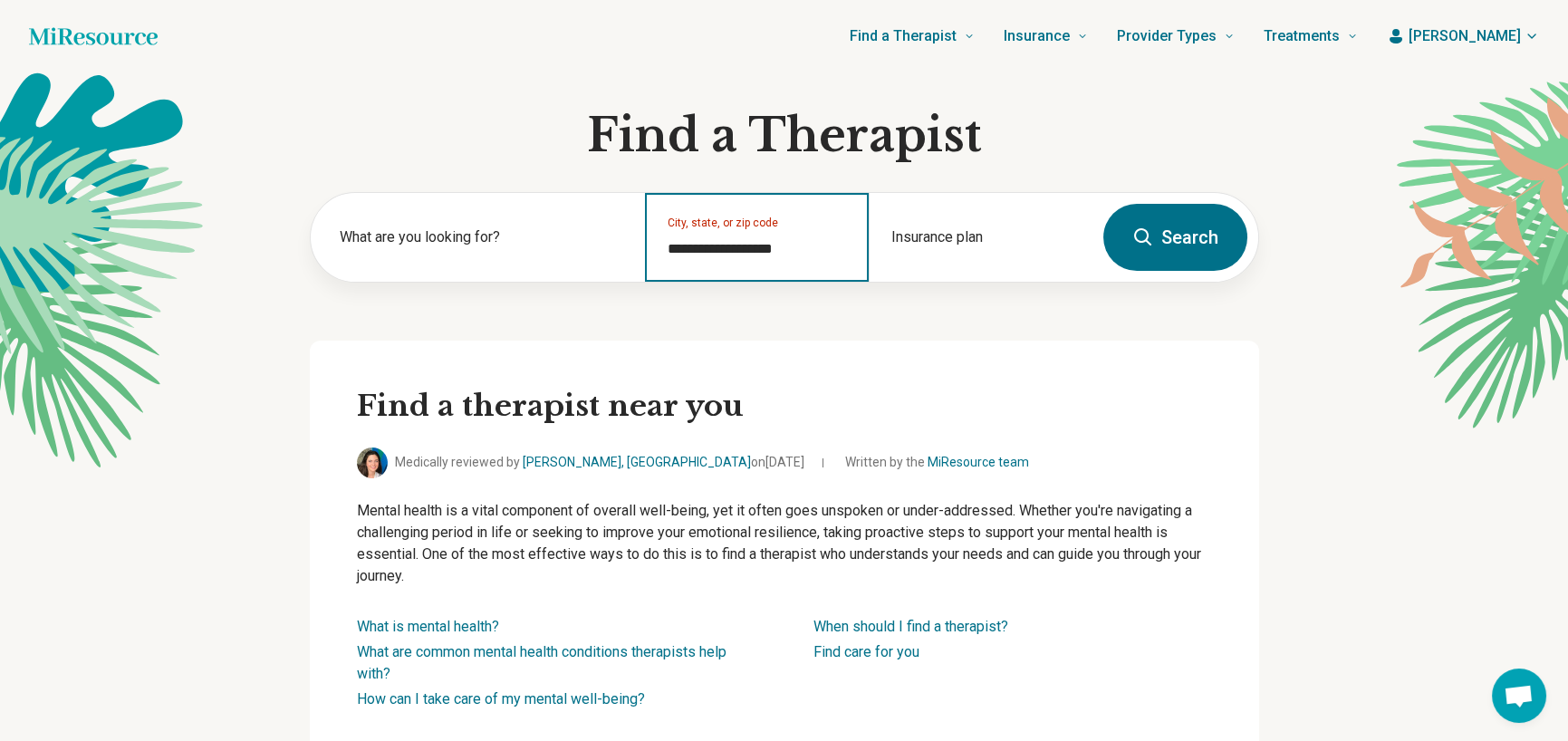
type input "**********"
click at [1163, 235] on button "Search" at bounding box center [1175, 238] width 144 height 67
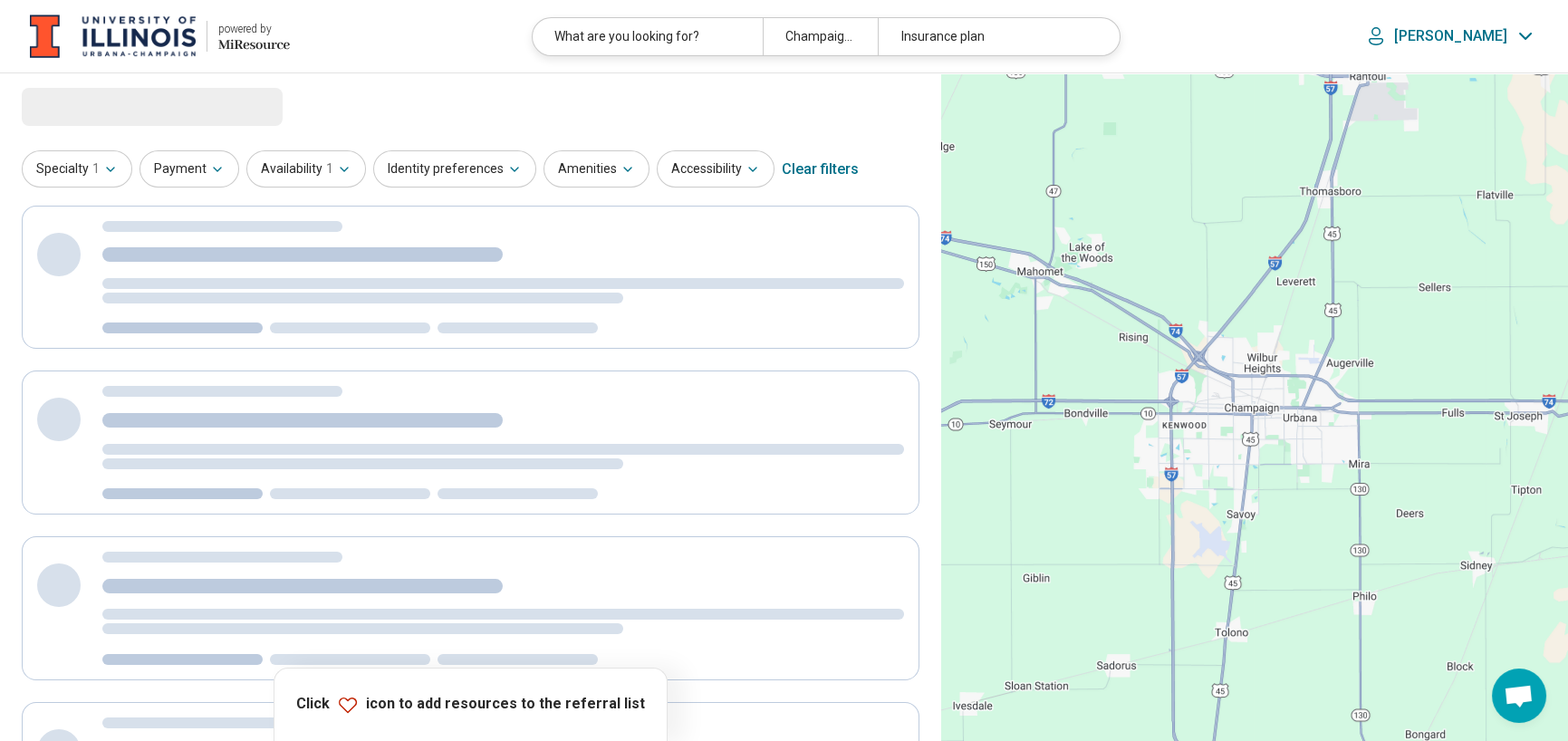
select select "***"
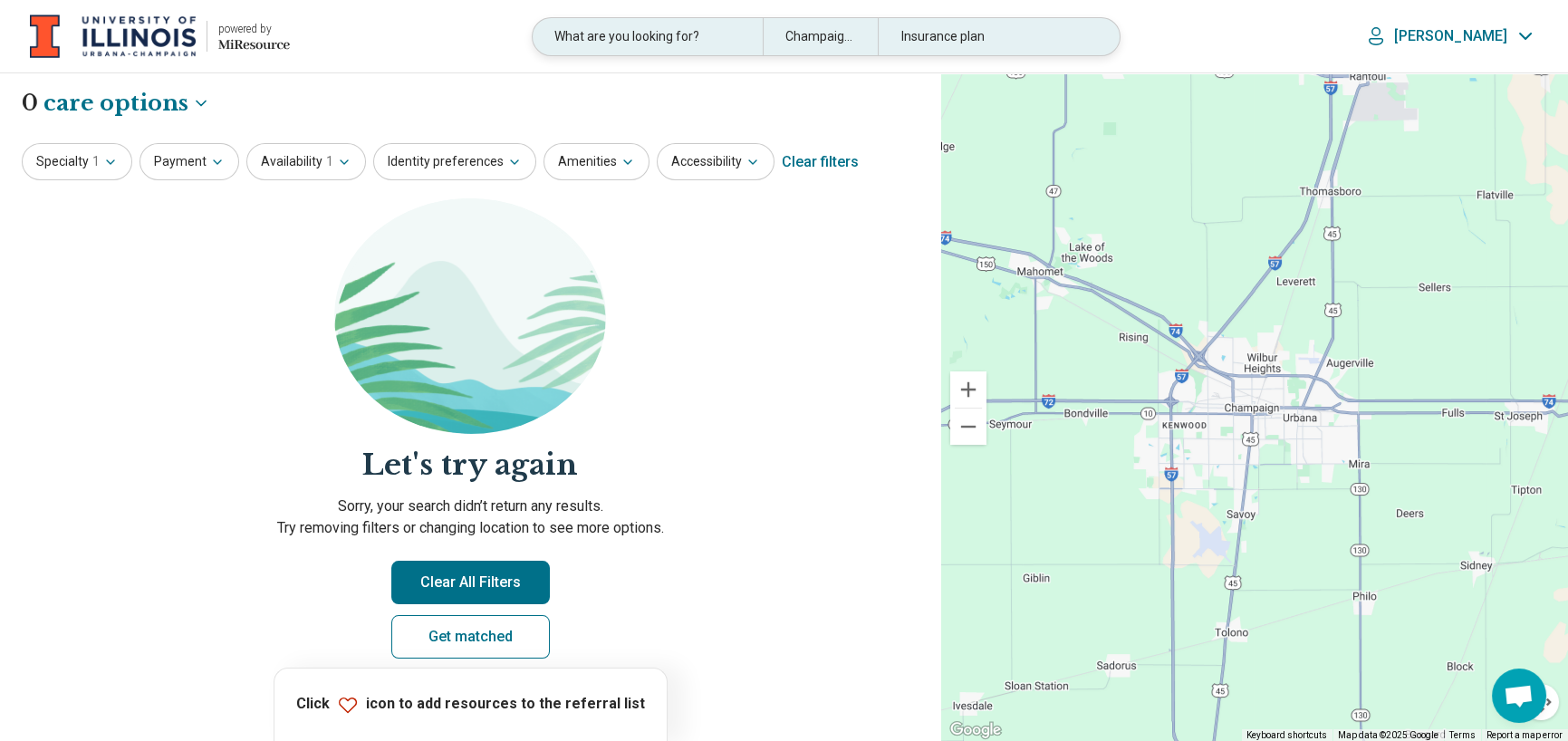
click at [660, 37] on div "What are you looking for?" at bounding box center [647, 36] width 230 height 37
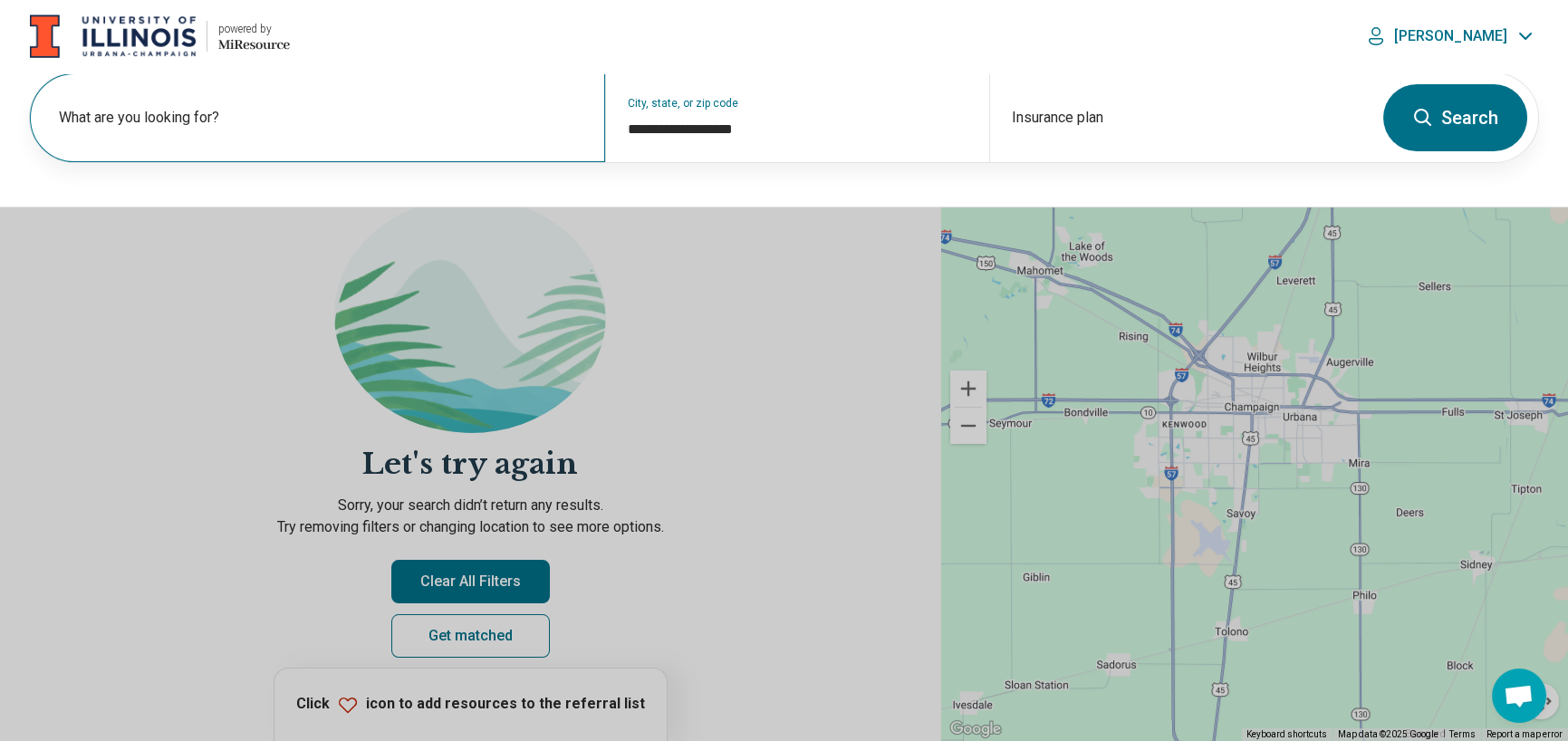
click at [456, 119] on label "What are you looking for?" at bounding box center [321, 118] width 524 height 21
click at [1214, 48] on header "powered by Miresource logo What are you looking for? Champaign, IL 61820 Insura…" at bounding box center [784, 36] width 1568 height 74
click at [797, 383] on button at bounding box center [784, 370] width 1568 height 741
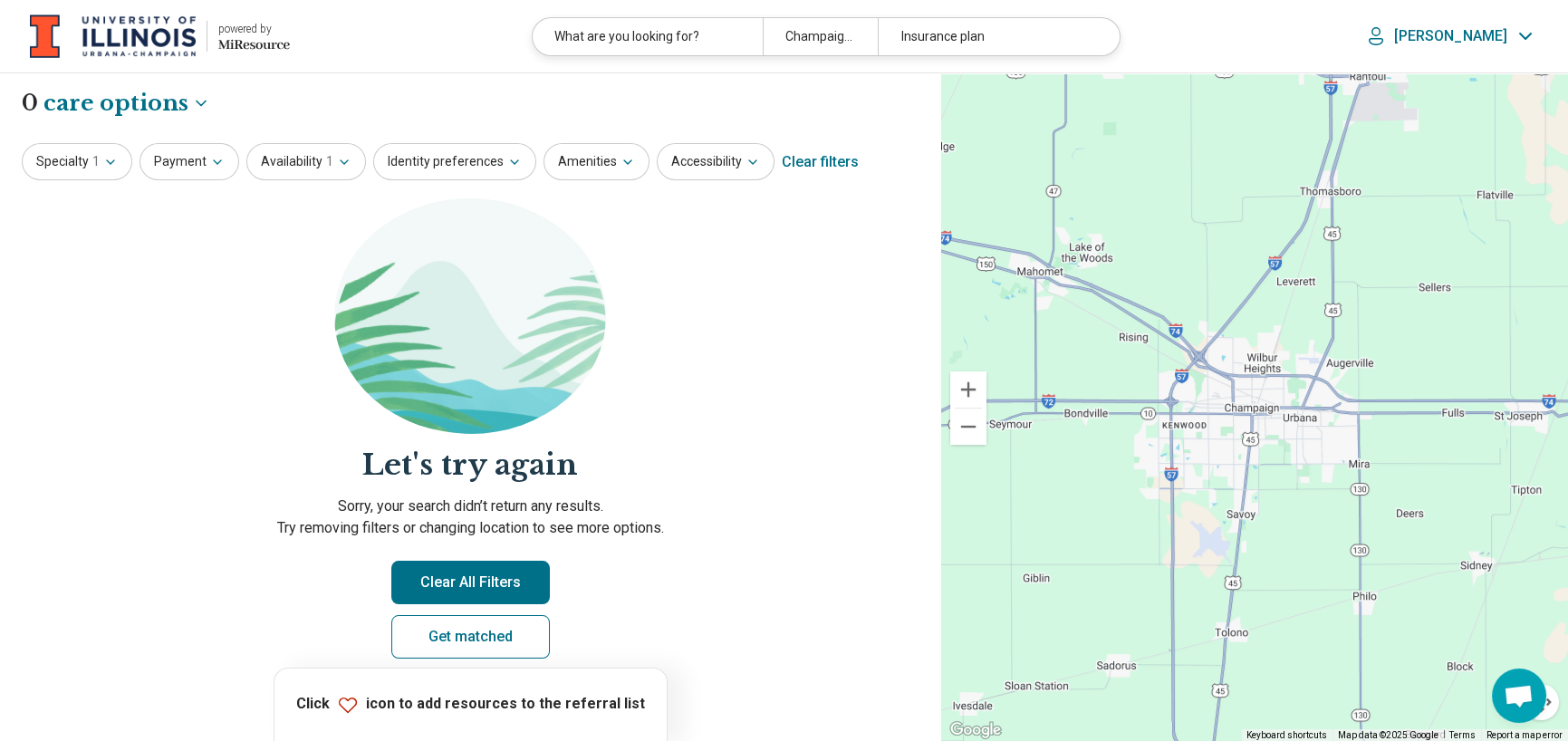
click at [474, 595] on button "Clear All Filters" at bounding box center [471, 582] width 159 height 44
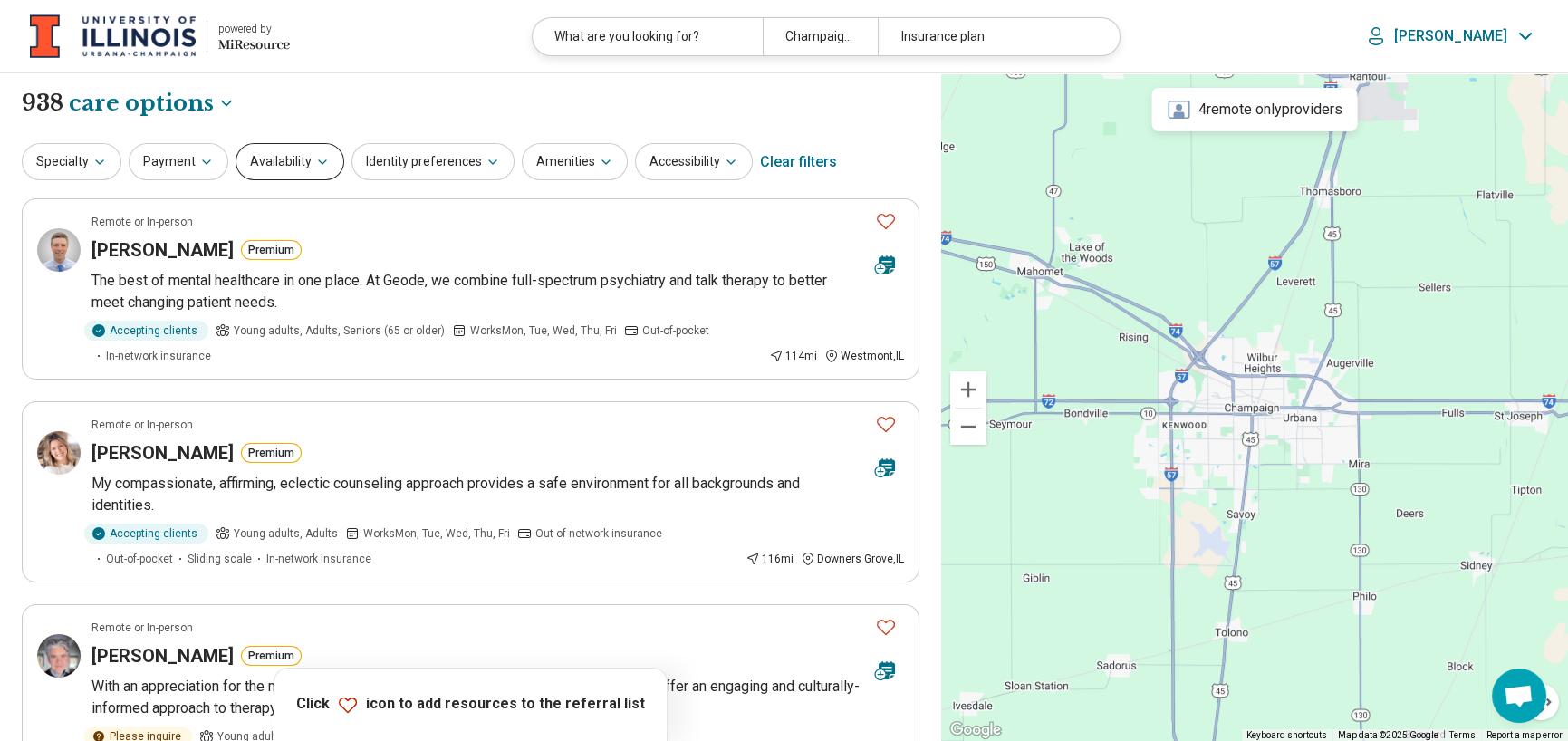
click at [308, 170] on button "Availability" at bounding box center [290, 161] width 109 height 37
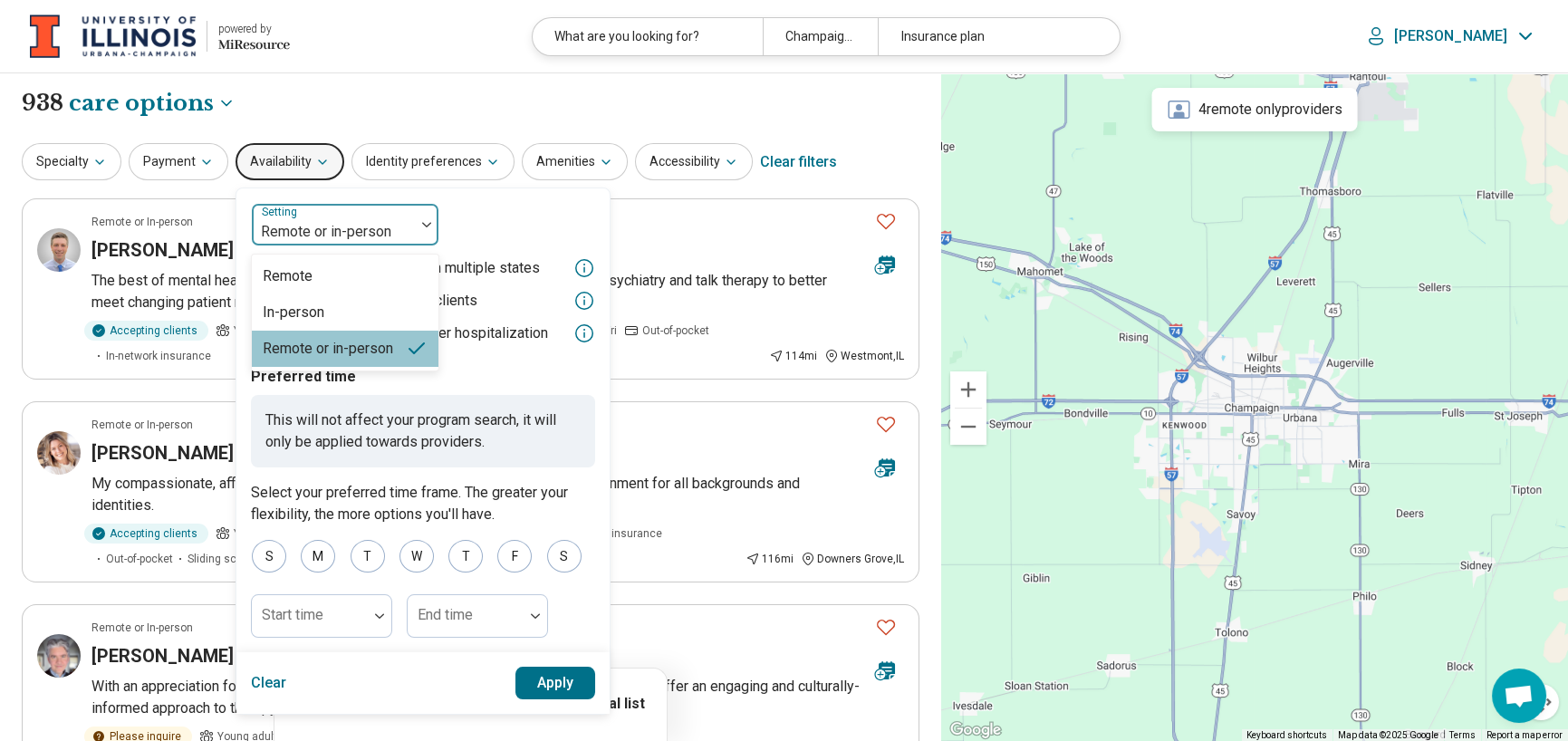
click at [423, 225] on img at bounding box center [427, 225] width 9 height 6
click at [362, 320] on div "In-person" at bounding box center [345, 313] width 187 height 36
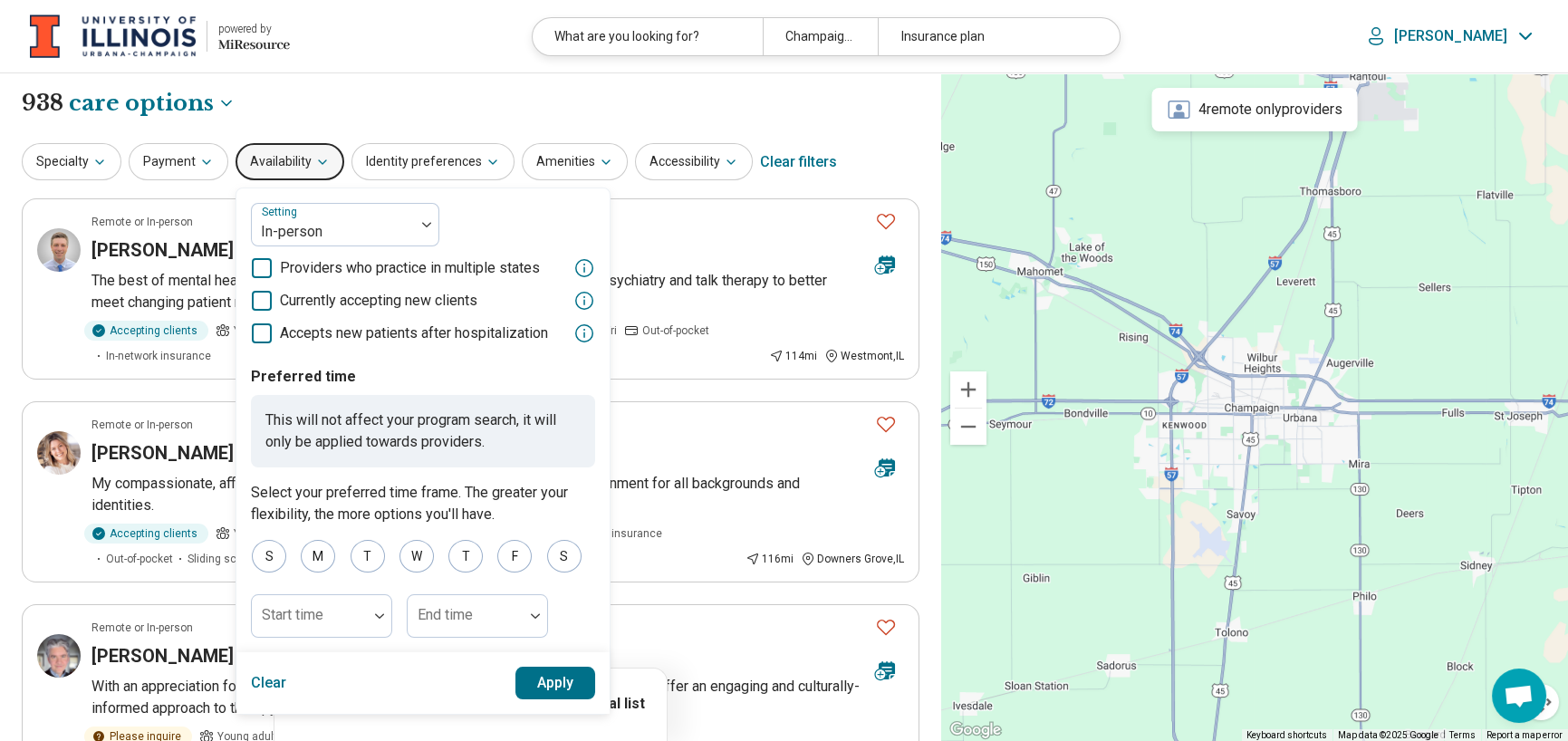
click at [534, 678] on button "Apply" at bounding box center [556, 683] width 80 height 33
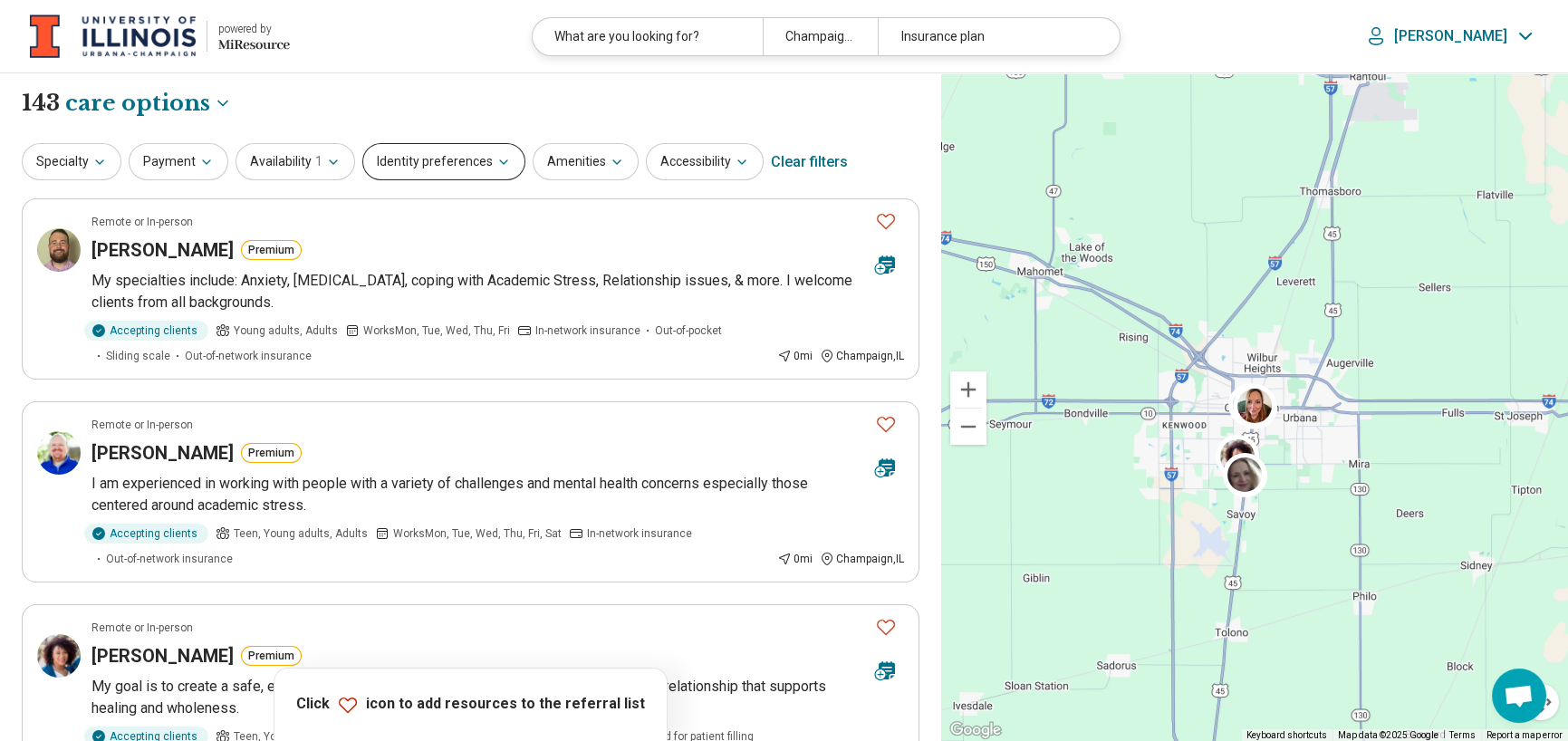
click at [472, 172] on button "Identity preferences" at bounding box center [444, 161] width 163 height 37
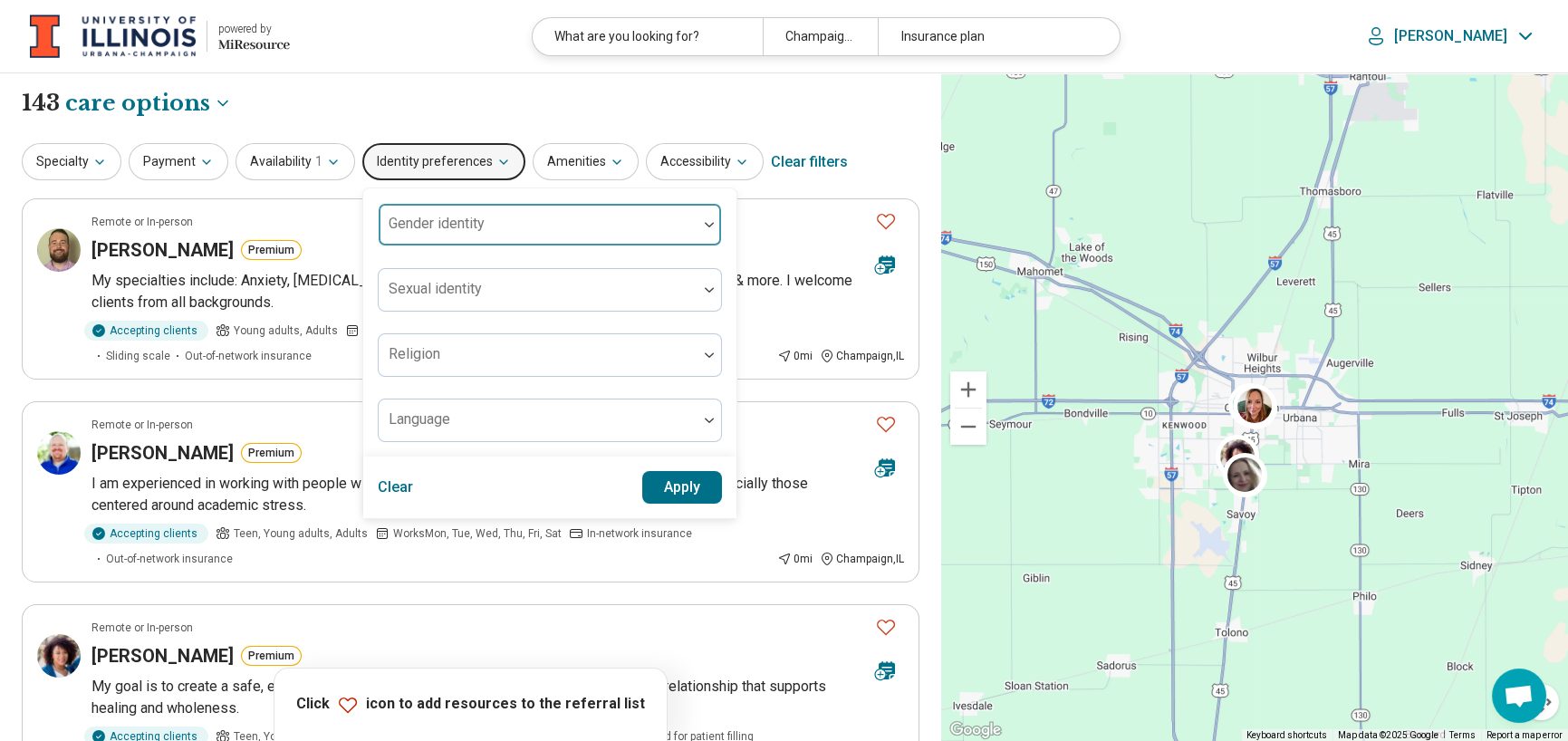
click at [472, 216] on div "Gender identity" at bounding box center [549, 225] width 344 height 44
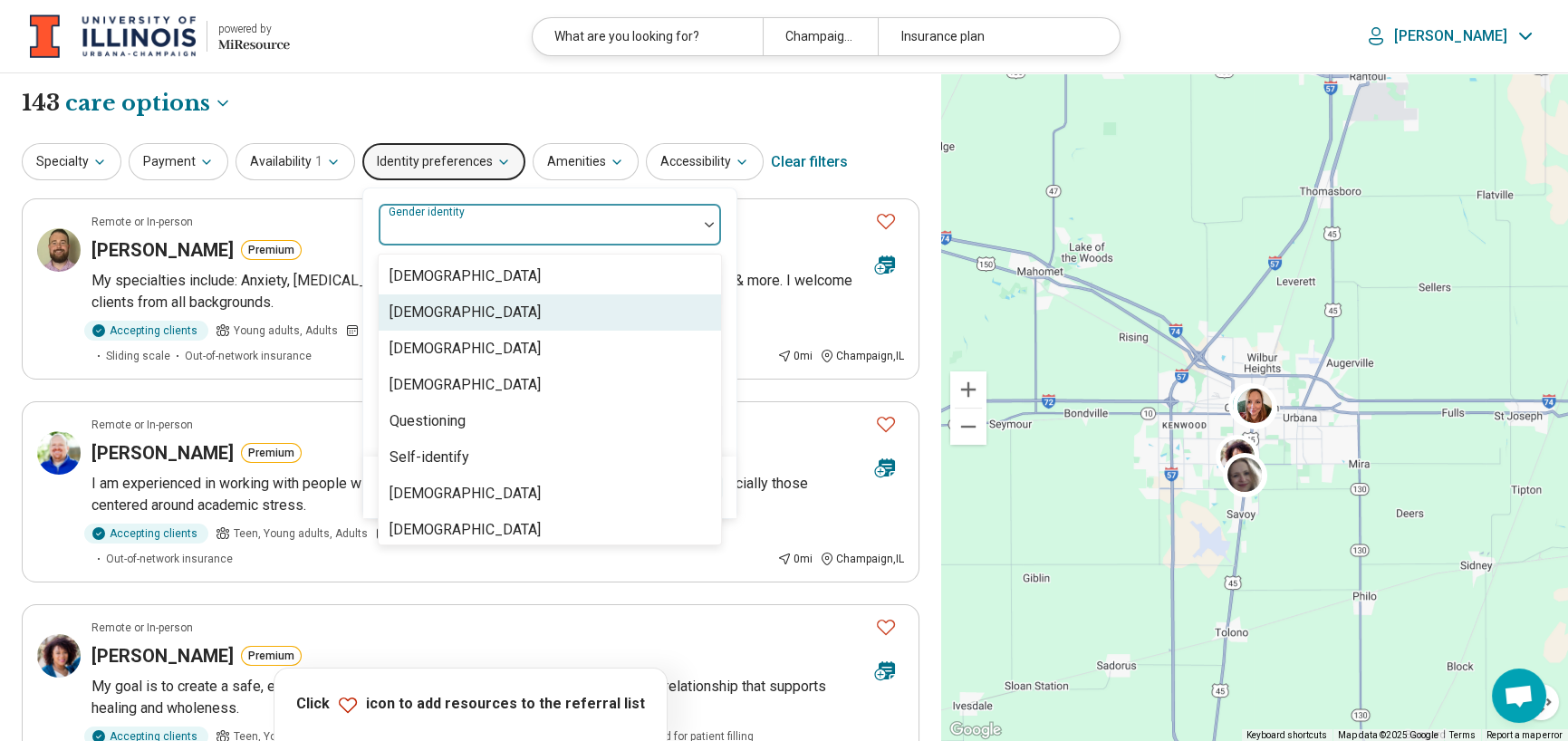
click at [460, 306] on div "Cisgender Woman" at bounding box center [465, 312] width 151 height 21
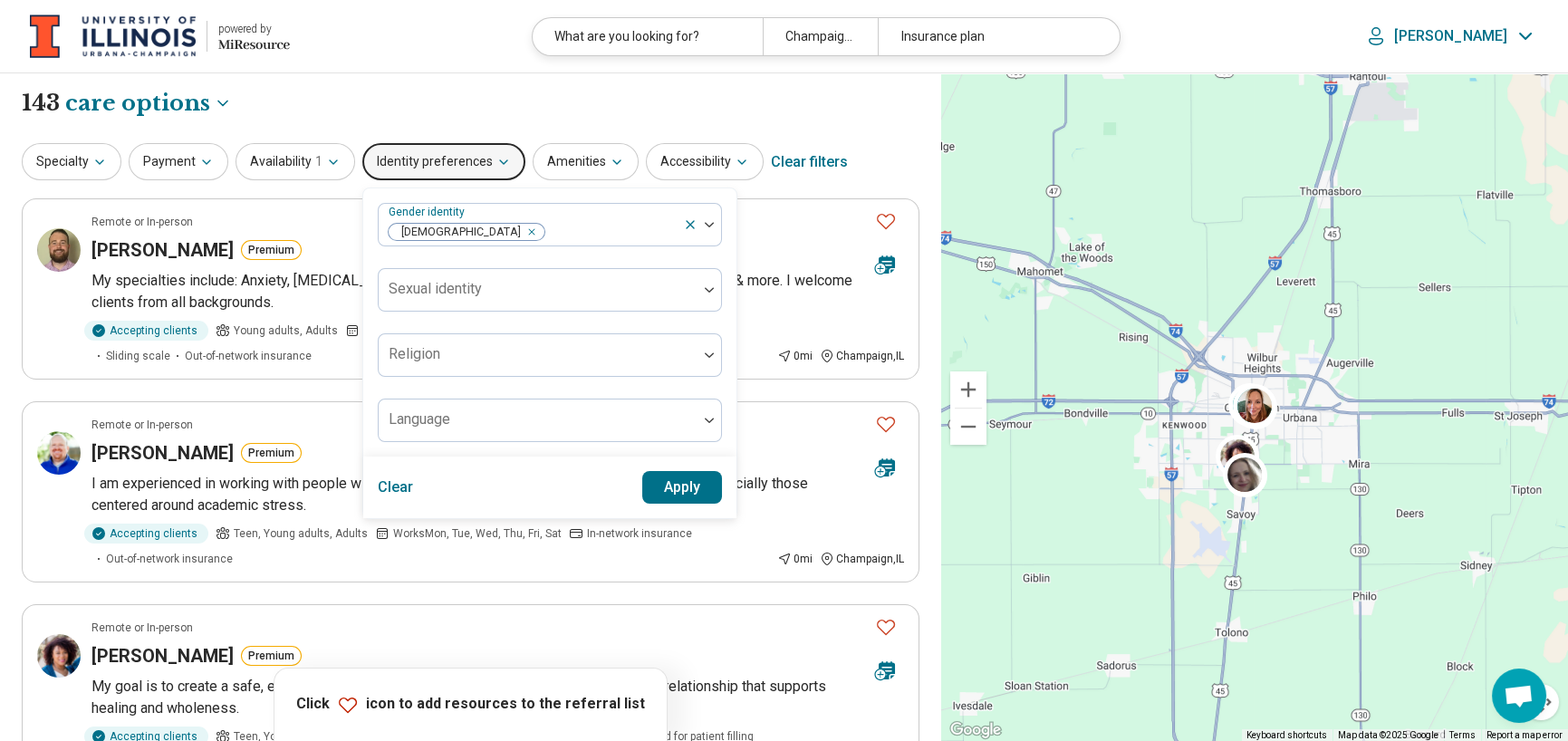
click at [726, 356] on div "Gender identity Cisgender Woman Sexual identity Religion Language" at bounding box center [549, 322] width 373 height 268
click at [673, 490] on button "Apply" at bounding box center [683, 487] width 80 height 33
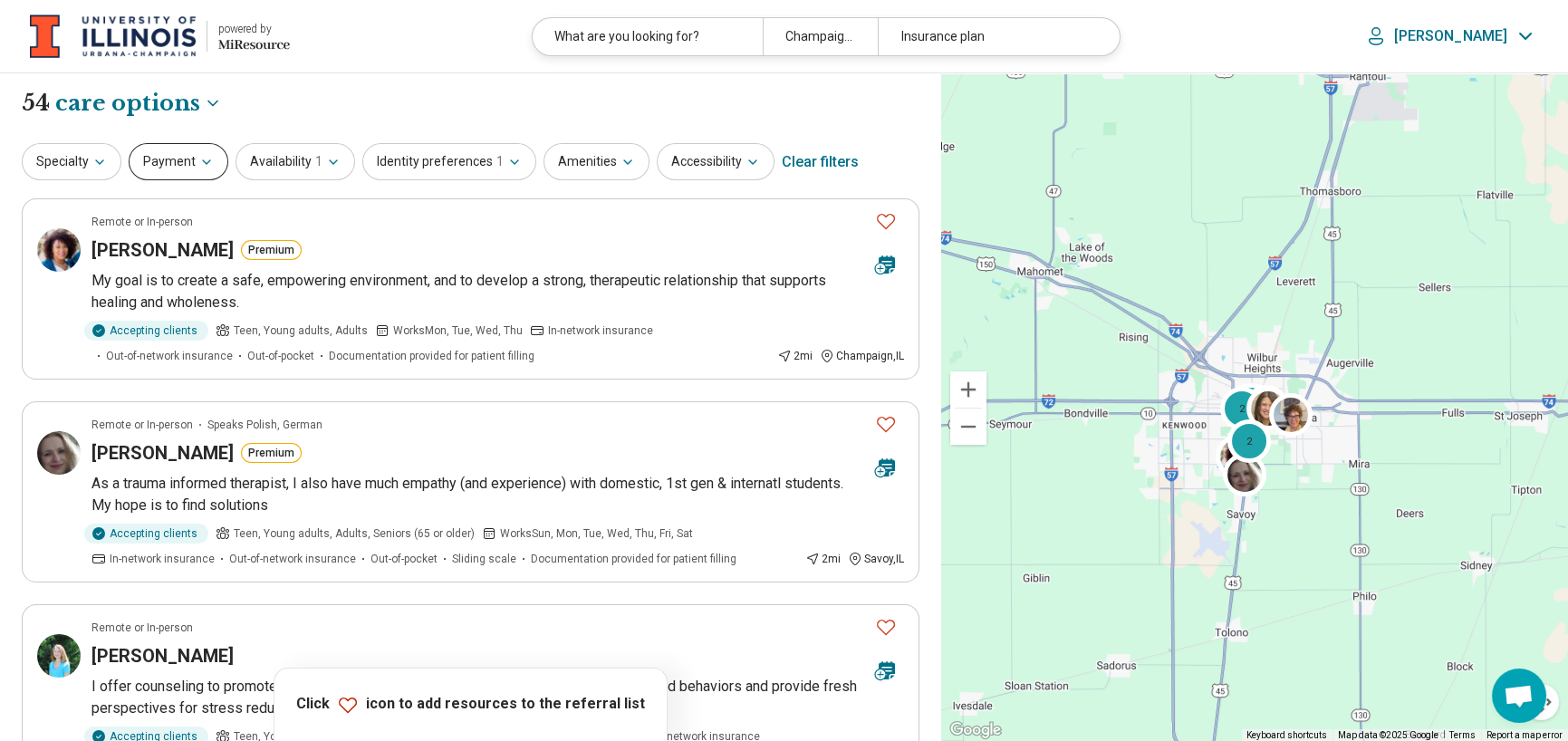
click at [189, 162] on button "Payment" at bounding box center [178, 161] width 100 height 37
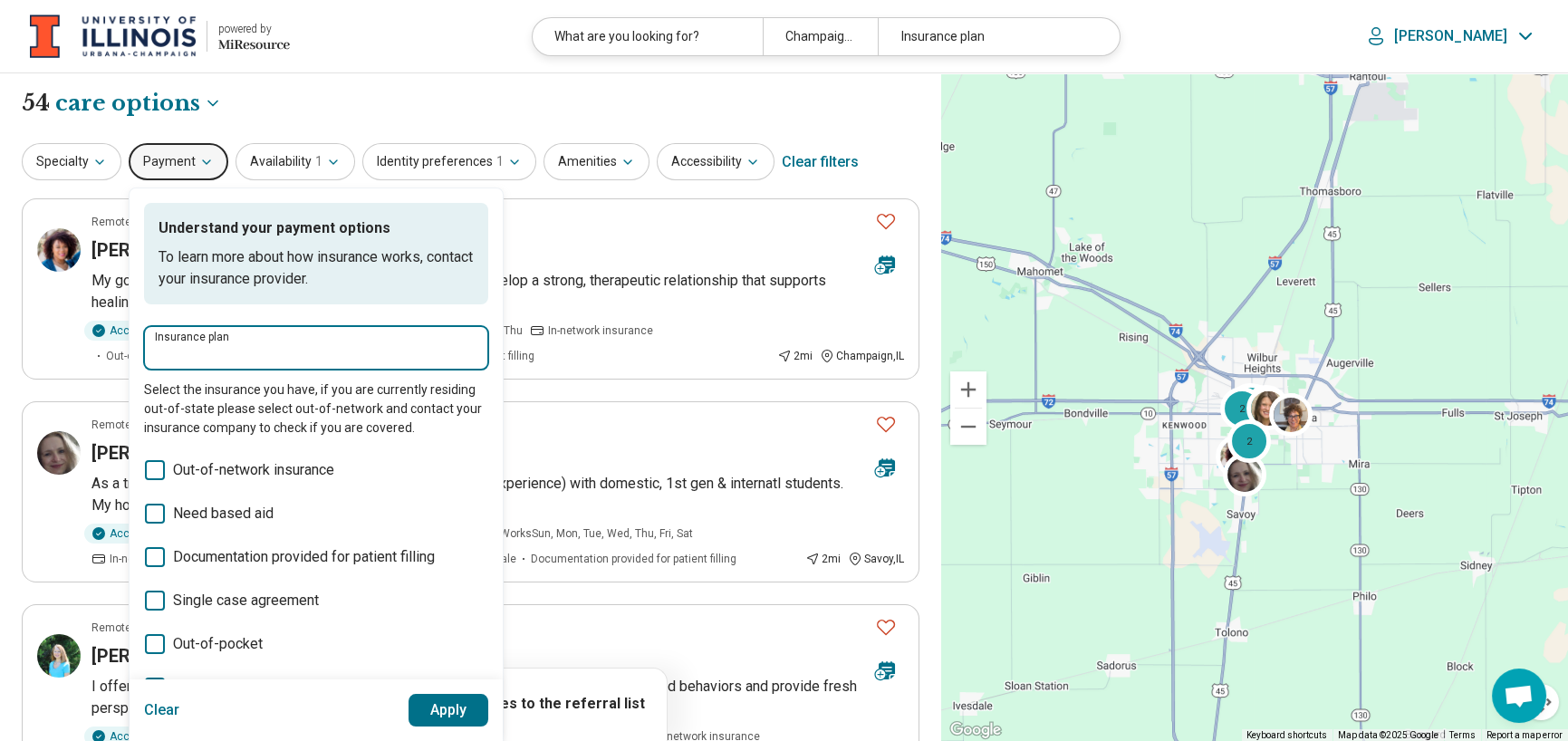
click at [236, 354] on input "Insurance plan" at bounding box center [316, 354] width 323 height 21
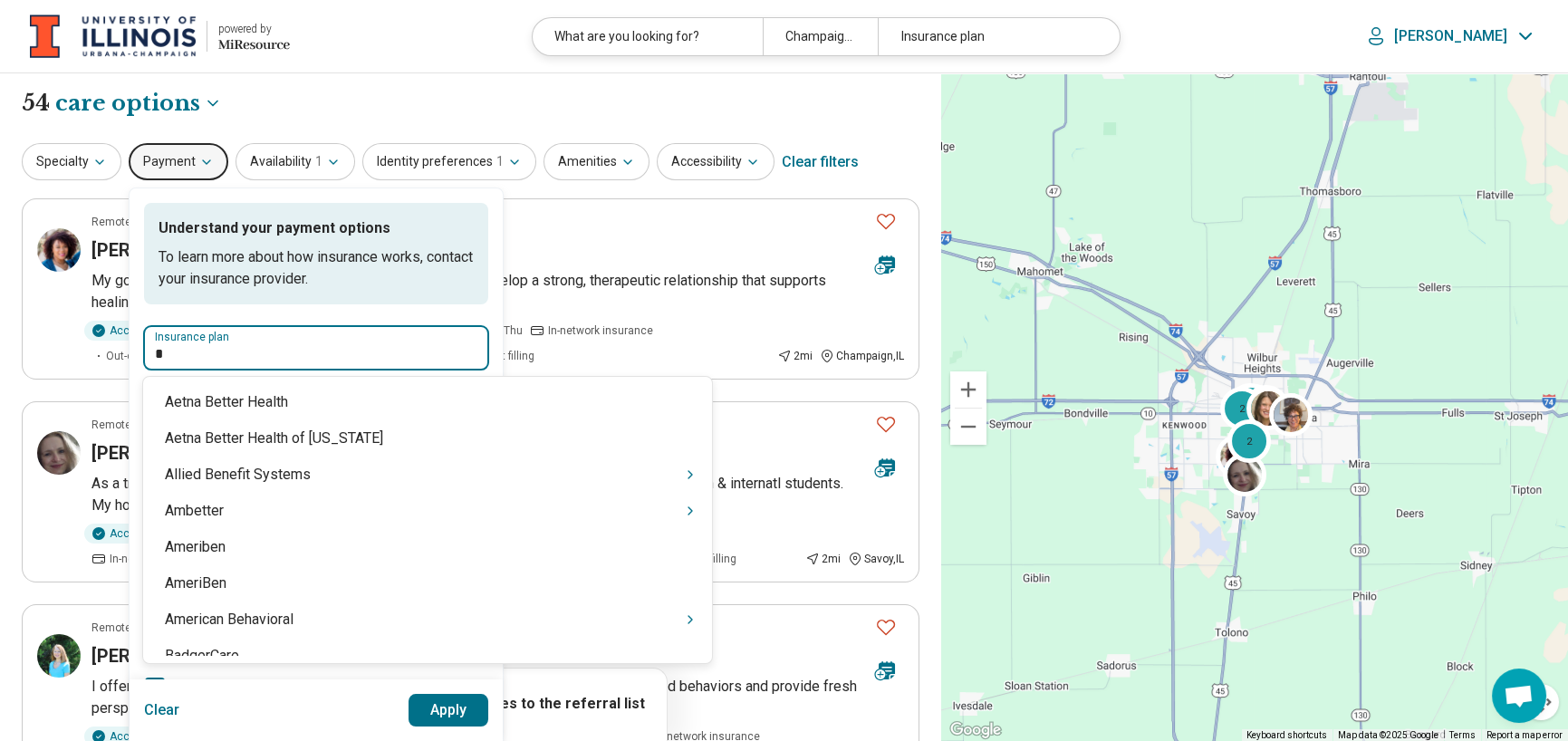
type input "**"
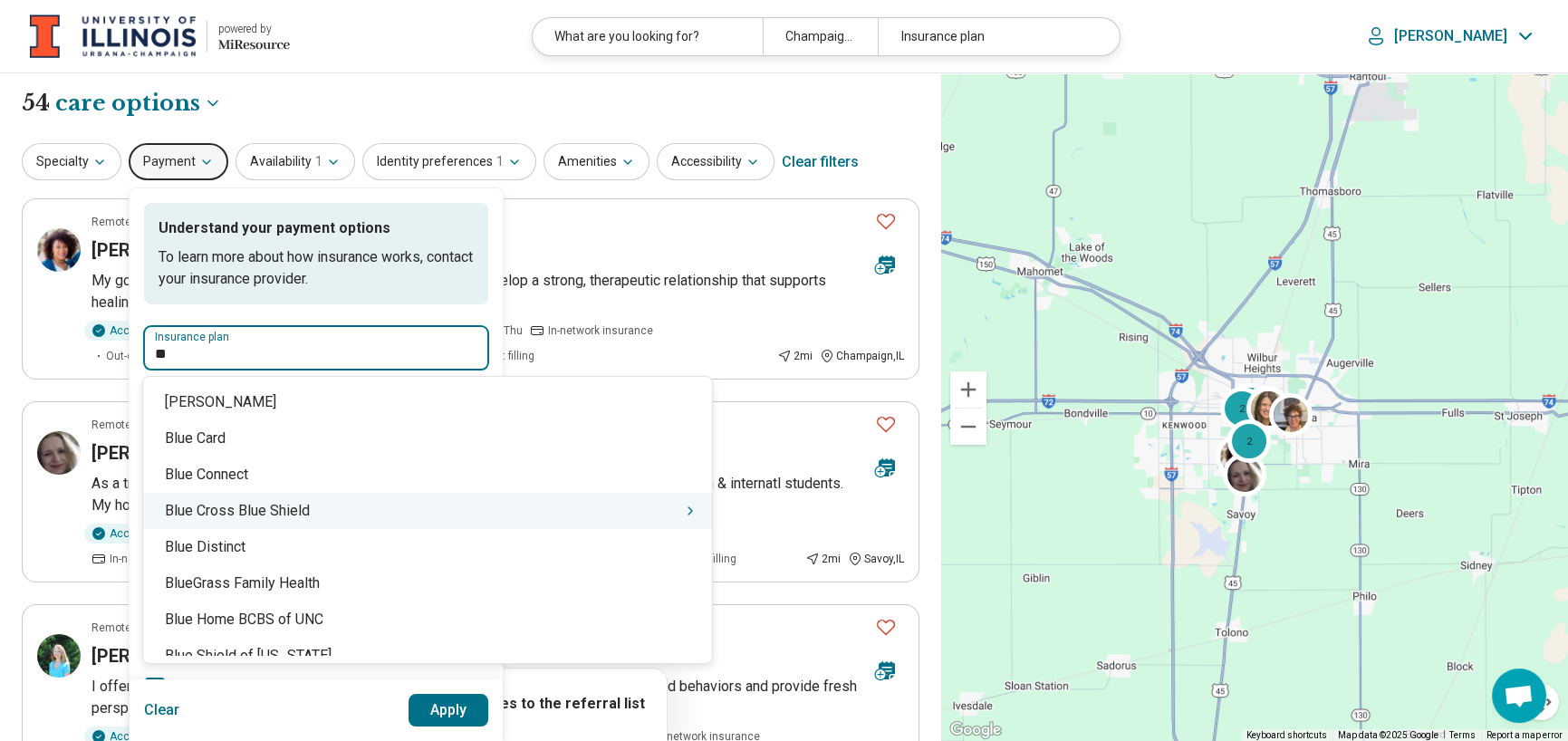
click at [275, 508] on div "Blue Cross Blue Shield" at bounding box center [427, 510] width 569 height 36
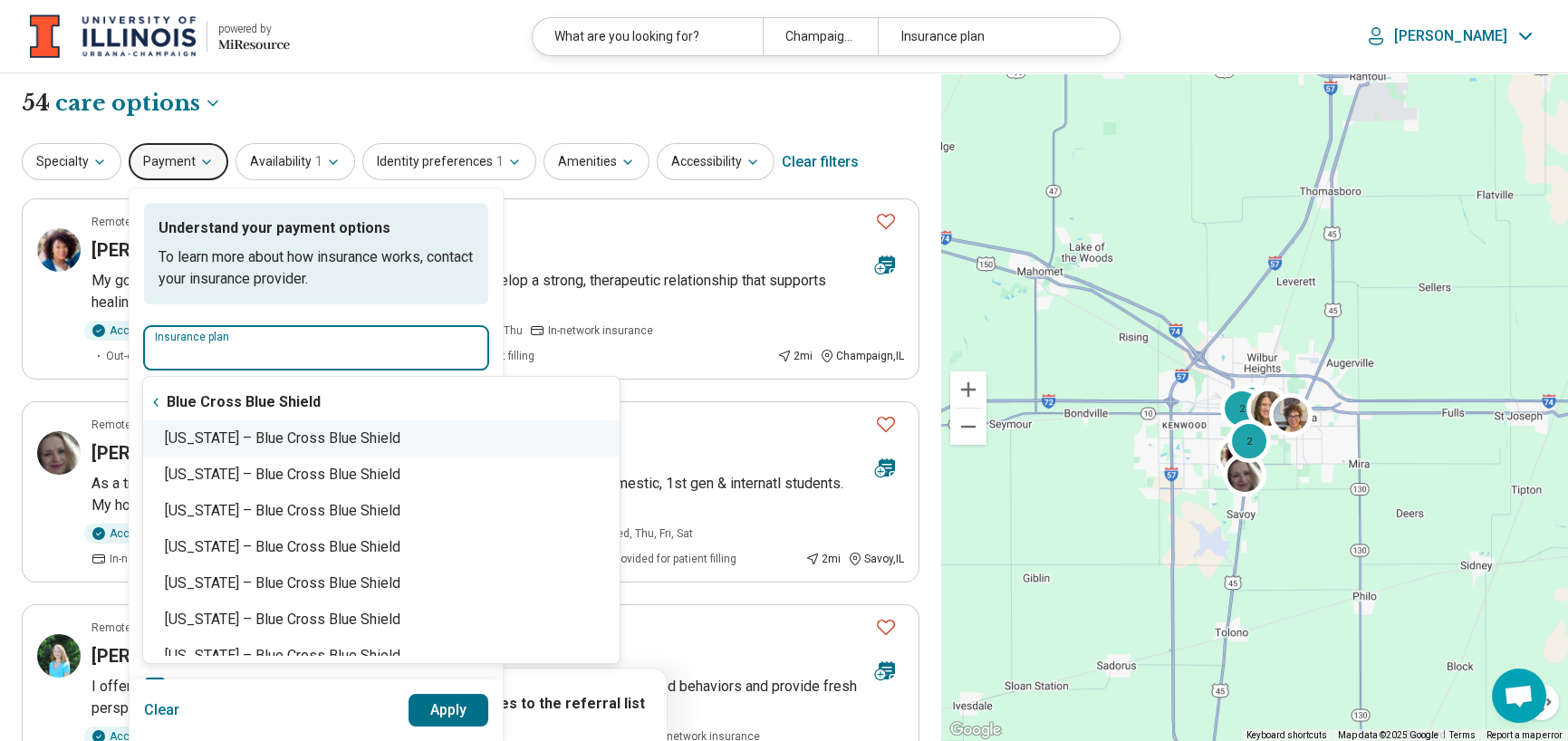
click at [275, 445] on div "Illinois – Blue Cross Blue Shield" at bounding box center [381, 439] width 477 height 36
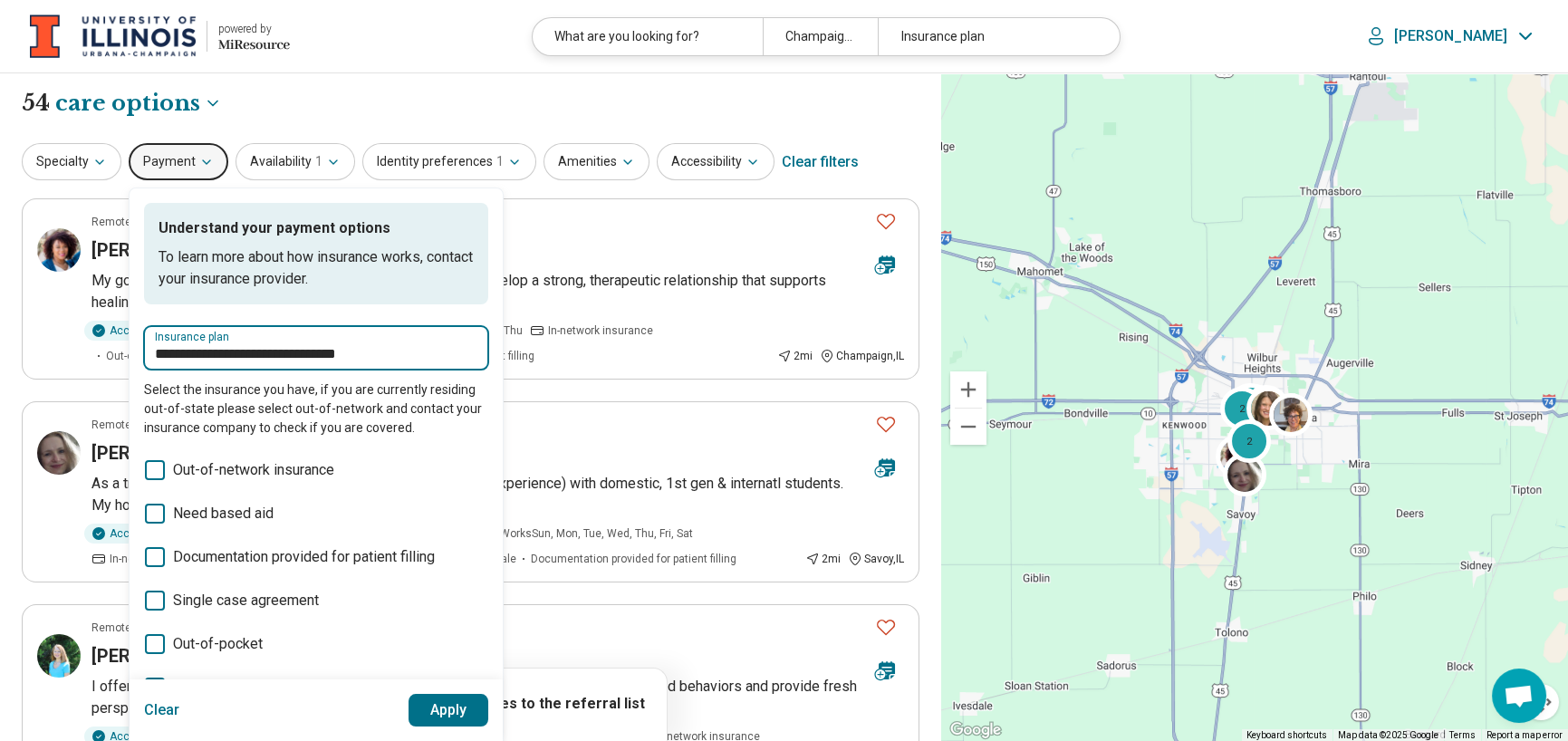
type input "**********"
click at [448, 710] on button "Apply" at bounding box center [449, 710] width 80 height 33
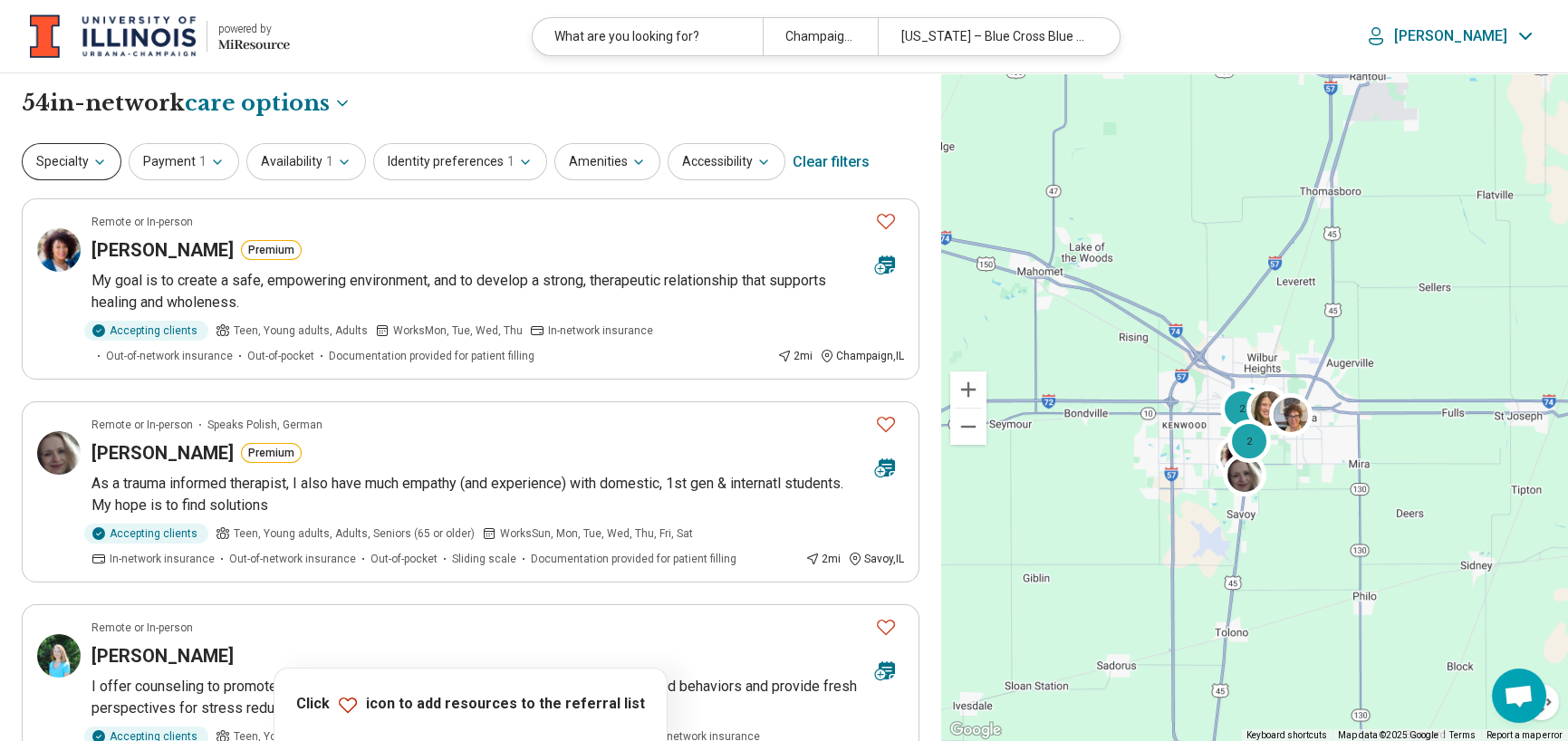
click at [104, 165] on icon "button" at bounding box center [100, 162] width 15 height 15
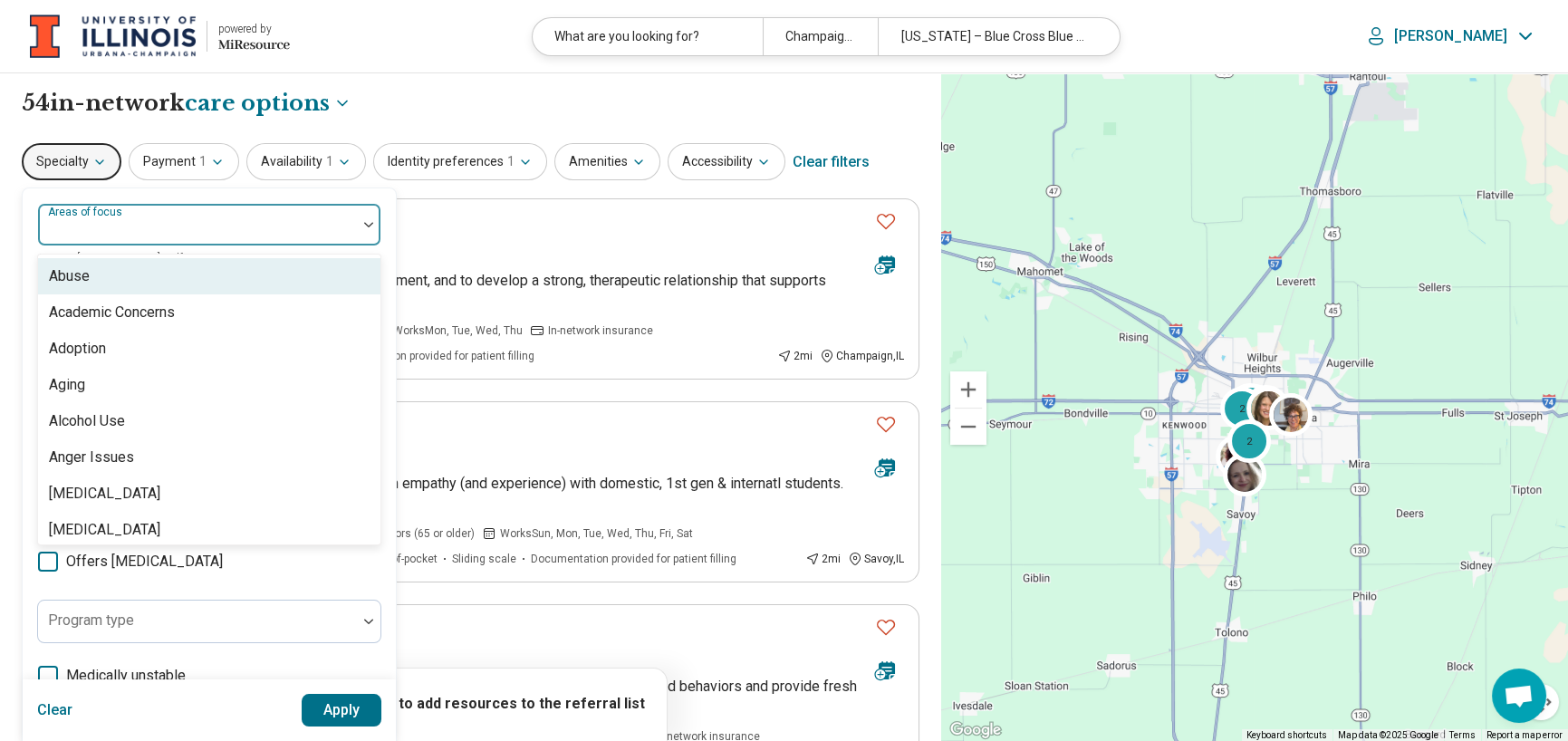
click at [118, 228] on div "Areas of focus" at bounding box center [209, 225] width 344 height 44
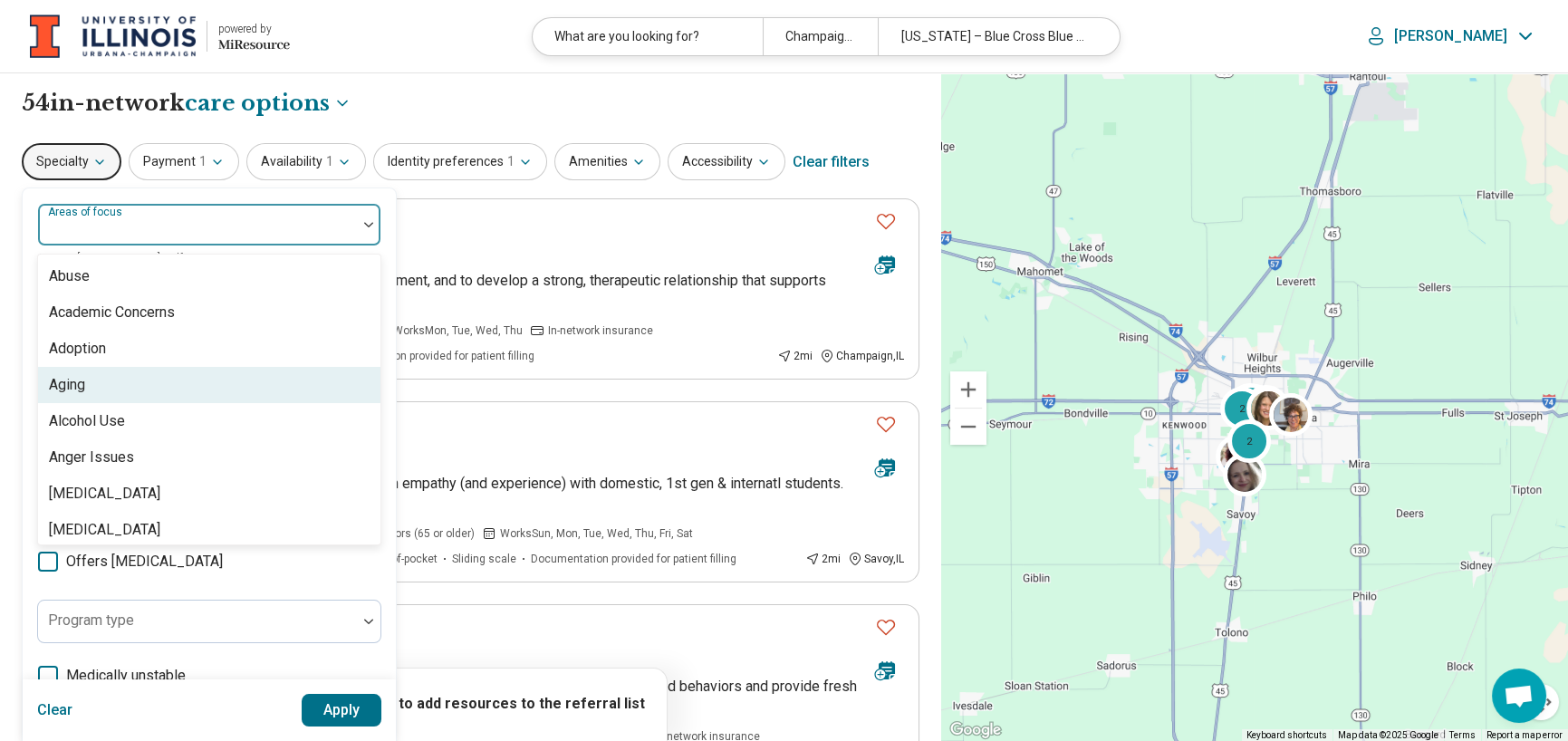
scroll to position [91, 0]
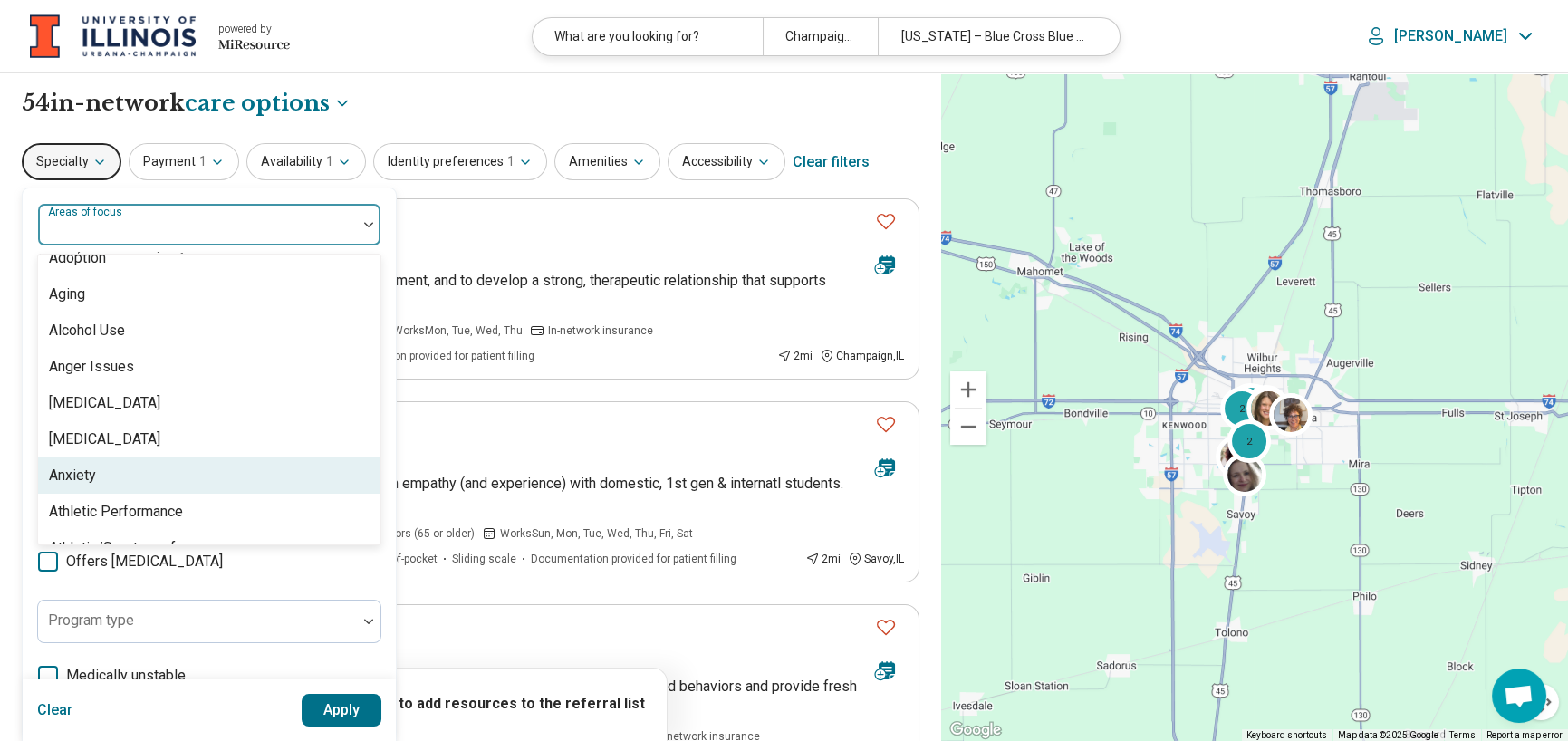
click at [133, 489] on div "Anxiety" at bounding box center [209, 475] width 342 height 36
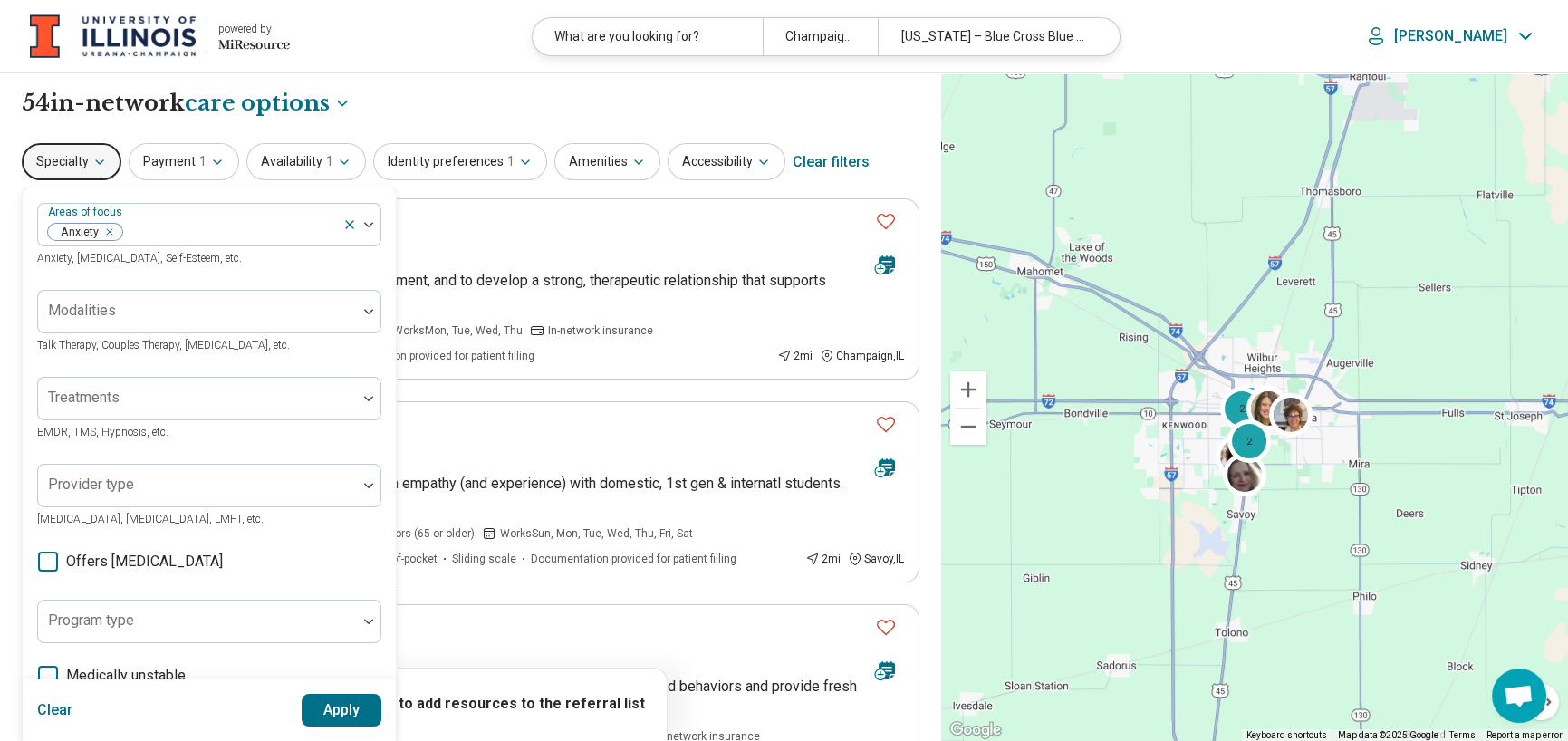
click at [345, 712] on button "Apply" at bounding box center [341, 710] width 80 height 33
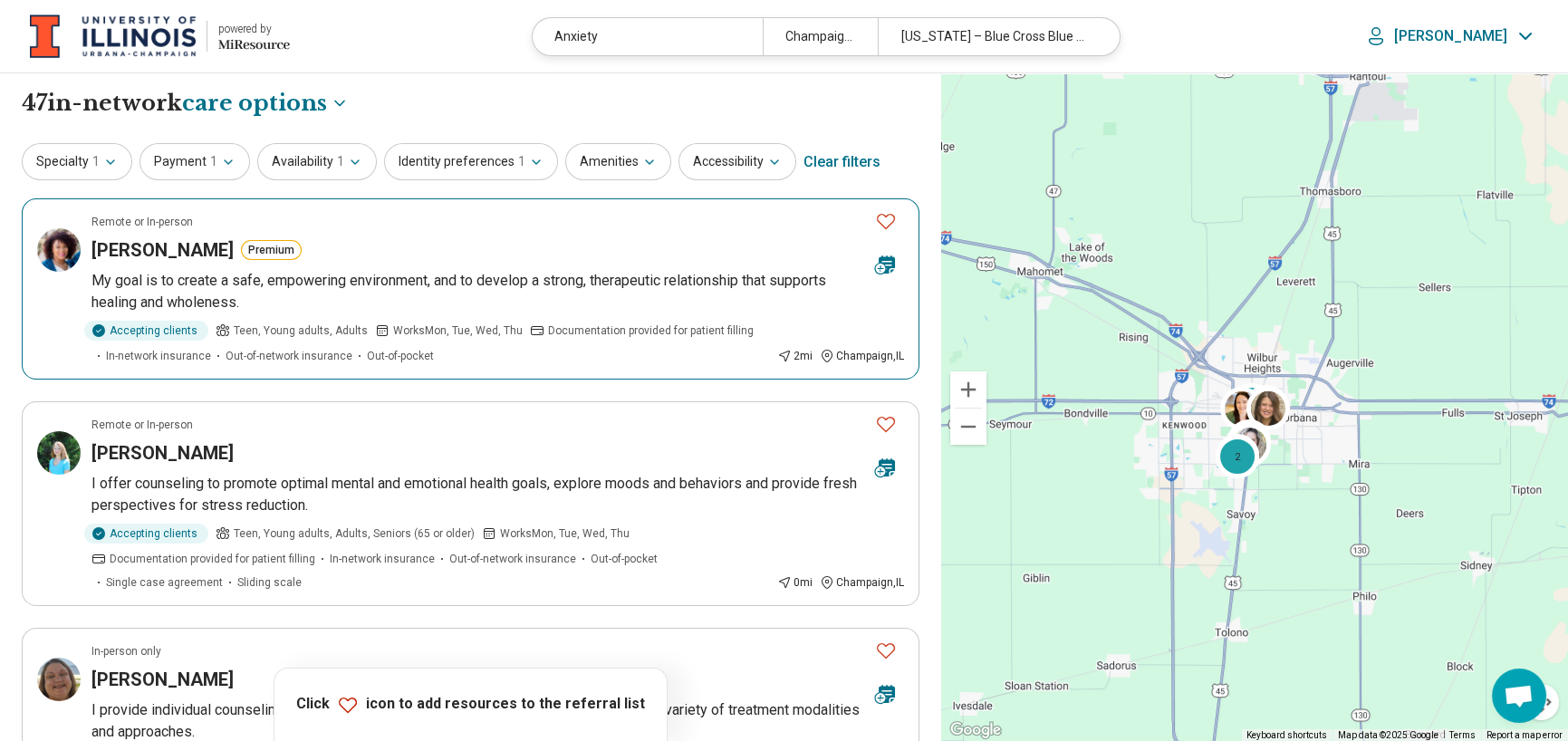
click at [884, 223] on icon "Favorite" at bounding box center [885, 220] width 21 height 21
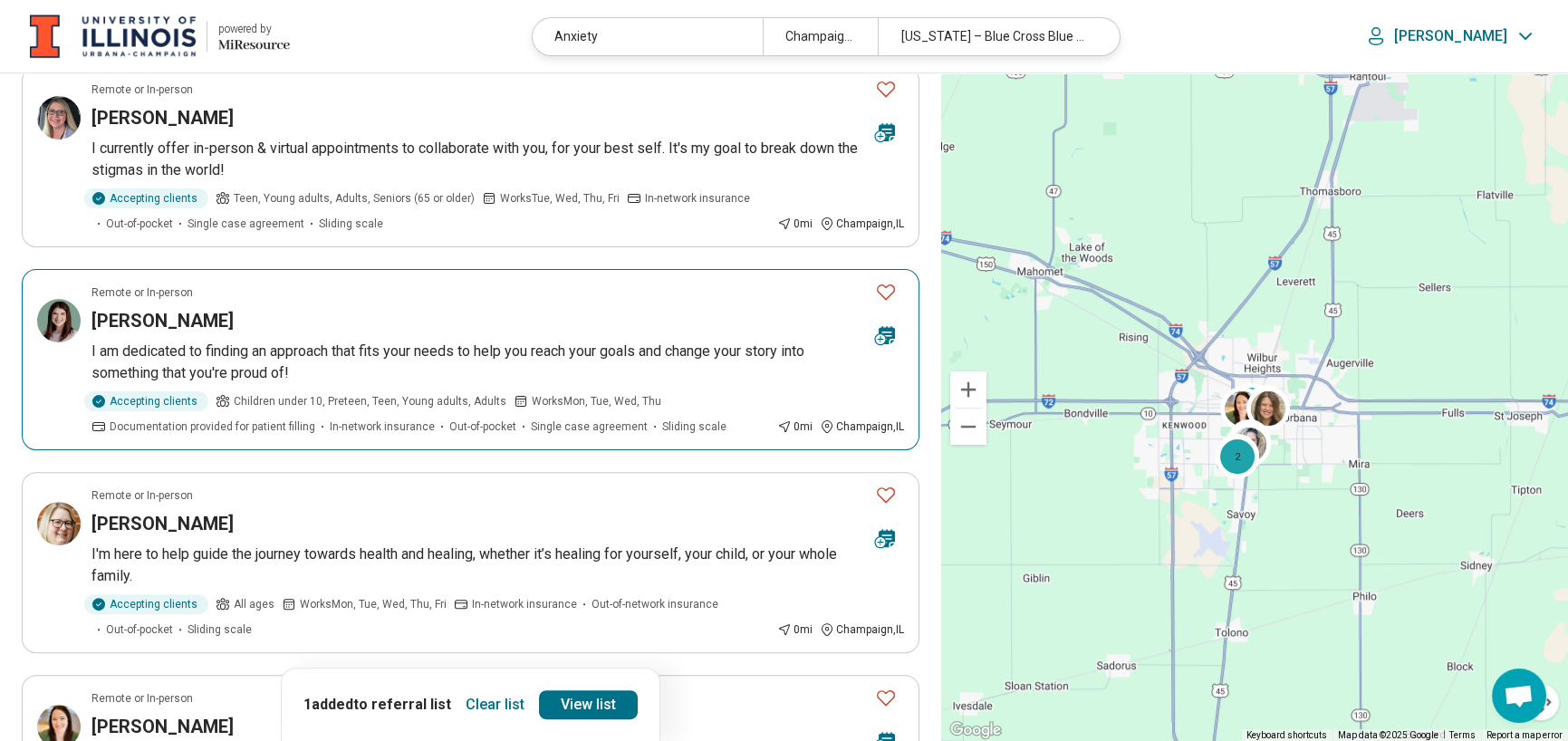
scroll to position [1722, 0]
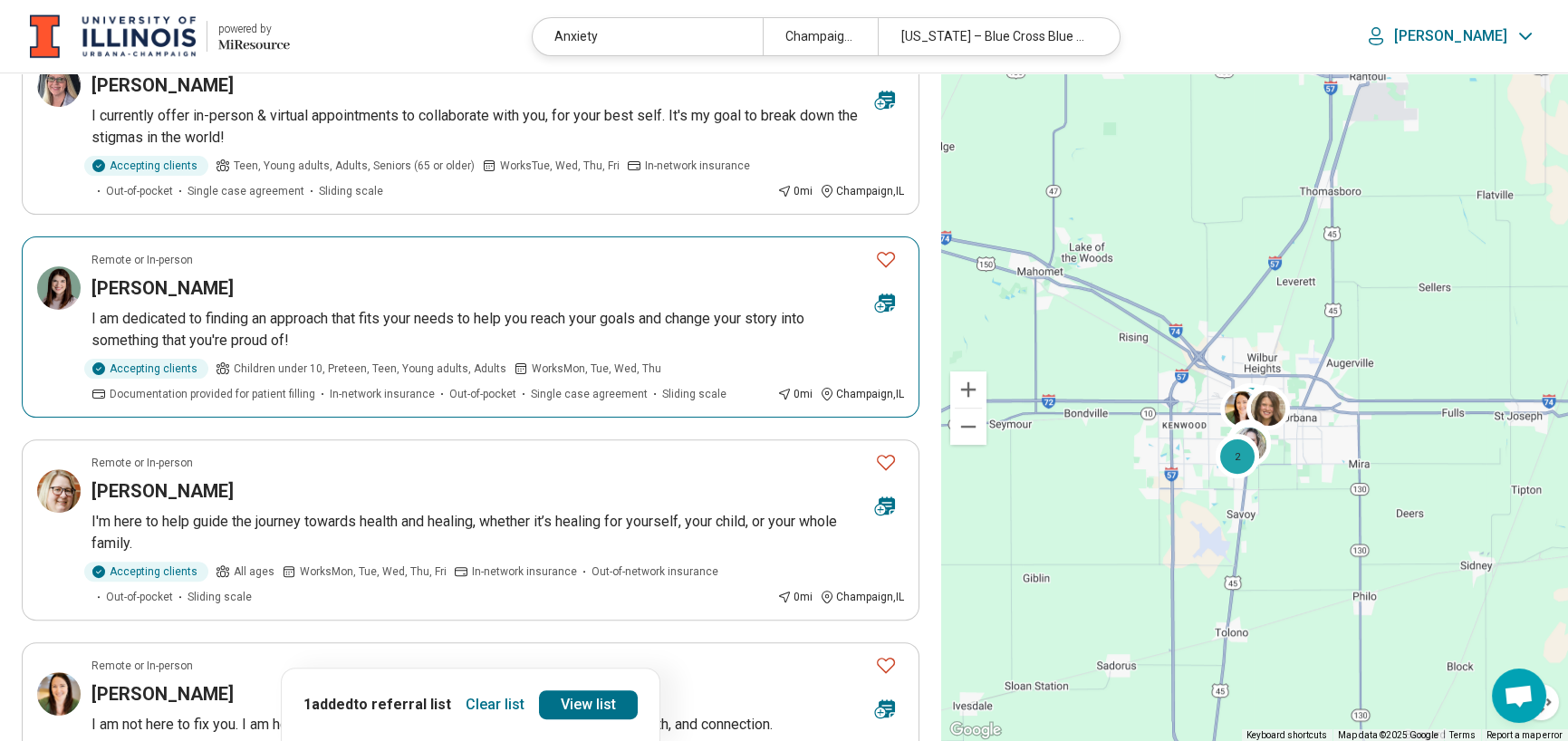
click at [221, 318] on p "I am dedicated to finding an approach that fits your needs to help you reach yo…" at bounding box center [497, 329] width 812 height 44
click at [883, 256] on icon "Favorite" at bounding box center [885, 259] width 21 height 21
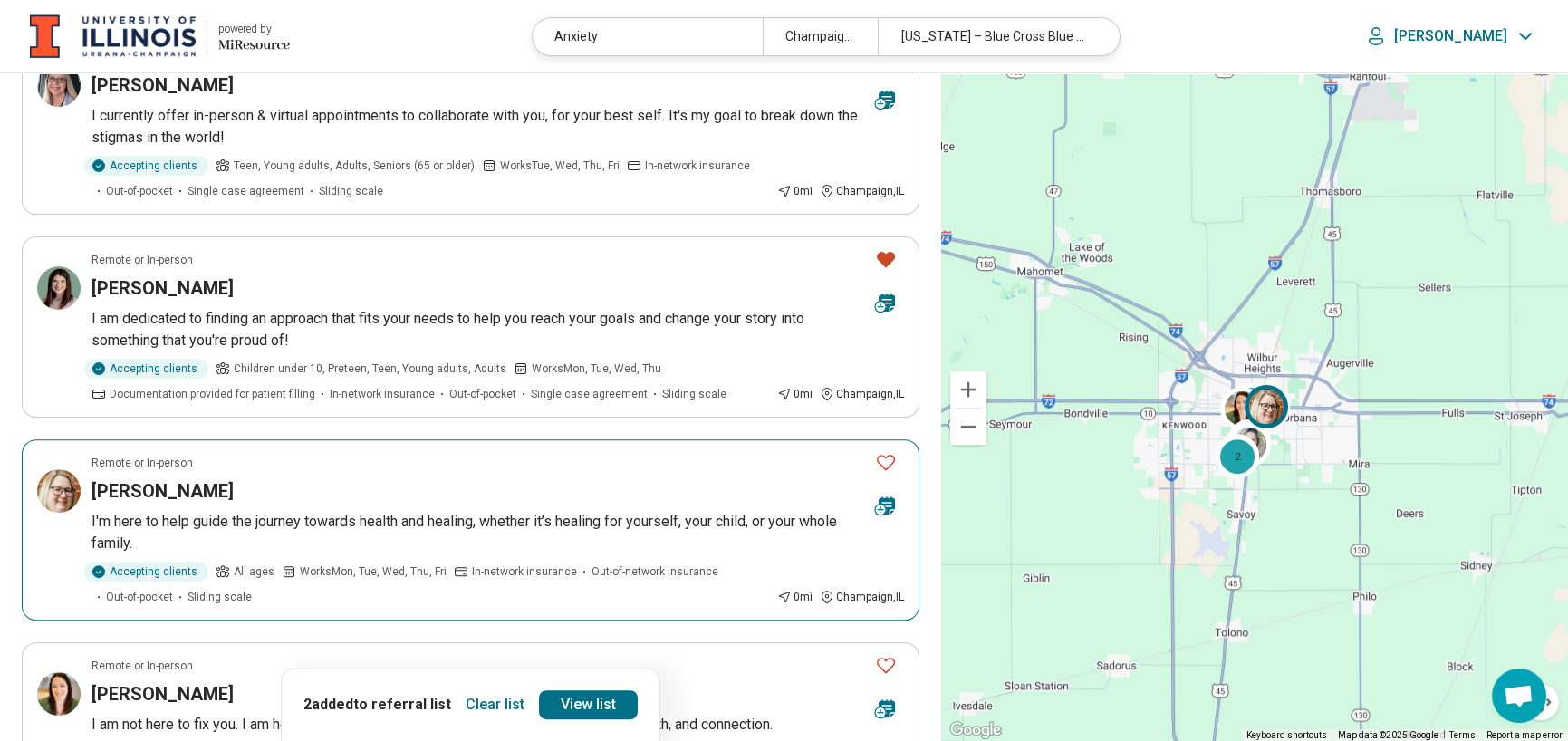
scroll to position [1813, 0]
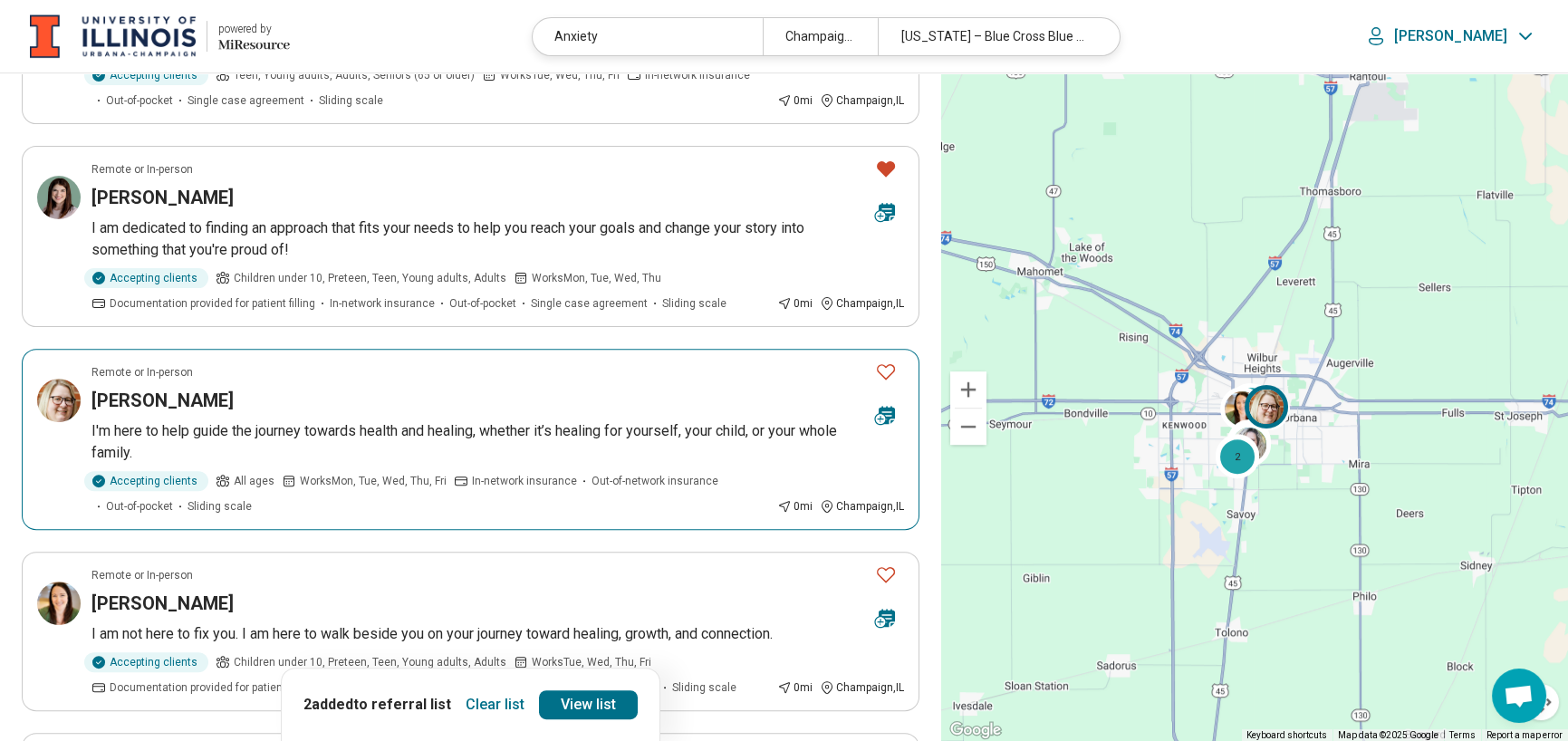
click at [887, 370] on icon "Favorite" at bounding box center [885, 371] width 21 height 21
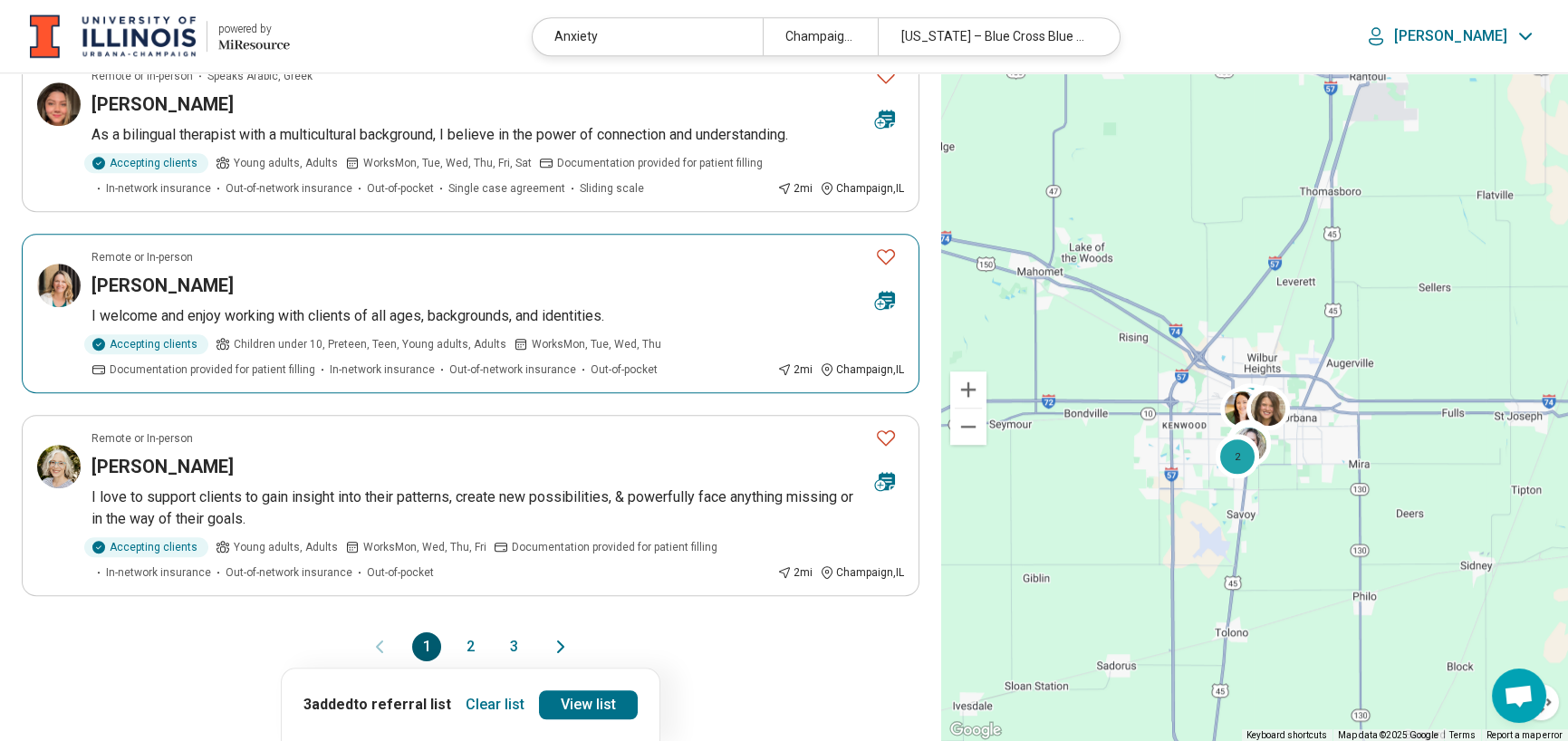
scroll to position [3445, 0]
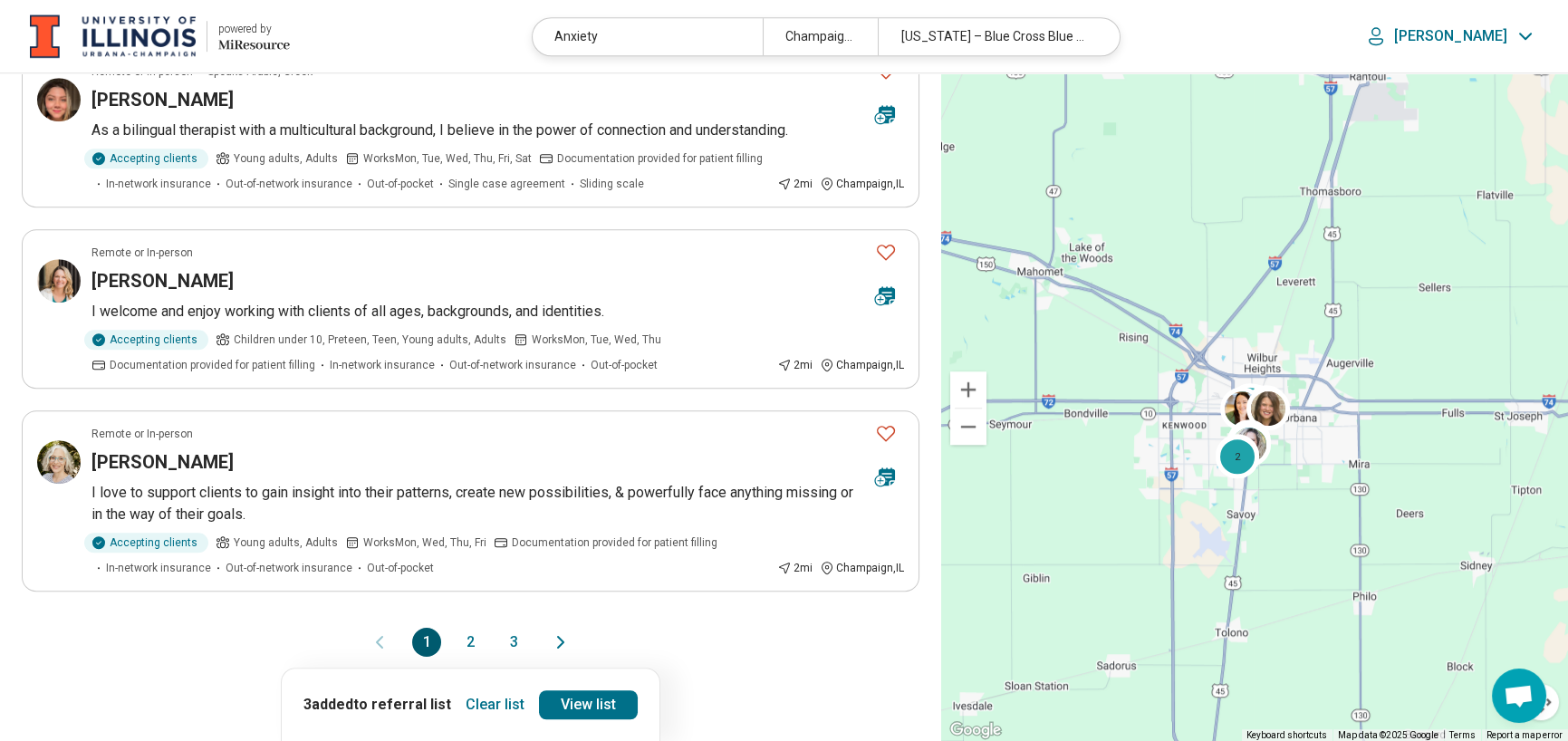
click at [464, 636] on button "2" at bounding box center [470, 642] width 29 height 29
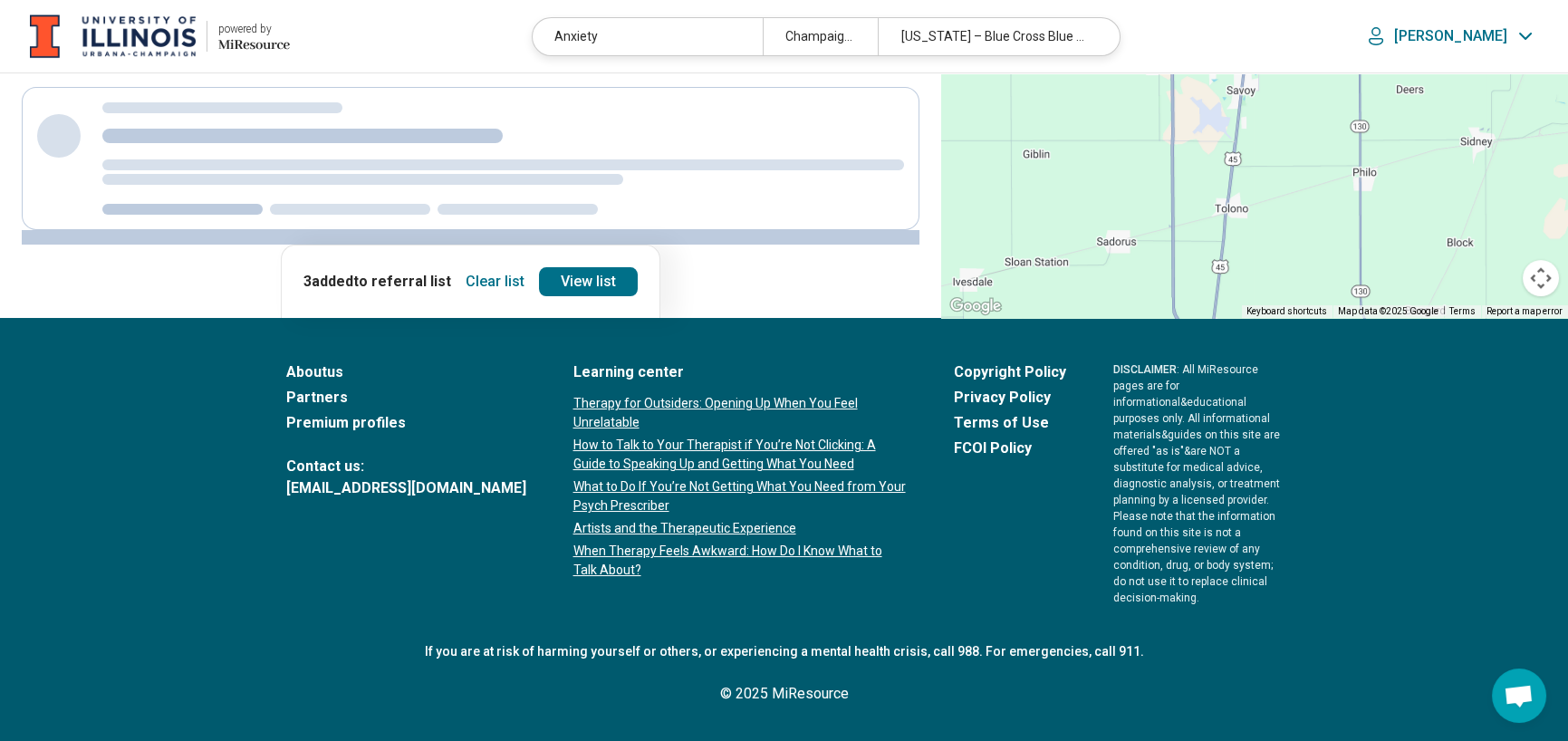
scroll to position [0, 0]
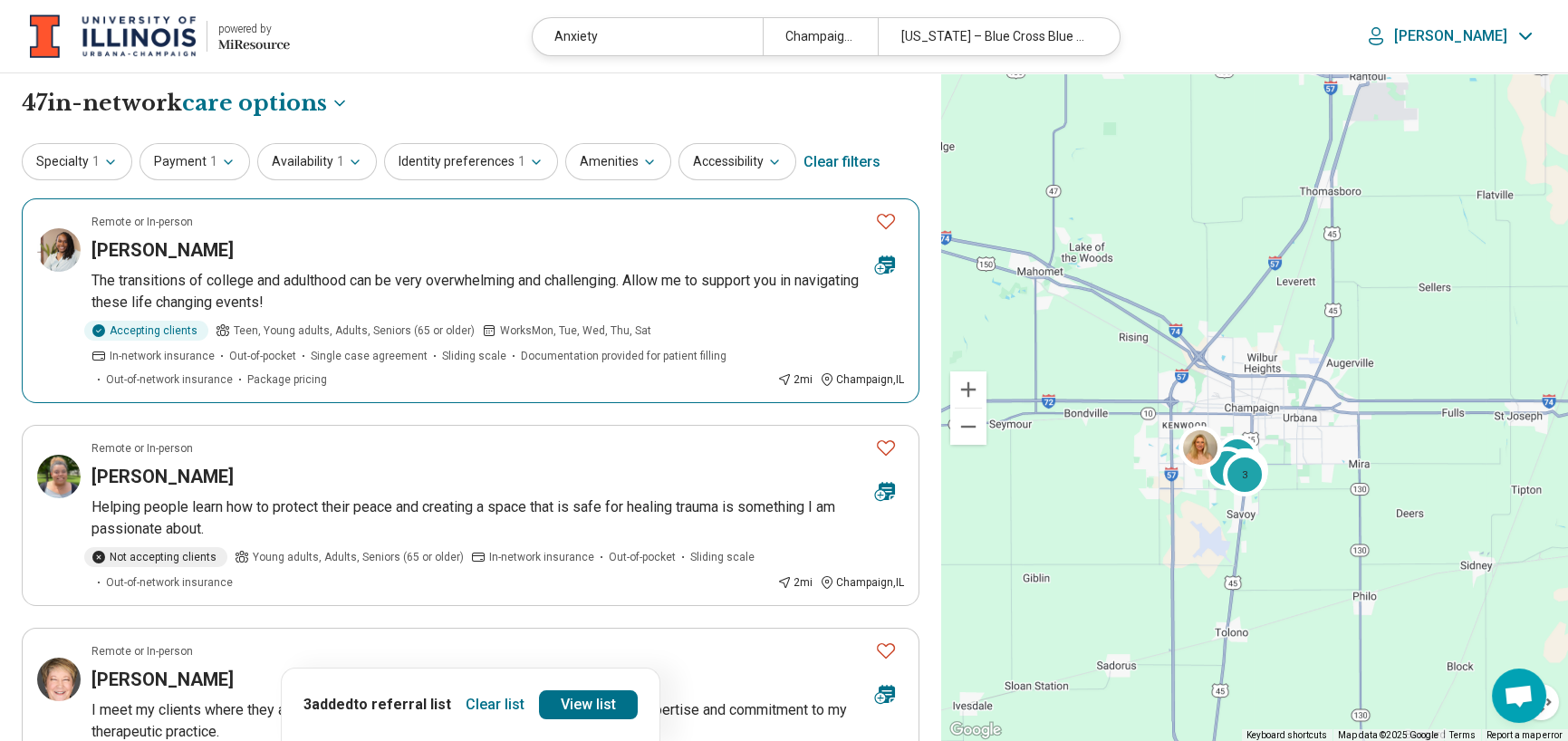
click at [199, 250] on h3 "Keona Johnson" at bounding box center [162, 249] width 142 height 25
click at [886, 214] on icon "Favorite" at bounding box center [885, 220] width 21 height 21
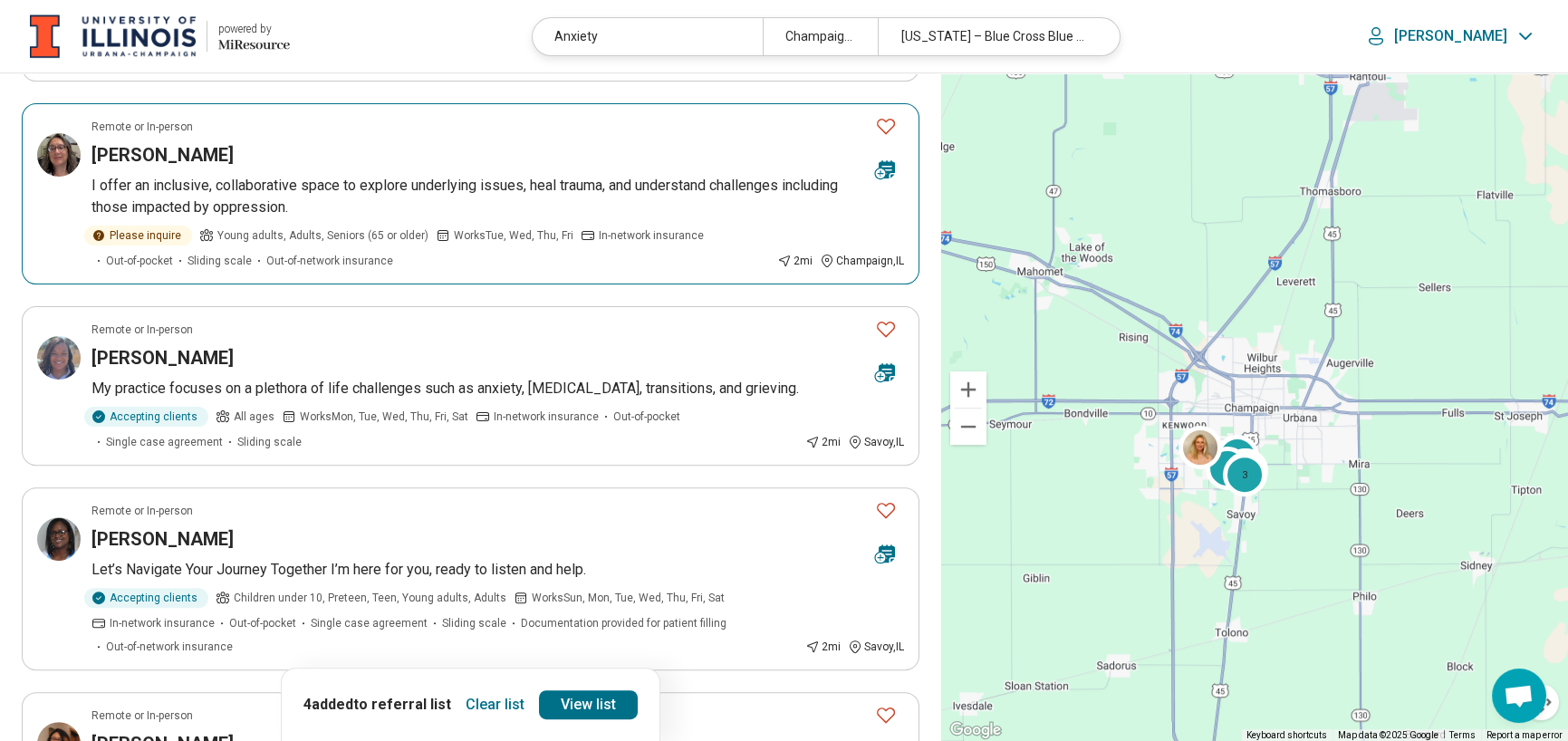
scroll to position [1722, 0]
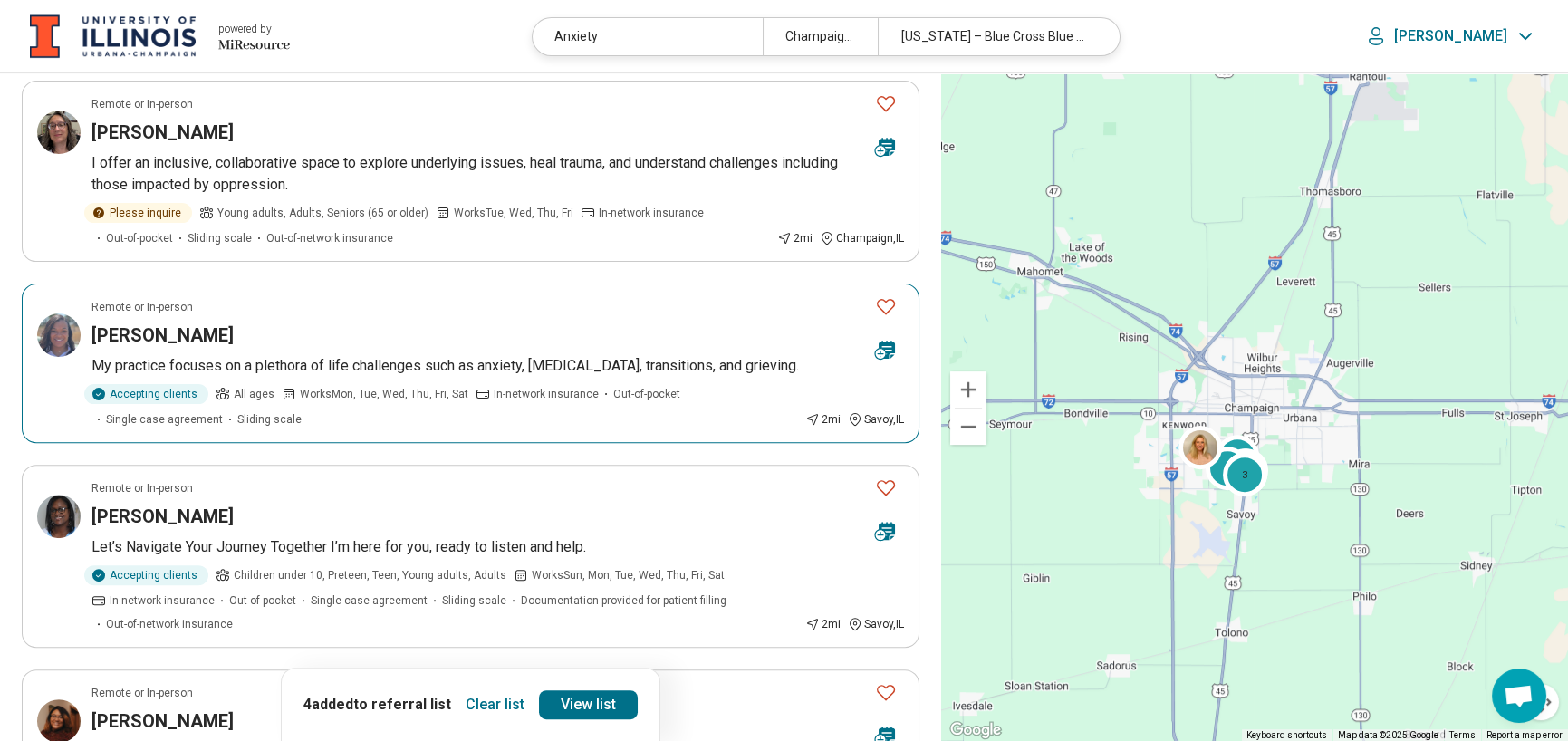
click at [890, 299] on icon "Favorite" at bounding box center [885, 306] width 21 height 21
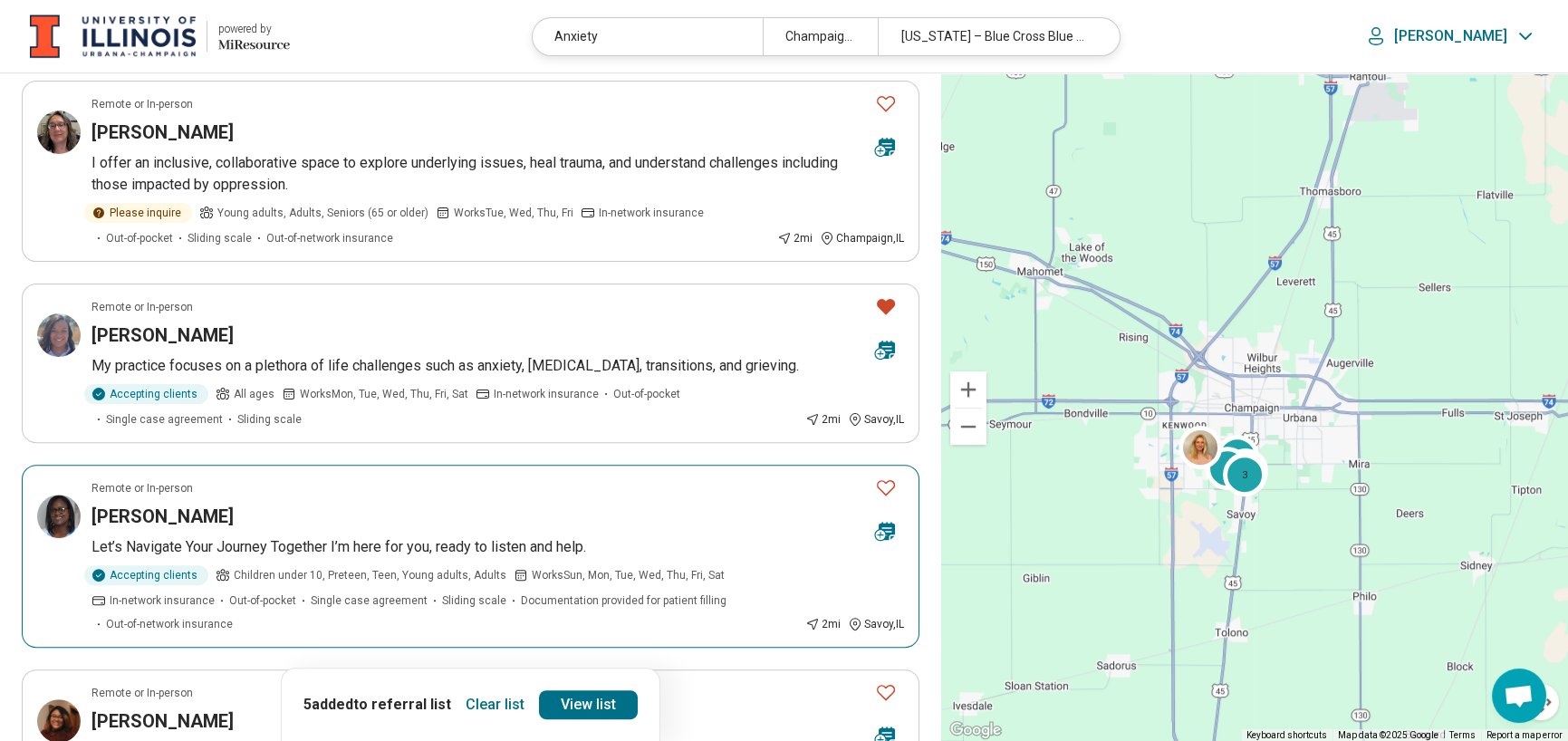
click at [887, 488] on icon "Favorite" at bounding box center [885, 487] width 21 height 21
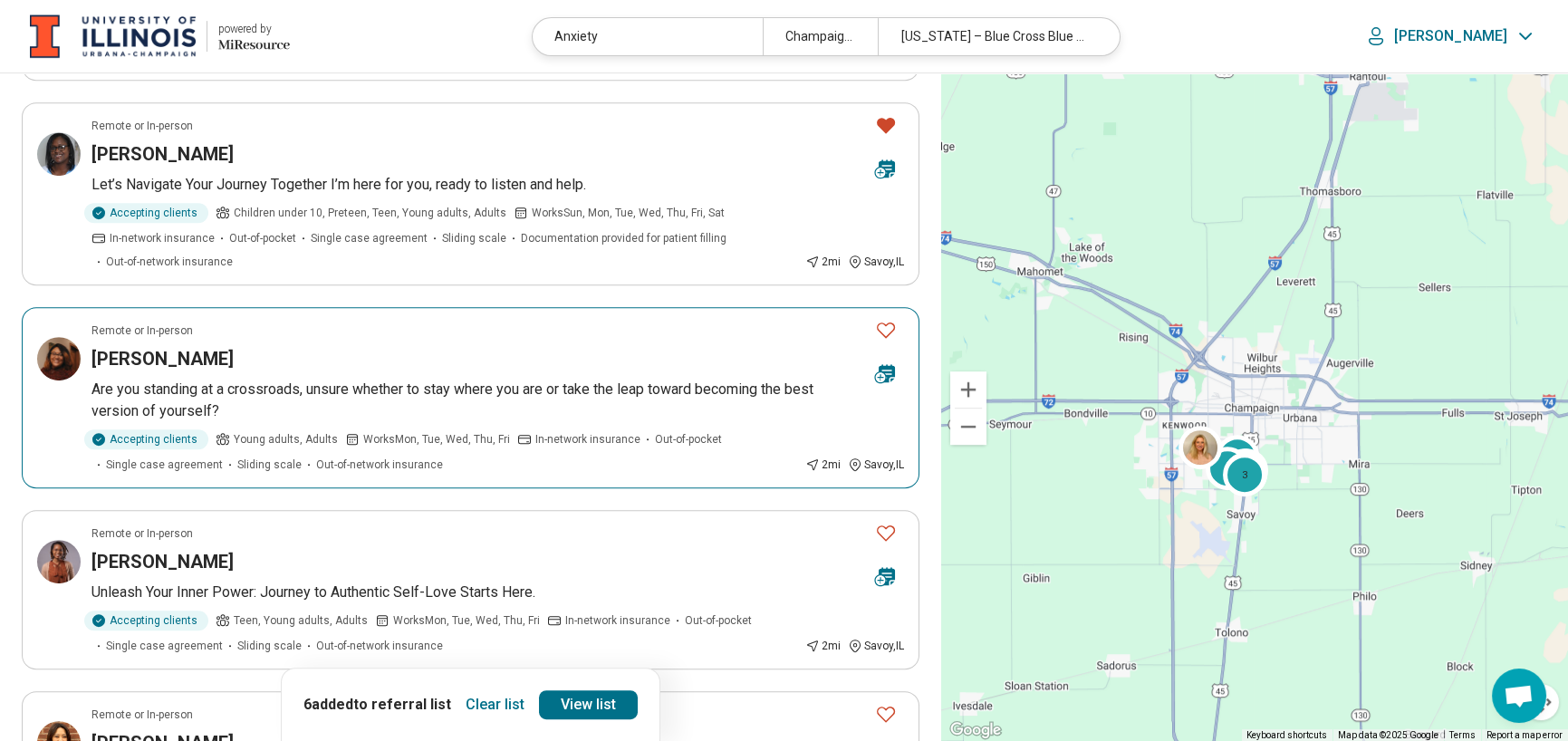
scroll to position [2175, 0]
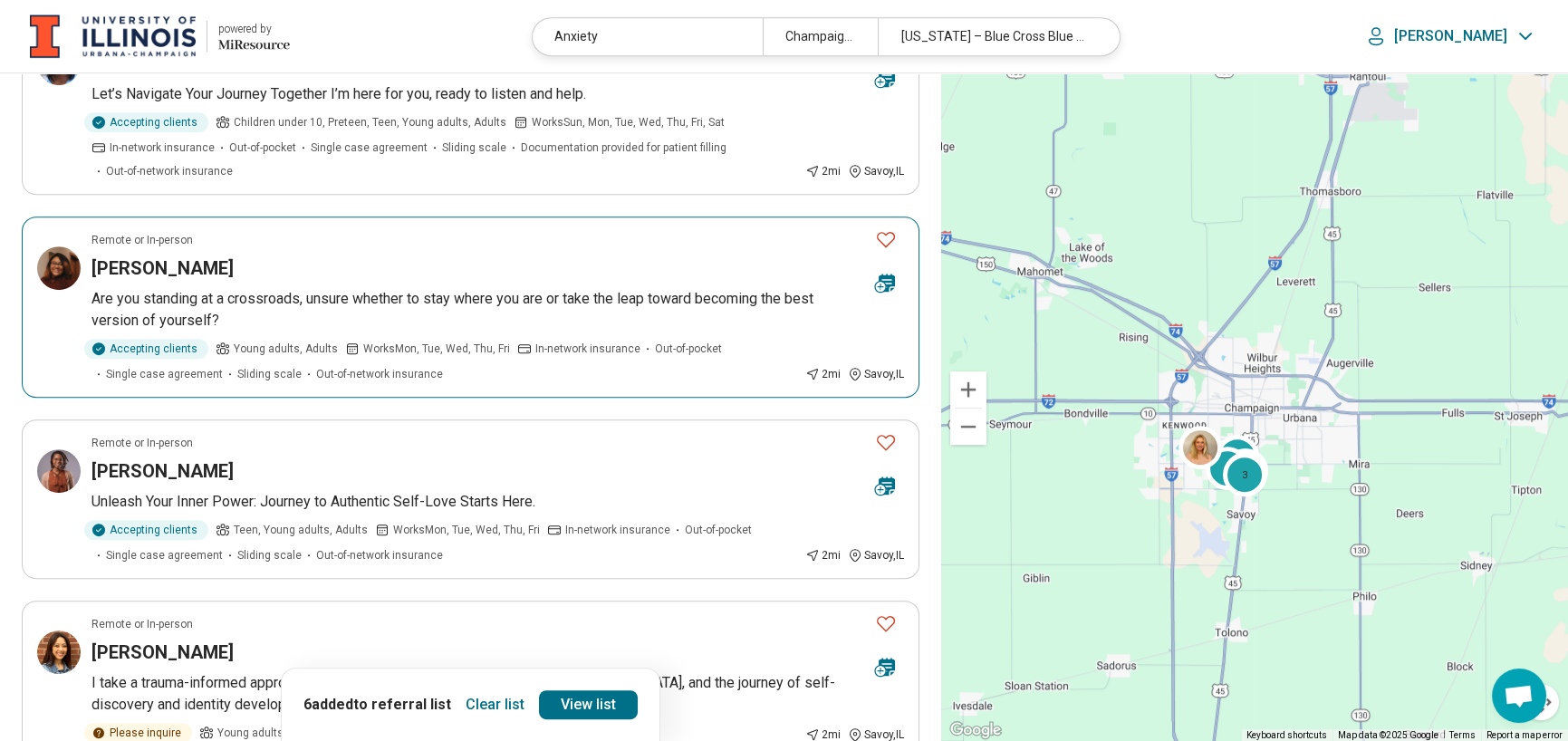
click at [135, 260] on h3 "Jessica Parks" at bounding box center [162, 268] width 142 height 25
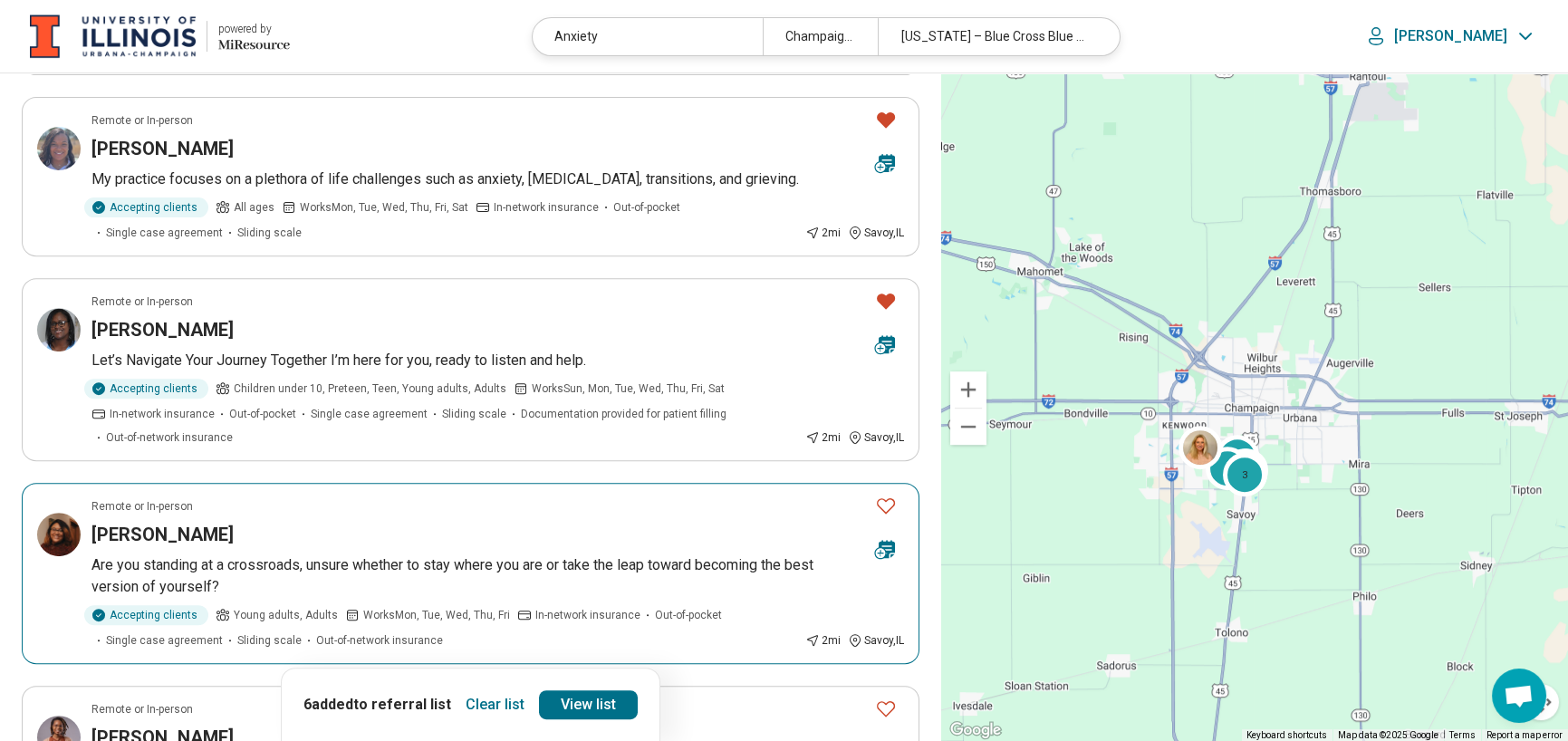
scroll to position [1904, 0]
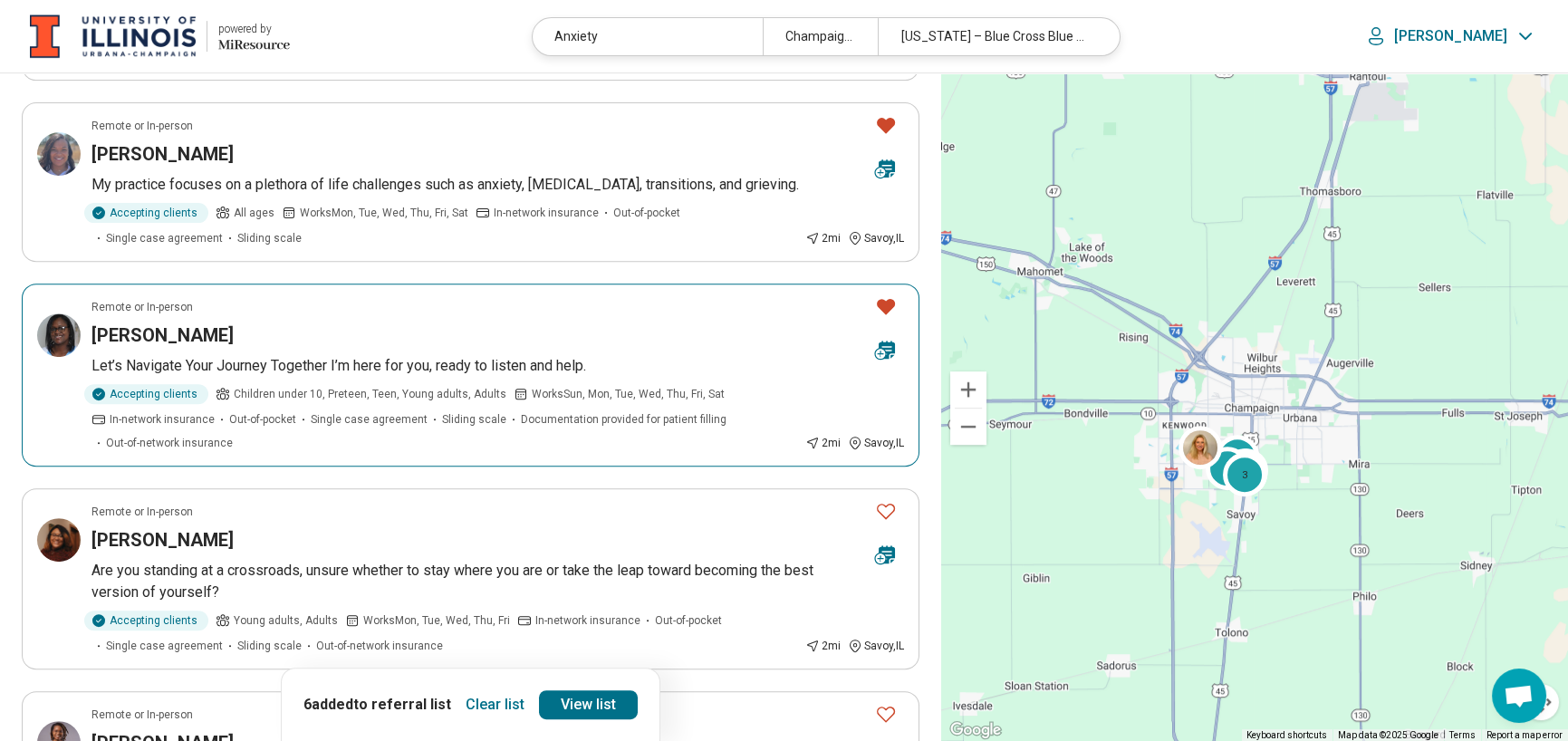
click at [883, 296] on icon "Favorite" at bounding box center [885, 306] width 21 height 21
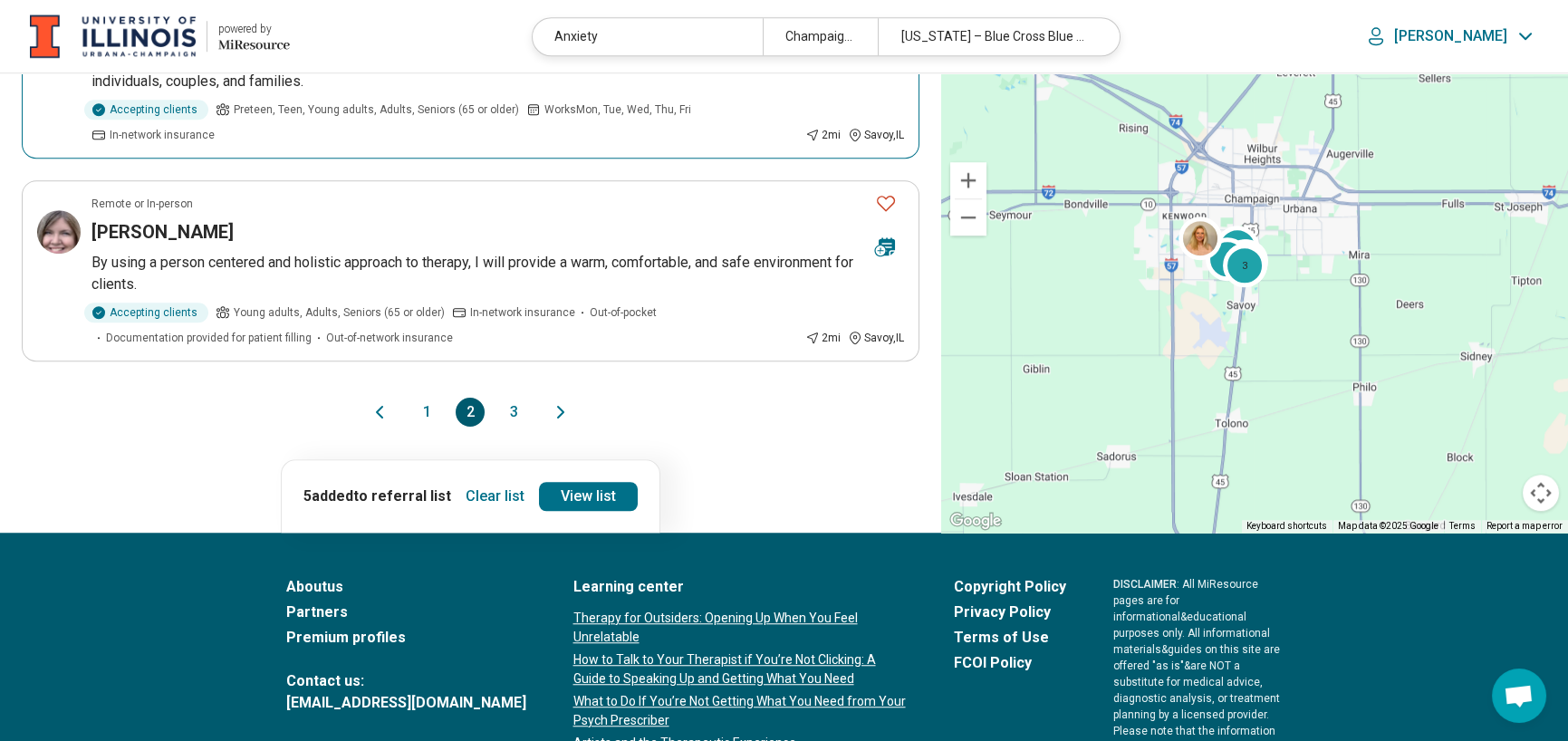
scroll to position [3807, 0]
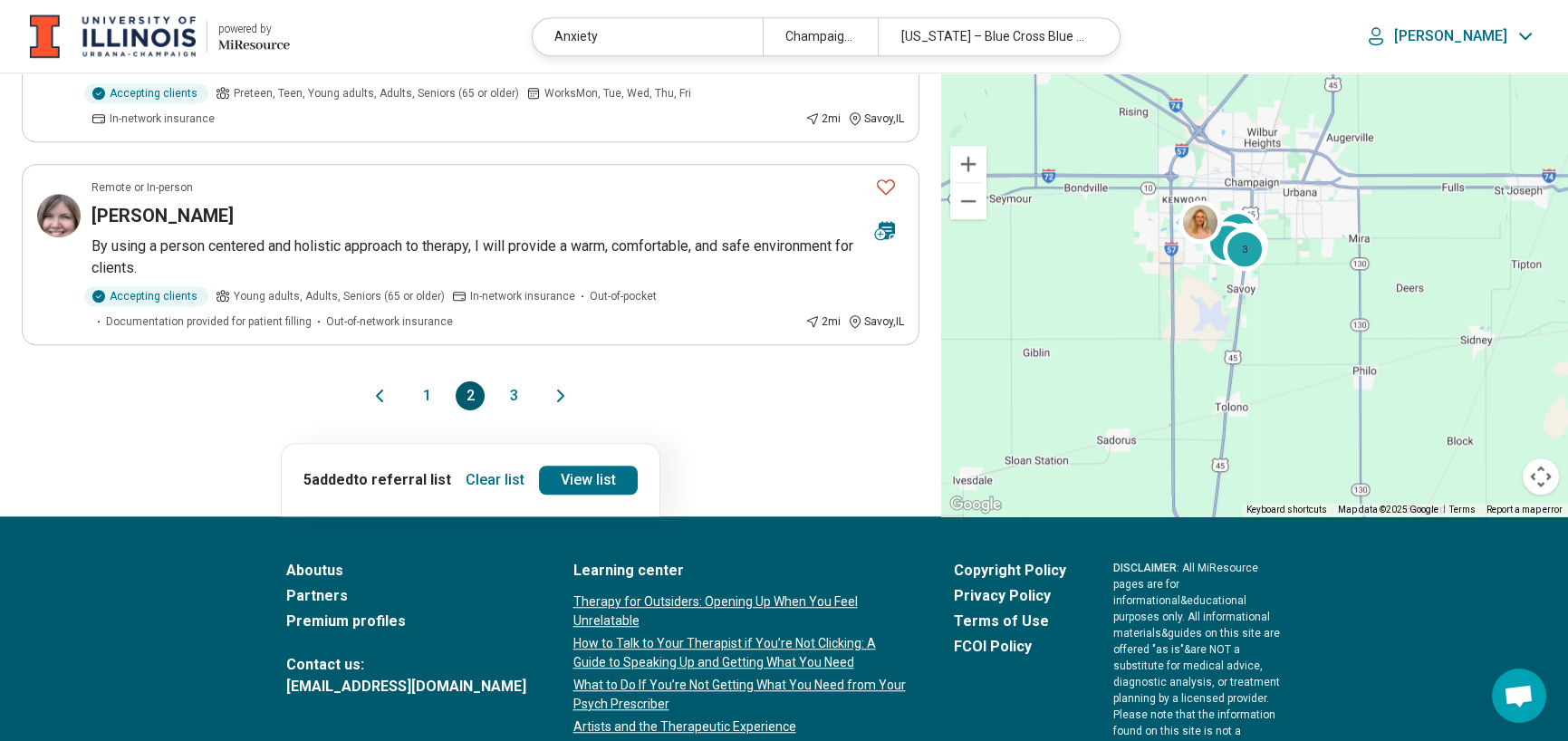
click at [517, 389] on button "3" at bounding box center [513, 396] width 29 height 29
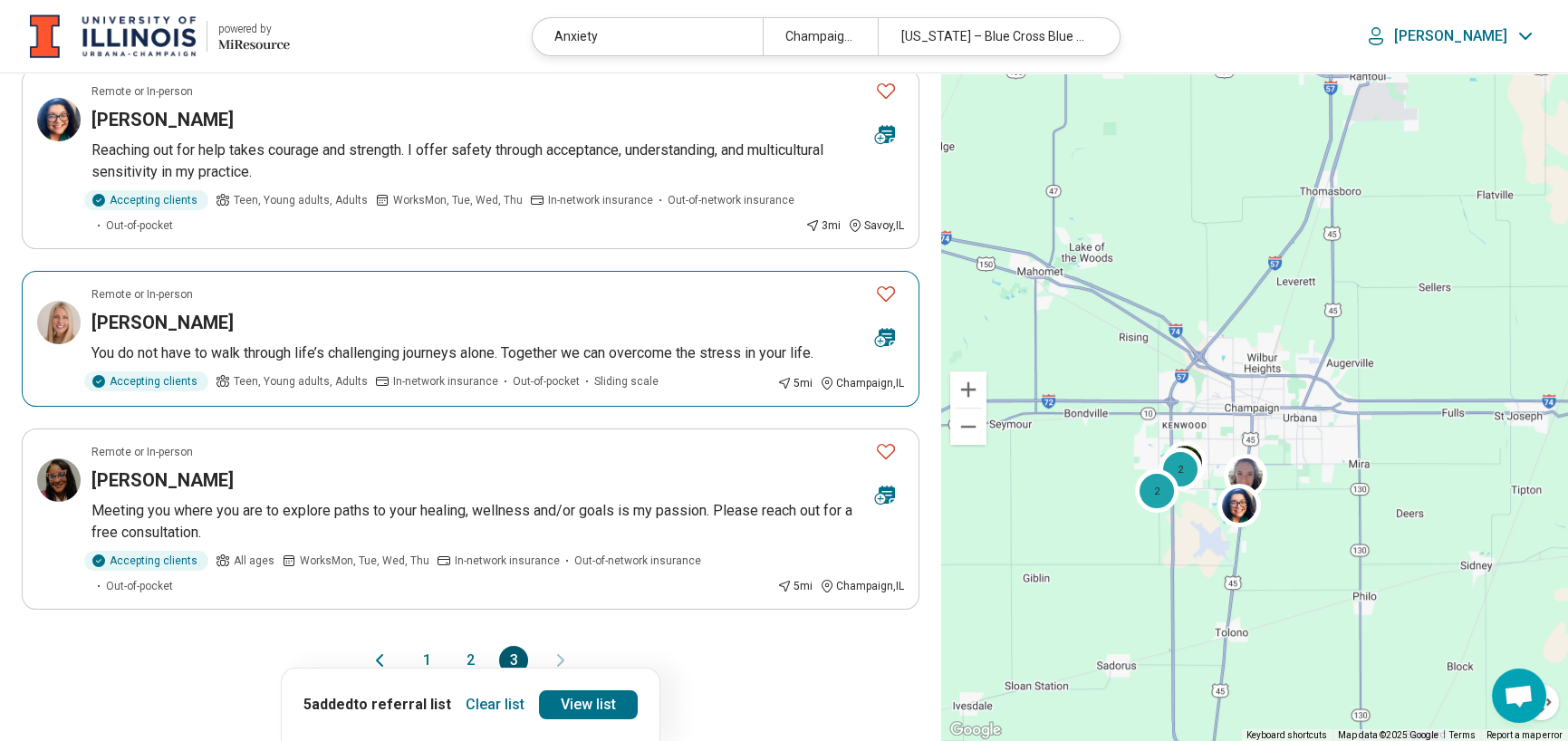
scroll to position [906, 0]
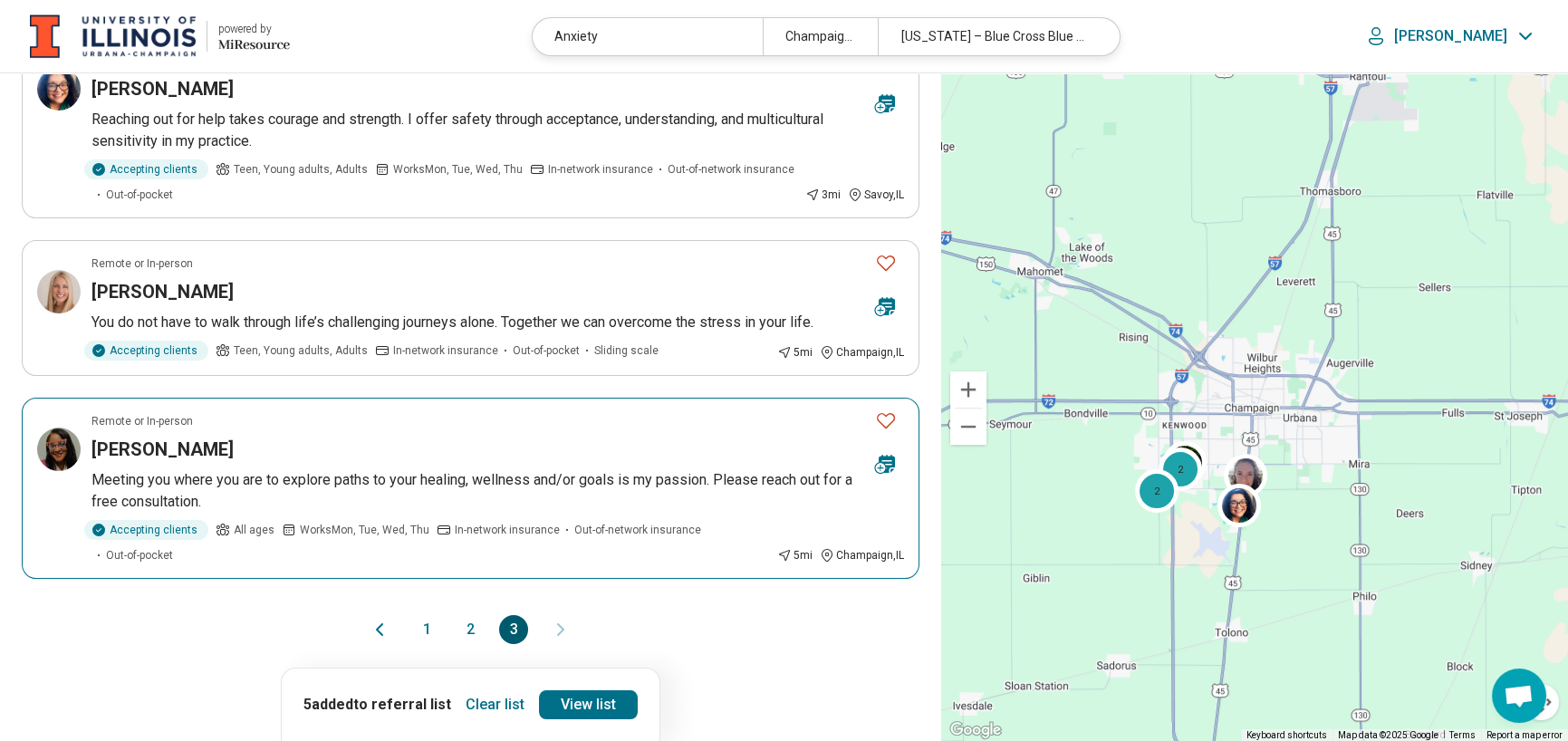
click at [158, 451] on h3 "Celeste Faulkner" at bounding box center [162, 449] width 142 height 25
click at [587, 691] on link "View list" at bounding box center [589, 705] width 99 height 29
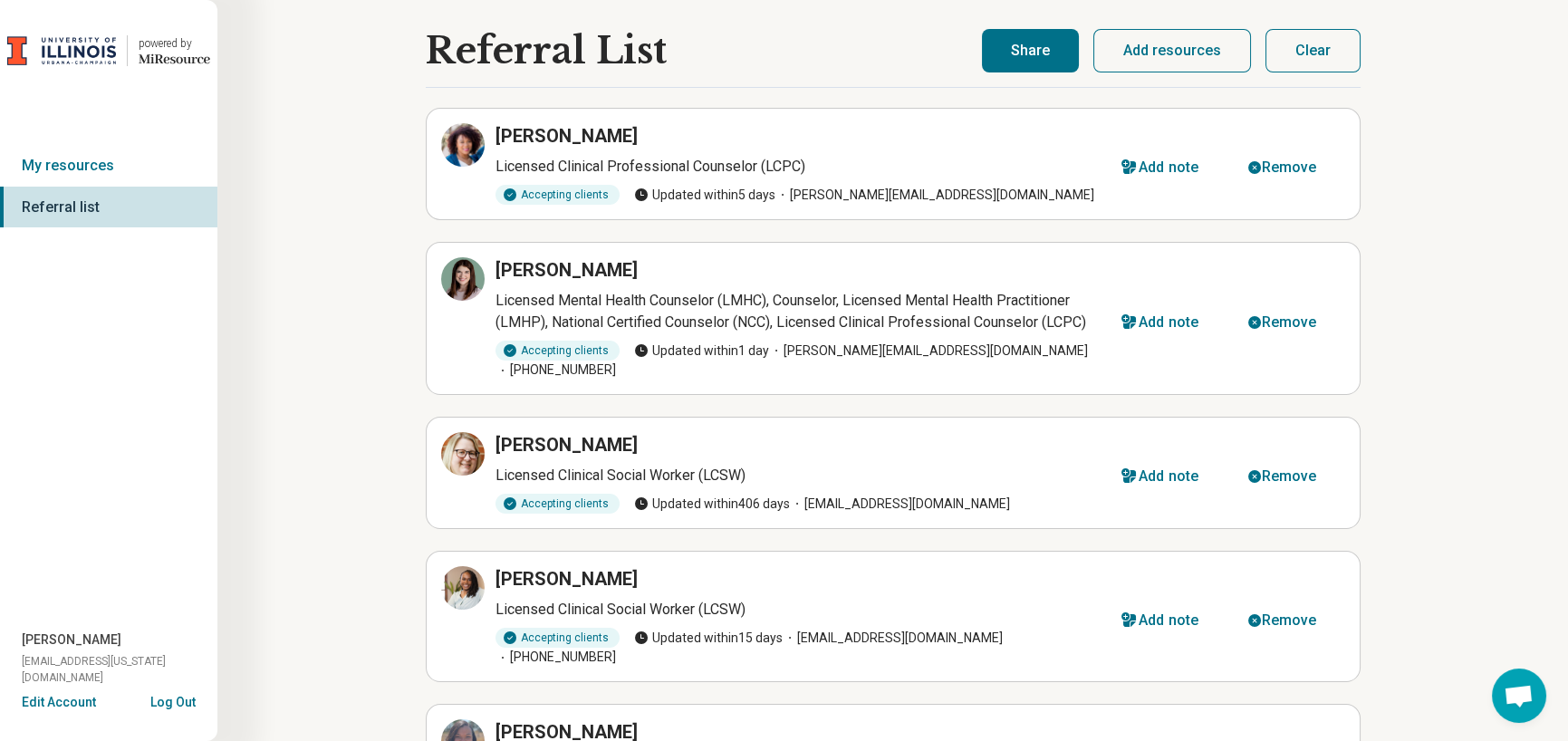
click at [1014, 46] on button "Share" at bounding box center [1031, 50] width 97 height 44
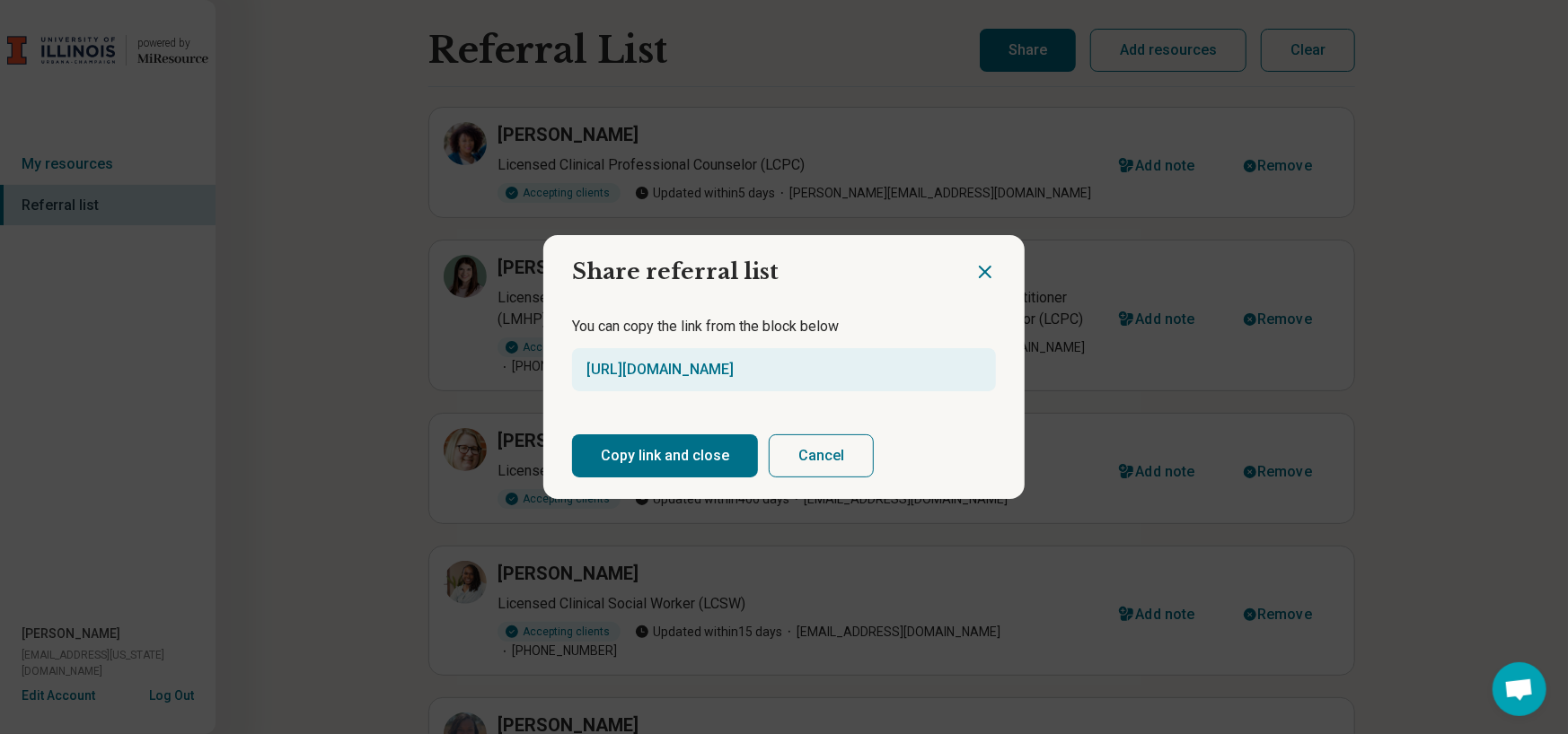
click at [692, 457] on button "Copy link and close" at bounding box center [665, 456] width 186 height 43
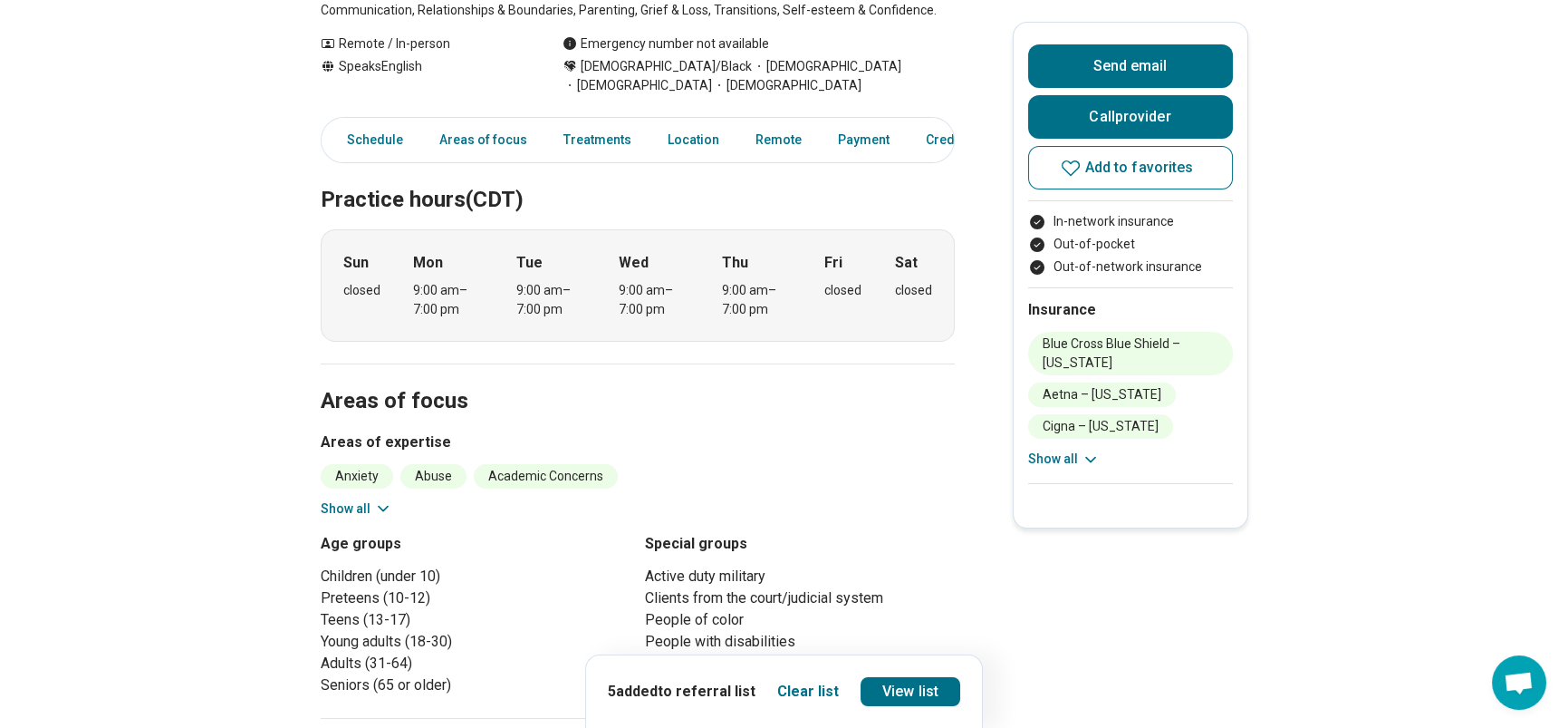
scroll to position [454, 0]
